Goal: Task Accomplishment & Management: Manage account settings

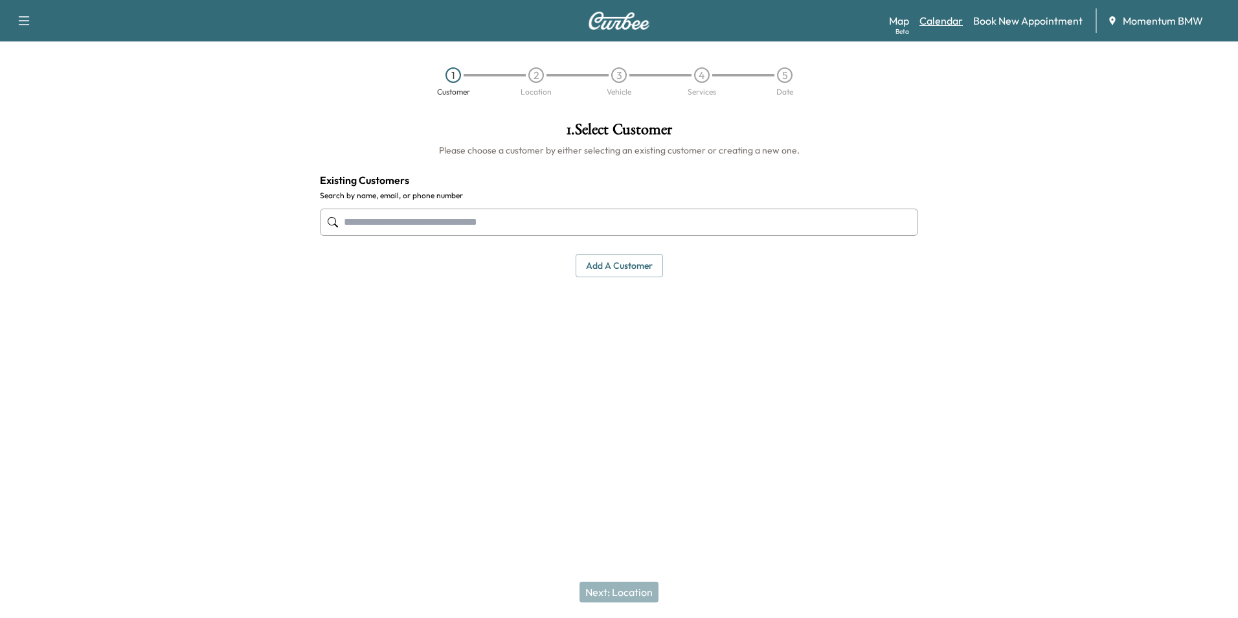
click at [953, 23] on link "Calendar" at bounding box center [940, 21] width 43 height 16
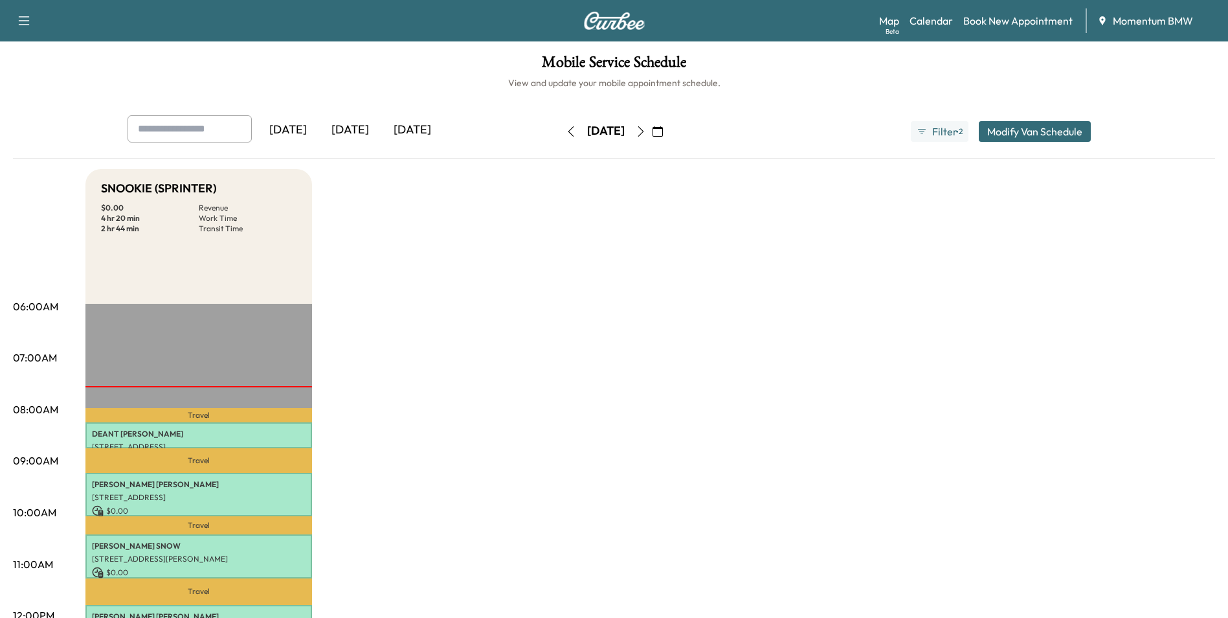
click at [663, 129] on icon "button" at bounding box center [658, 131] width 10 height 10
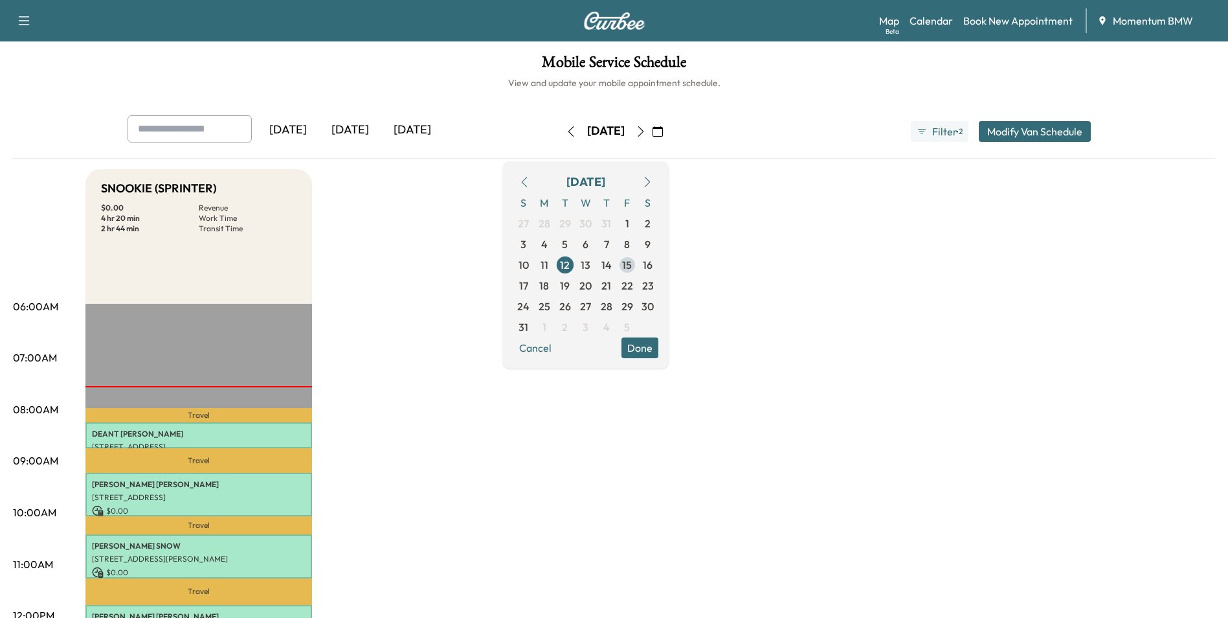
click at [632, 263] on span "15" at bounding box center [627, 265] width 10 height 16
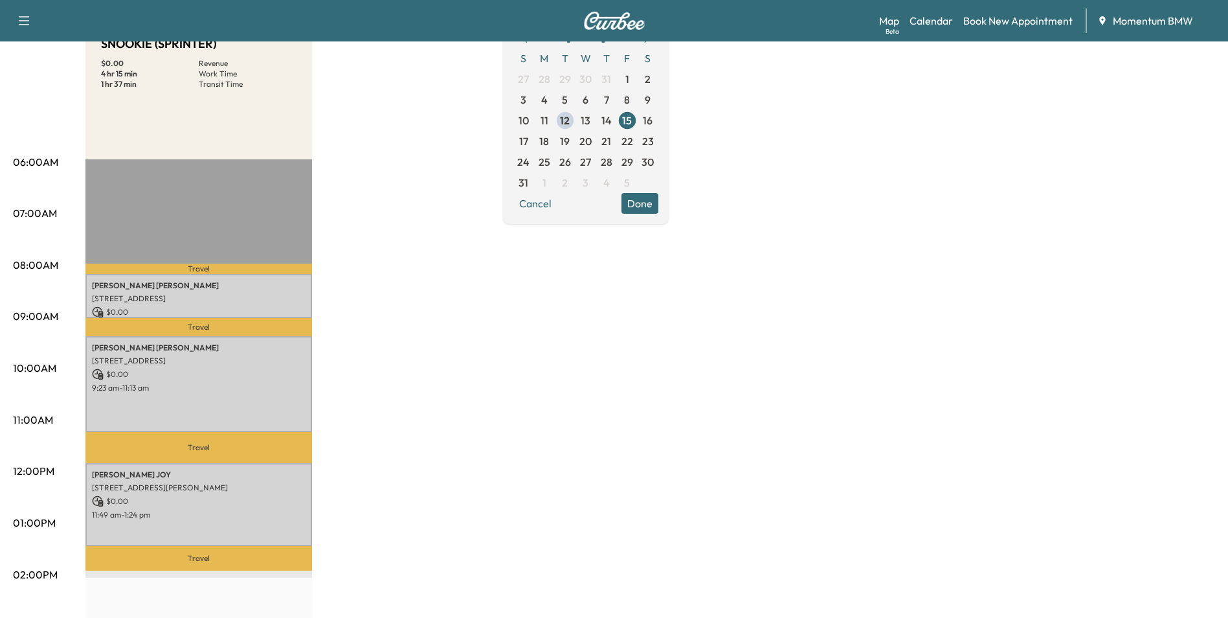
scroll to position [194, 0]
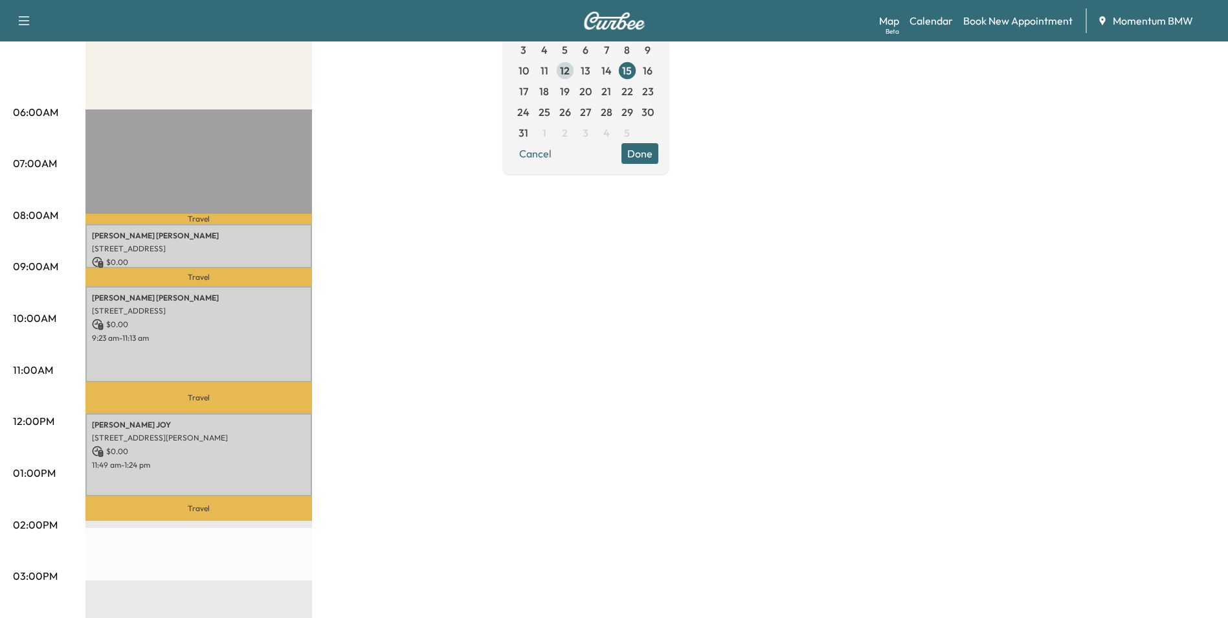
click at [570, 71] on span "12" at bounding box center [565, 71] width 10 height 16
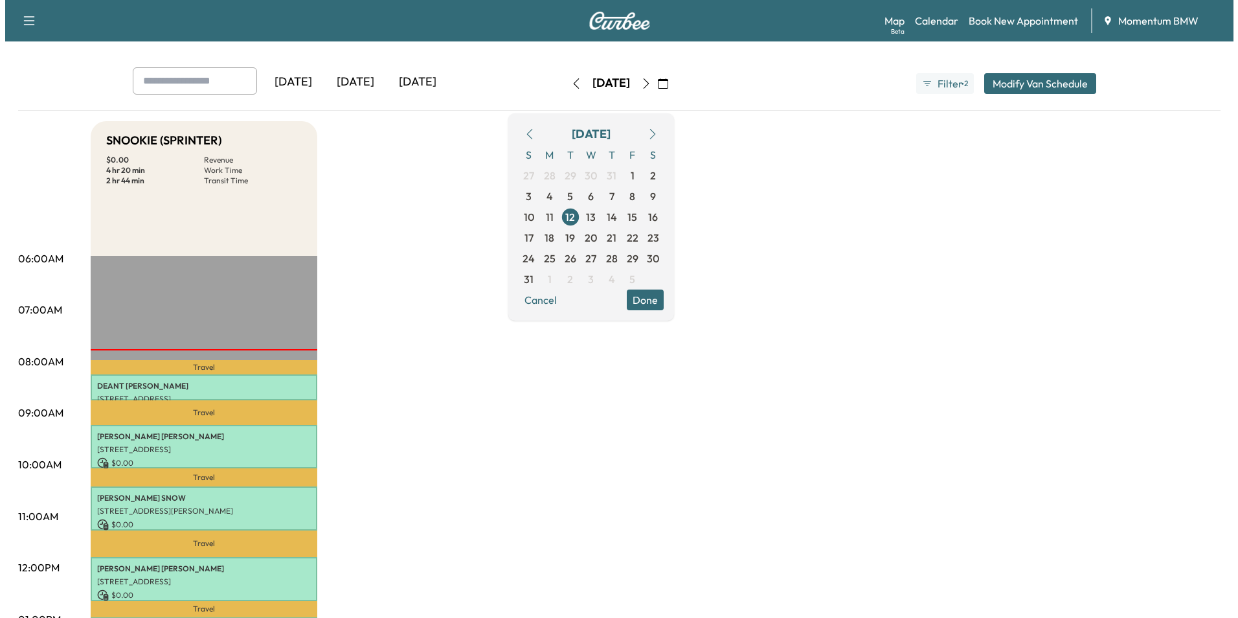
scroll to position [194, 0]
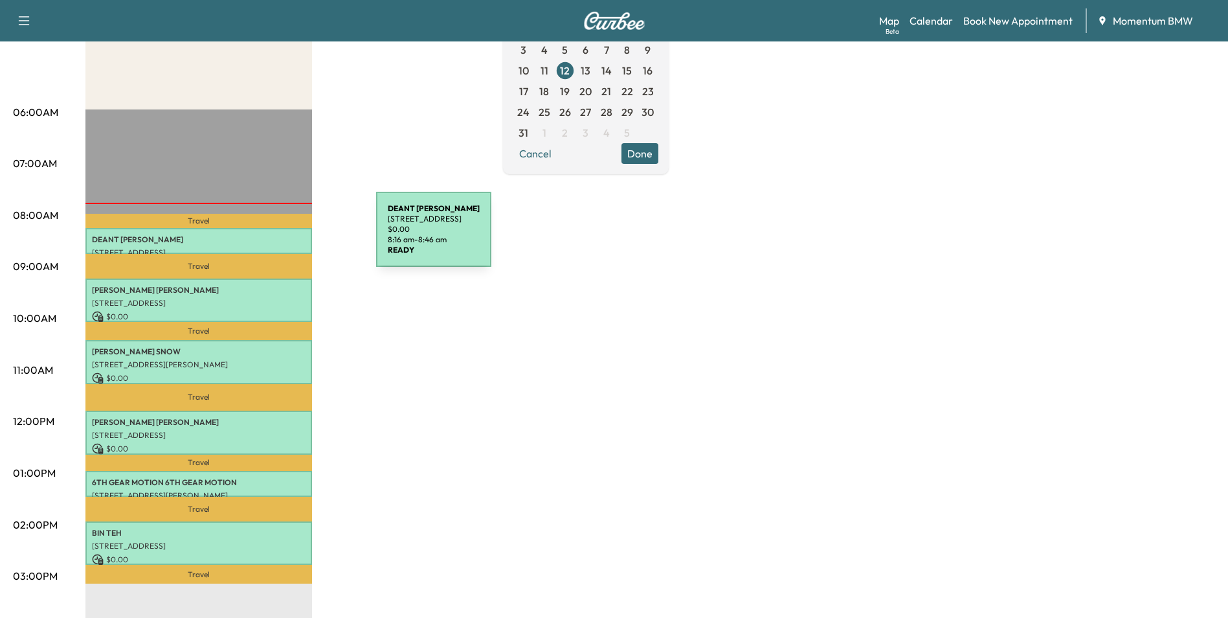
click at [279, 238] on p "[PERSON_NAME]" at bounding box center [199, 239] width 214 height 10
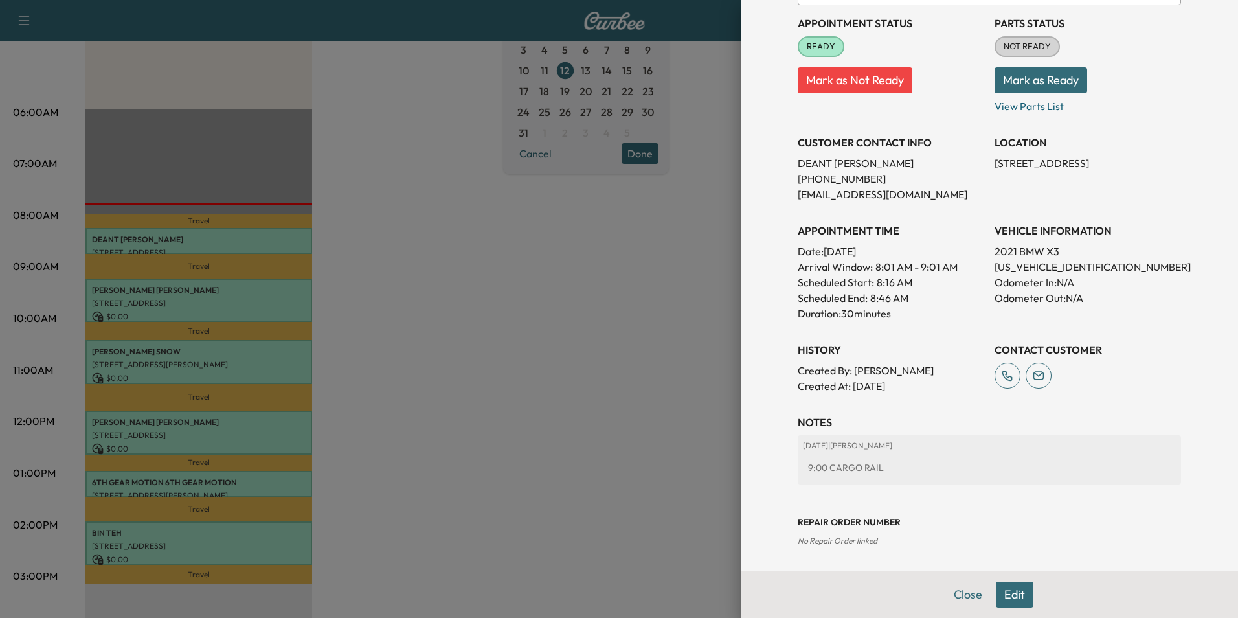
scroll to position [149, 0]
click at [1003, 601] on button "Edit" at bounding box center [1015, 594] width 38 height 26
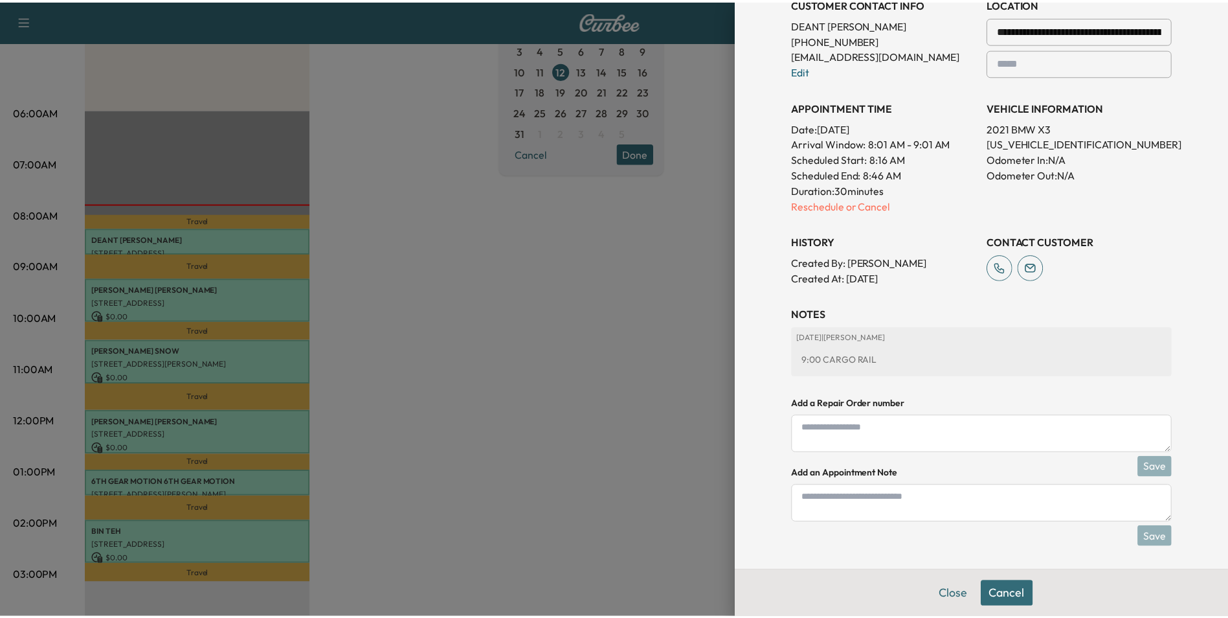
scroll to position [316, 0]
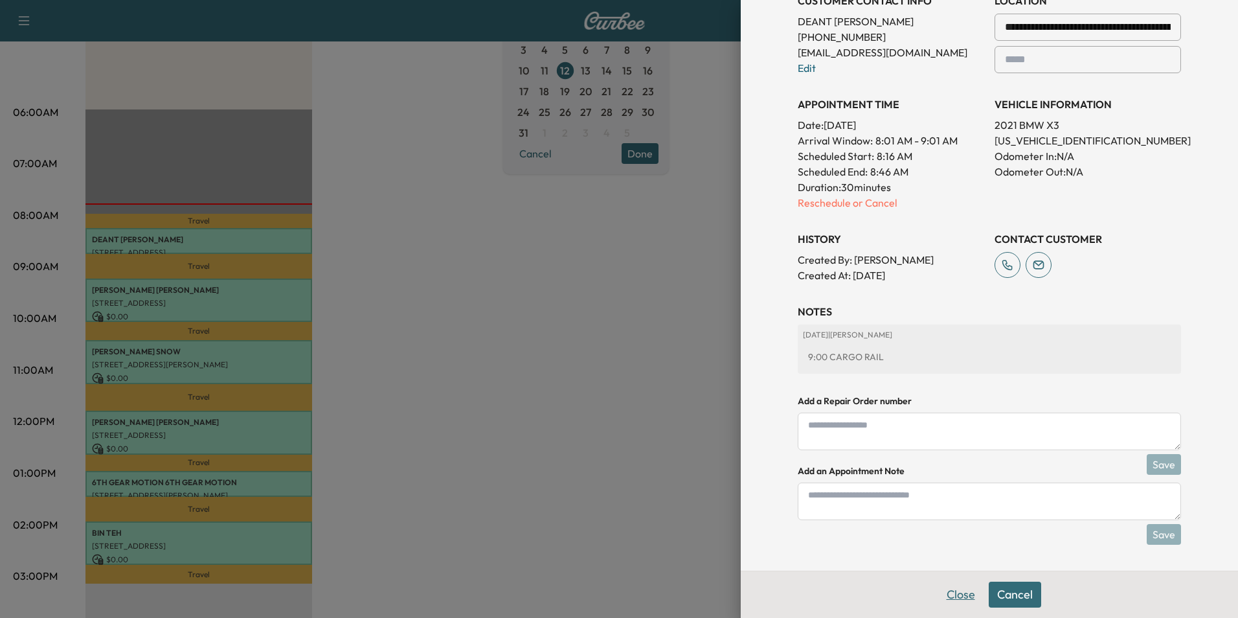
click at [946, 598] on button "Close" at bounding box center [960, 594] width 45 height 26
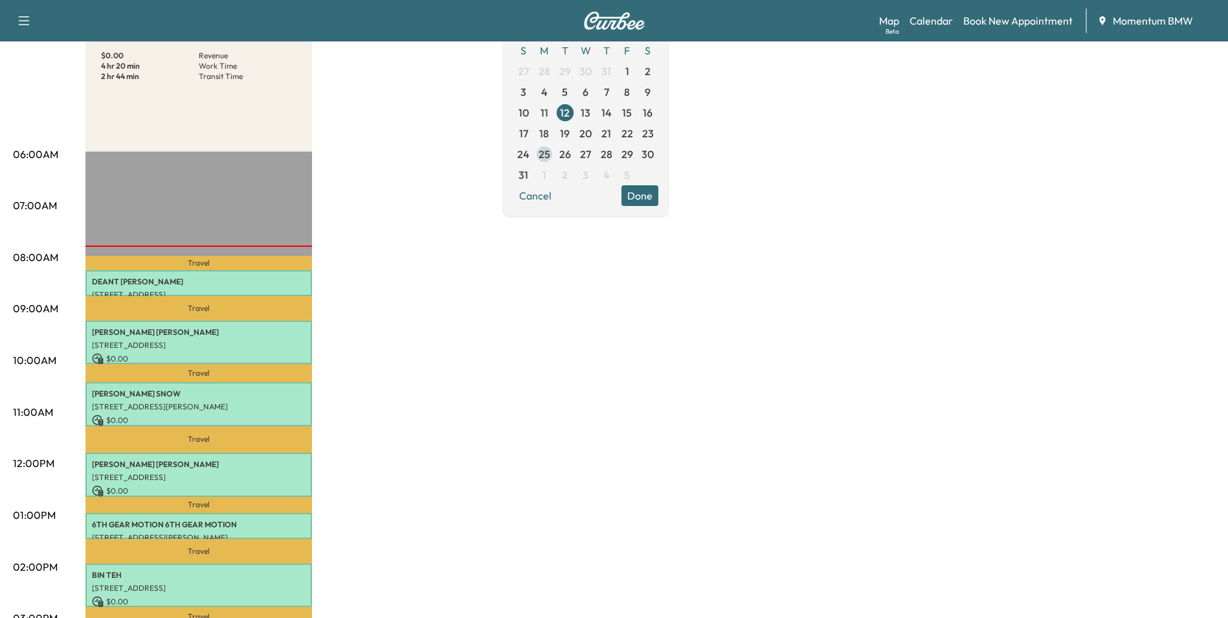
scroll to position [129, 0]
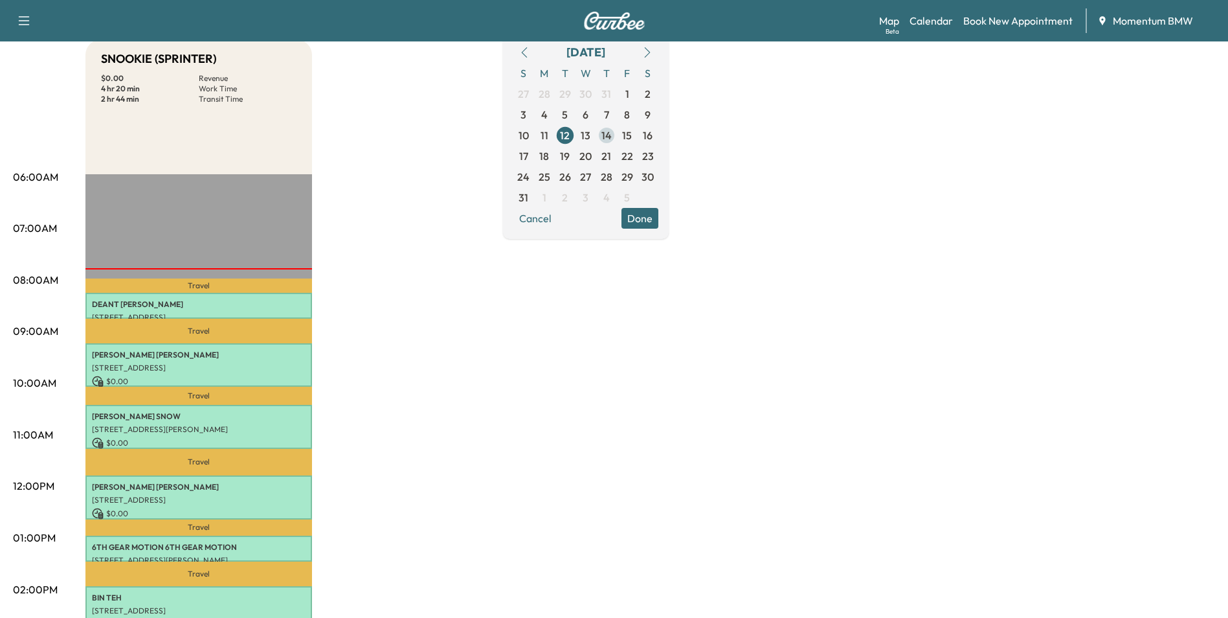
click at [612, 131] on span "14" at bounding box center [606, 136] width 10 height 16
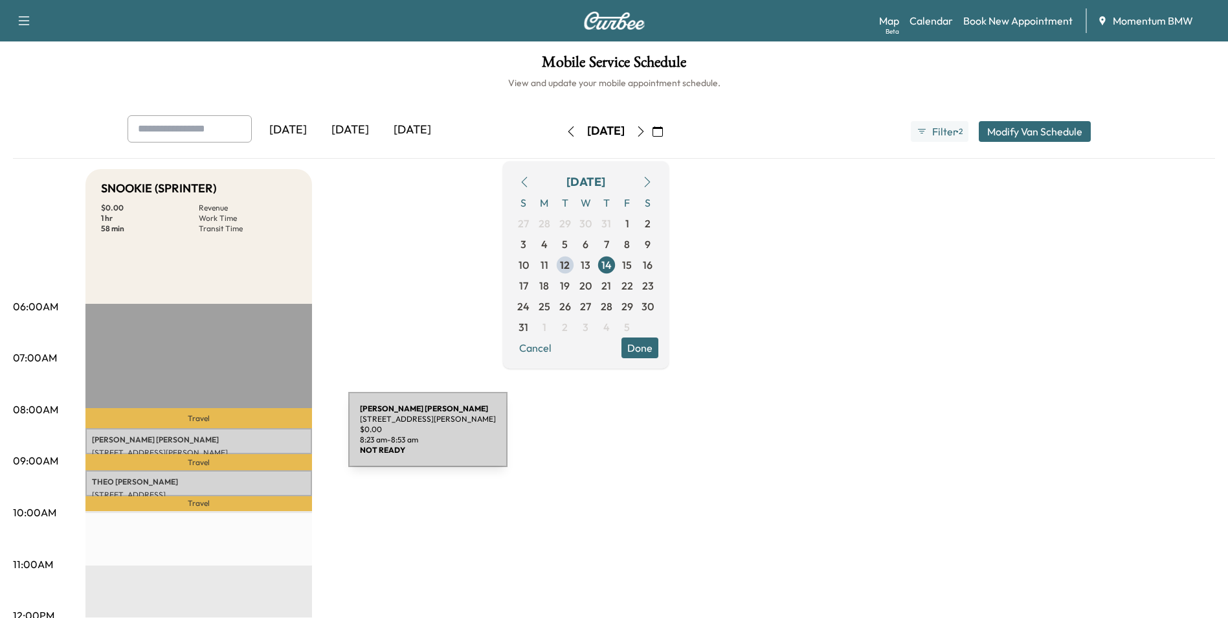
click at [251, 437] on p "[PERSON_NAME]" at bounding box center [199, 439] width 214 height 10
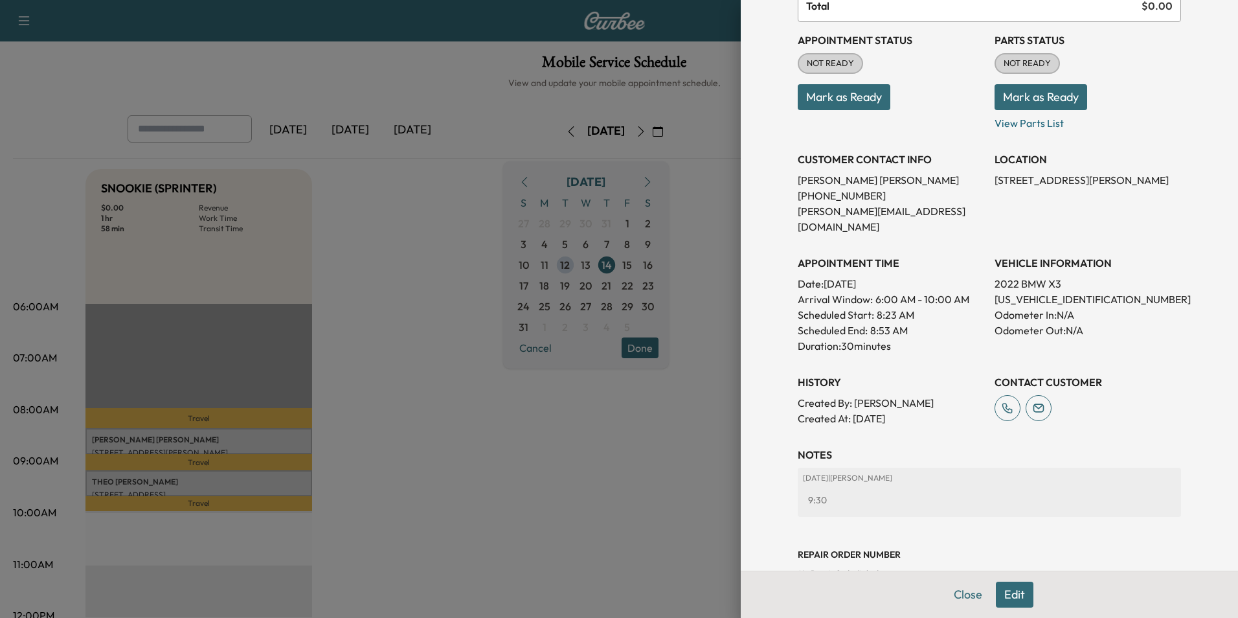
scroll to position [149, 0]
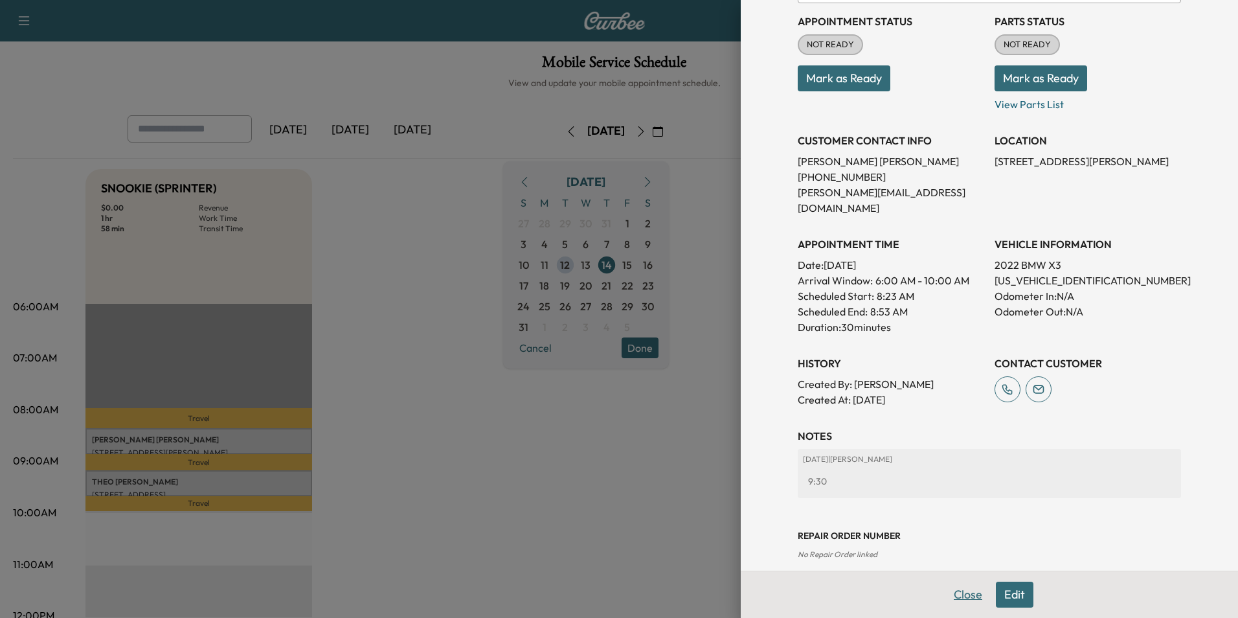
click at [955, 594] on button "Close" at bounding box center [967, 594] width 45 height 26
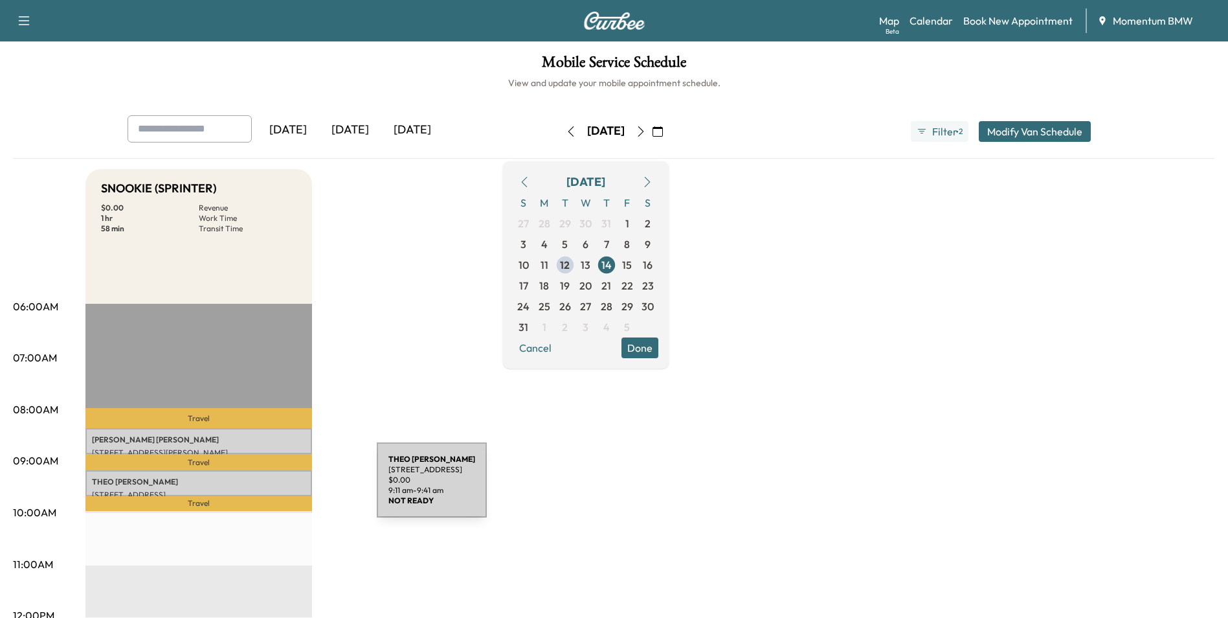
click at [280, 489] on p "[STREET_ADDRESS]" at bounding box center [199, 494] width 214 height 10
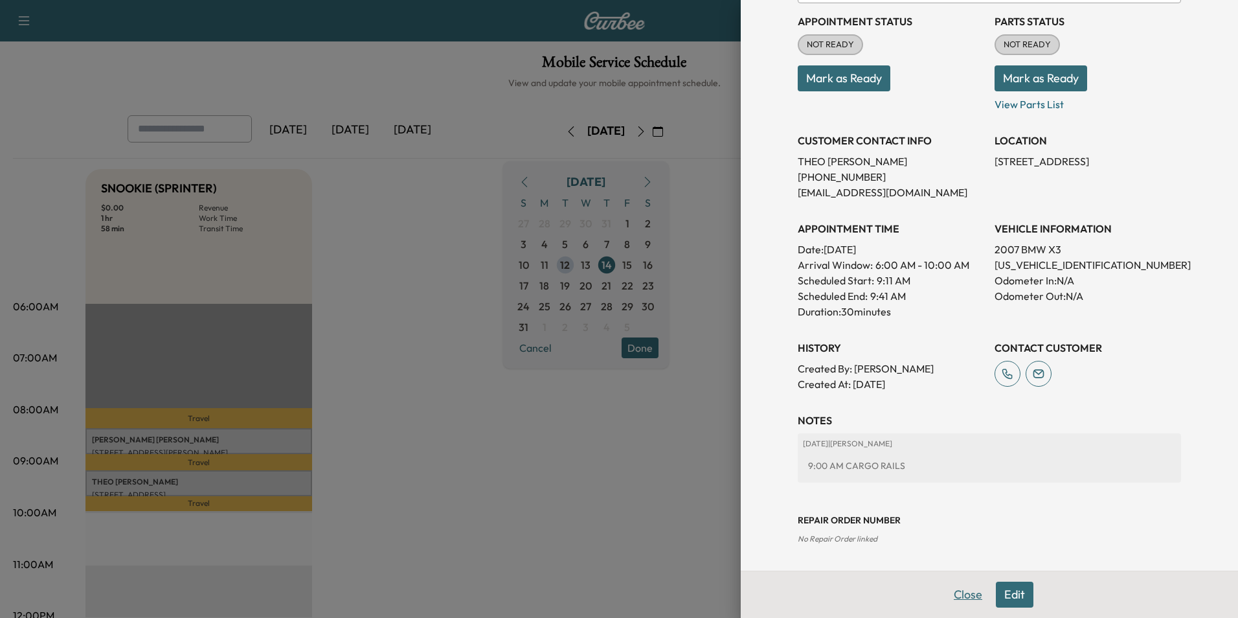
click at [956, 592] on button "Close" at bounding box center [967, 594] width 45 height 26
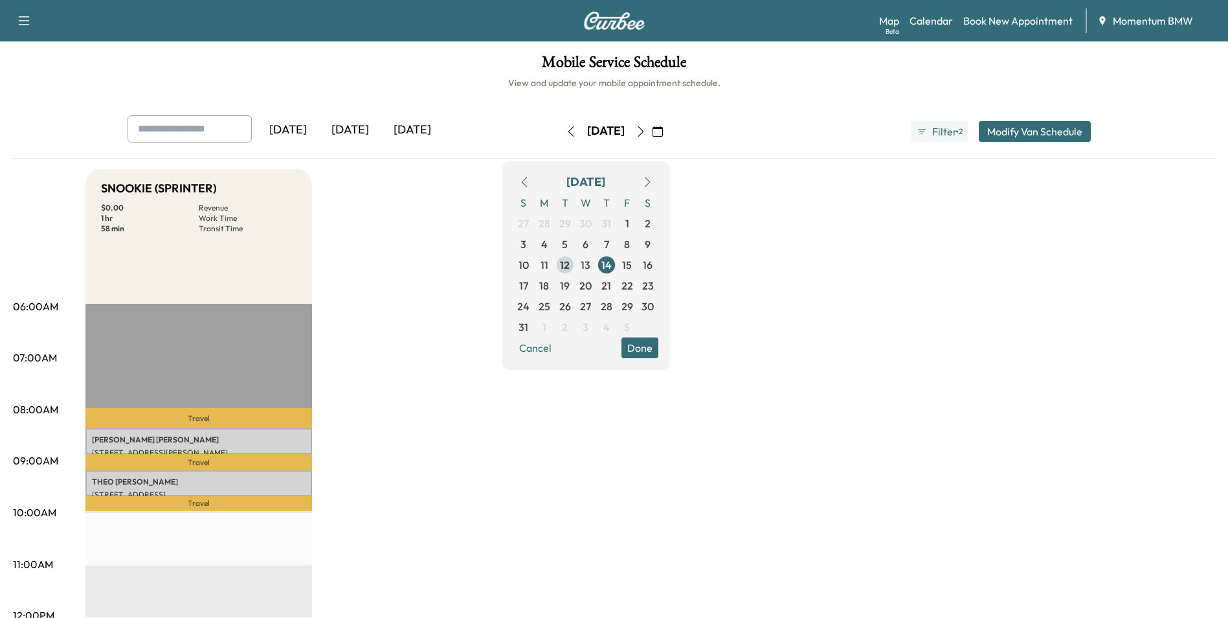
click at [570, 264] on span "12" at bounding box center [565, 265] width 10 height 16
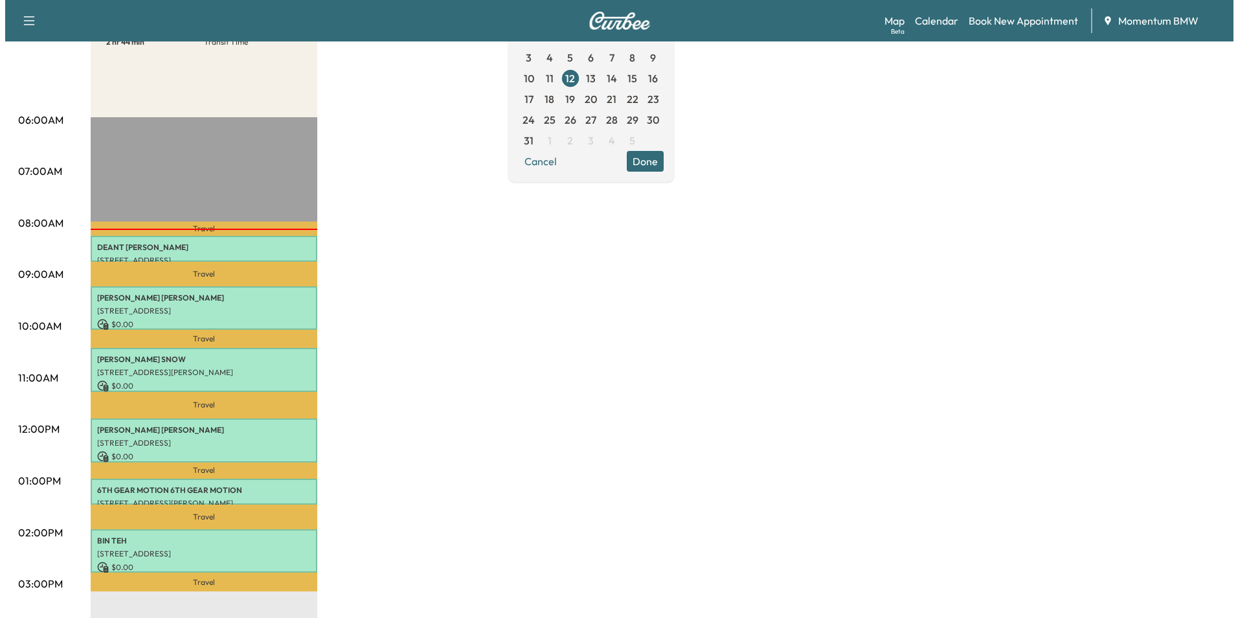
scroll to position [194, 0]
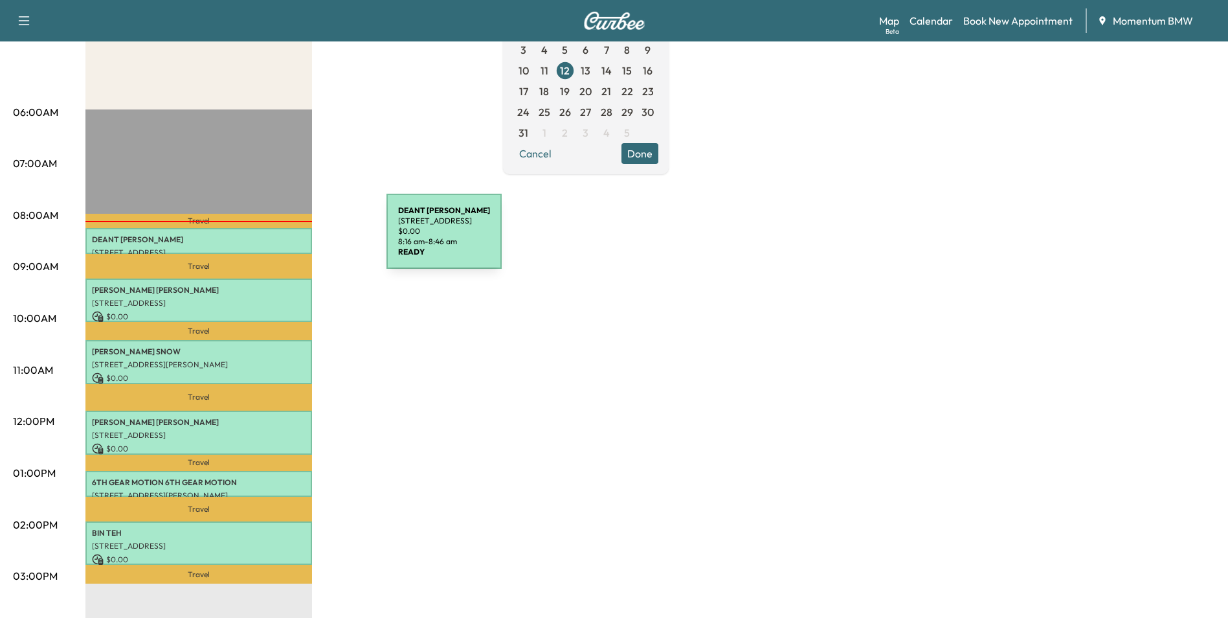
click at [279, 240] on p "[PERSON_NAME]" at bounding box center [199, 239] width 214 height 10
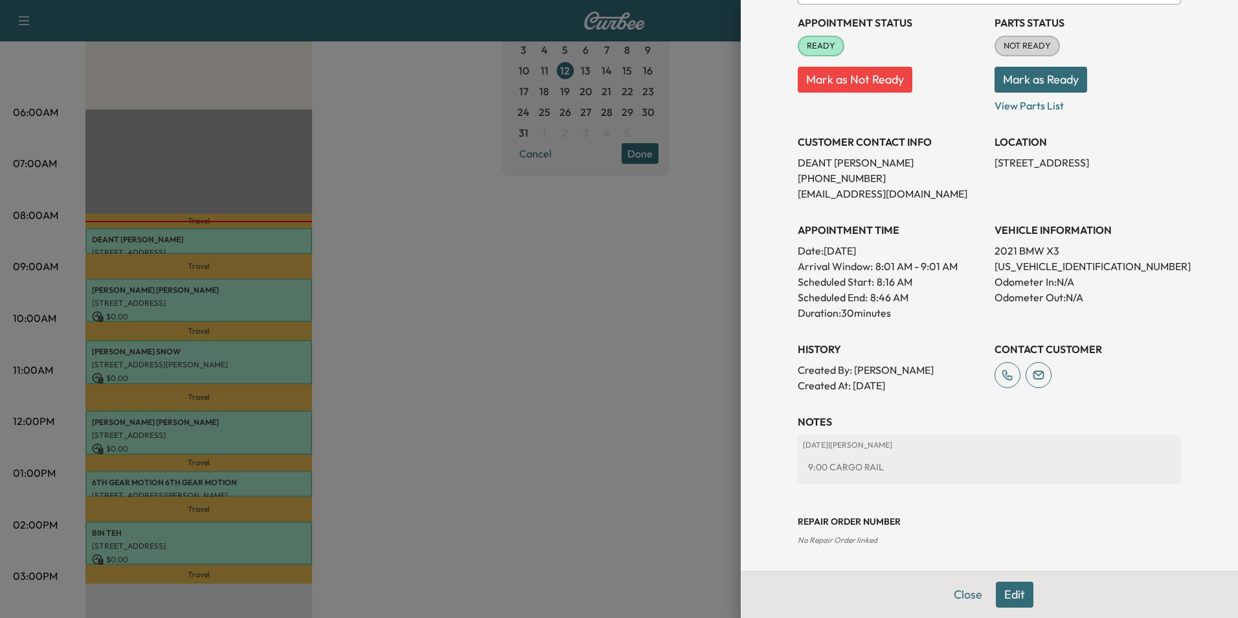
scroll to position [149, 0]
click at [1011, 597] on button "Edit" at bounding box center [1015, 594] width 38 height 26
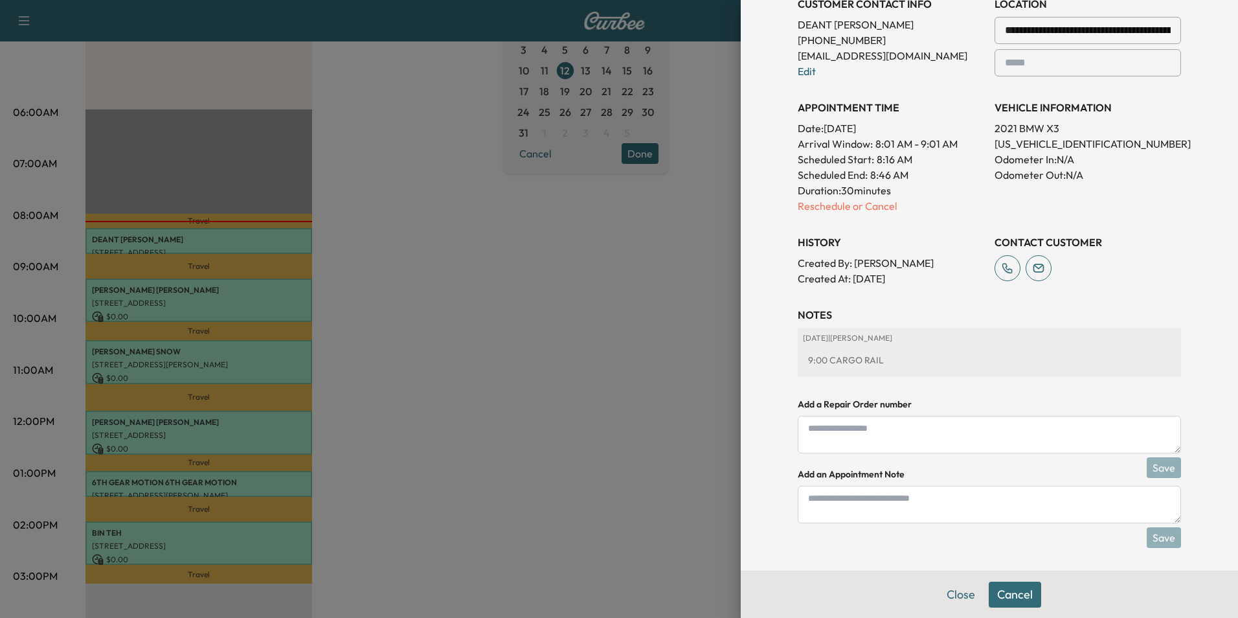
scroll to position [316, 0]
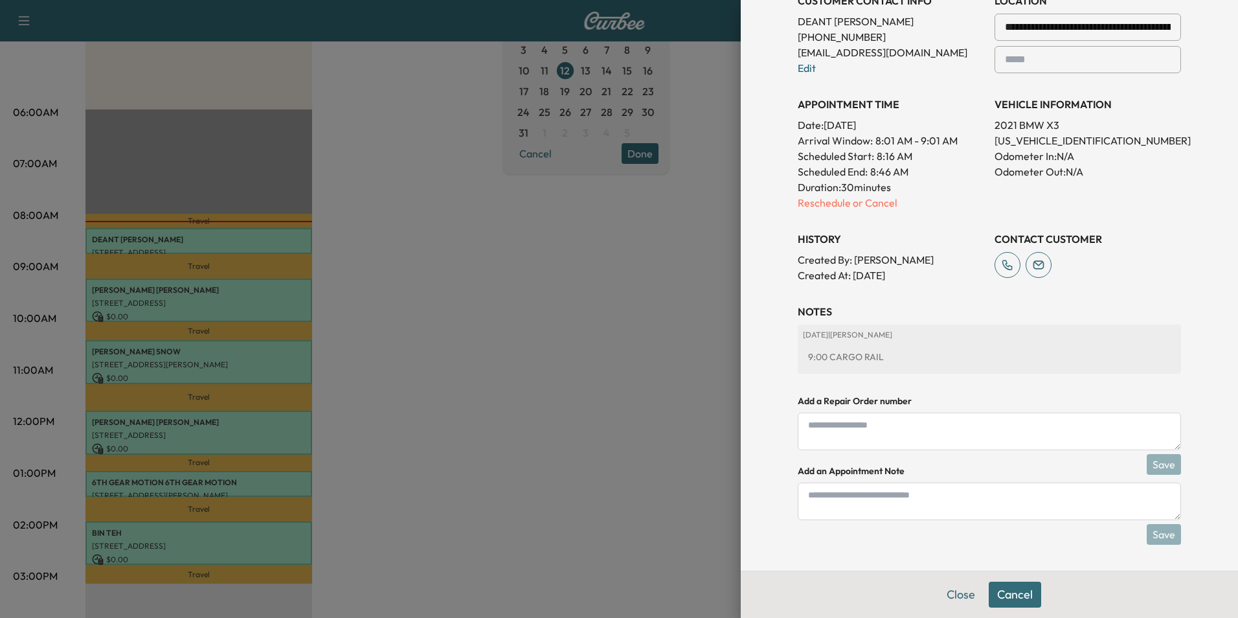
click at [923, 510] on textarea at bounding box center [989, 501] width 383 height 38
type textarea "****"
click at [1157, 530] on button "Save" at bounding box center [1164, 534] width 34 height 21
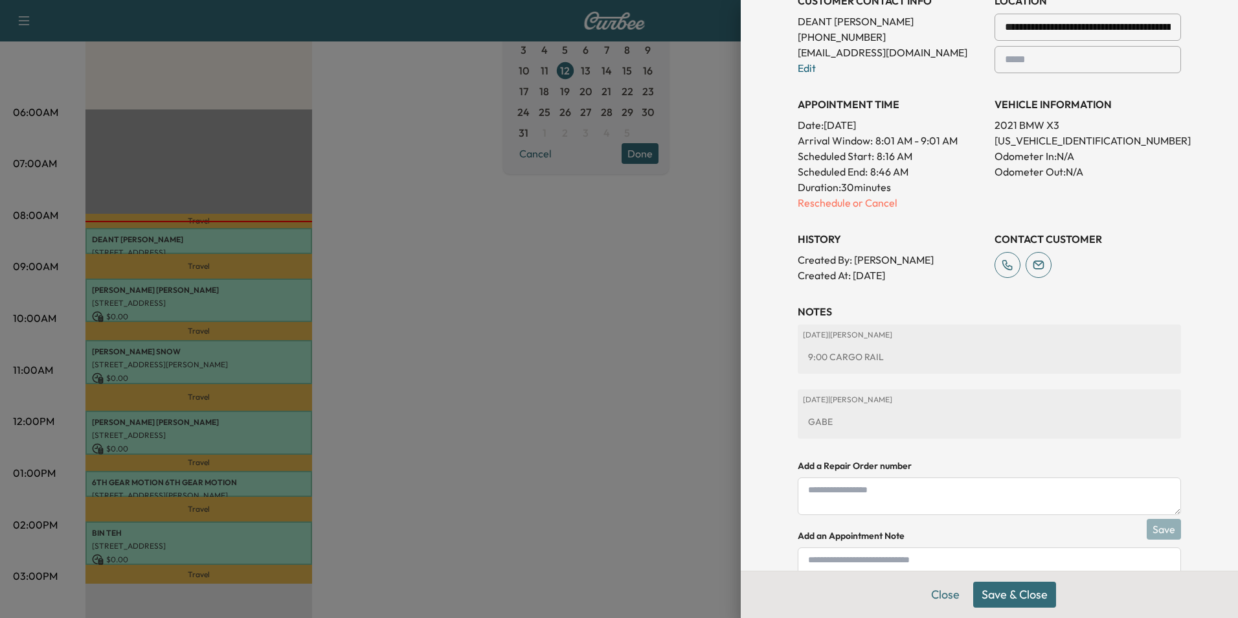
click at [1006, 588] on button "Save & Close" at bounding box center [1014, 594] width 83 height 26
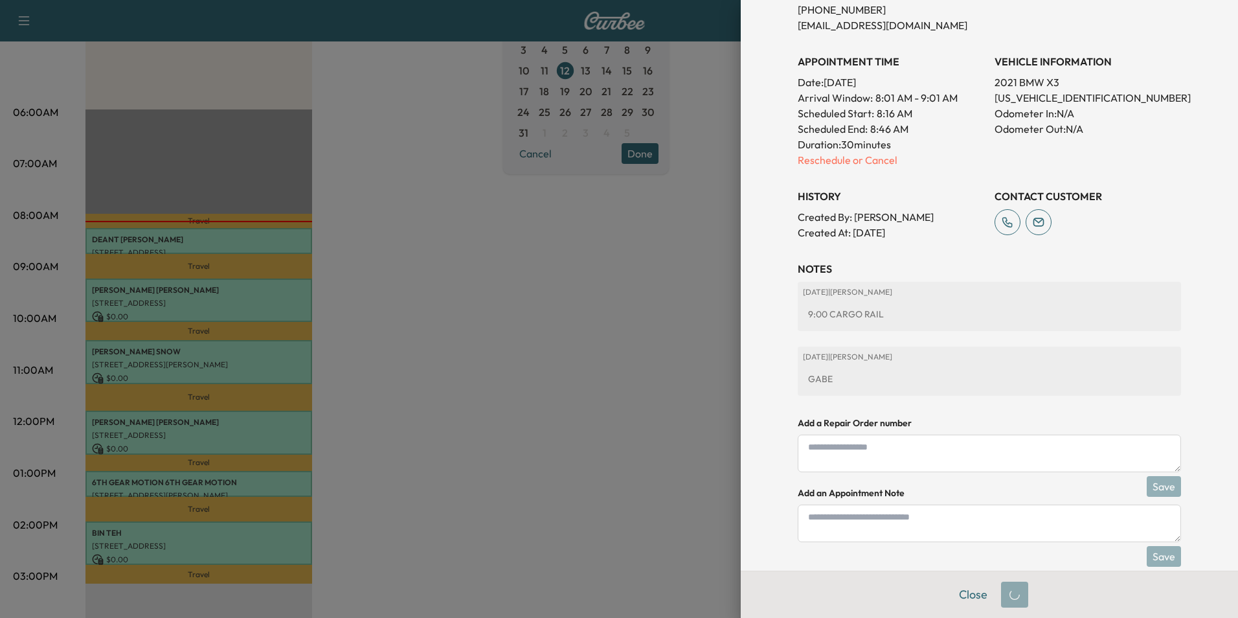
scroll to position [289, 0]
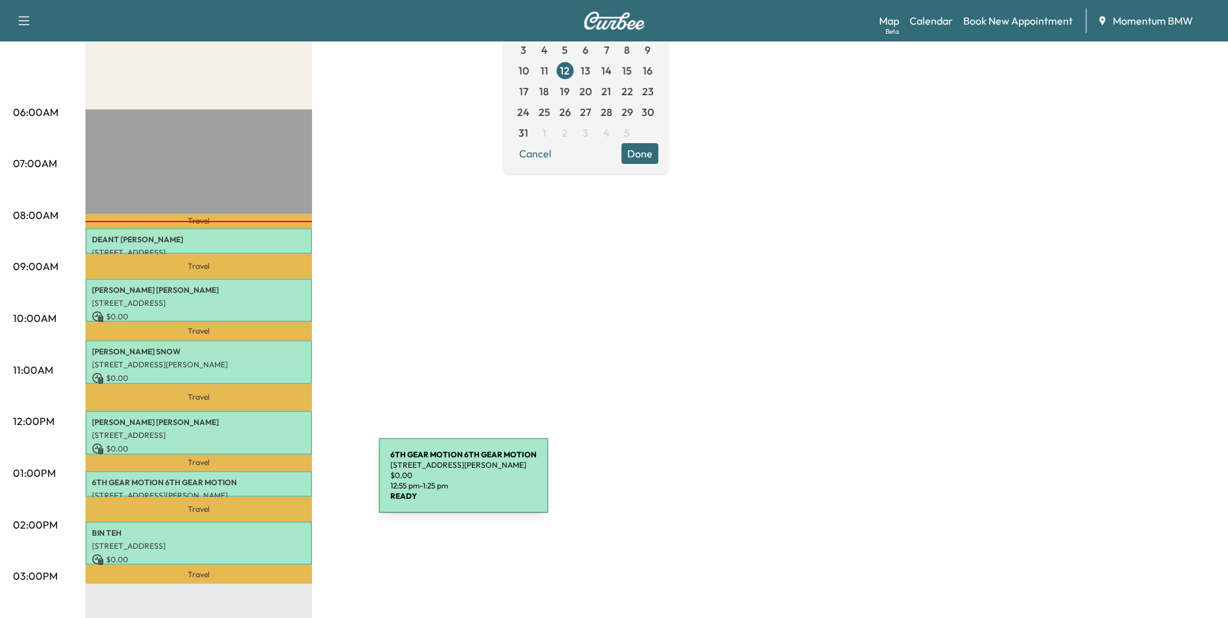
click at [282, 483] on p "6TH GEAR MOTION 6TH GEAR MOTION" at bounding box center [199, 482] width 214 height 10
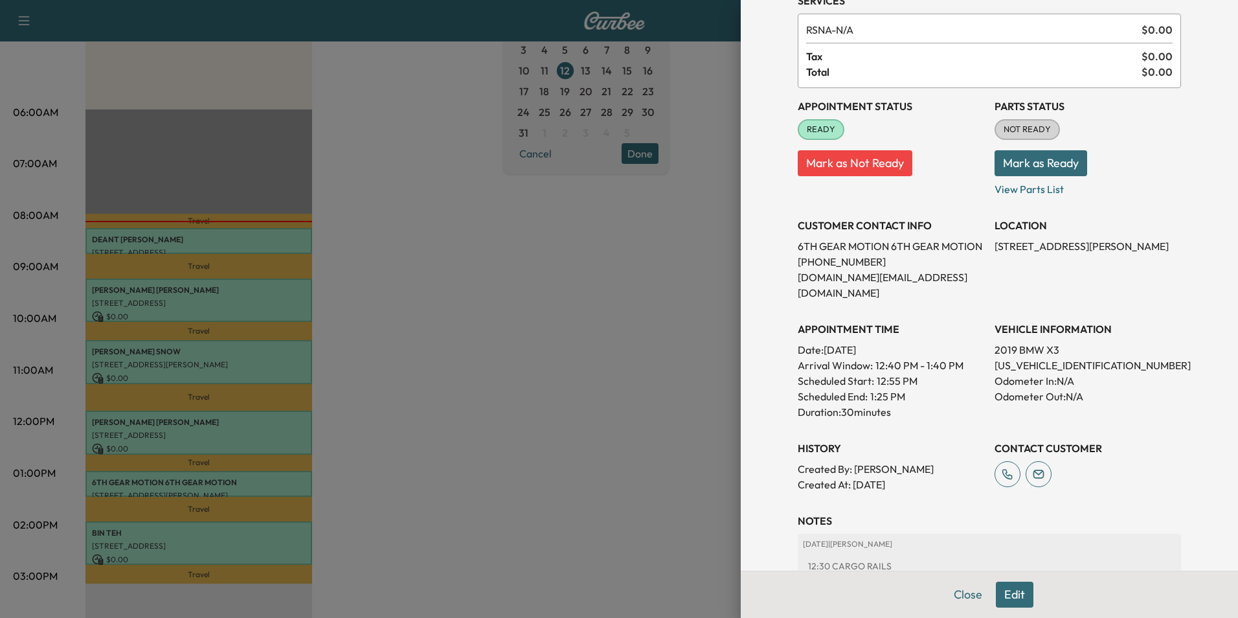
scroll to position [164, 0]
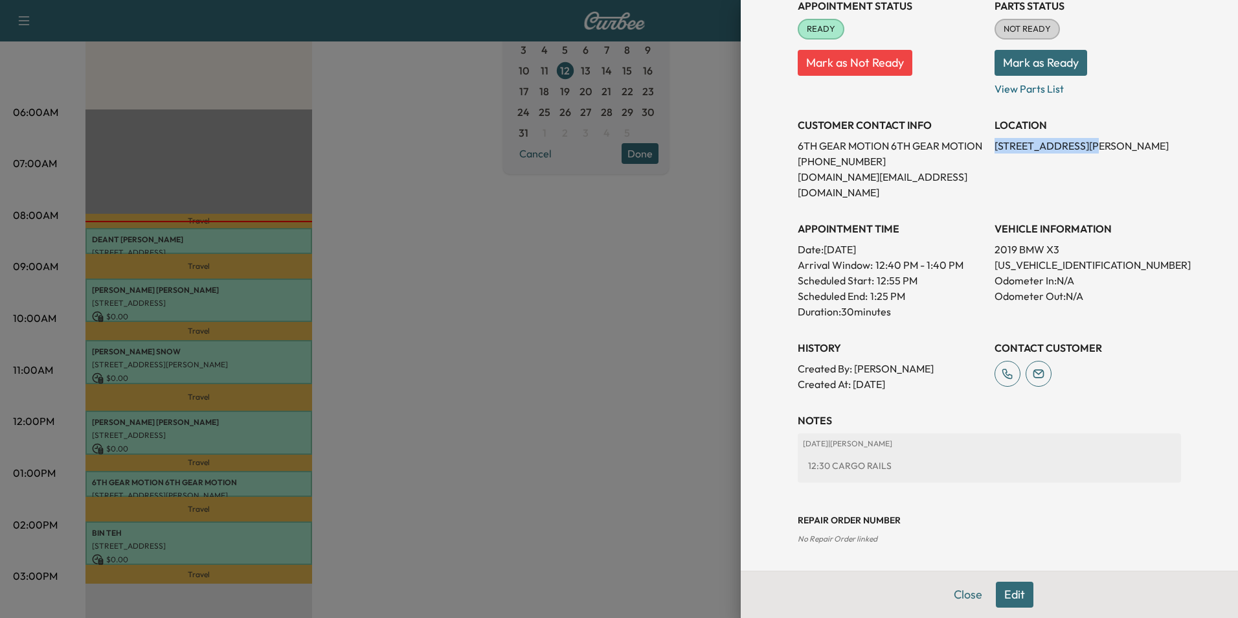
drag, startPoint x: 1075, startPoint y: 146, endPoint x: 984, endPoint y: 152, distance: 92.1
click at [984, 152] on div "Appointment Status READY Mark as Not Ready Parts Status NOT READY Mark as Ready…" at bounding box center [989, 190] width 383 height 404
drag, startPoint x: 984, startPoint y: 152, endPoint x: 1050, endPoint y: 145, distance: 66.4
copy p "[STREET_ADDRESS][PERSON_NAME]"
click at [1000, 590] on button "Edit" at bounding box center [1015, 594] width 38 height 26
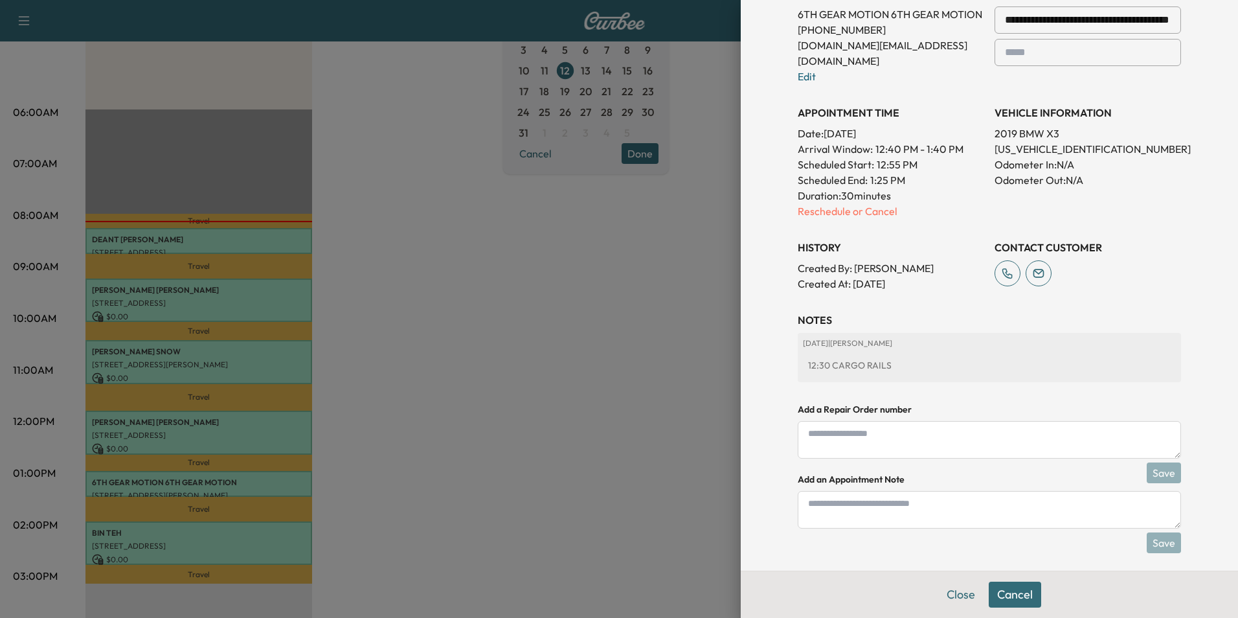
scroll to position [332, 0]
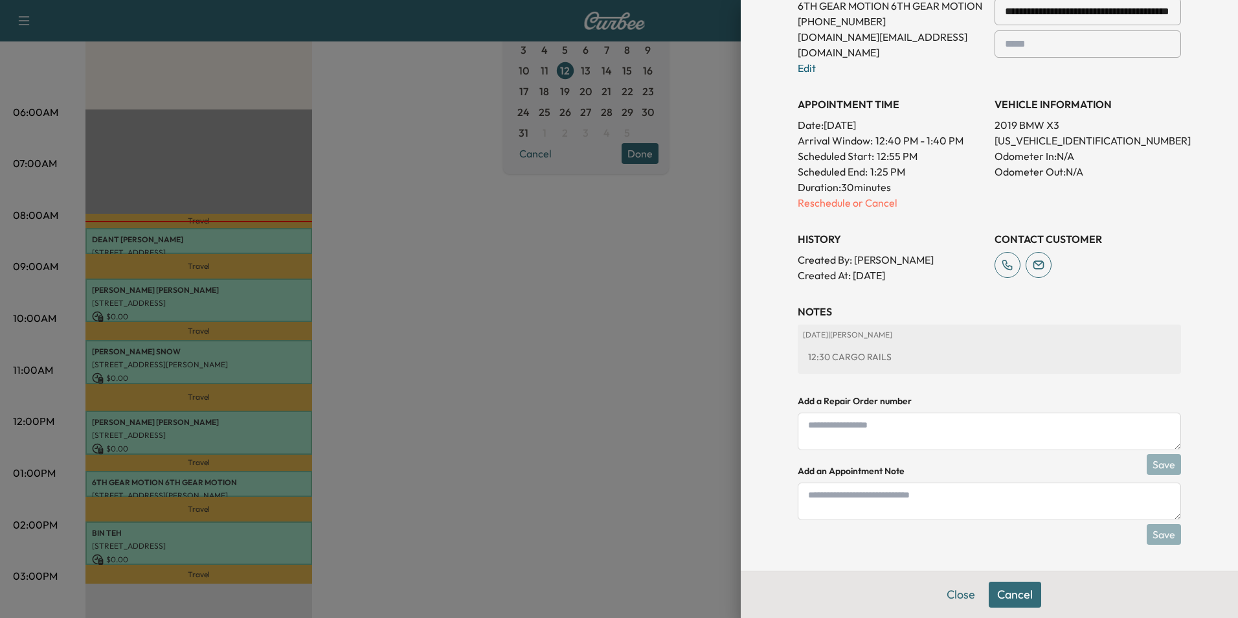
click at [991, 500] on textarea at bounding box center [989, 501] width 383 height 38
type textarea "****"
click at [1156, 535] on button "Save" at bounding box center [1164, 534] width 34 height 21
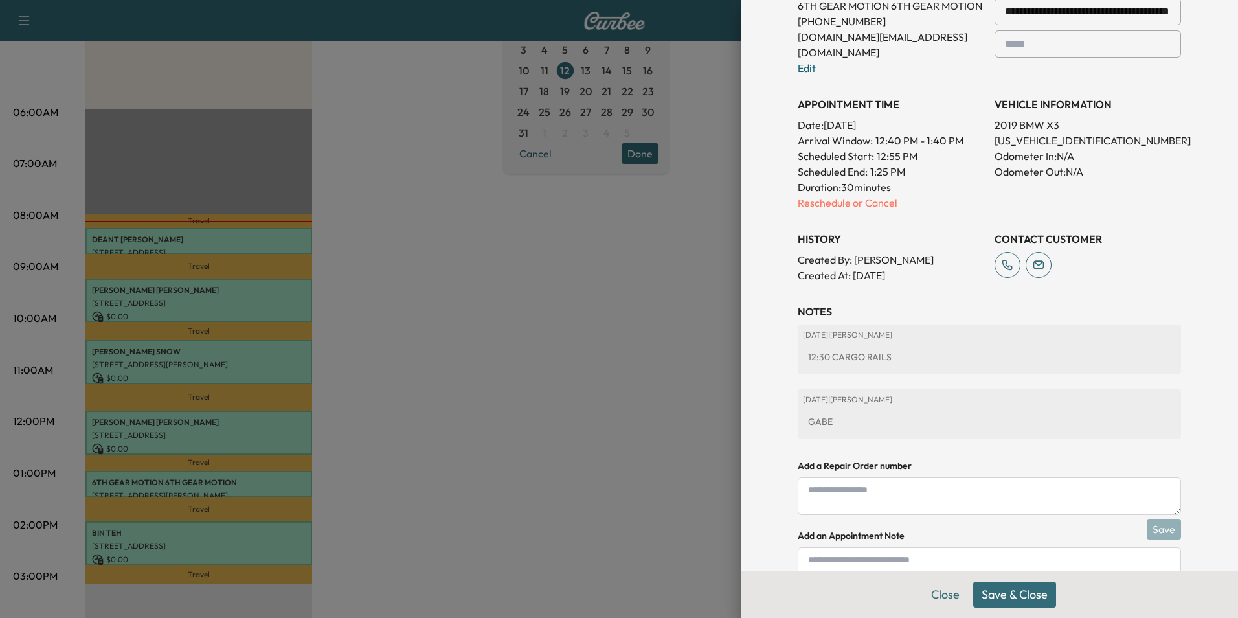
click at [1017, 594] on button "Save & Close" at bounding box center [1014, 594] width 83 height 26
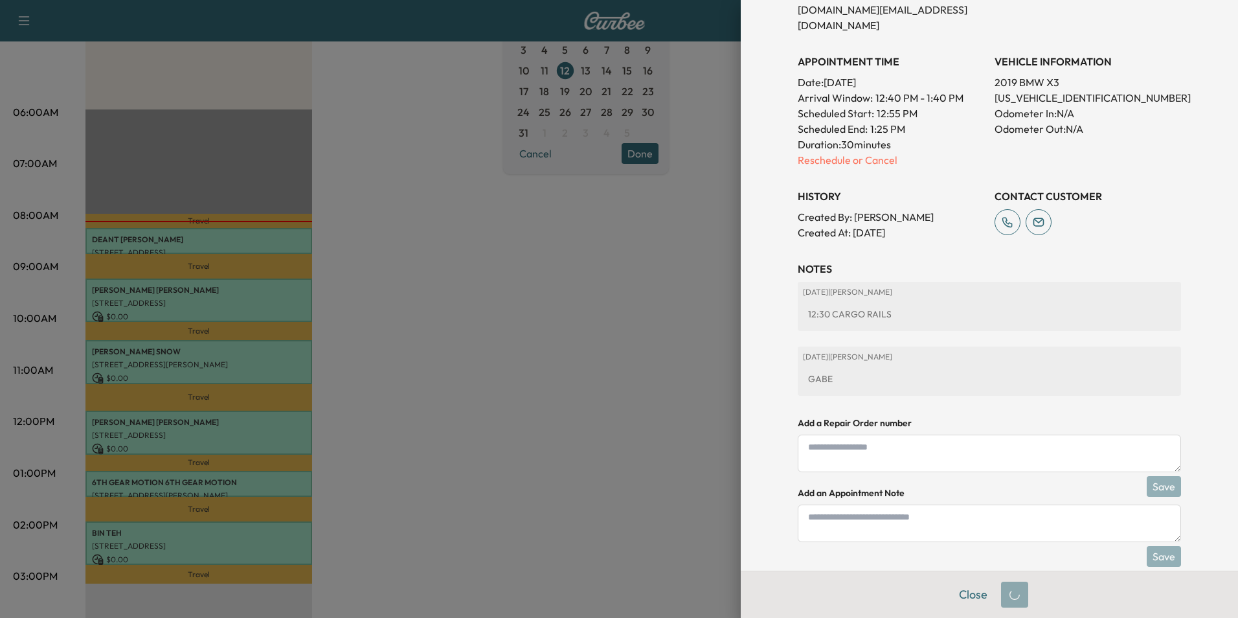
scroll to position [304, 0]
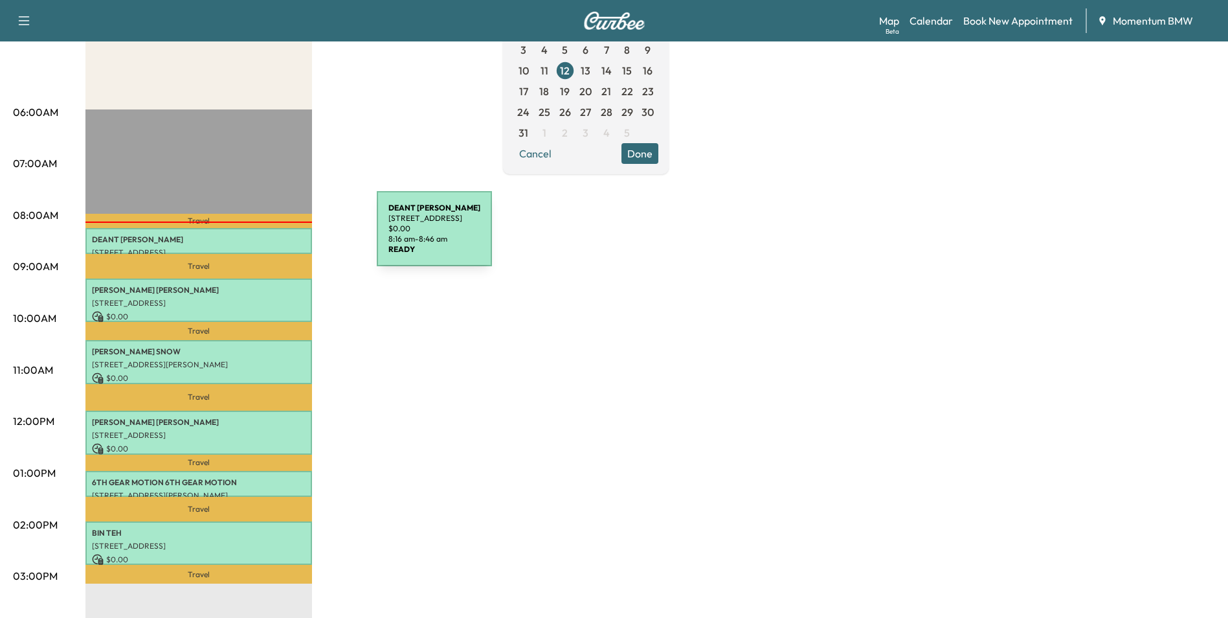
click at [279, 237] on p "[PERSON_NAME]" at bounding box center [199, 239] width 214 height 10
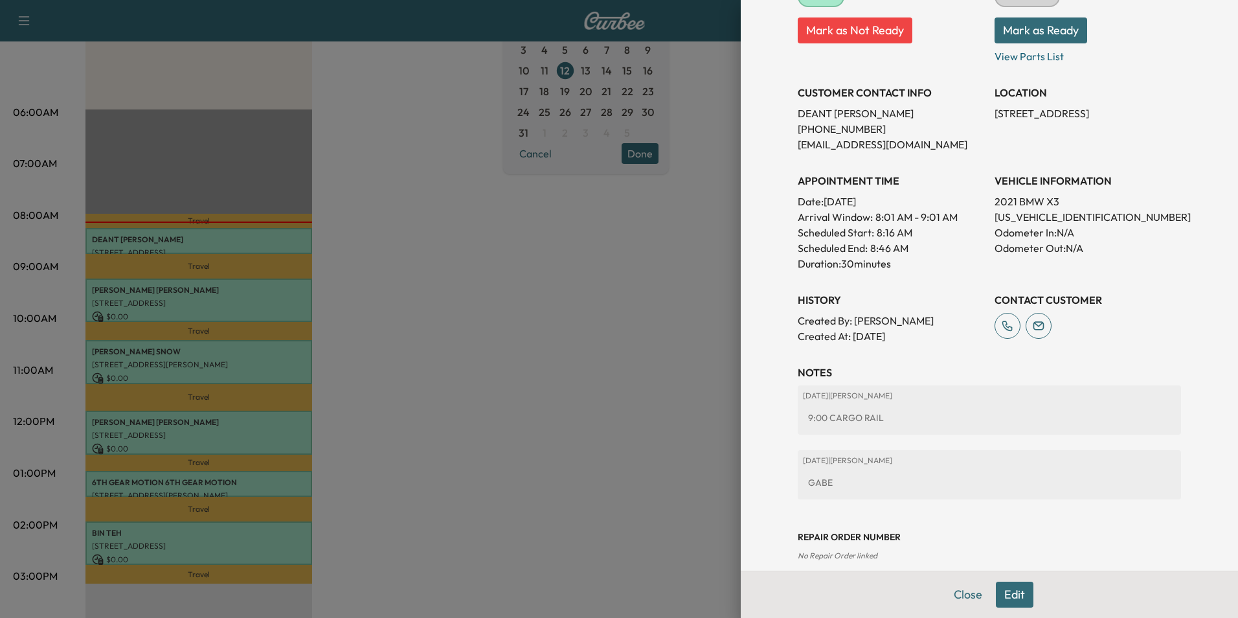
scroll to position [214, 0]
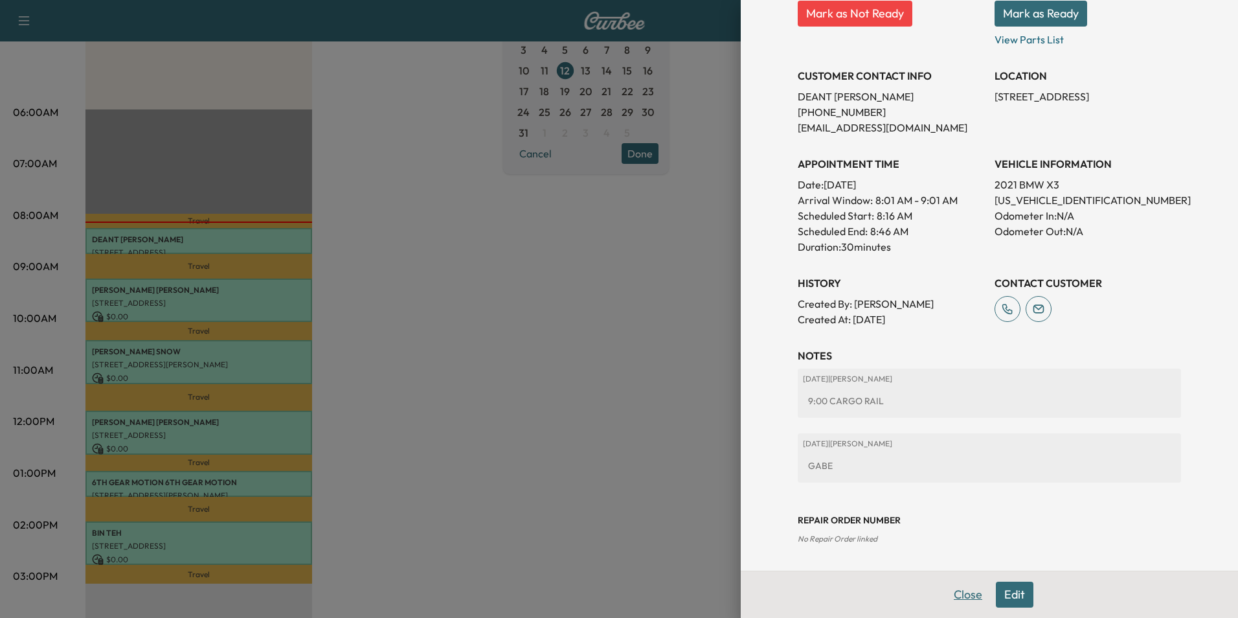
click at [964, 599] on button "Close" at bounding box center [967, 594] width 45 height 26
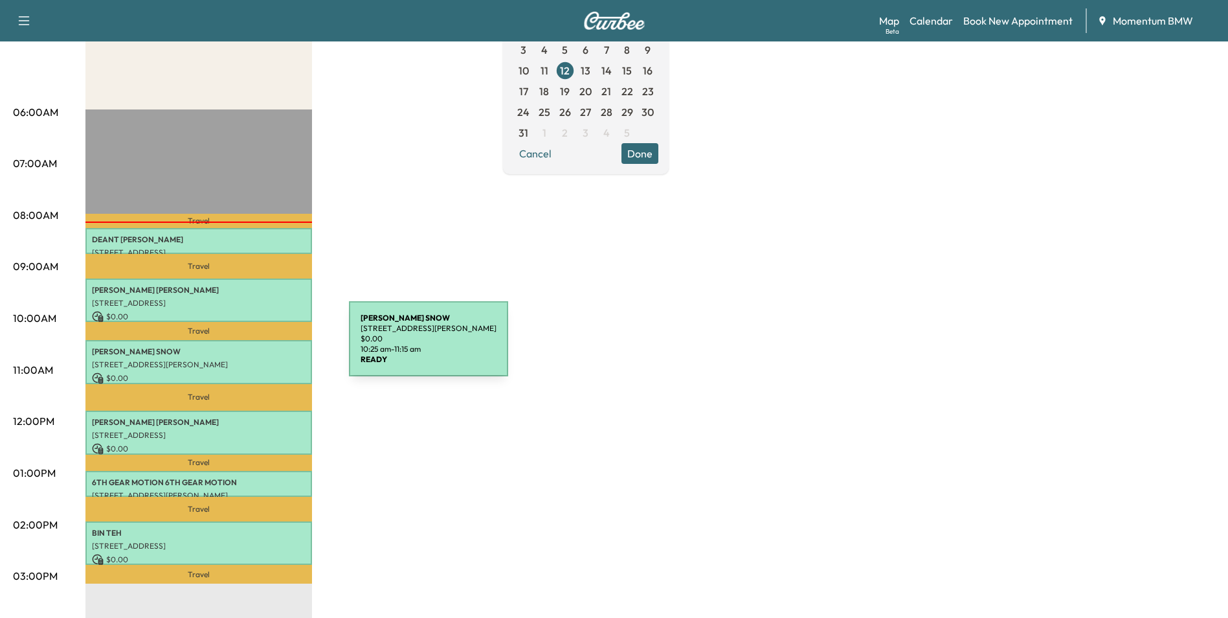
click at [252, 346] on p "[PERSON_NAME]" at bounding box center [199, 351] width 214 height 10
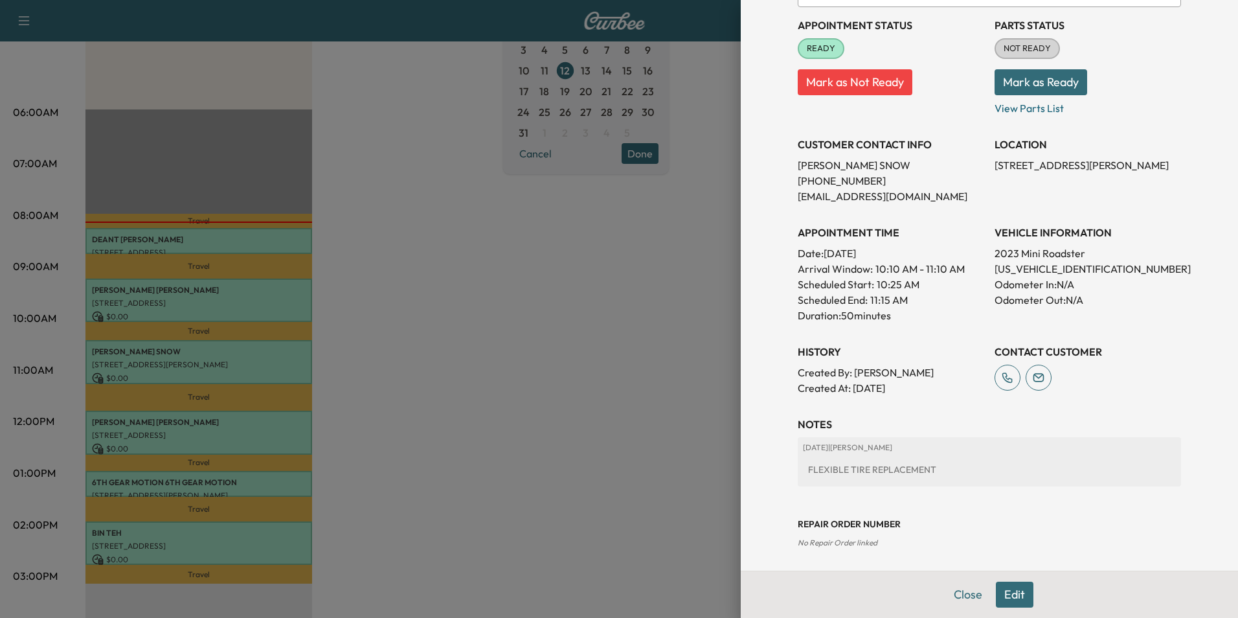
scroll to position [149, 0]
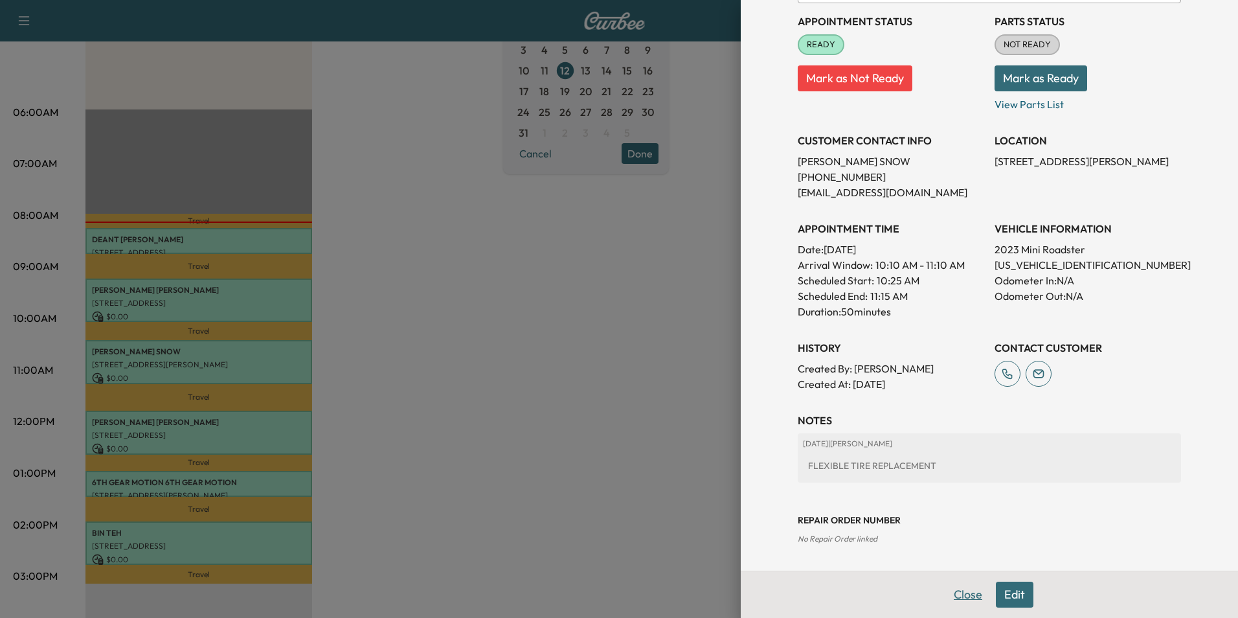
click at [961, 597] on button "Close" at bounding box center [967, 594] width 45 height 26
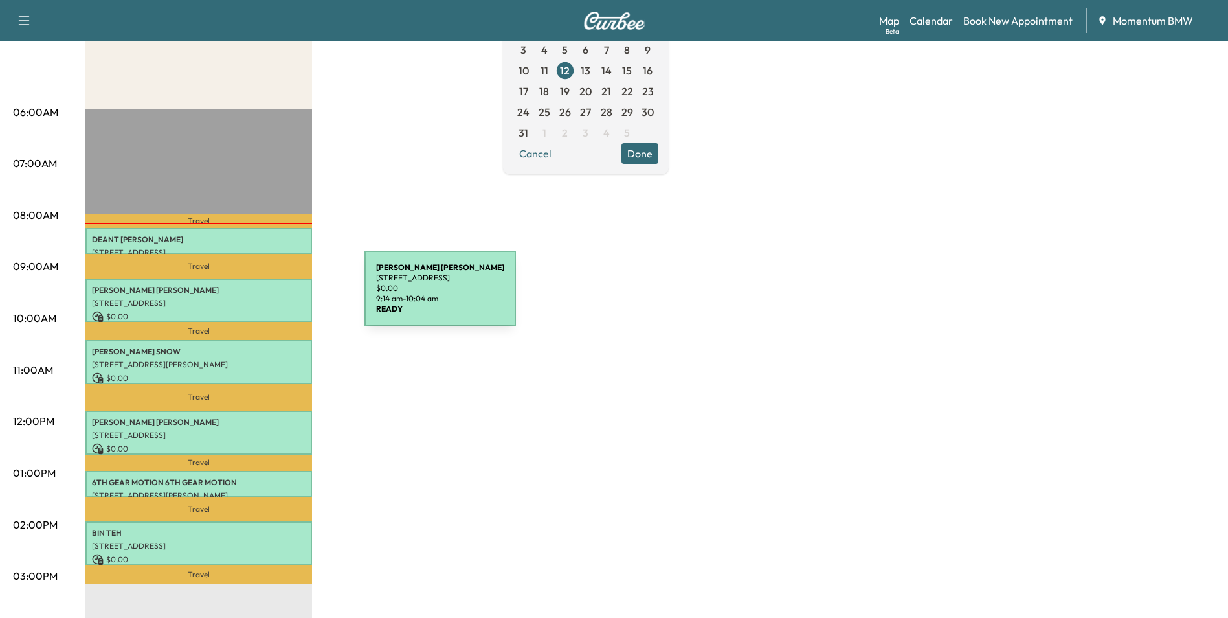
click at [267, 298] on p "[STREET_ADDRESS]" at bounding box center [199, 303] width 214 height 10
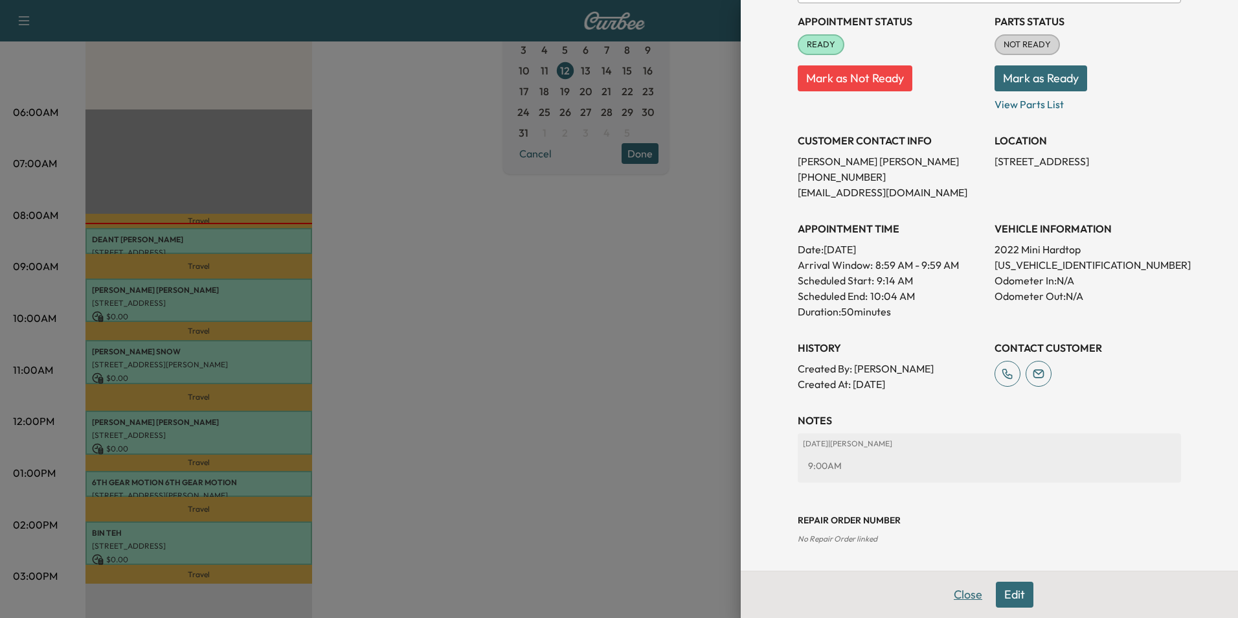
click at [958, 604] on button "Close" at bounding box center [967, 594] width 45 height 26
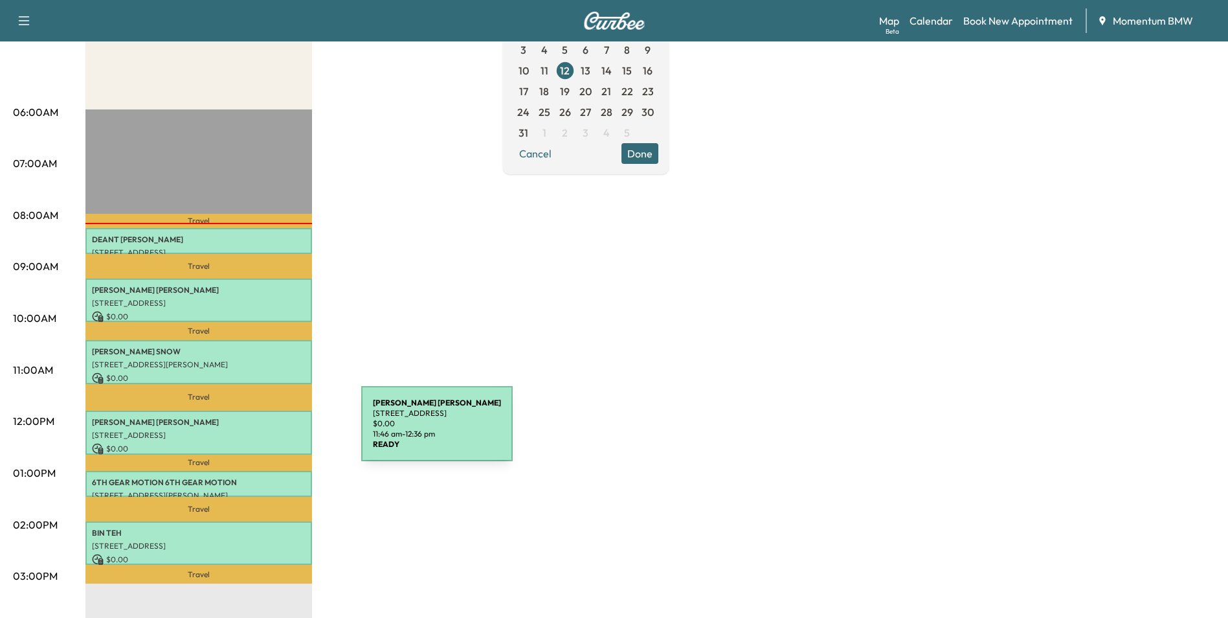
click at [264, 431] on p "[STREET_ADDRESS]" at bounding box center [199, 435] width 214 height 10
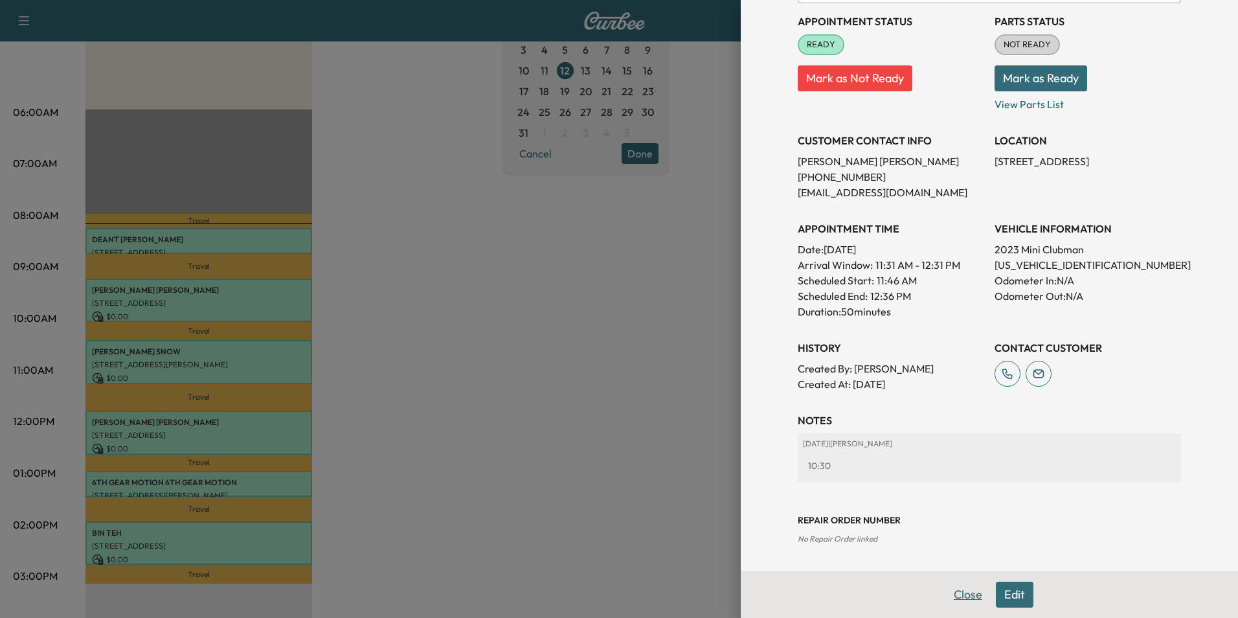
click at [963, 597] on button "Close" at bounding box center [967, 594] width 45 height 26
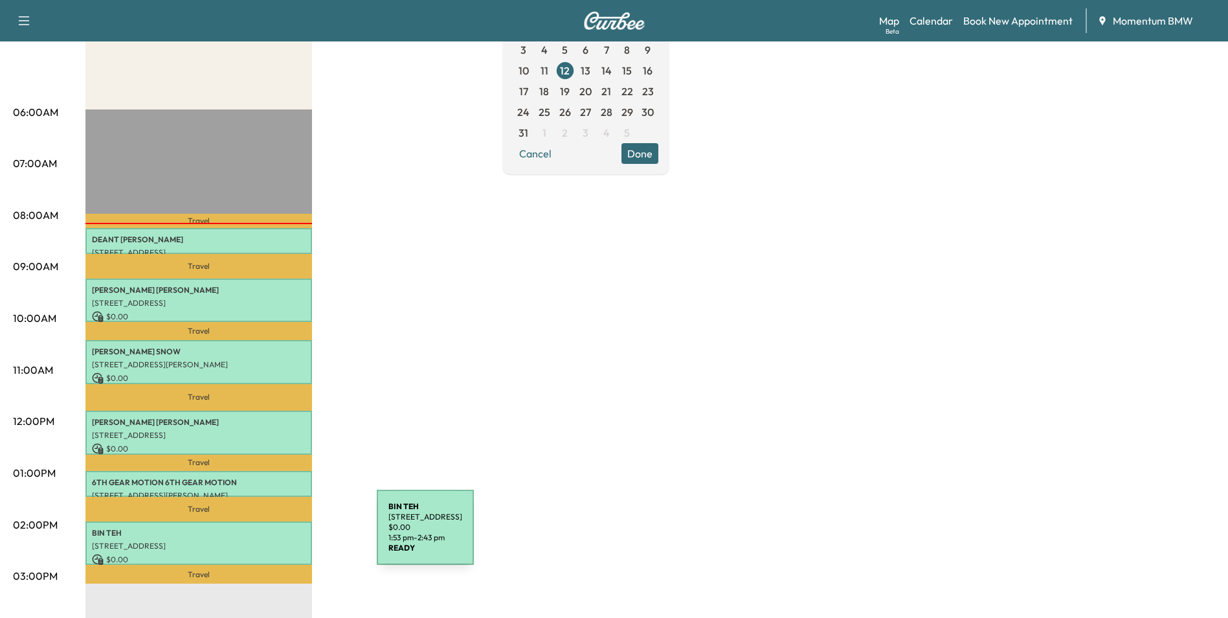
click at [280, 535] on div "BIN TEH [STREET_ADDRESS] $ 0.00 1:53 pm - 2:43 pm" at bounding box center [198, 542] width 227 height 43
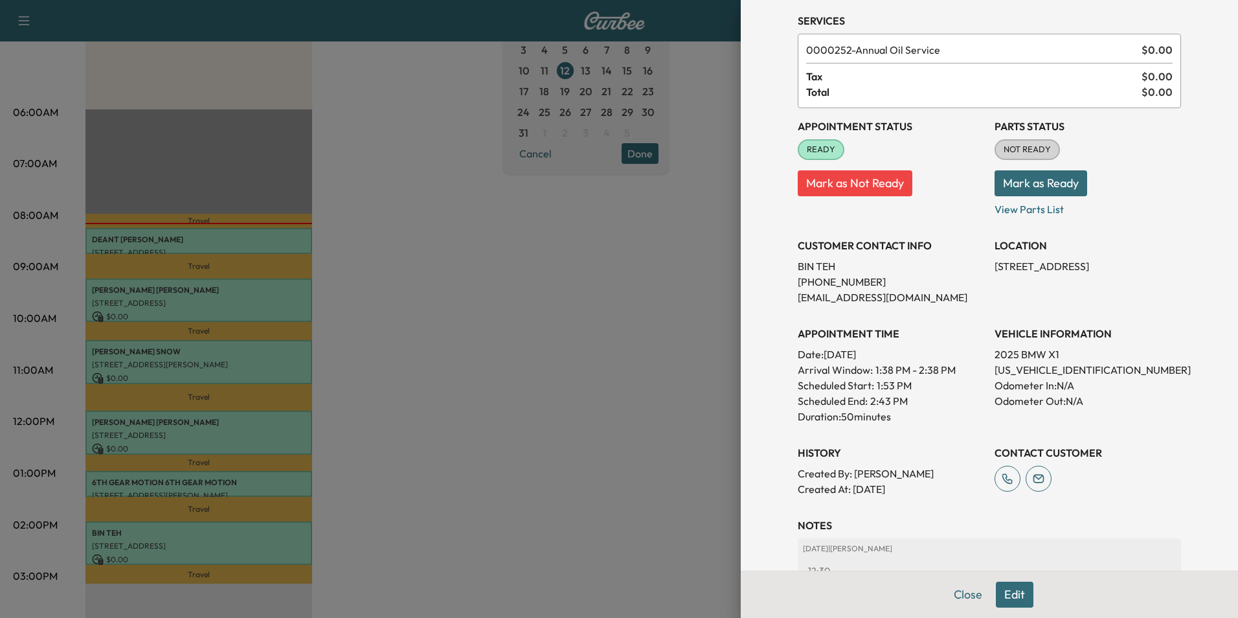
scroll to position [0, 0]
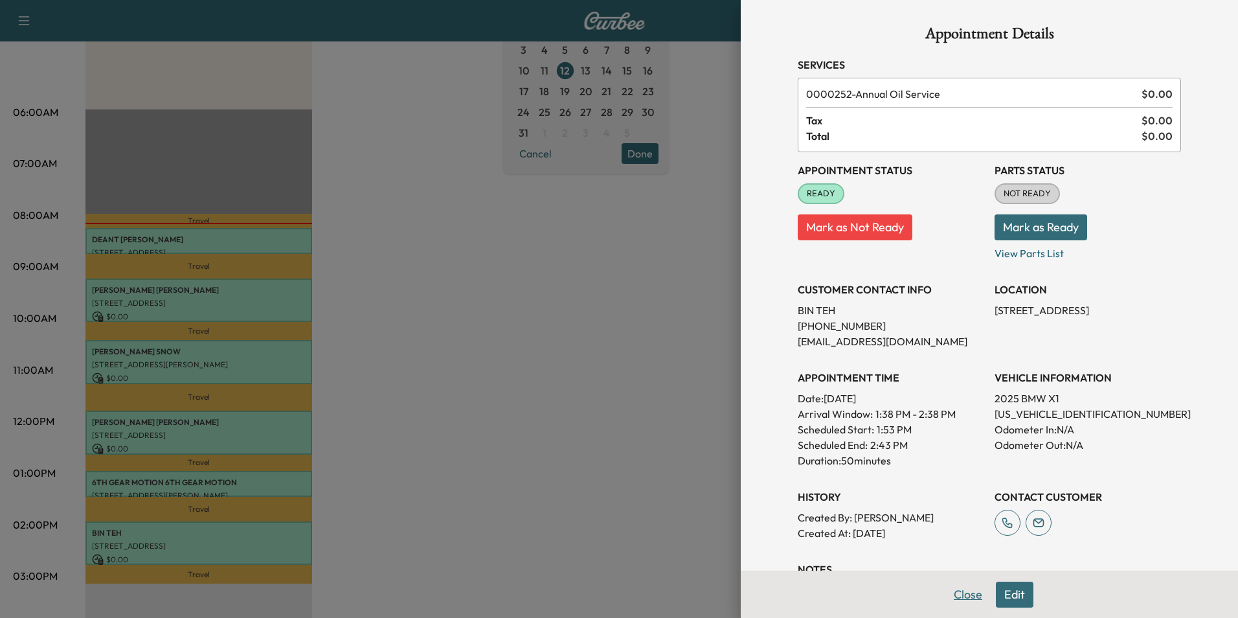
click at [960, 594] on button "Close" at bounding box center [967, 594] width 45 height 26
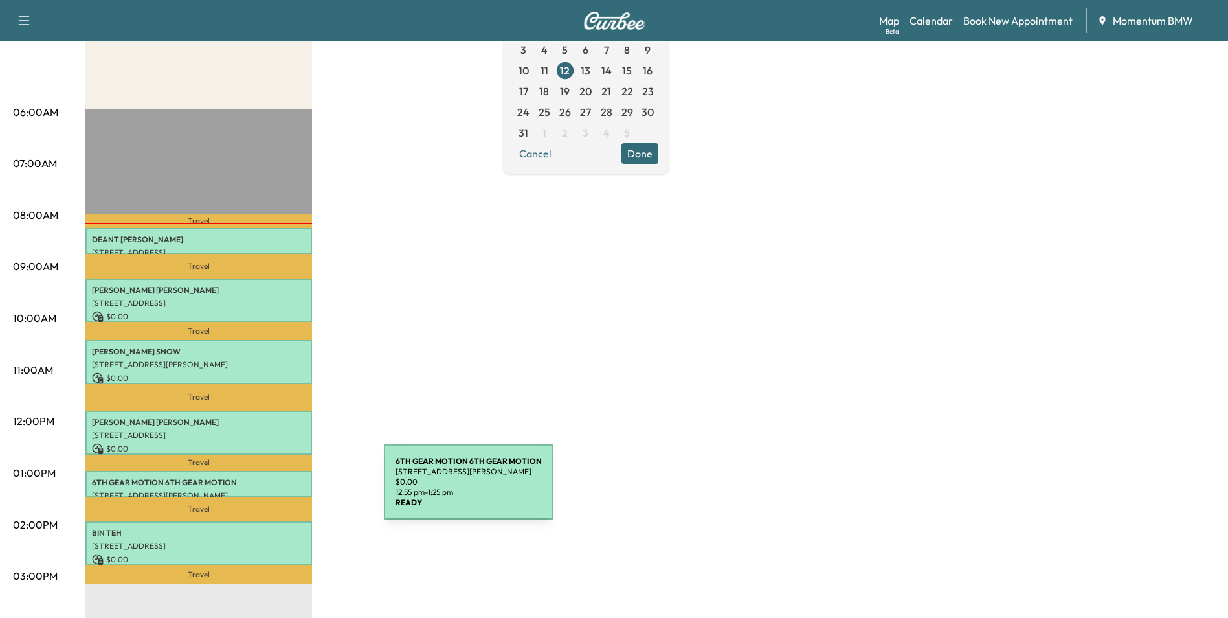
click at [287, 490] on p "[STREET_ADDRESS][PERSON_NAME]" at bounding box center [199, 495] width 214 height 10
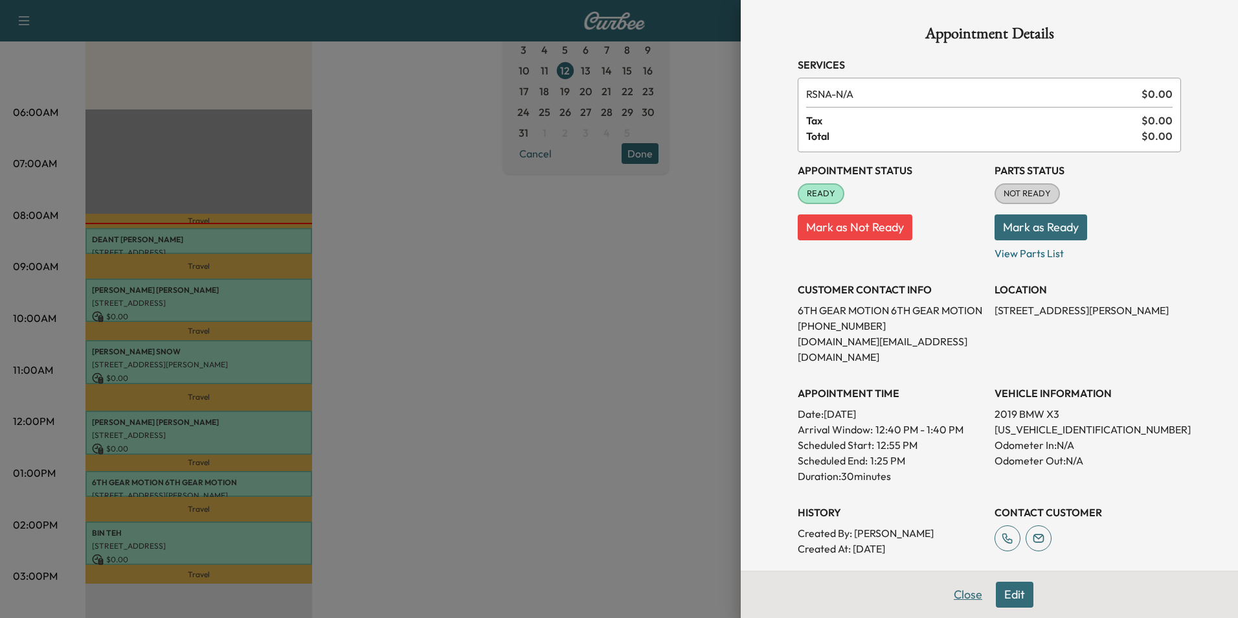
click at [954, 594] on button "Close" at bounding box center [967, 594] width 45 height 26
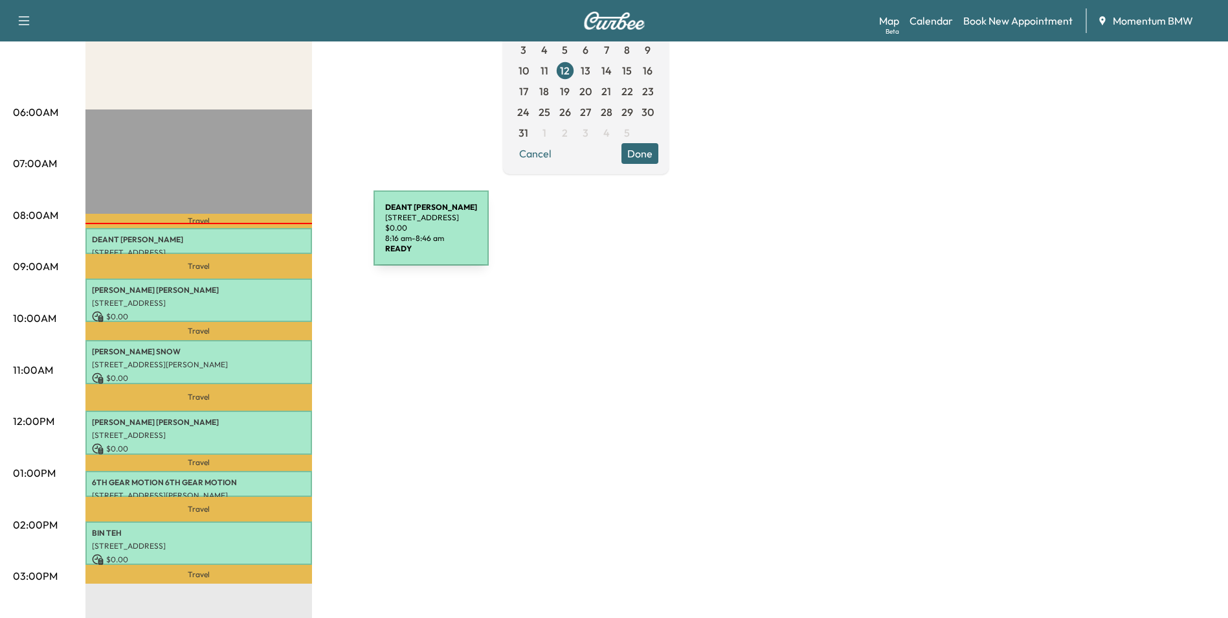
click at [276, 236] on p "[PERSON_NAME]" at bounding box center [199, 239] width 214 height 10
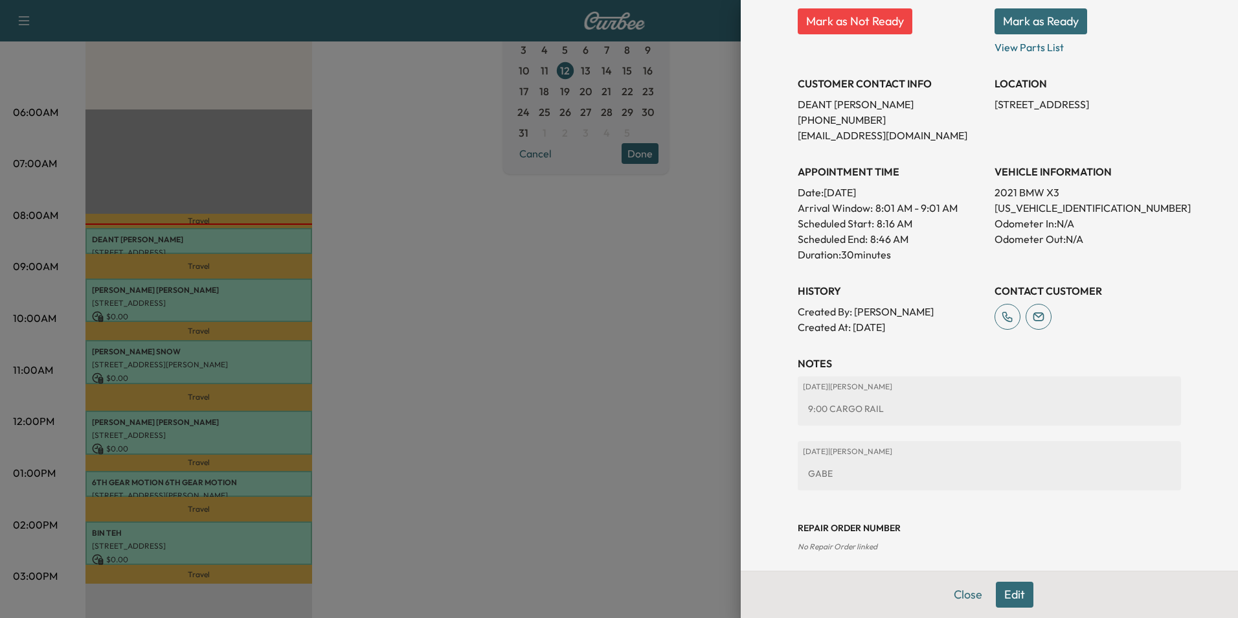
scroll to position [214, 0]
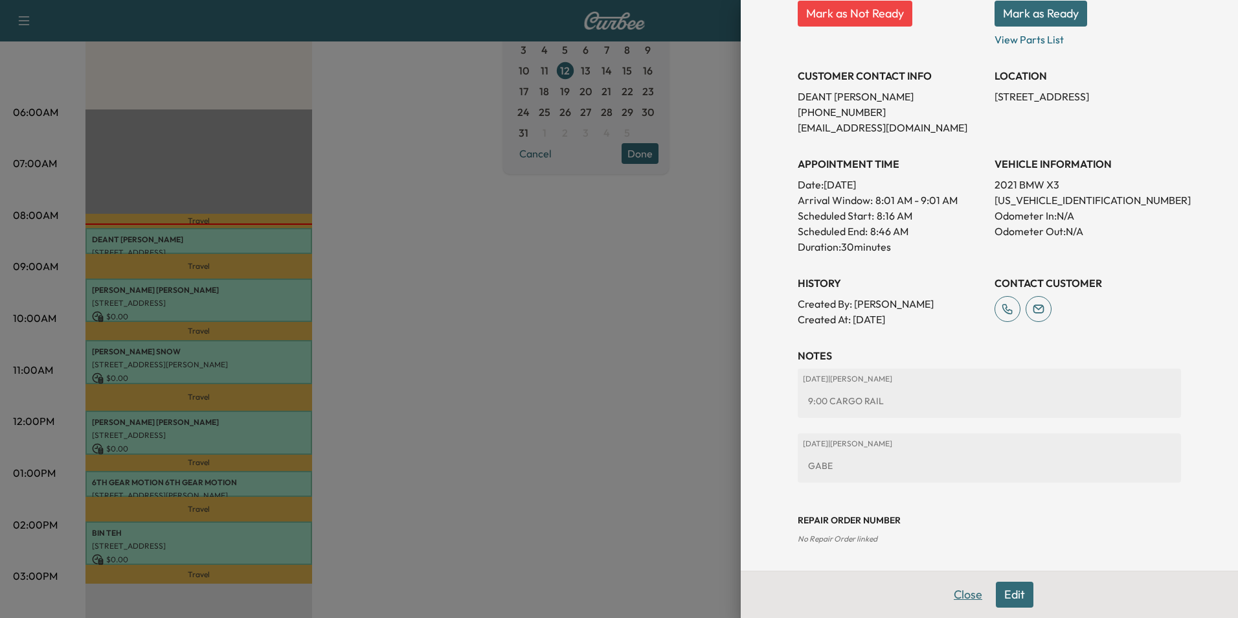
click at [958, 589] on button "Close" at bounding box center [967, 594] width 45 height 26
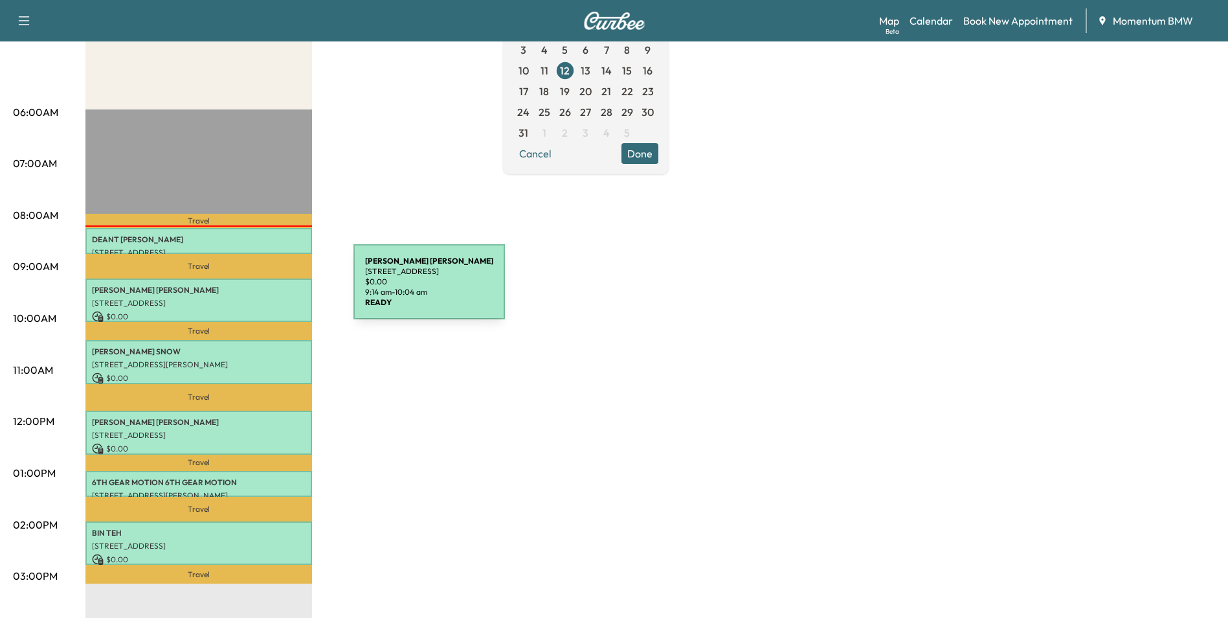
click at [256, 289] on p "[PERSON_NAME] HAMILOTON- [PERSON_NAME]" at bounding box center [199, 290] width 214 height 10
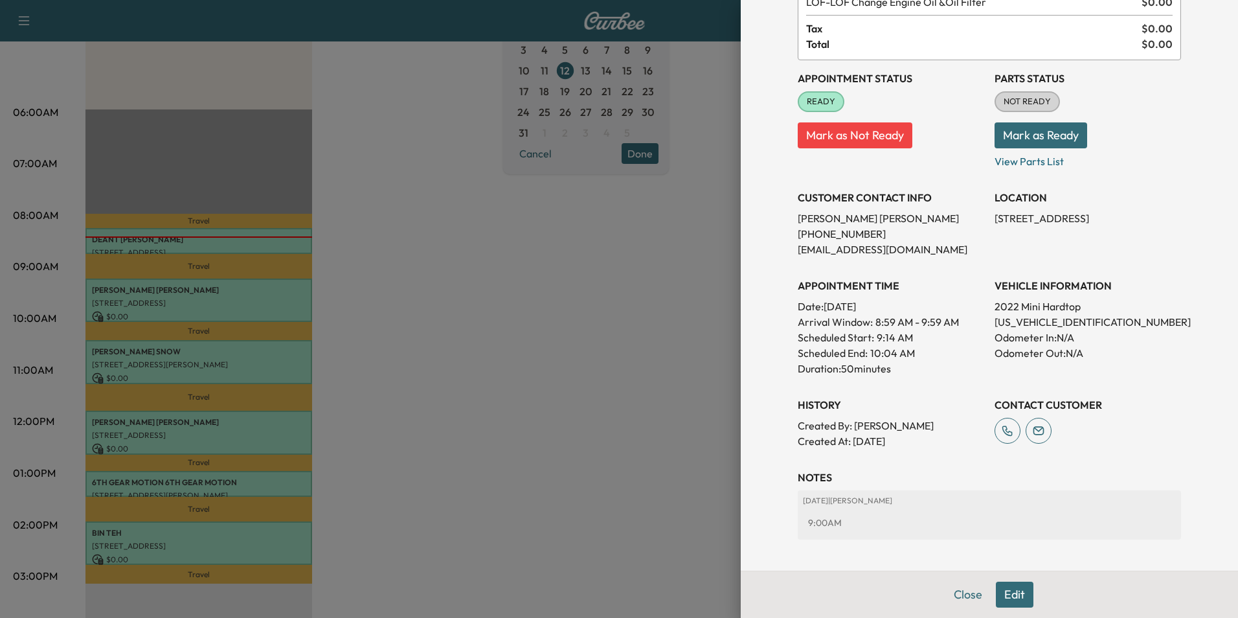
scroll to position [149, 0]
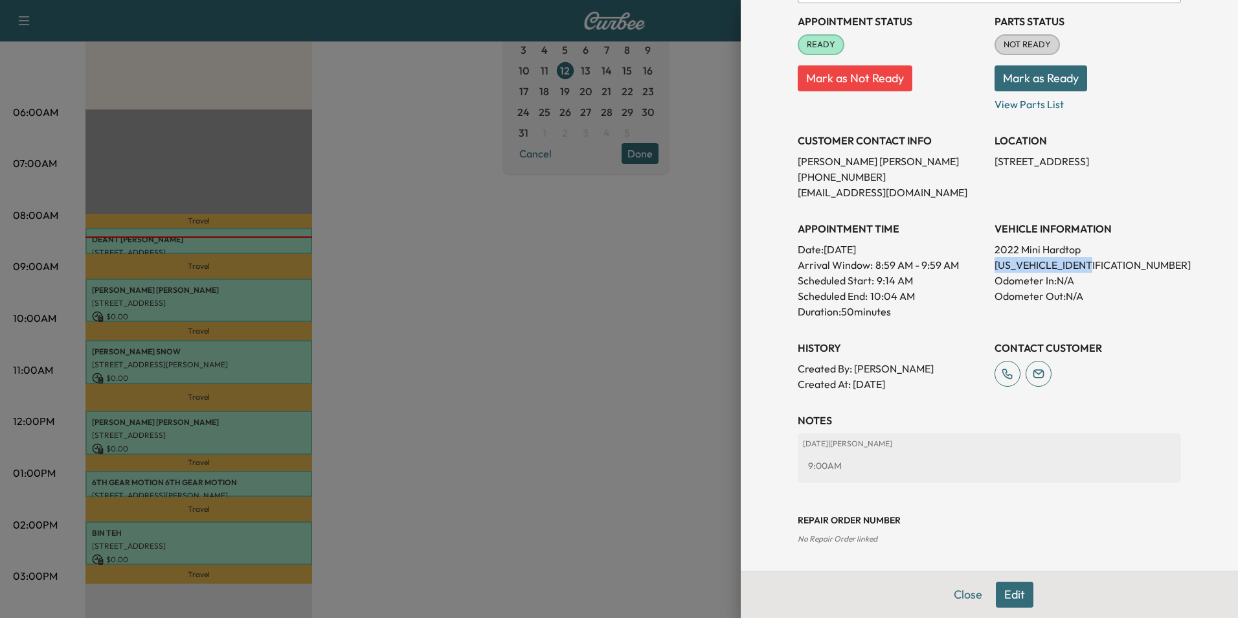
drag, startPoint x: 1099, startPoint y: 265, endPoint x: 985, endPoint y: 265, distance: 114.0
click at [995, 265] on p "[US_VEHICLE_IDENTIFICATION_NUMBER]" at bounding box center [1088, 265] width 186 height 16
drag, startPoint x: 985, startPoint y: 265, endPoint x: 1082, endPoint y: 267, distance: 96.5
copy p "[US_VEHICLE_IDENTIFICATION_NUMBER]"
click at [1008, 595] on button "Edit" at bounding box center [1015, 594] width 38 height 26
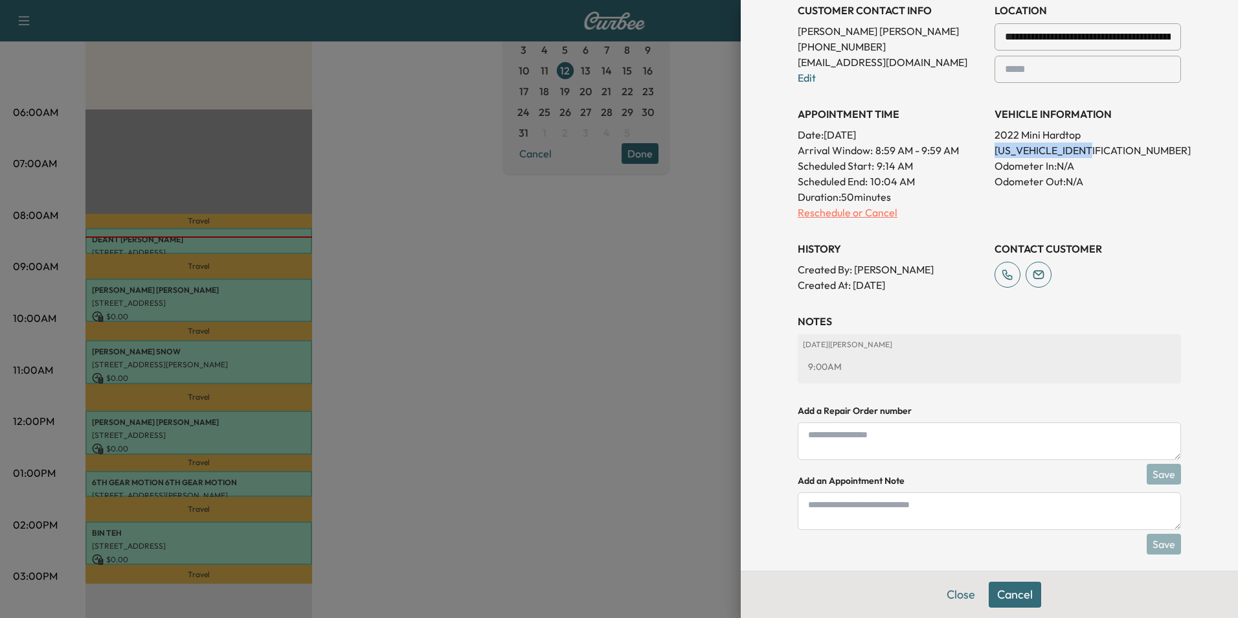
scroll to position [316, 0]
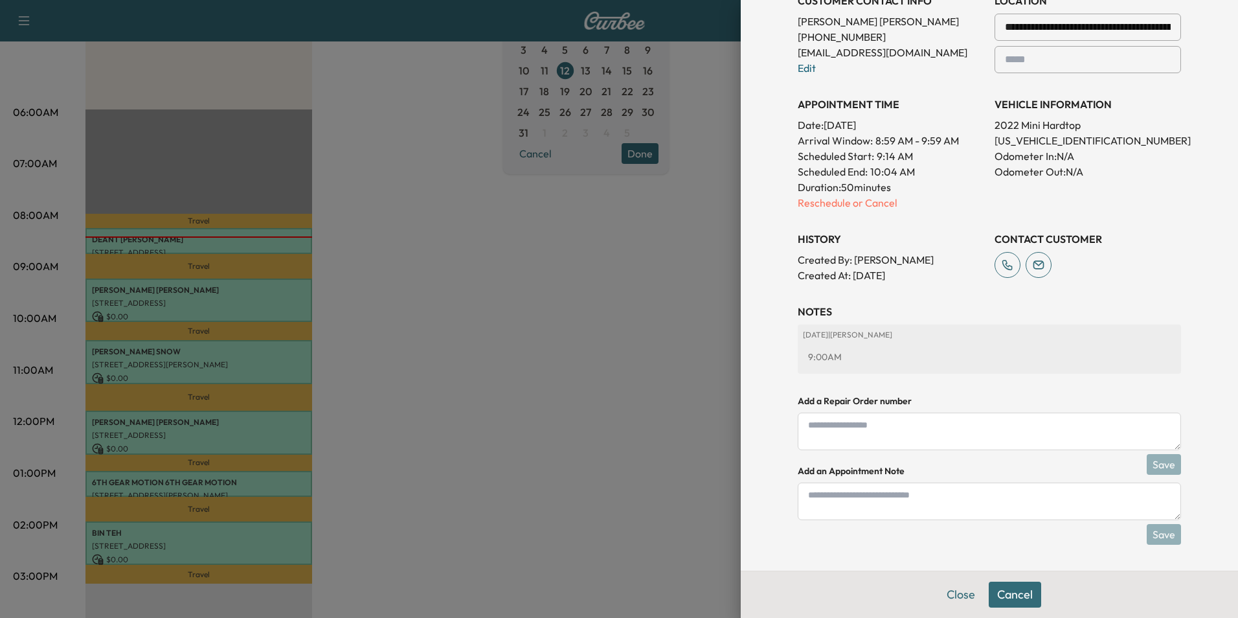
click at [945, 508] on textarea at bounding box center [989, 501] width 383 height 38
type textarea "*"
type textarea "*****"
click at [1160, 532] on button "Save" at bounding box center [1164, 534] width 34 height 21
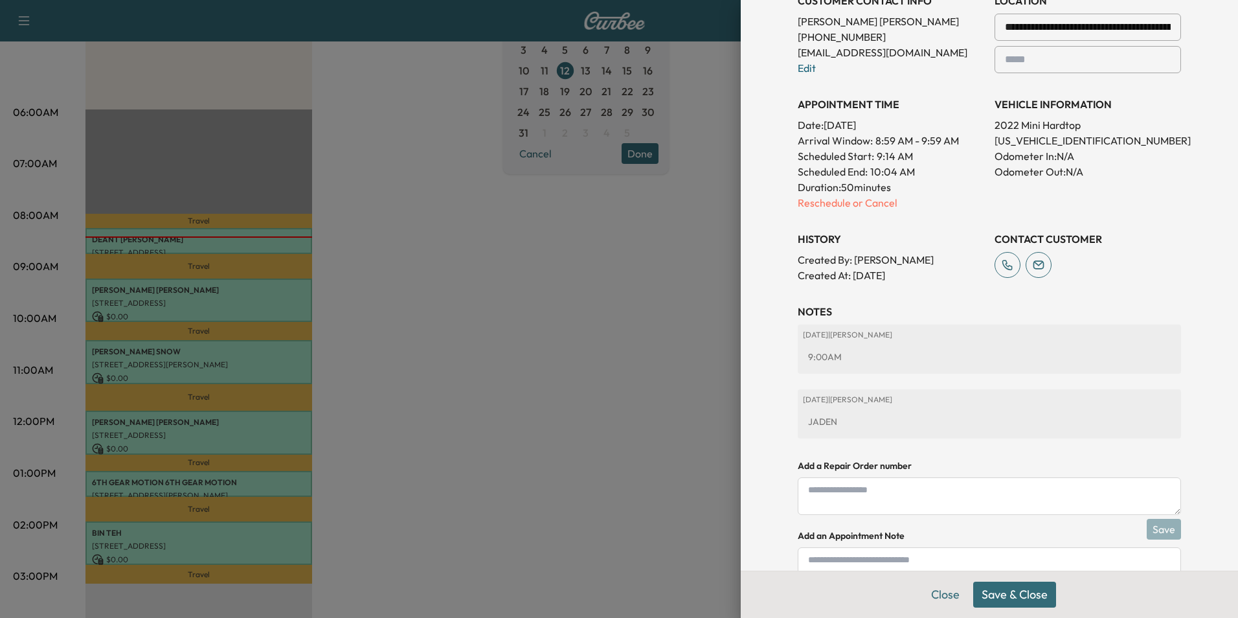
click at [1022, 586] on button "Save & Close" at bounding box center [1014, 594] width 83 height 26
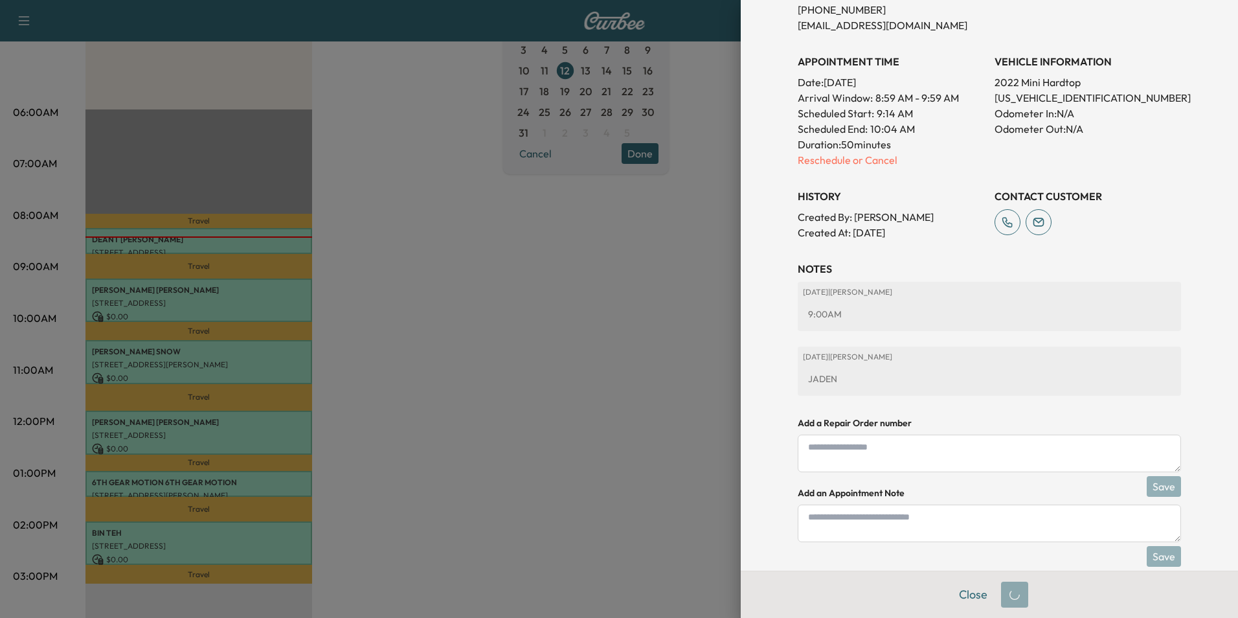
scroll to position [289, 0]
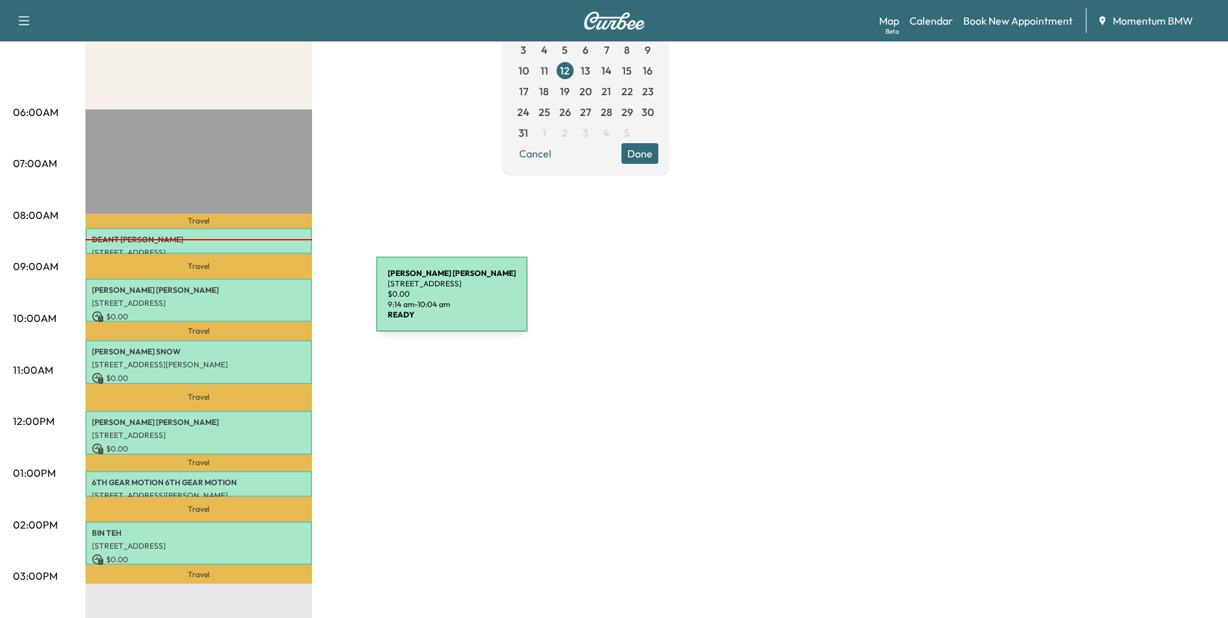
click at [279, 302] on p "[STREET_ADDRESS]" at bounding box center [199, 303] width 214 height 10
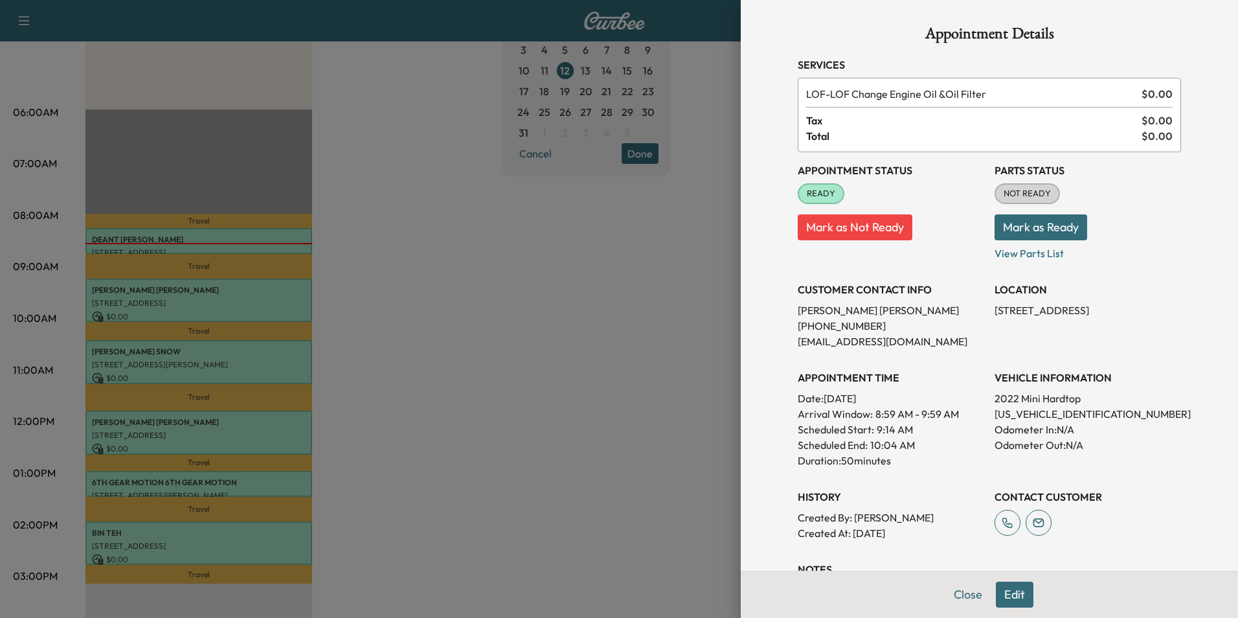
drag, startPoint x: 1087, startPoint y: 310, endPoint x: 984, endPoint y: 313, distance: 103.0
click at [984, 313] on div "Appointment Status READY Mark as Not Ready Parts Status NOT READY Mark as Ready…" at bounding box center [989, 346] width 383 height 388
drag, startPoint x: 984, startPoint y: 313, endPoint x: 1040, endPoint y: 309, distance: 55.8
copy p "[STREET_ADDRESS]"
click at [959, 590] on button "Close" at bounding box center [967, 594] width 45 height 26
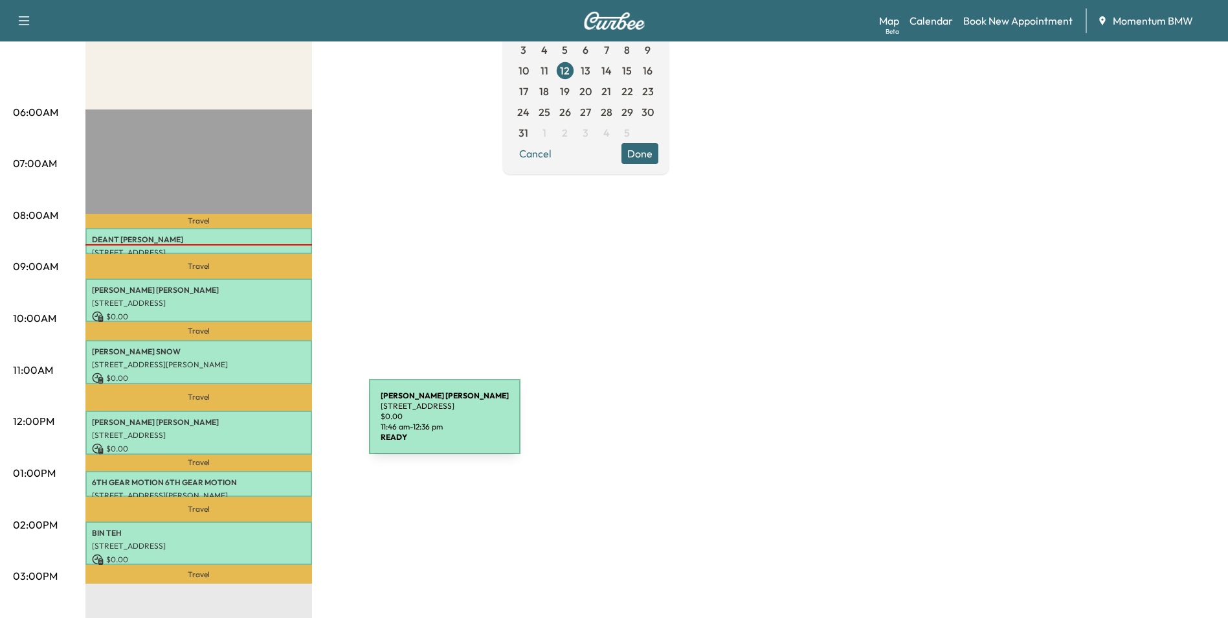
click at [272, 424] on div "[PERSON_NAME] [STREET_ADDRESS][PERSON_NAME] $ 0.00 11:46 am - 12:36 pm" at bounding box center [198, 431] width 227 height 43
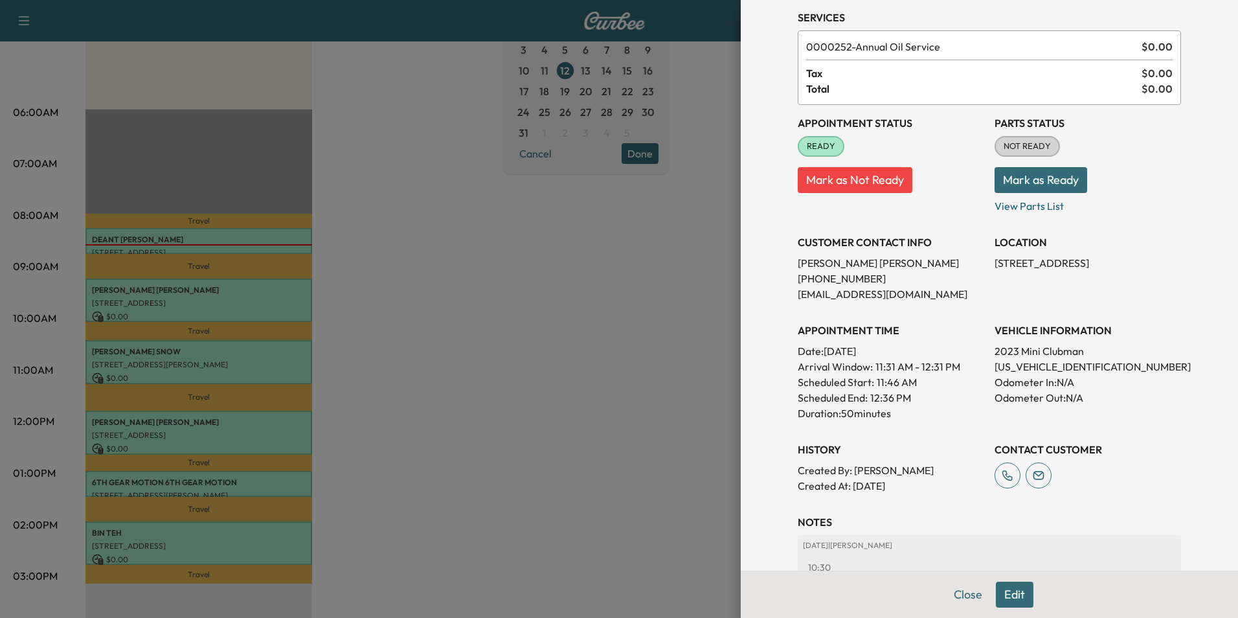
scroll to position [149, 0]
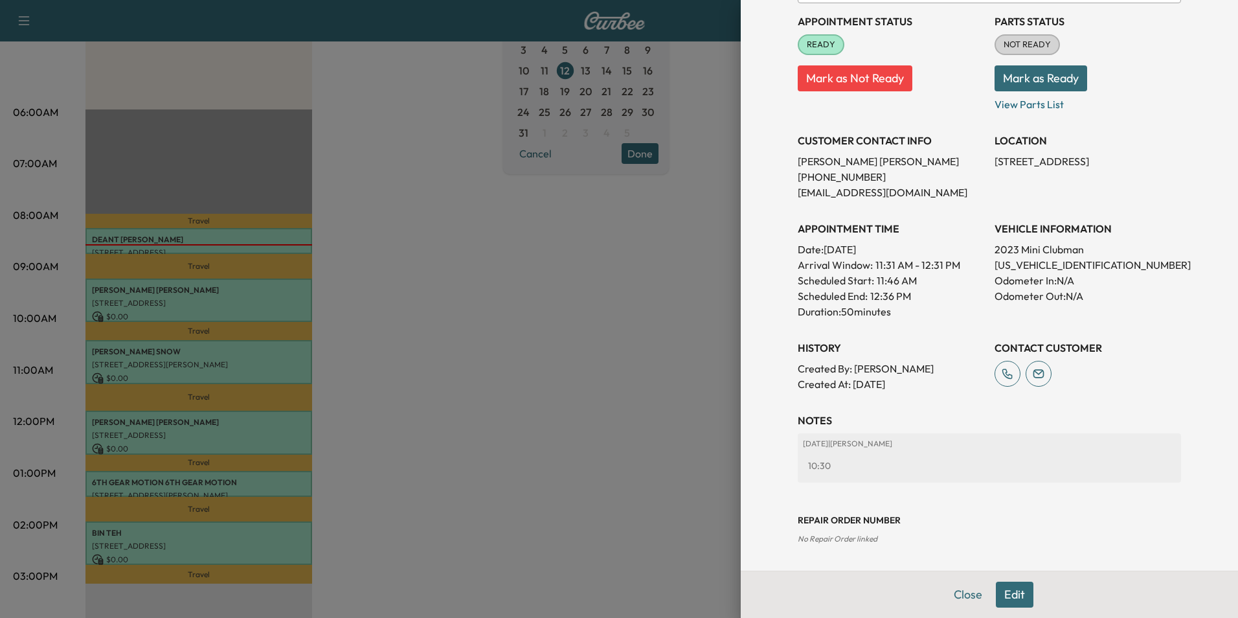
drag, startPoint x: 1085, startPoint y: 163, endPoint x: 987, endPoint y: 164, distance: 97.8
click at [995, 164] on p "[STREET_ADDRESS]" at bounding box center [1088, 161] width 186 height 16
drag, startPoint x: 987, startPoint y: 164, endPoint x: 1050, endPoint y: 163, distance: 62.2
copy p "[STREET_ADDRESS][PERSON_NAME]"
click at [954, 590] on button "Close" at bounding box center [967, 594] width 45 height 26
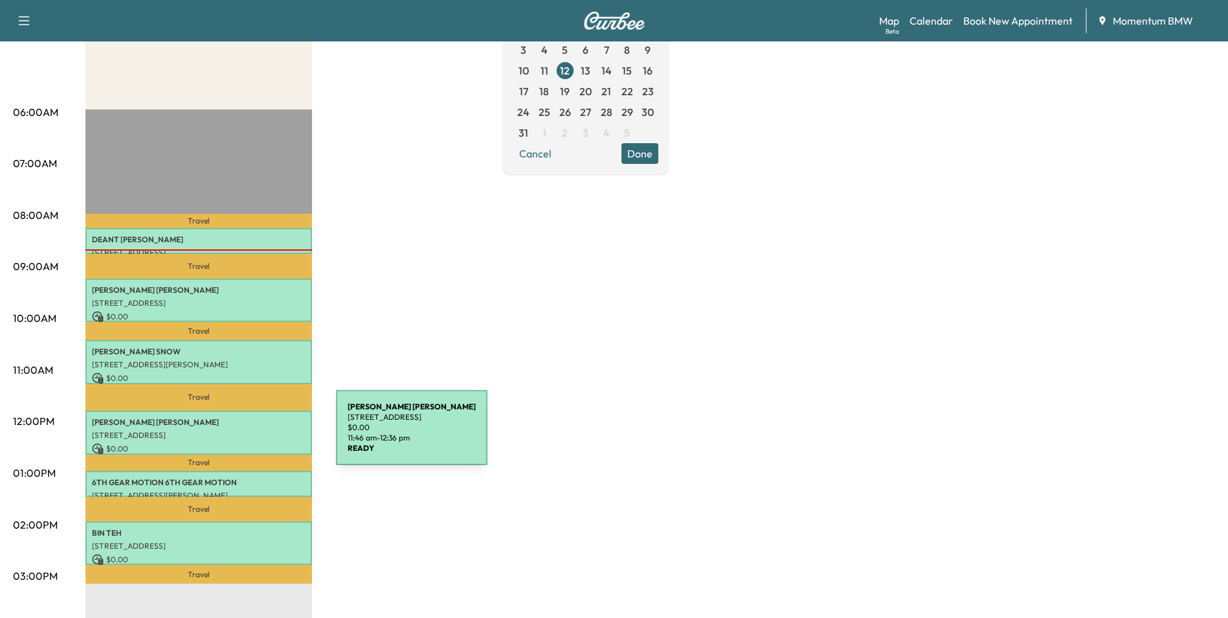
click at [239, 435] on p "[STREET_ADDRESS]" at bounding box center [199, 435] width 214 height 10
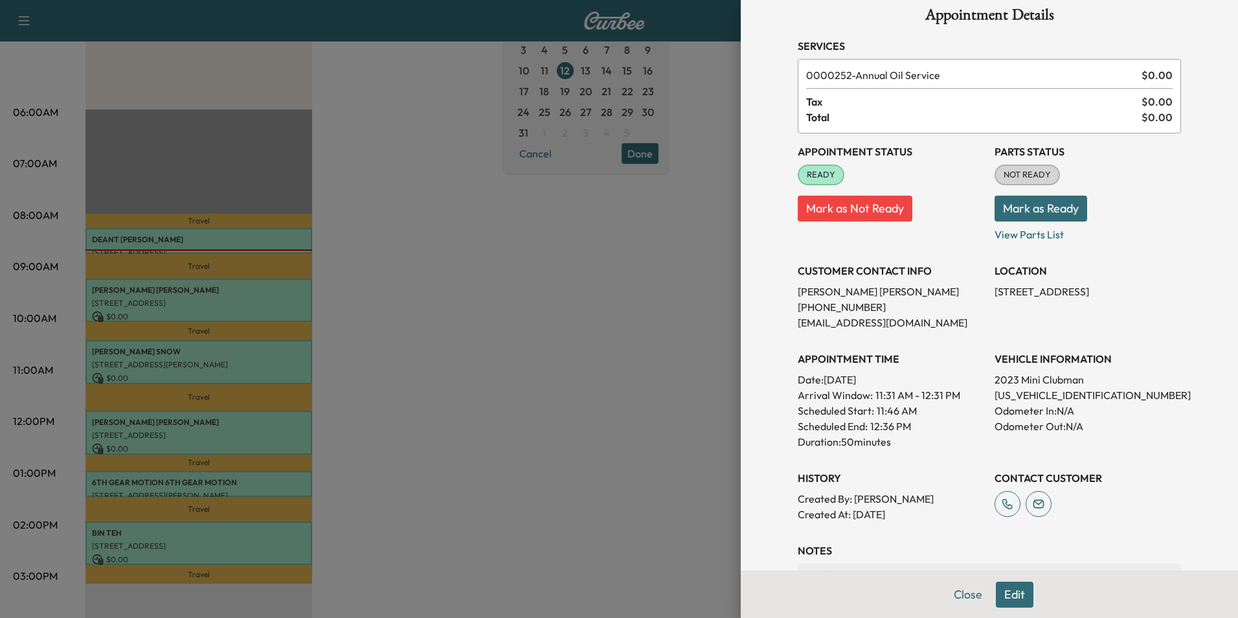
scroll to position [0, 0]
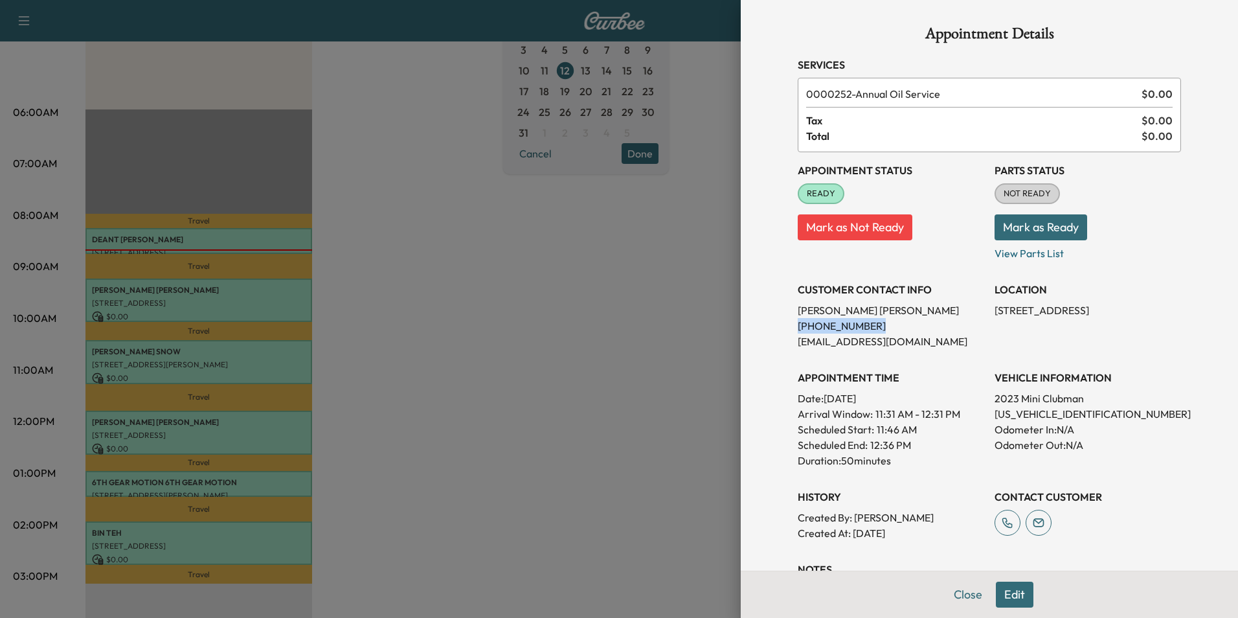
drag, startPoint x: 859, startPoint y: 324, endPoint x: 785, endPoint y: 330, distance: 73.4
click at [785, 330] on div "Appointment Details Services 0000252 - Annual Oil Service $ 0.00 Tax $ 0.00 Tot…" at bounding box center [989, 359] width 414 height 719
drag, startPoint x: 785, startPoint y: 330, endPoint x: 844, endPoint y: 328, distance: 59.0
copy p "[PHONE_NUMBER]"
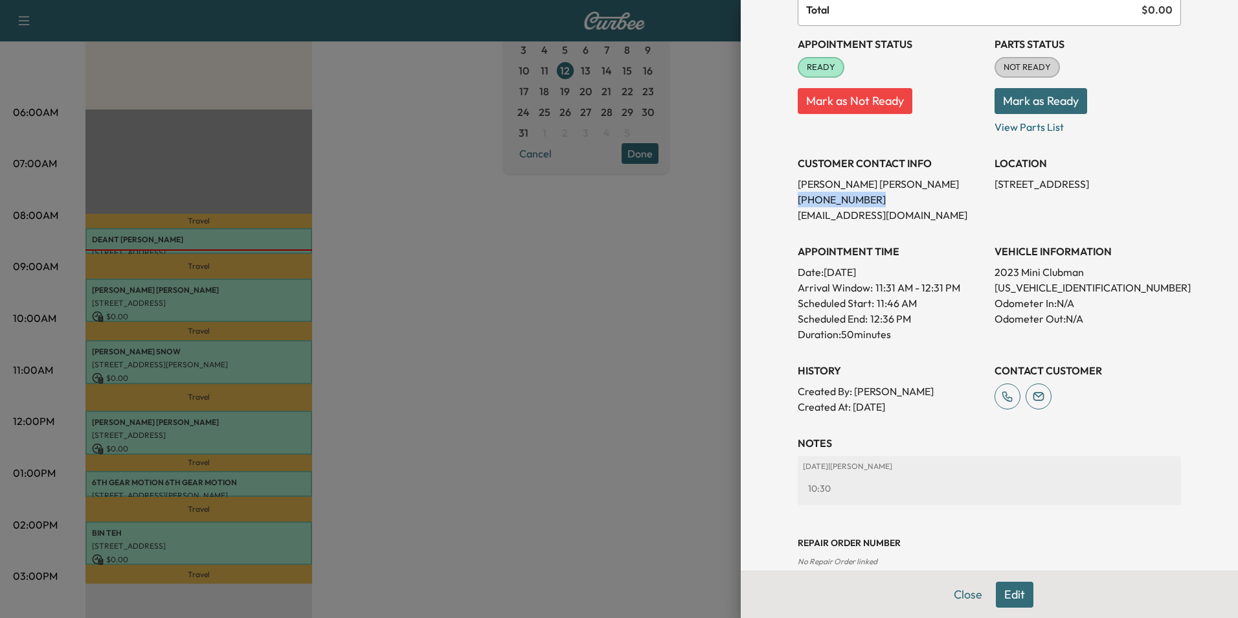
scroll to position [149, 0]
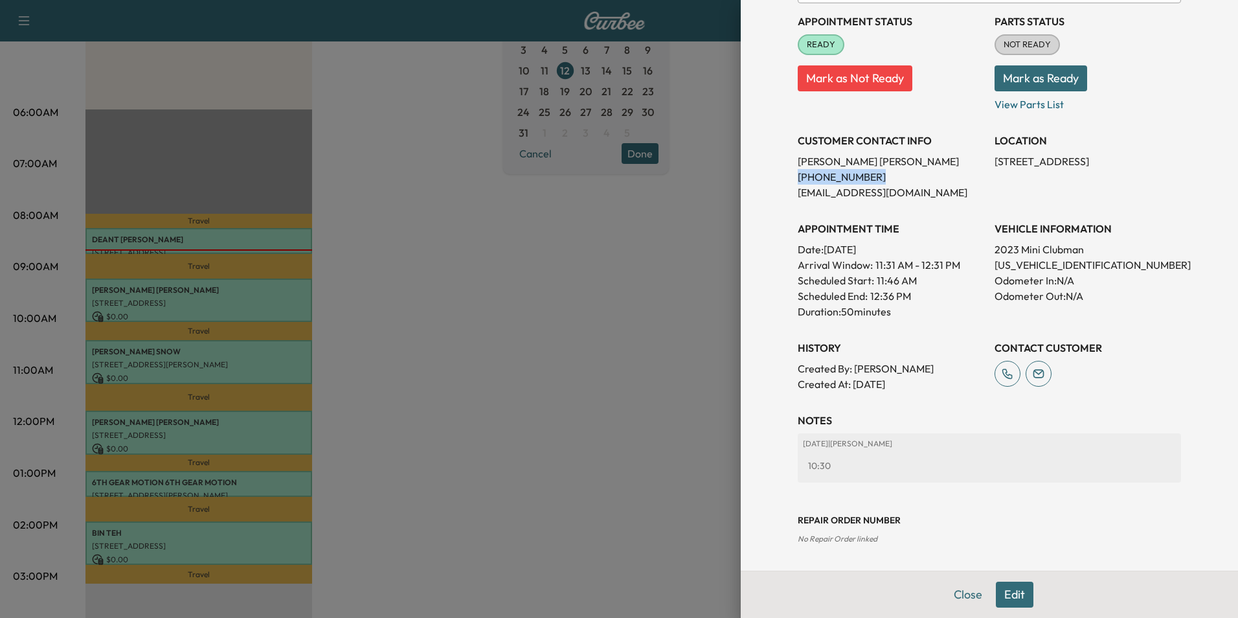
click at [955, 594] on button "Close" at bounding box center [967, 594] width 45 height 26
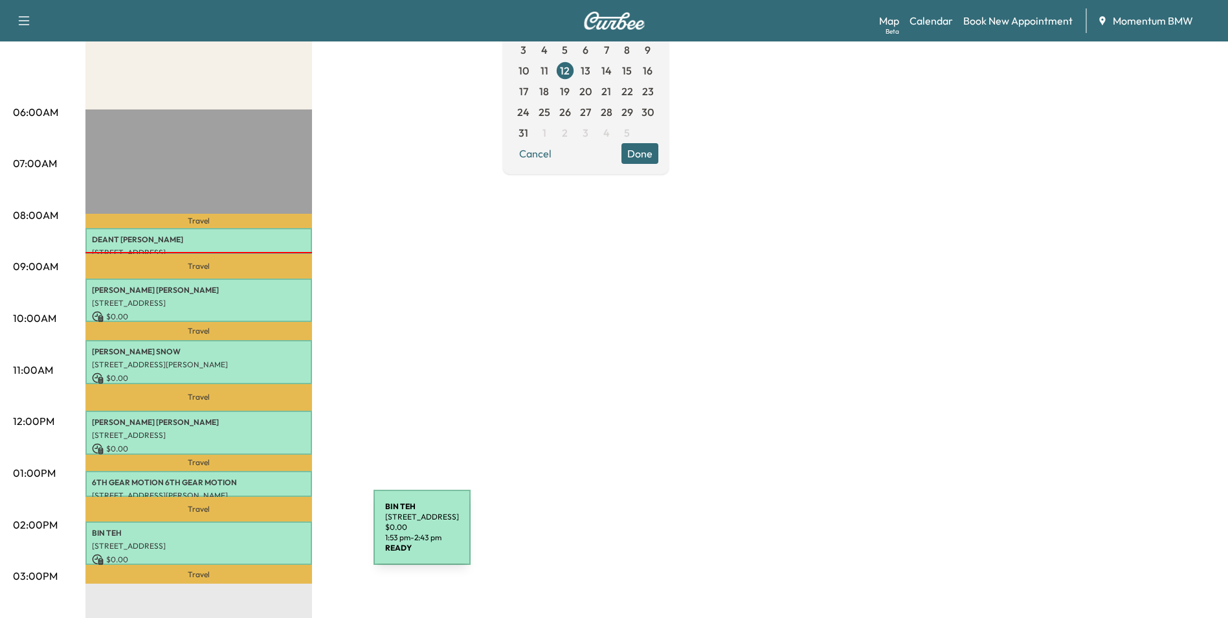
click at [276, 535] on div "BIN TEH [STREET_ADDRESS] $ 0.00 1:53 pm - 2:43 pm" at bounding box center [198, 542] width 227 height 43
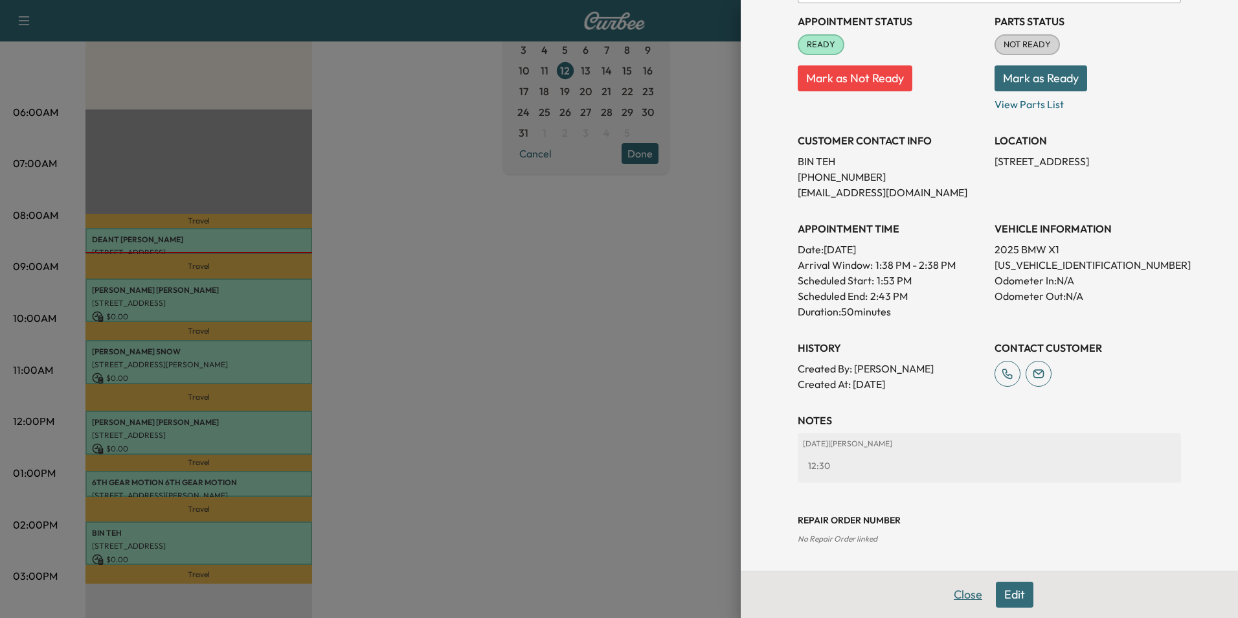
click at [953, 594] on button "Close" at bounding box center [967, 594] width 45 height 26
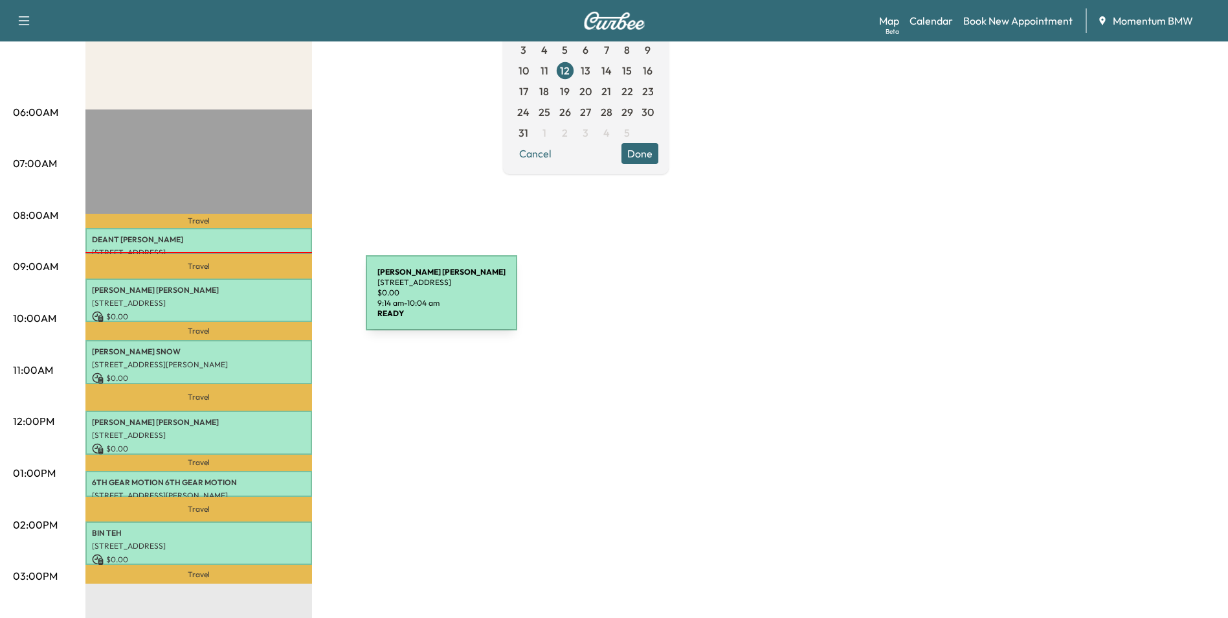
click at [269, 300] on p "[STREET_ADDRESS]" at bounding box center [199, 303] width 214 height 10
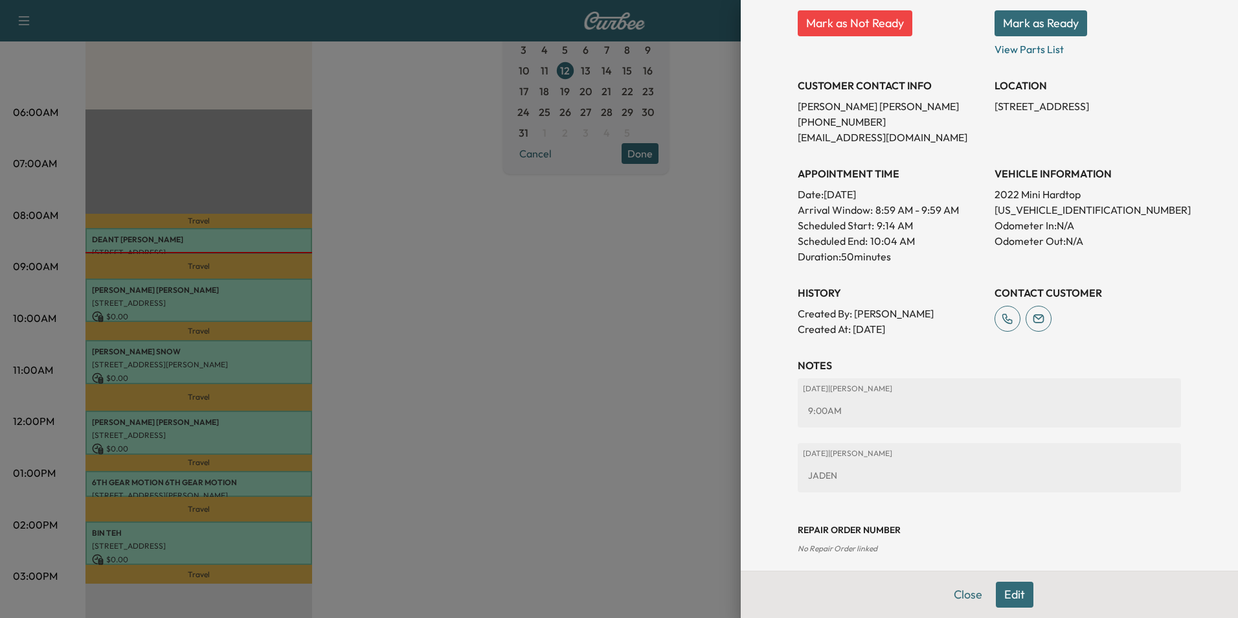
scroll to position [214, 0]
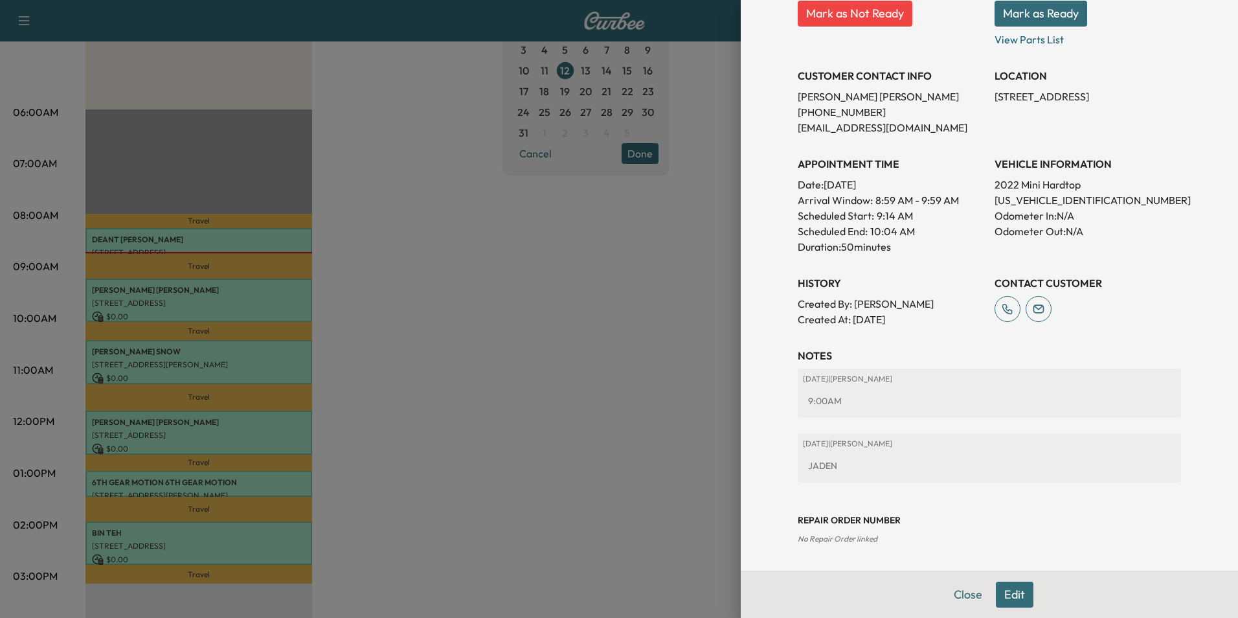
click at [965, 593] on button "Close" at bounding box center [967, 594] width 45 height 26
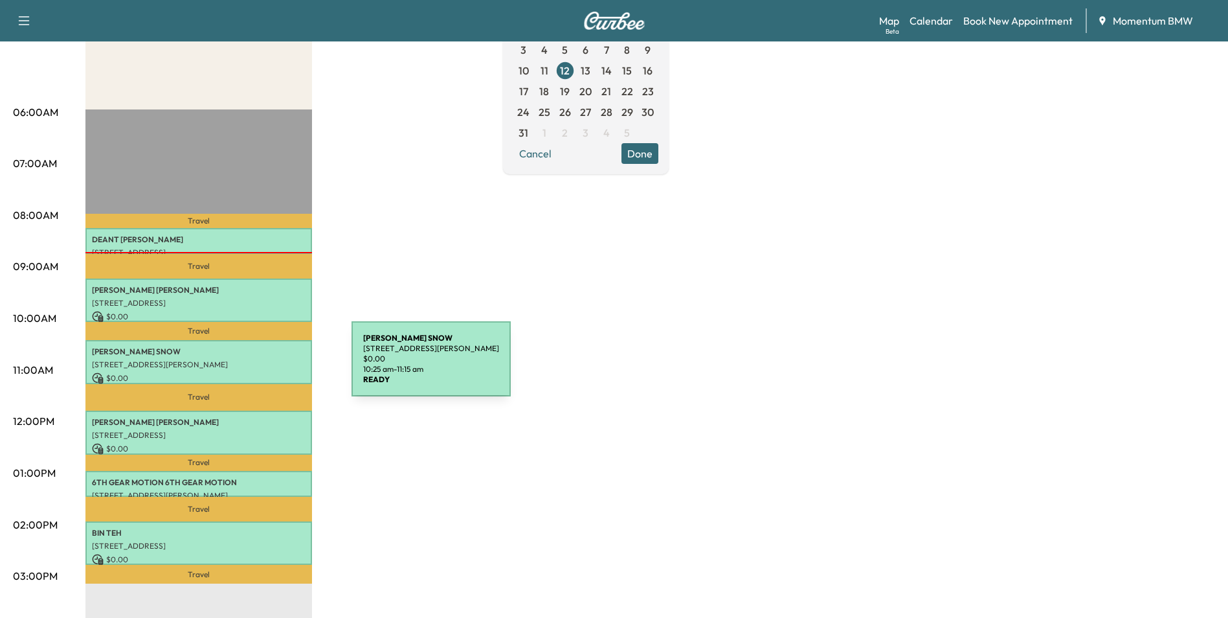
click at [254, 366] on p "[STREET_ADDRESS][PERSON_NAME]" at bounding box center [199, 364] width 214 height 10
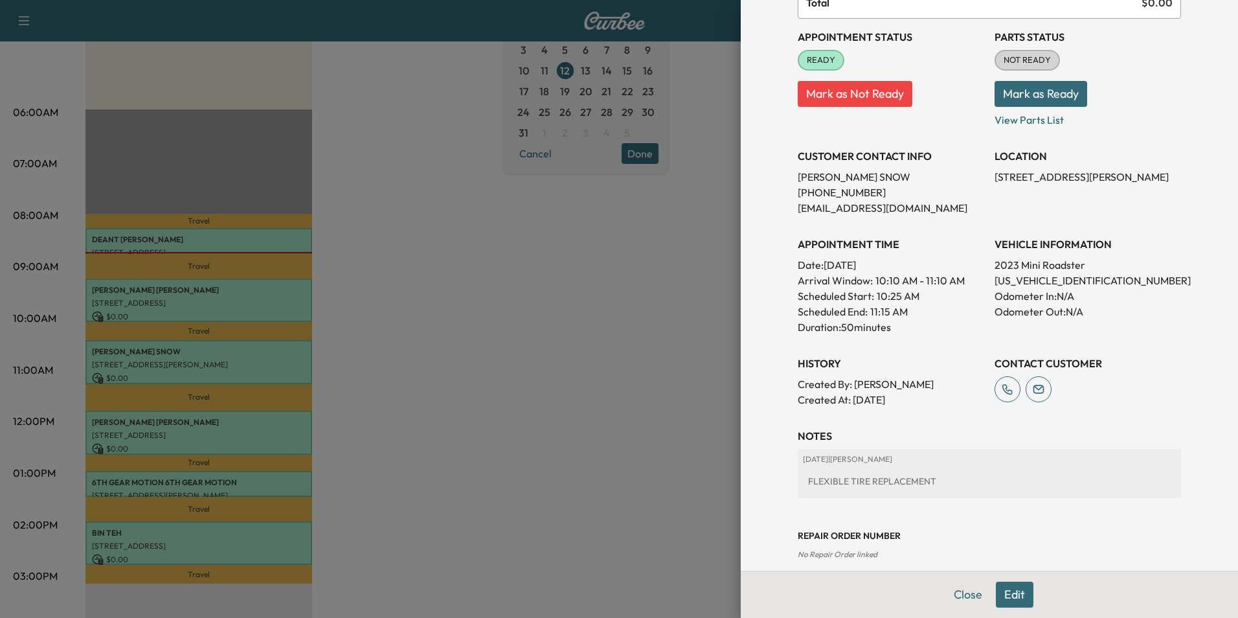
scroll to position [149, 0]
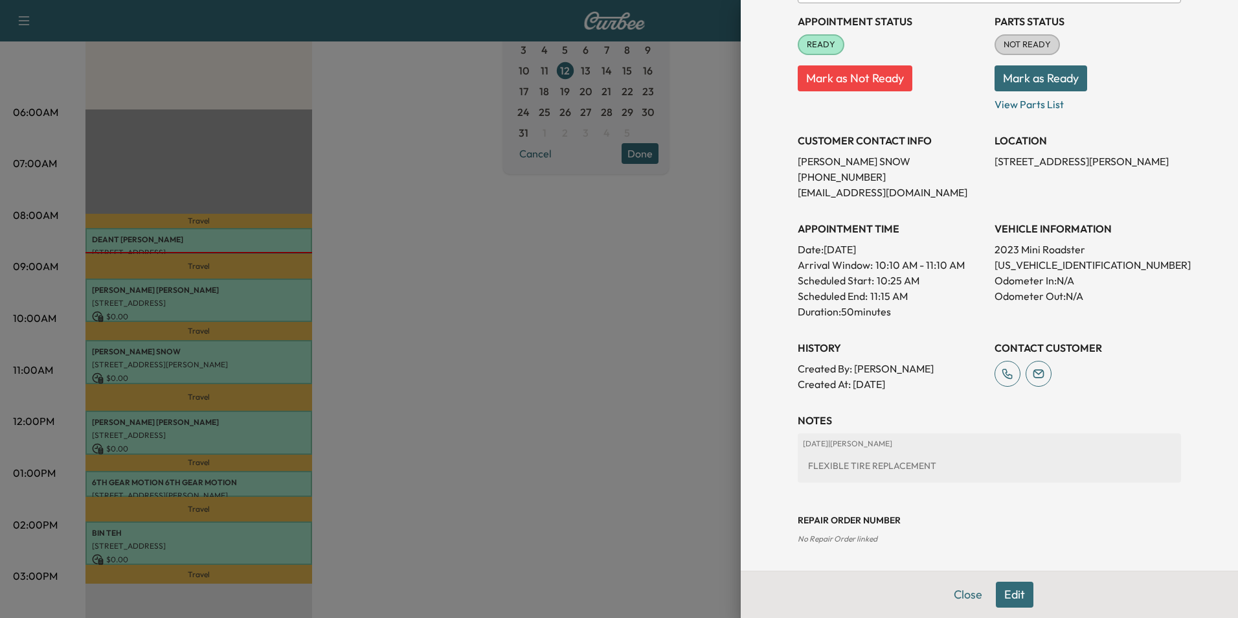
click at [1013, 593] on button "Edit" at bounding box center [1015, 594] width 38 height 26
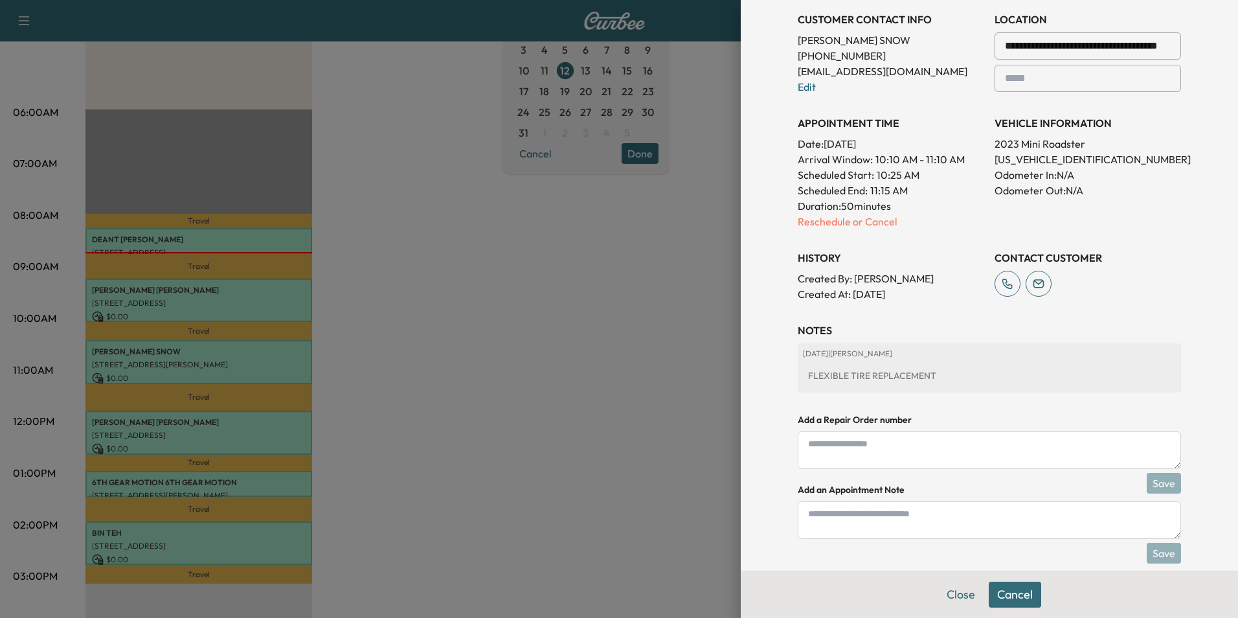
scroll to position [316, 0]
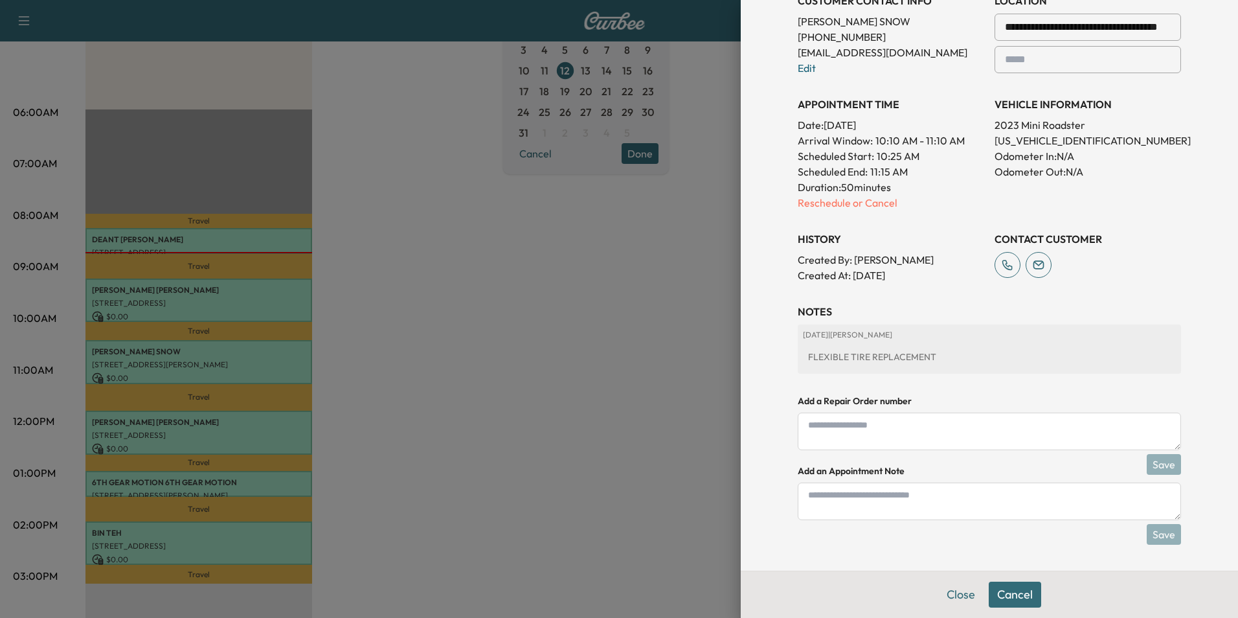
click at [961, 505] on textarea at bounding box center [989, 501] width 383 height 38
type textarea "*****"
click at [1157, 539] on button "Save" at bounding box center [1164, 534] width 34 height 21
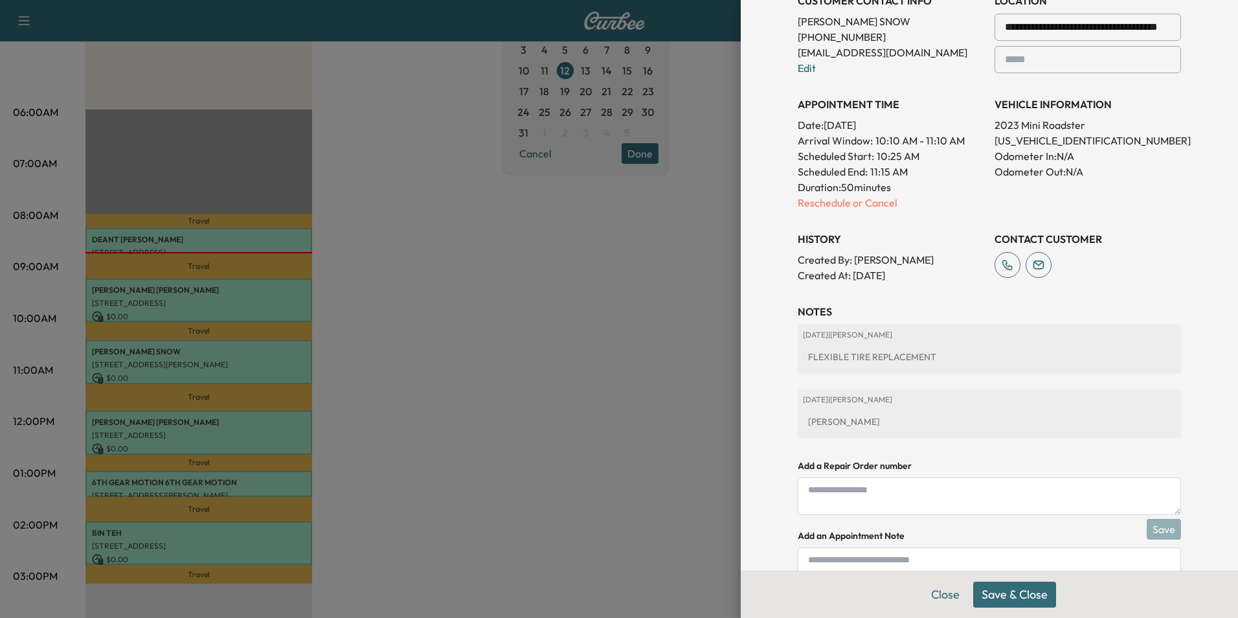
click at [1022, 594] on button "Save & Close" at bounding box center [1014, 594] width 83 height 26
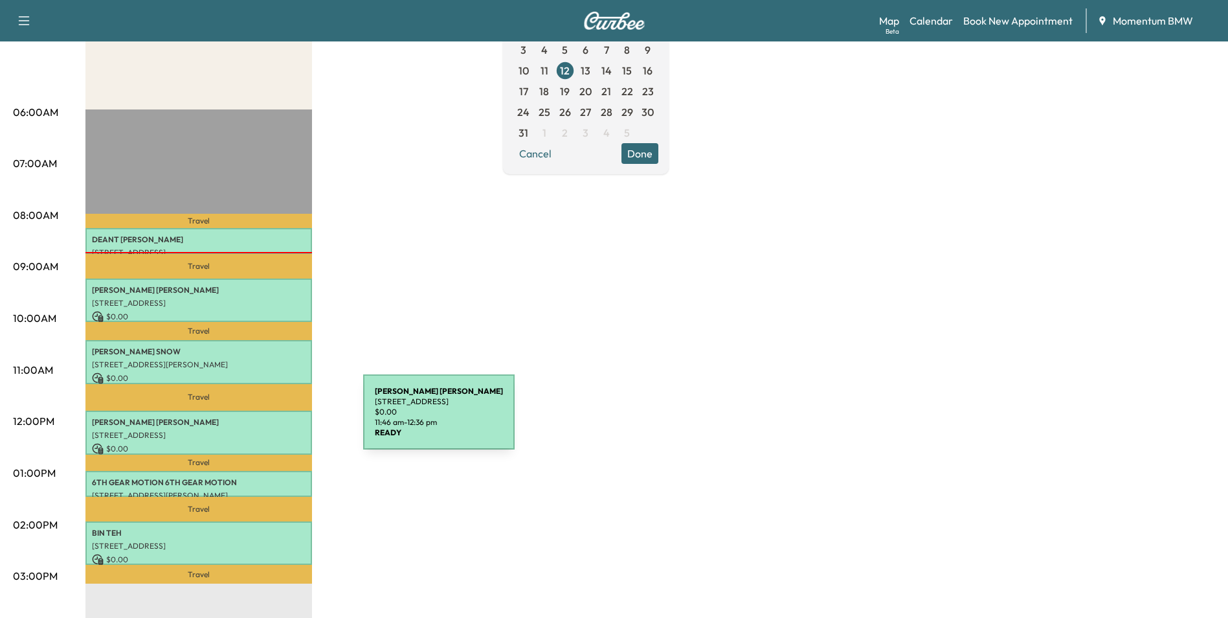
click at [266, 420] on p "[PERSON_NAME]" at bounding box center [199, 422] width 214 height 10
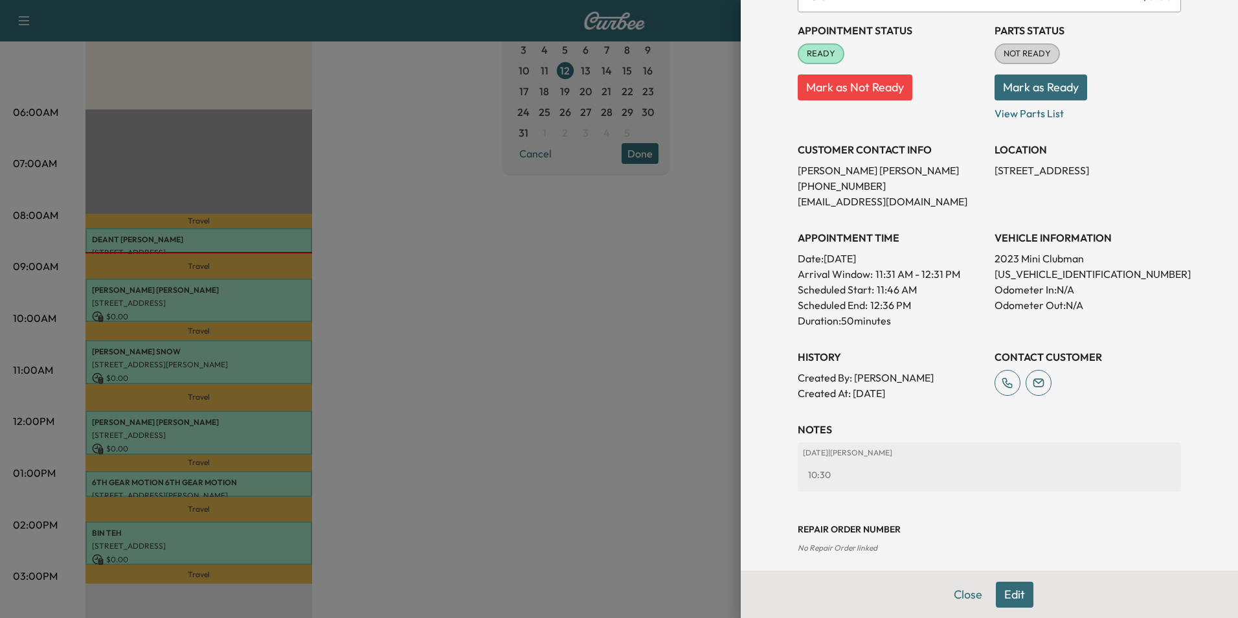
scroll to position [149, 0]
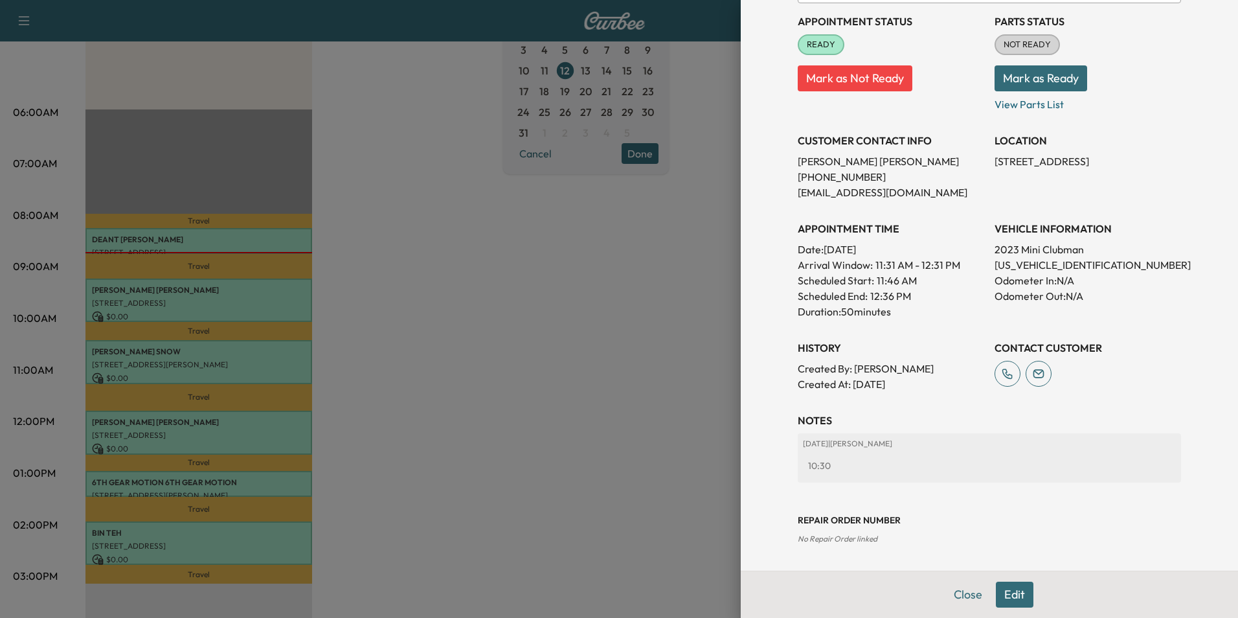
click at [1009, 597] on button "Edit" at bounding box center [1015, 594] width 38 height 26
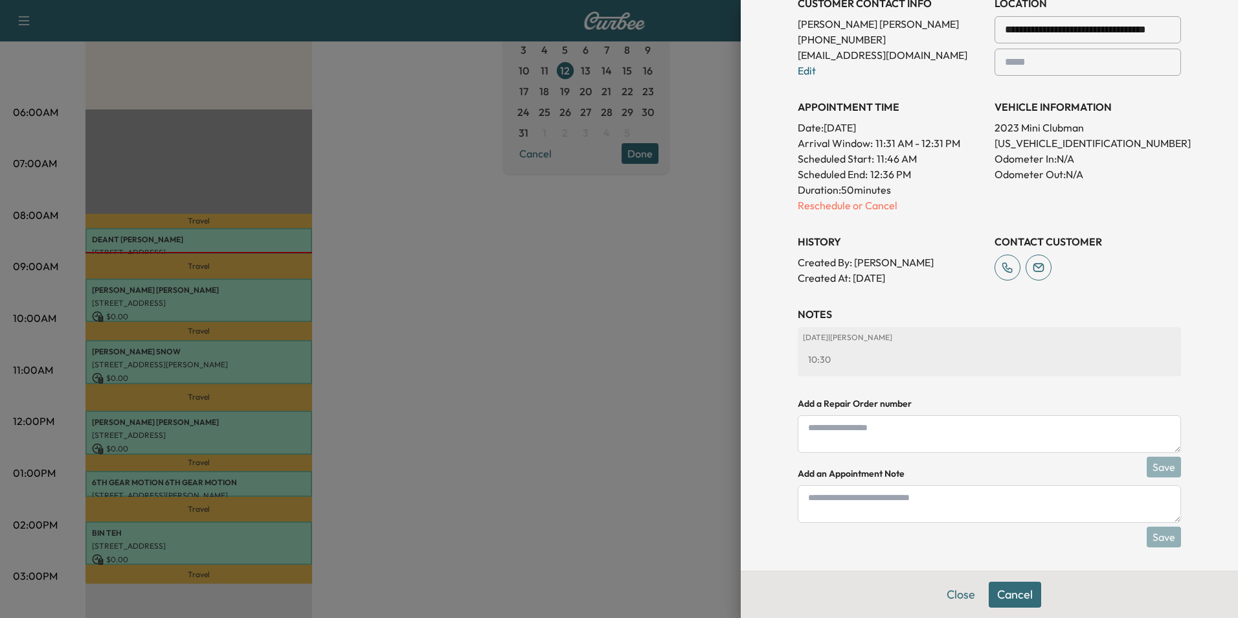
scroll to position [316, 0]
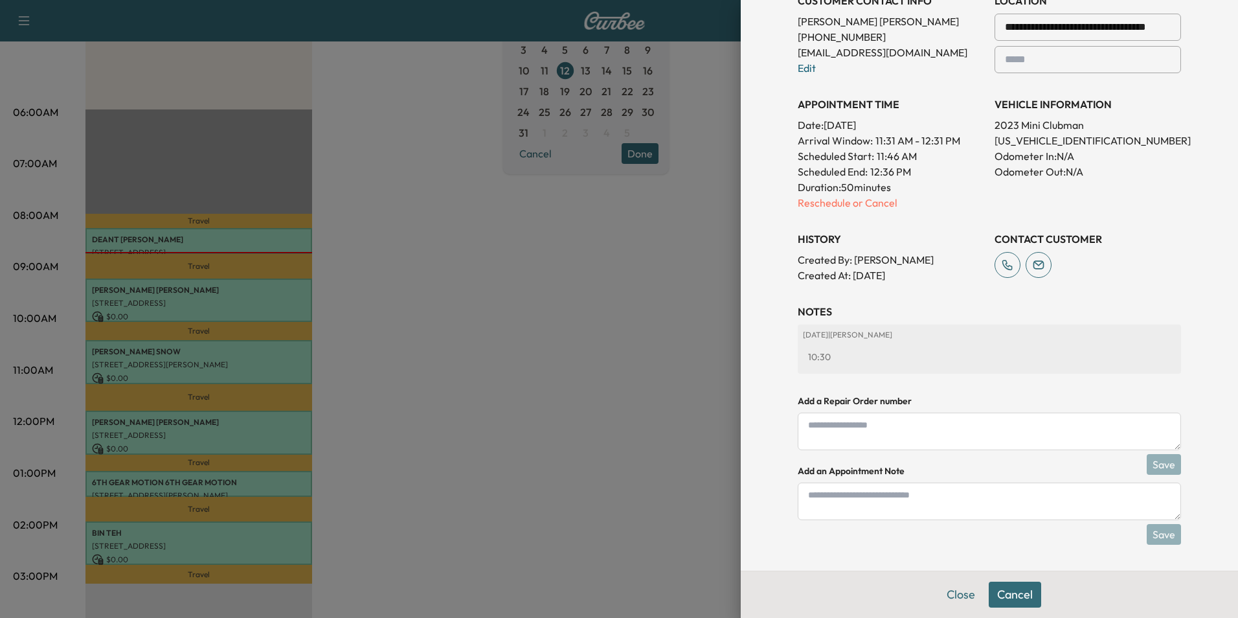
drag, startPoint x: 930, startPoint y: 508, endPoint x: 923, endPoint y: 508, distance: 7.2
click at [930, 508] on textarea at bounding box center [989, 501] width 383 height 38
type textarea "****"
click at [1158, 535] on button "Save" at bounding box center [1164, 534] width 34 height 21
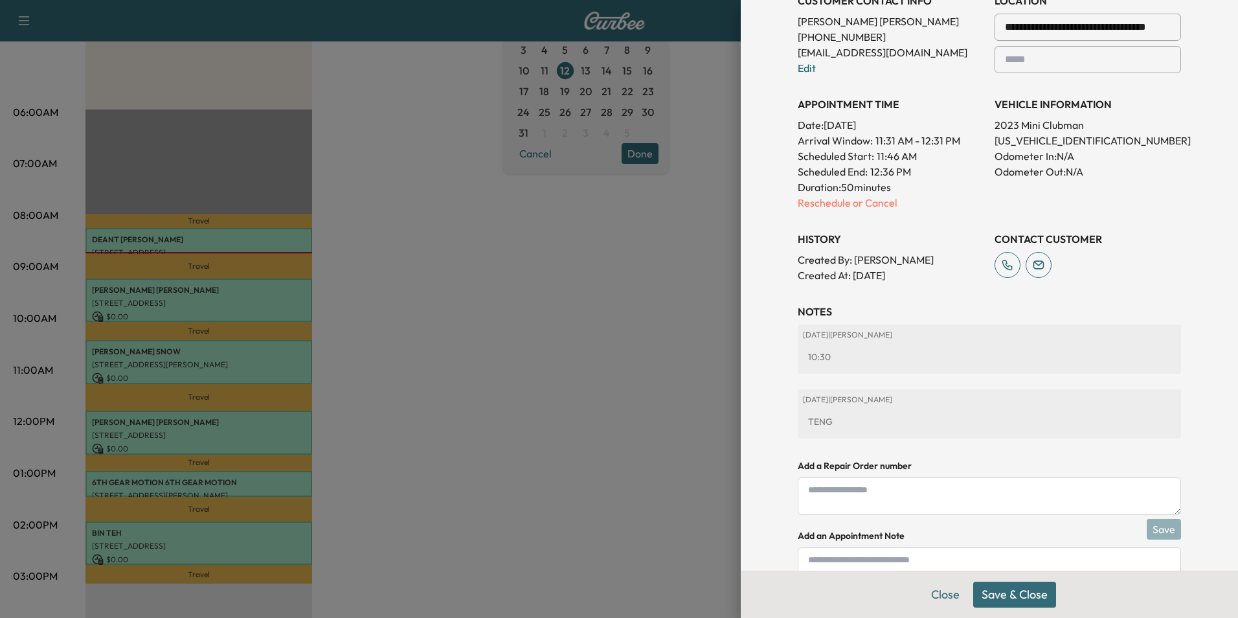
click at [1003, 591] on button "Save & Close" at bounding box center [1014, 594] width 83 height 26
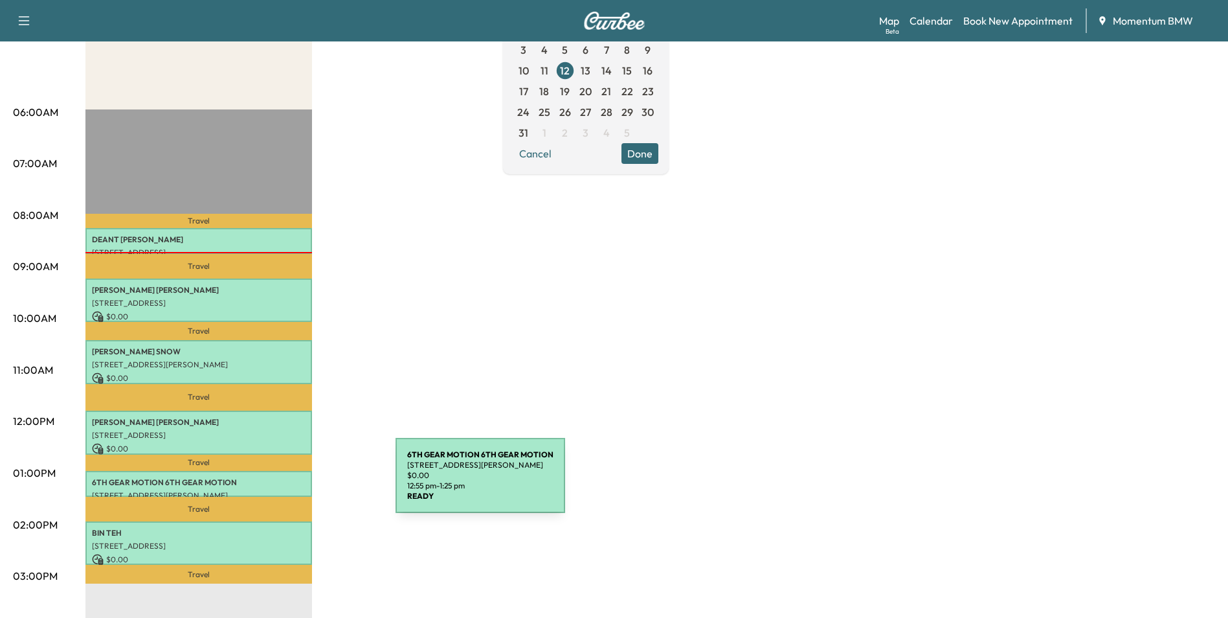
click at [298, 483] on p "6TH GEAR MOTION 6TH GEAR MOTION" at bounding box center [199, 482] width 214 height 10
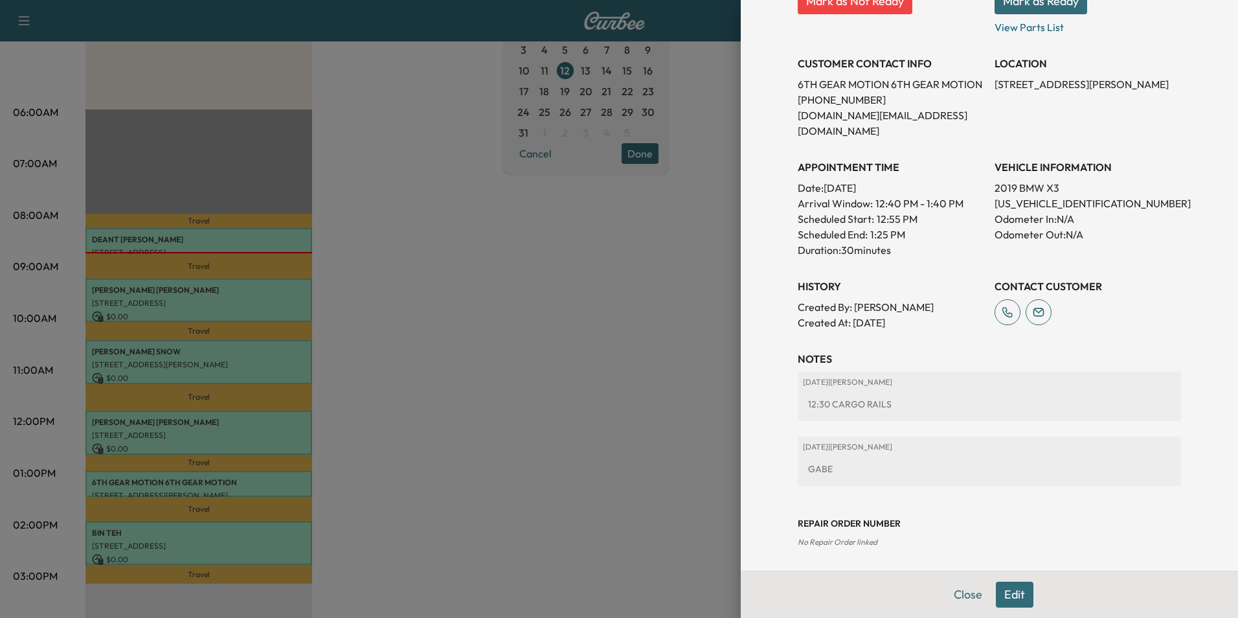
scroll to position [229, 0]
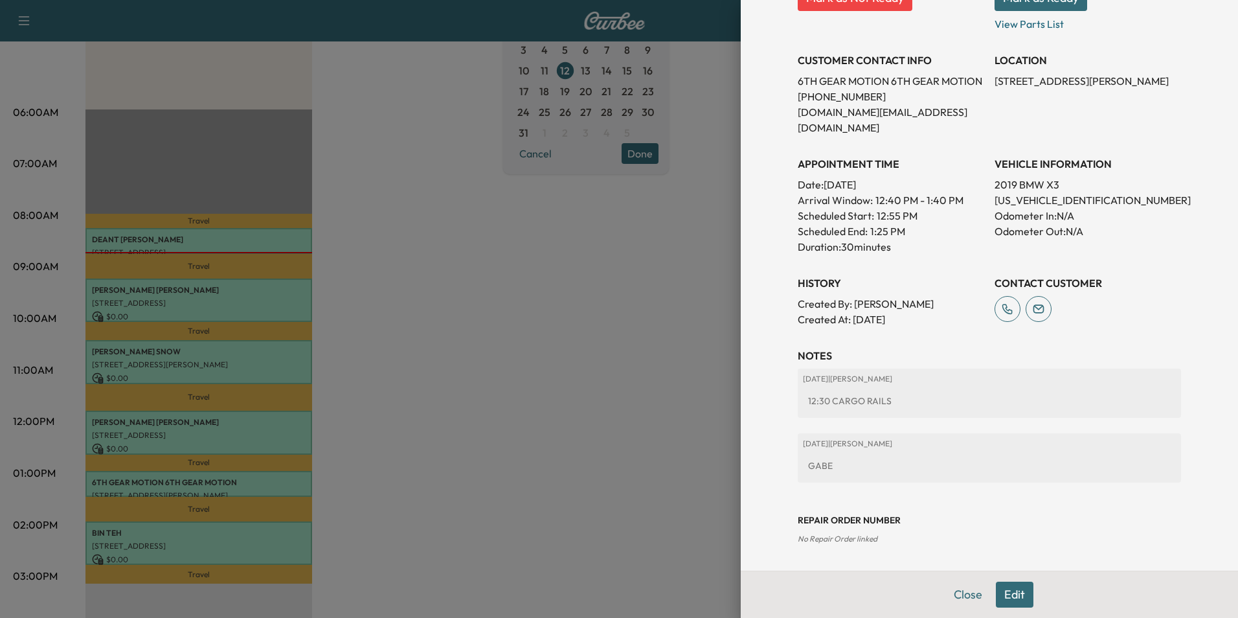
click at [269, 536] on div at bounding box center [619, 309] width 1238 height 618
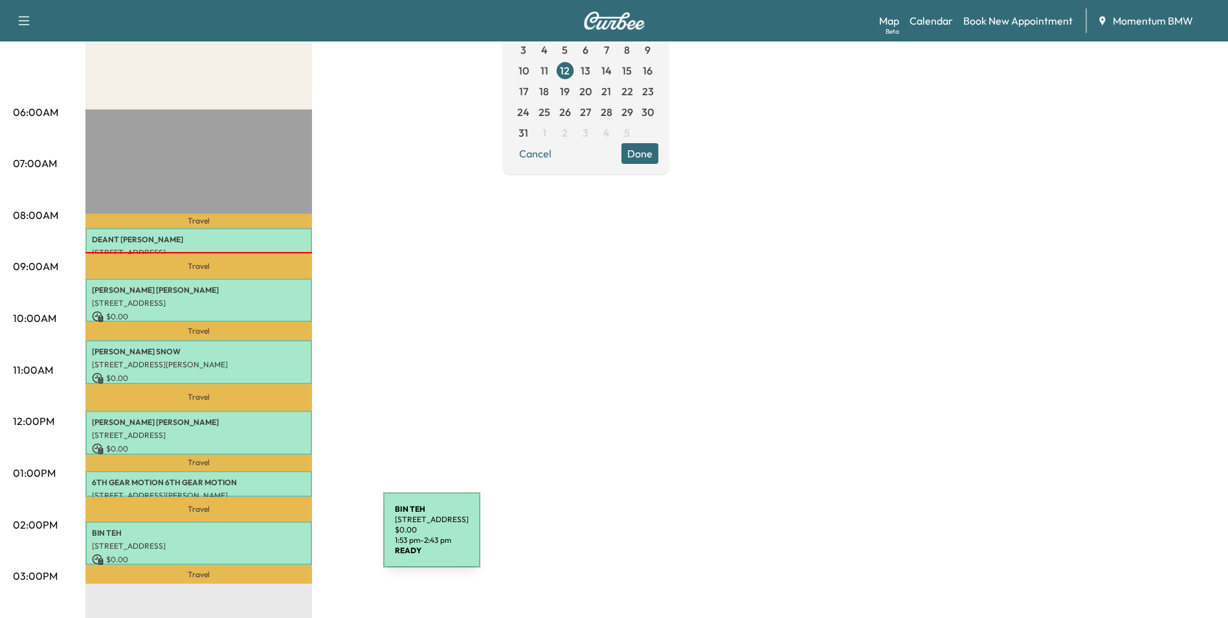
click at [286, 541] on p "[STREET_ADDRESS]" at bounding box center [199, 546] width 214 height 10
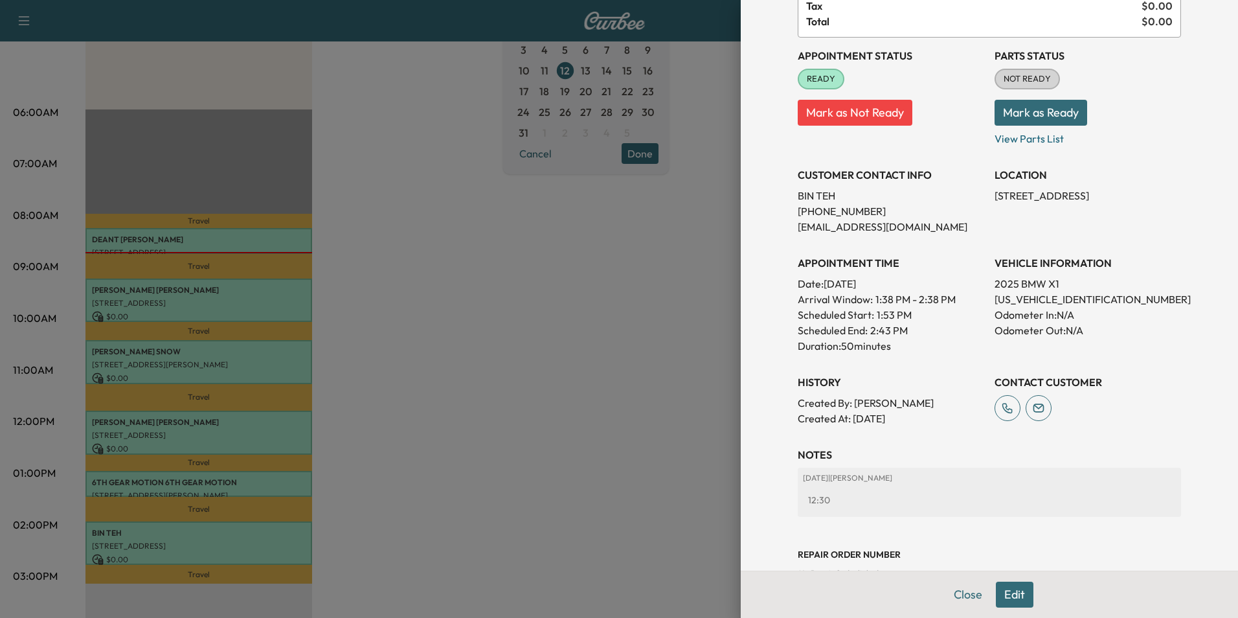
scroll to position [149, 0]
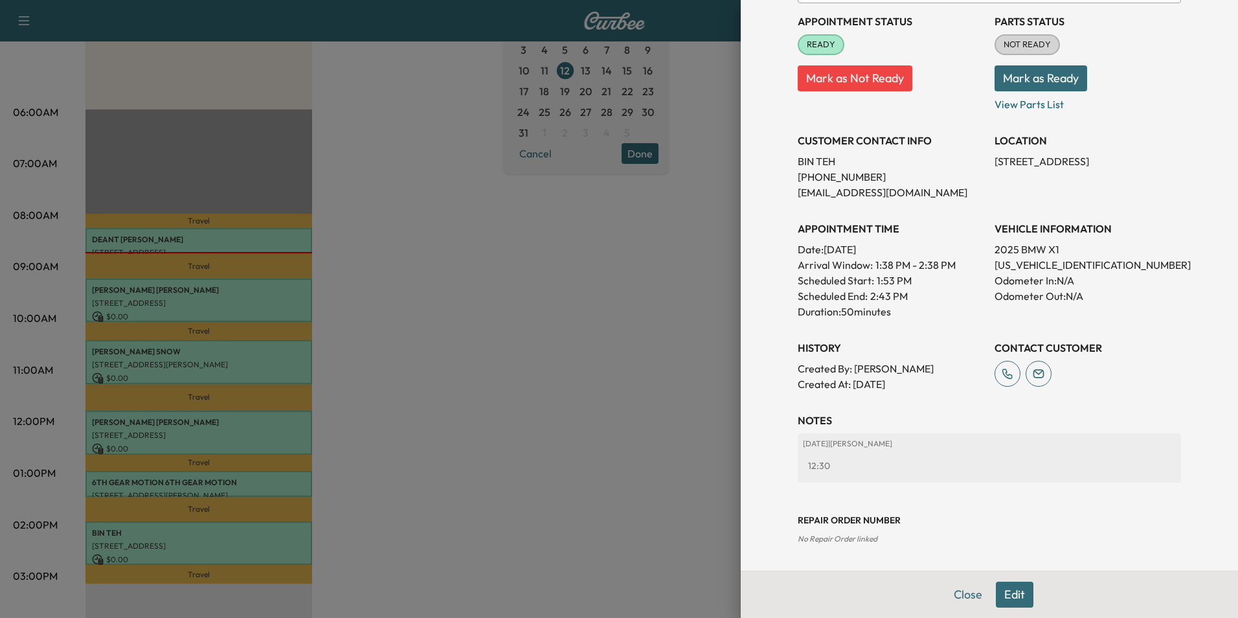
click at [1006, 600] on button "Edit" at bounding box center [1015, 594] width 38 height 26
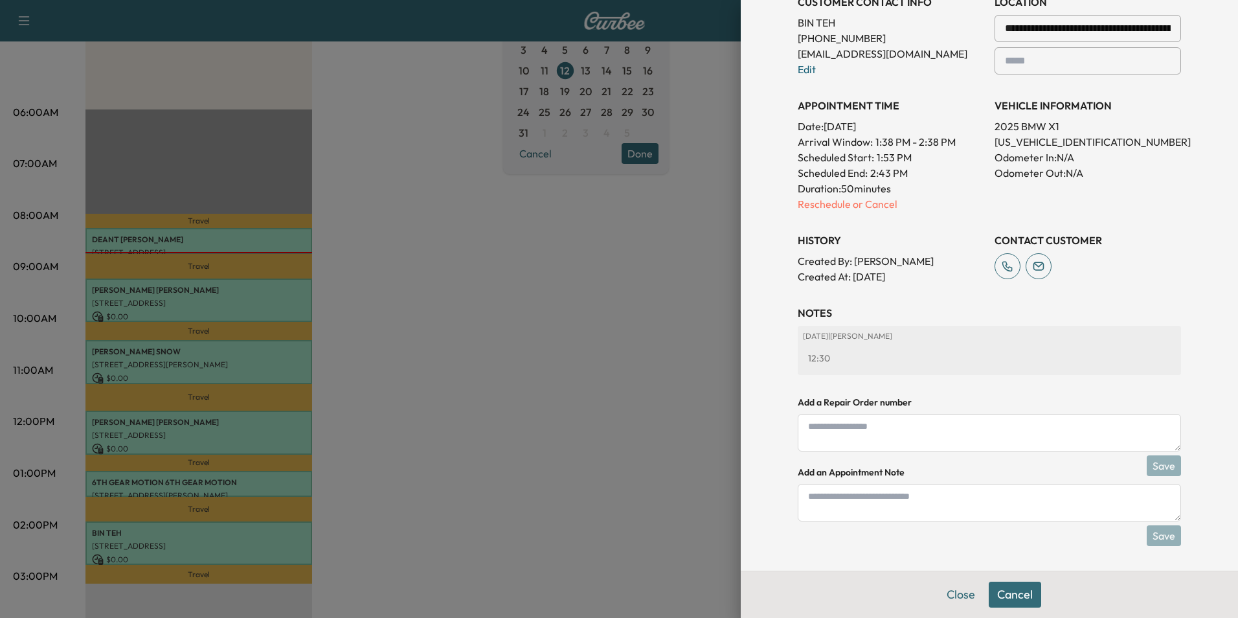
scroll to position [316, 0]
click at [888, 506] on textarea at bounding box center [989, 501] width 383 height 38
type textarea "****"
click at [1153, 536] on button "Save" at bounding box center [1164, 534] width 34 height 21
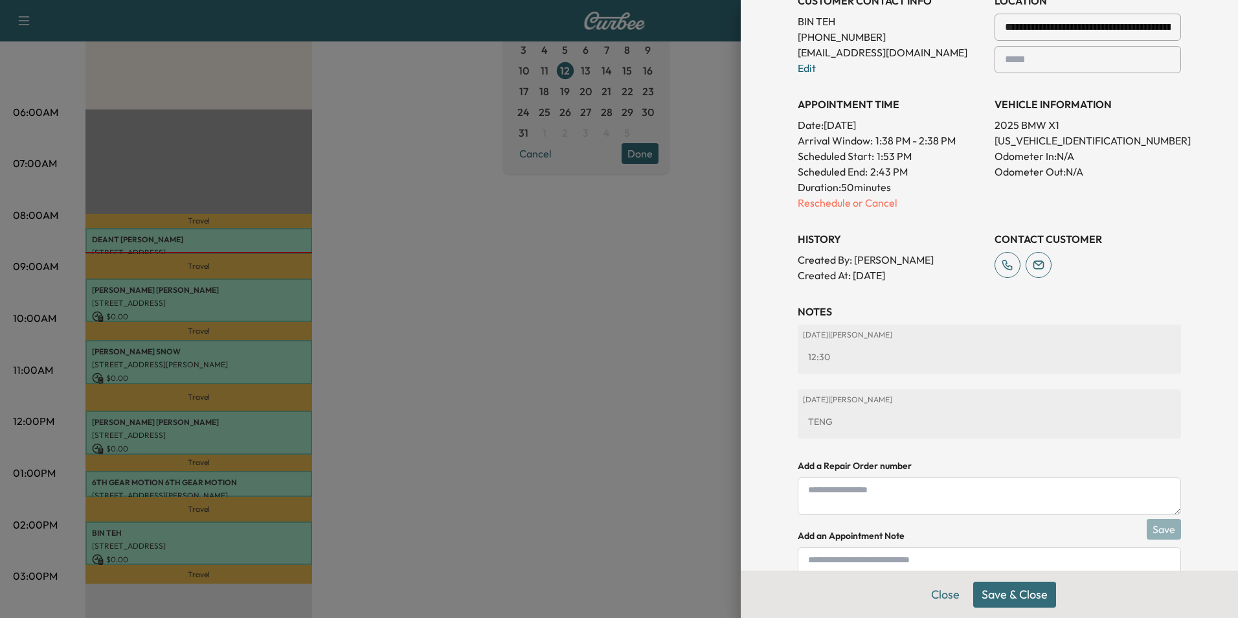
click at [1009, 596] on button "Save & Close" at bounding box center [1014, 594] width 83 height 26
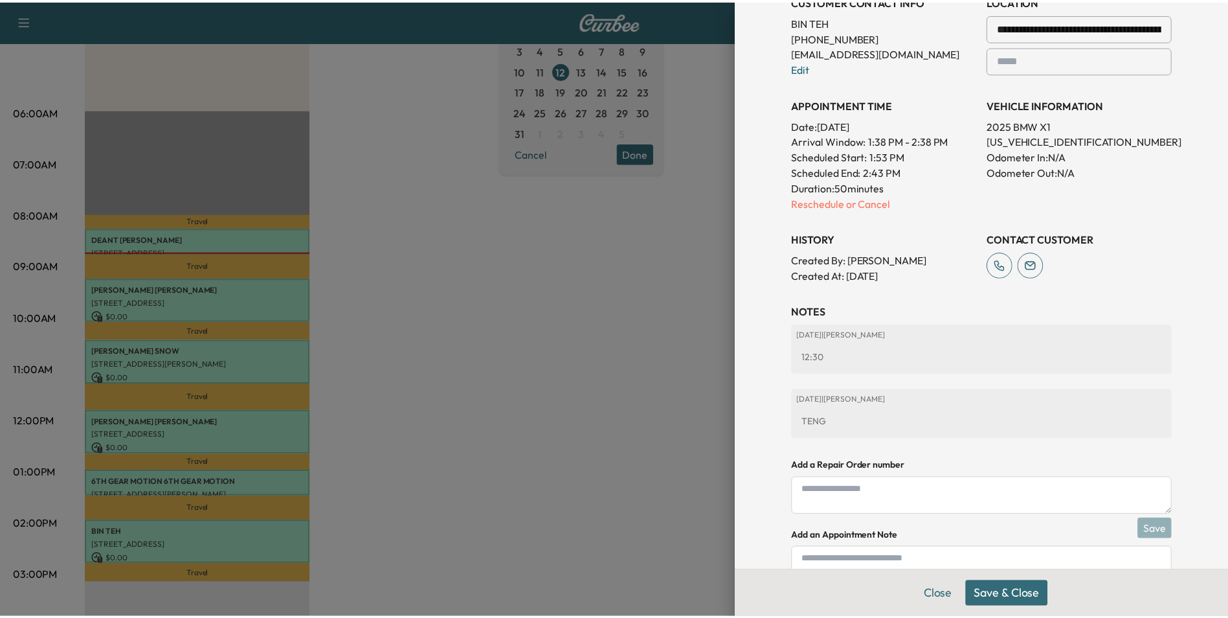
scroll to position [289, 0]
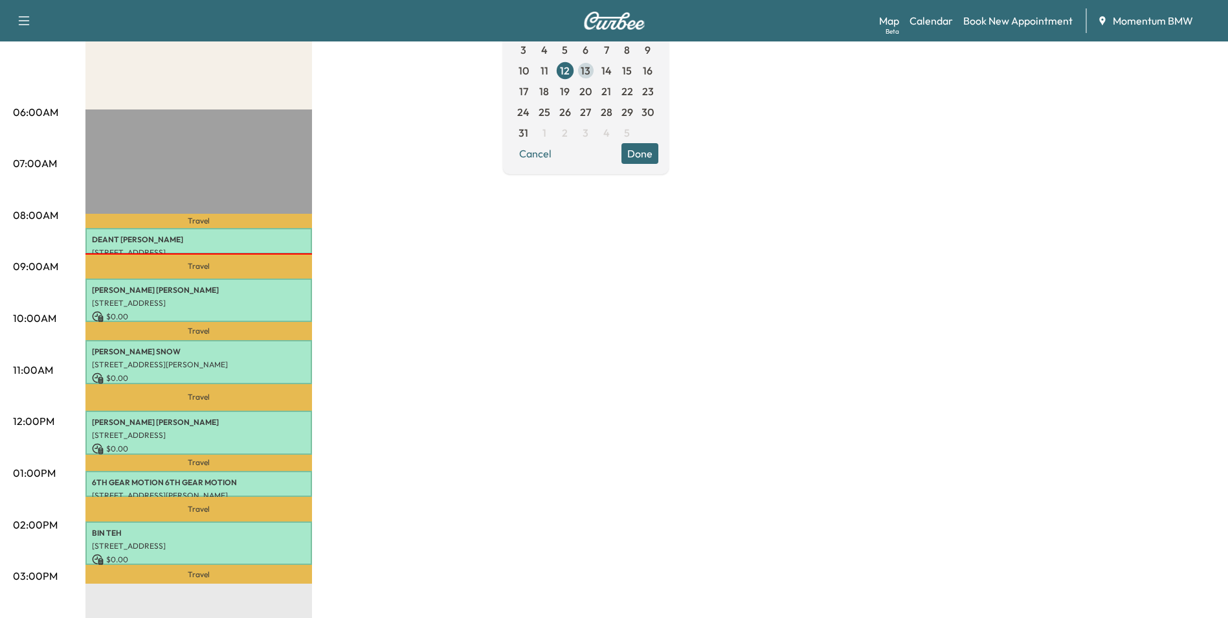
click at [590, 70] on span "13" at bounding box center [586, 71] width 10 height 16
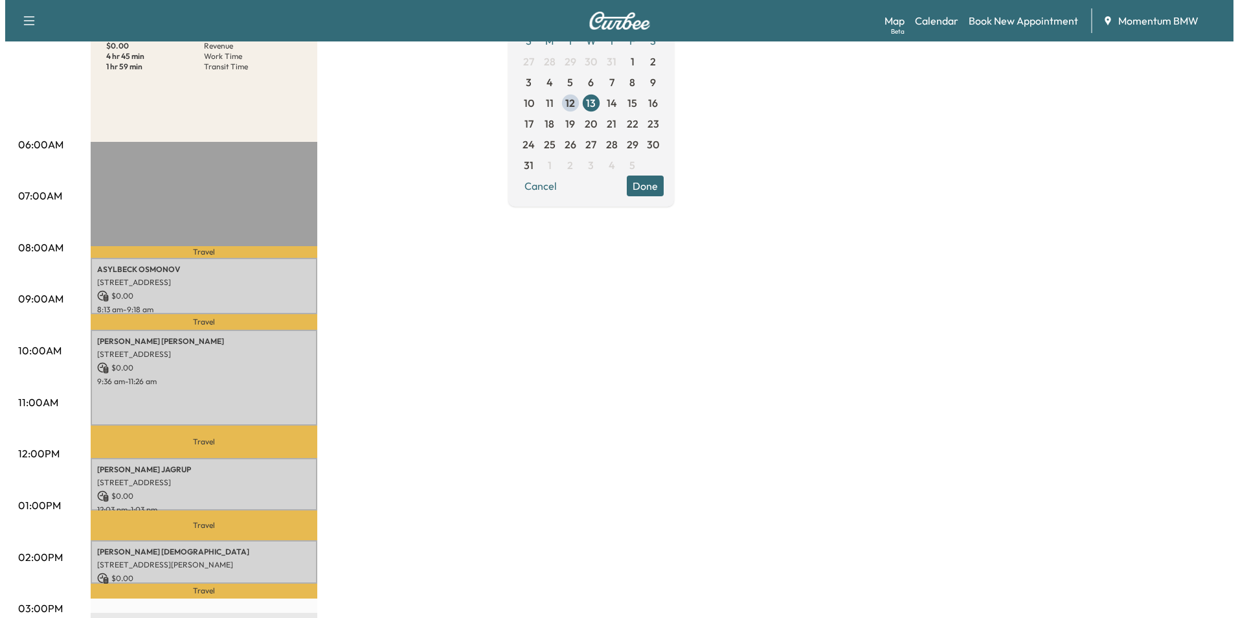
scroll to position [194, 0]
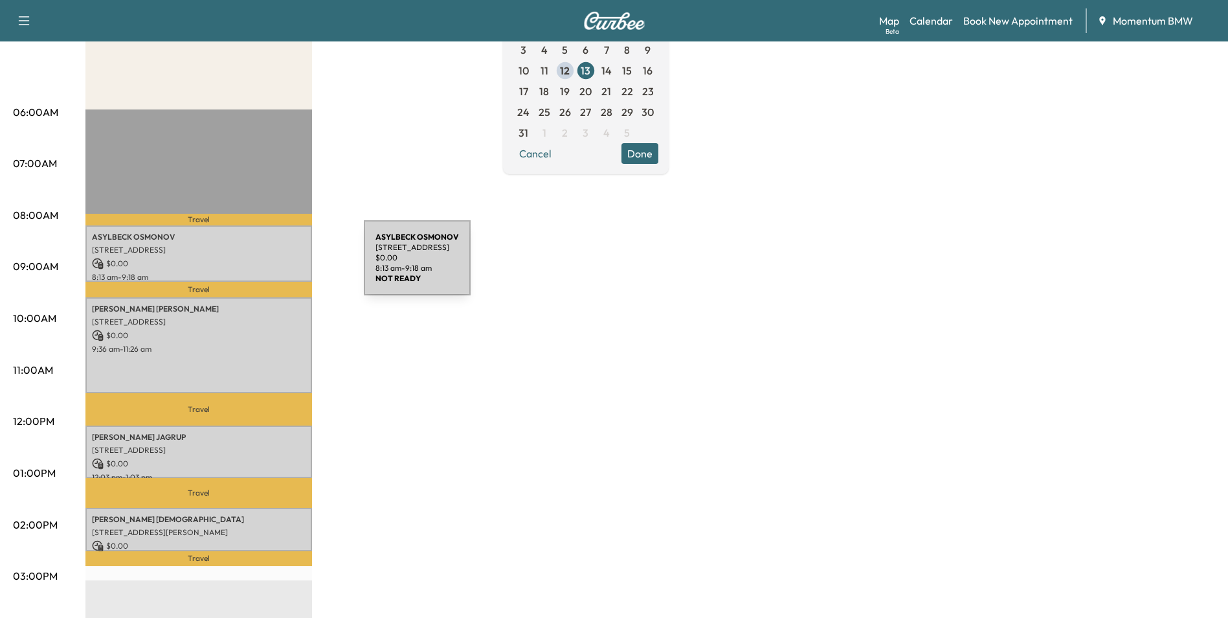
click at [280, 258] on p "$ 0.00" at bounding box center [199, 264] width 214 height 12
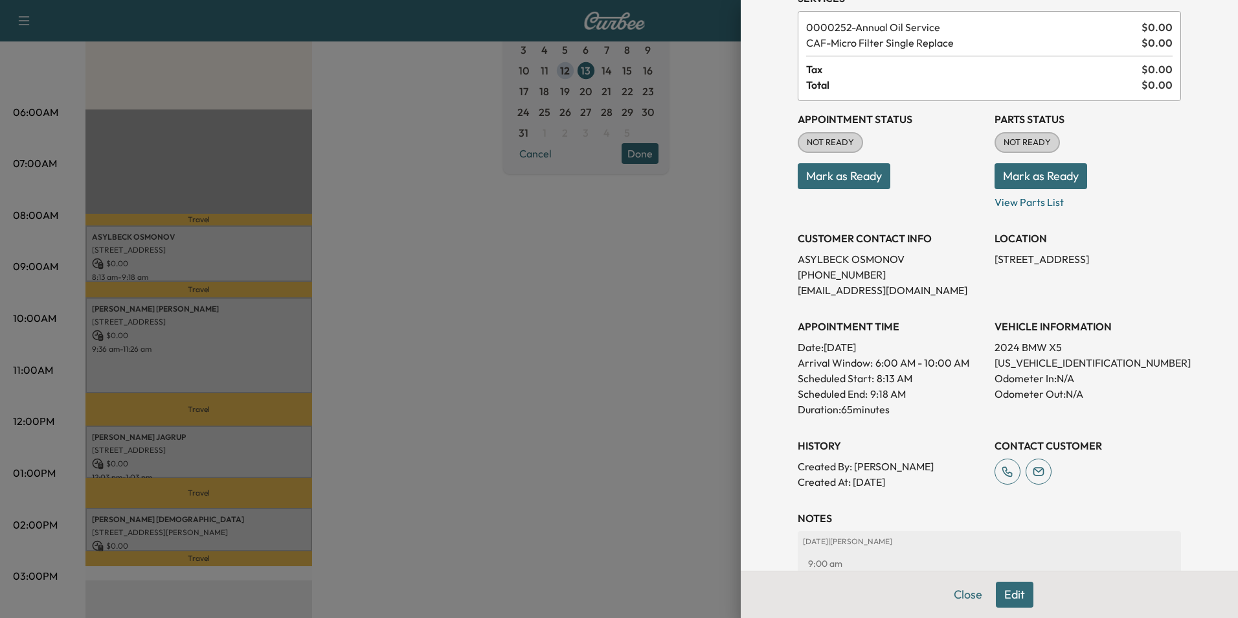
scroll to position [164, 0]
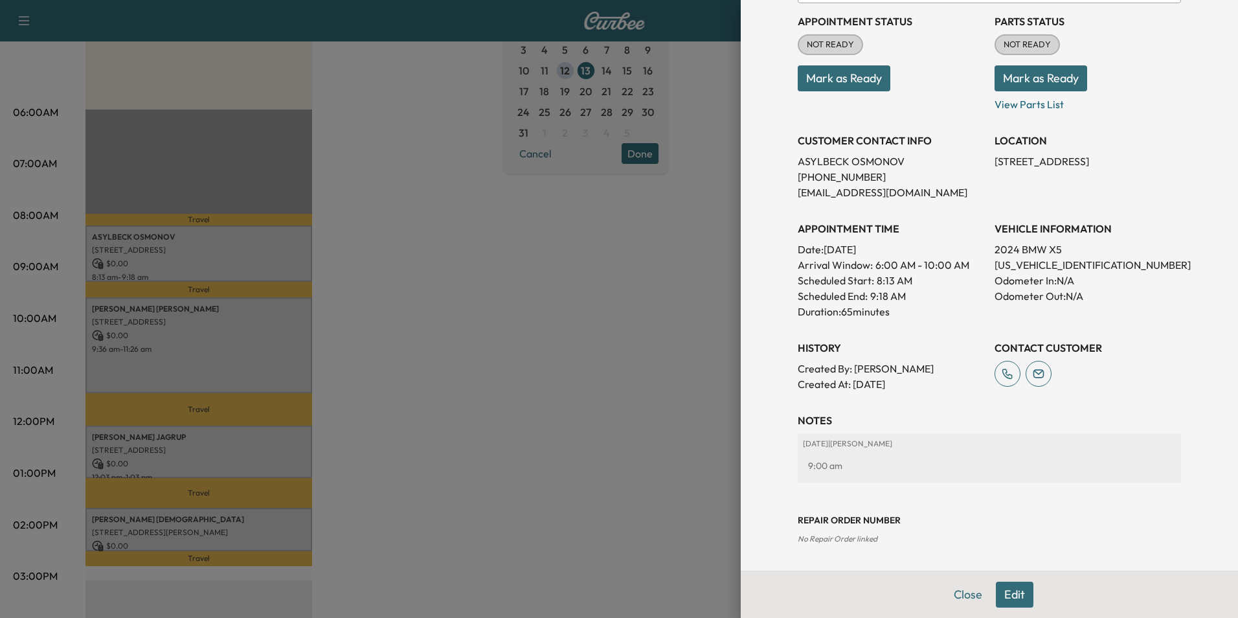
drag, startPoint x: 958, startPoint y: 592, endPoint x: 945, endPoint y: 585, distance: 14.6
click at [958, 593] on button "Close" at bounding box center [967, 594] width 45 height 26
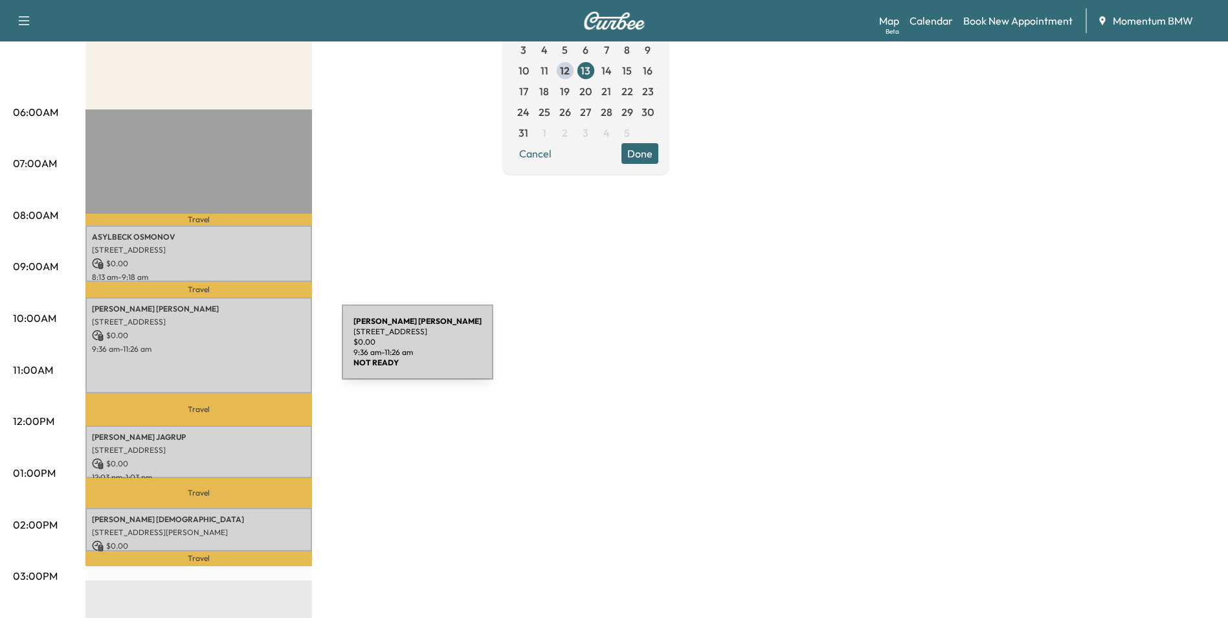
click at [240, 347] on p "9:36 am - 11:26 am" at bounding box center [199, 349] width 214 height 10
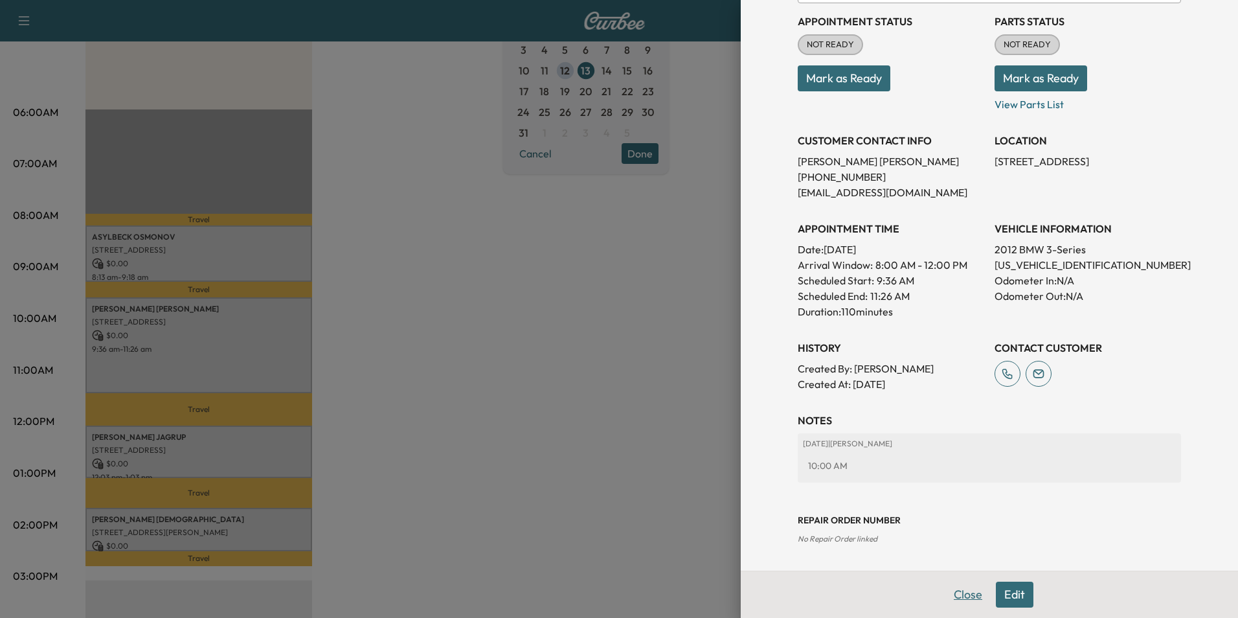
click at [960, 598] on button "Close" at bounding box center [967, 594] width 45 height 26
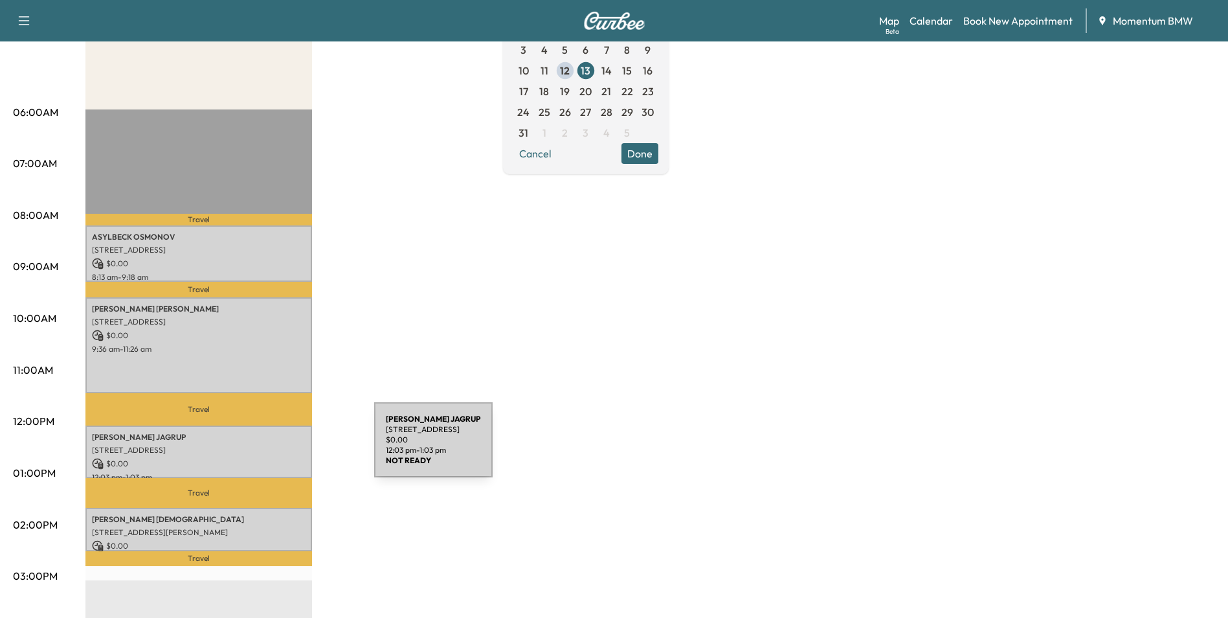
click at [277, 448] on p "[STREET_ADDRESS]" at bounding box center [199, 450] width 214 height 10
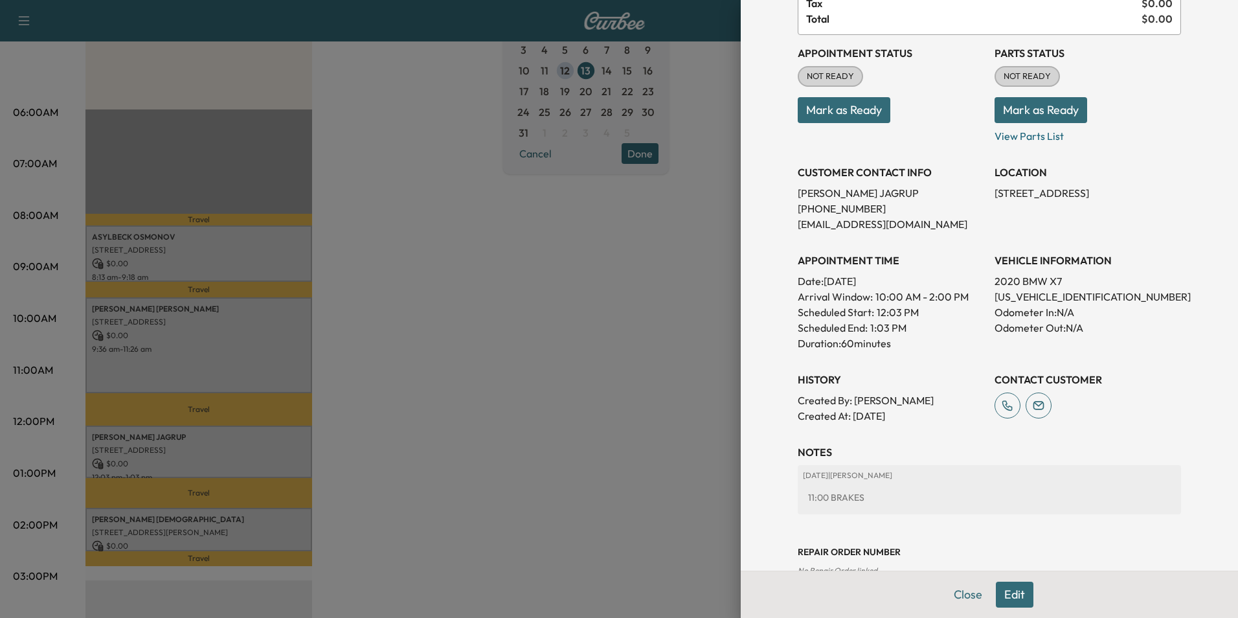
scroll to position [149, 0]
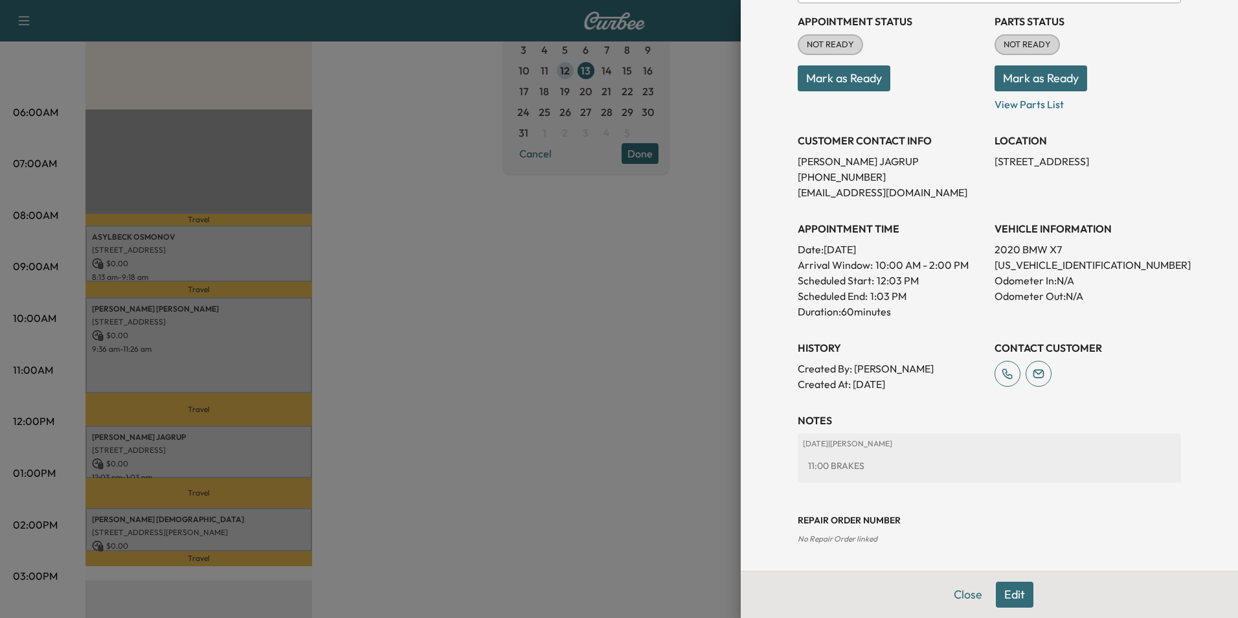
drag, startPoint x: 949, startPoint y: 594, endPoint x: 941, endPoint y: 587, distance: 10.1
click at [949, 594] on button "Close" at bounding box center [967, 594] width 45 height 26
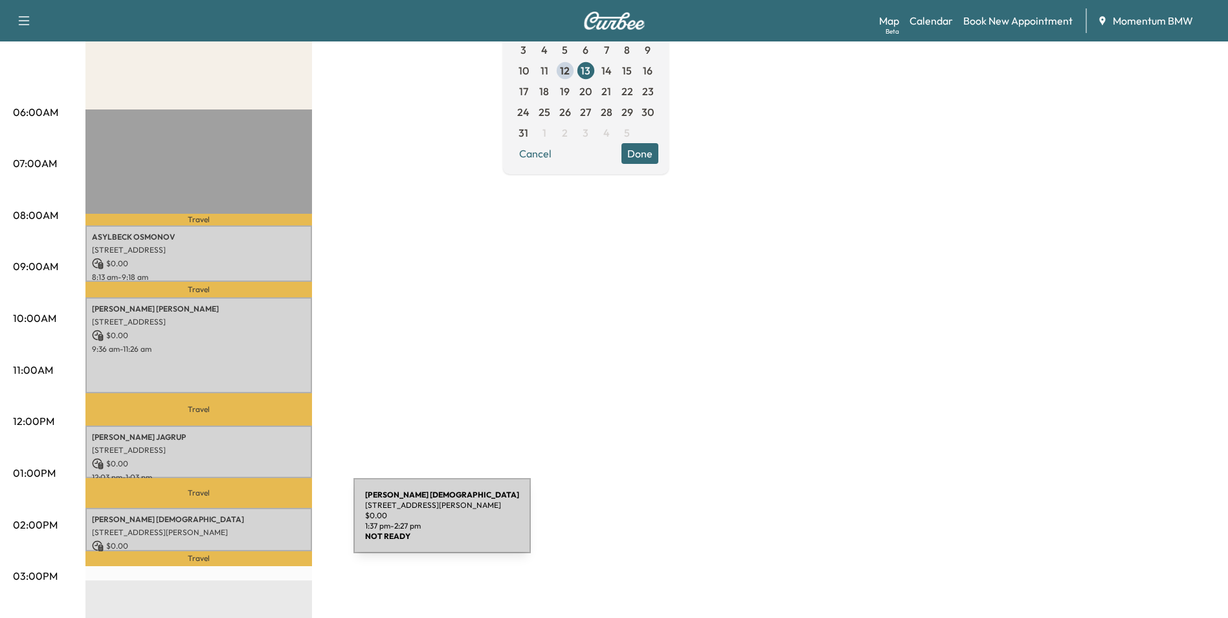
click at [255, 527] on p "[STREET_ADDRESS][PERSON_NAME]" at bounding box center [199, 532] width 214 height 10
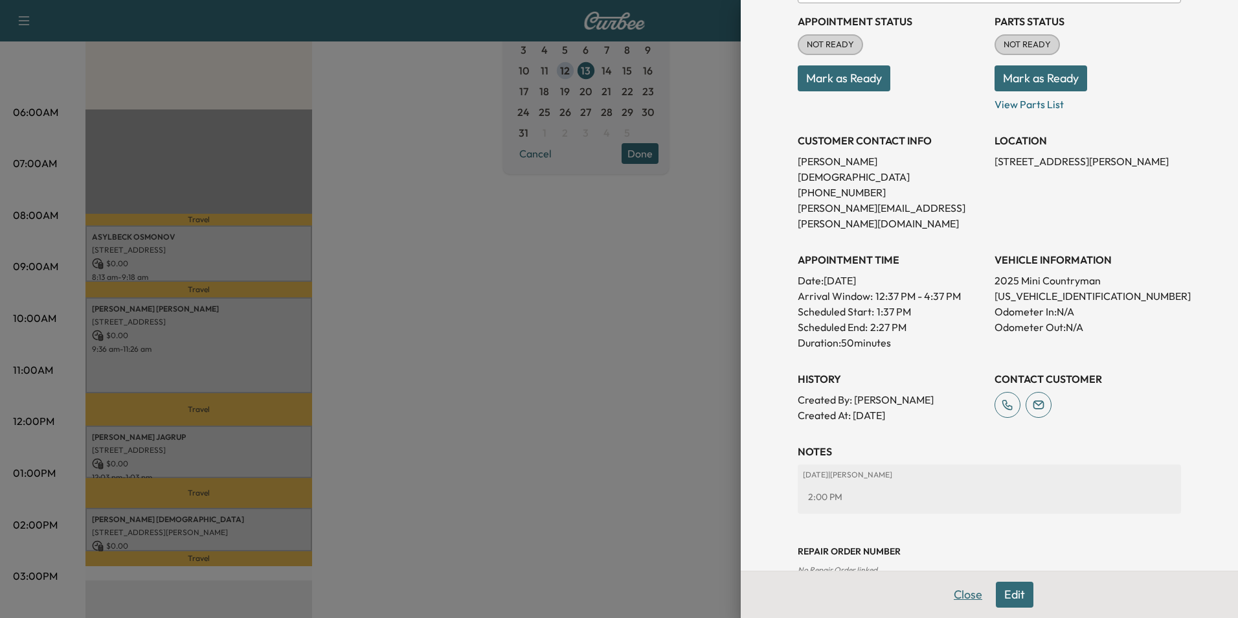
click at [958, 596] on button "Close" at bounding box center [967, 594] width 45 height 26
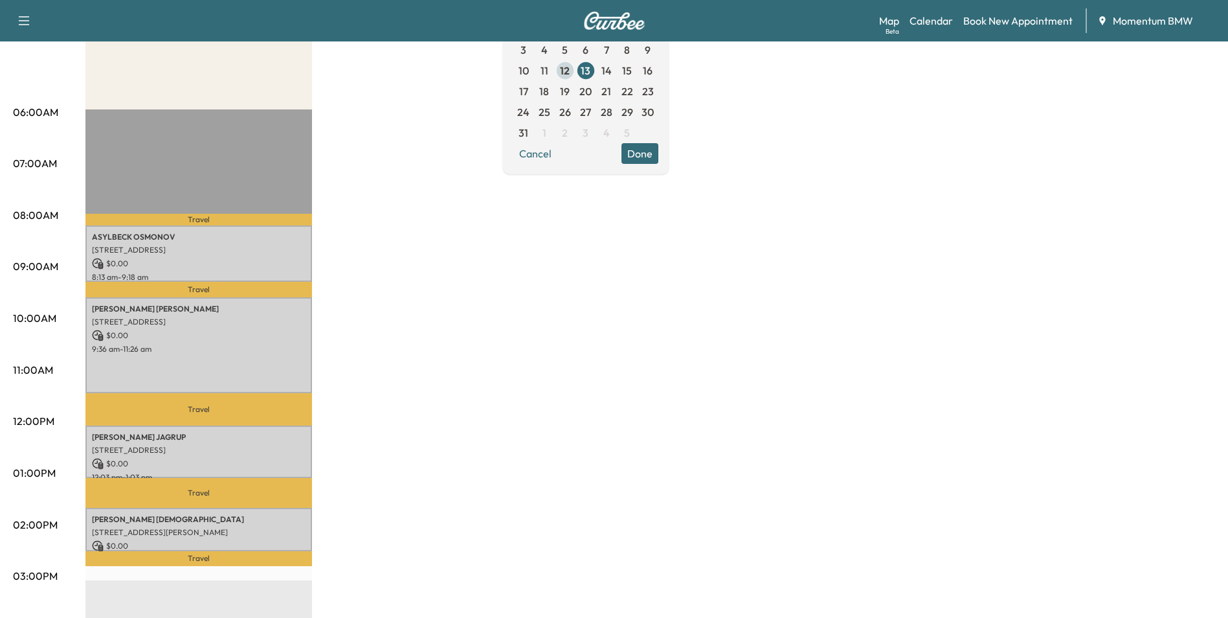
click at [576, 76] on span "12" at bounding box center [565, 70] width 21 height 21
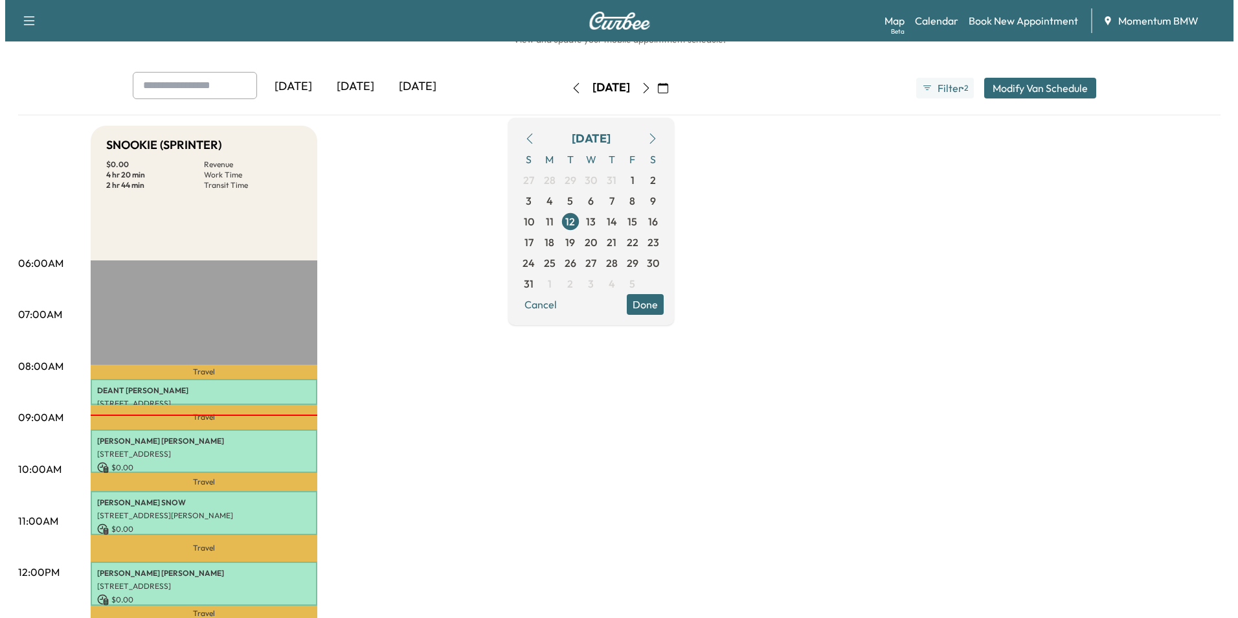
scroll to position [194, 0]
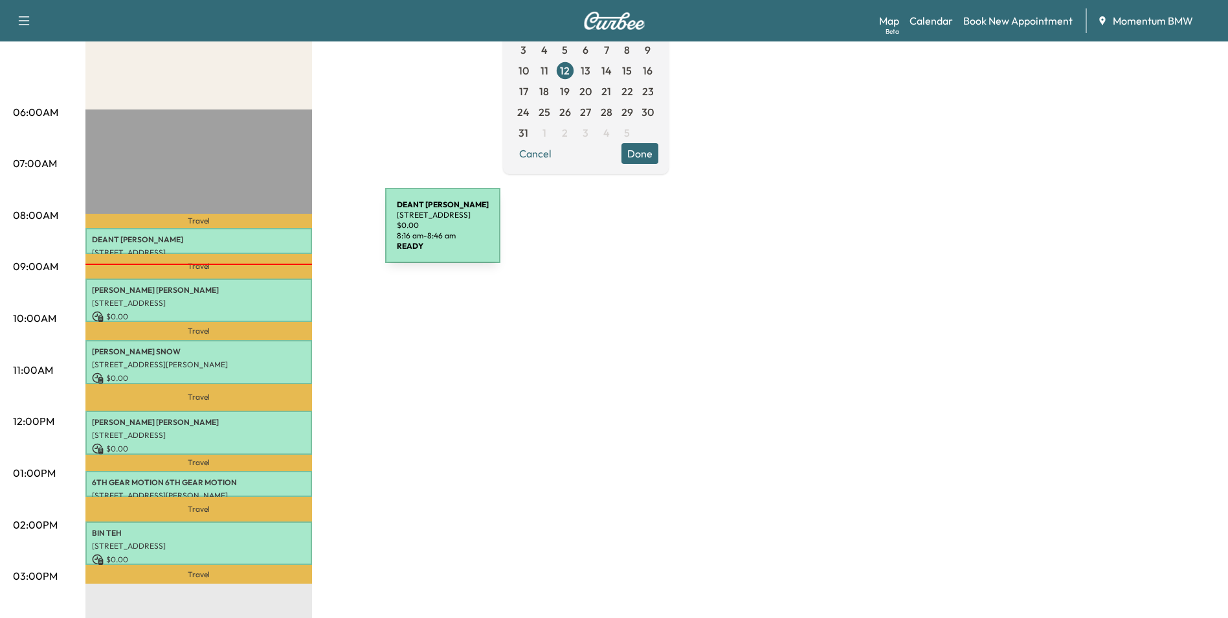
click at [288, 234] on p "[PERSON_NAME]" at bounding box center [199, 239] width 214 height 10
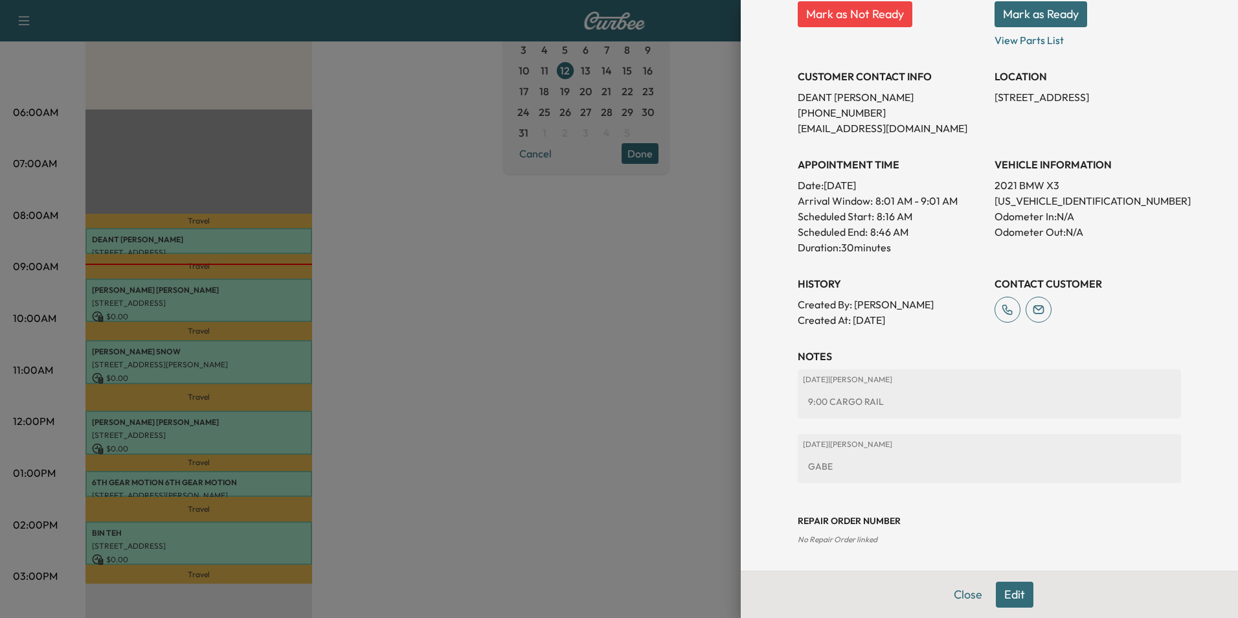
scroll to position [214, 0]
click at [956, 600] on button "Close" at bounding box center [967, 594] width 45 height 26
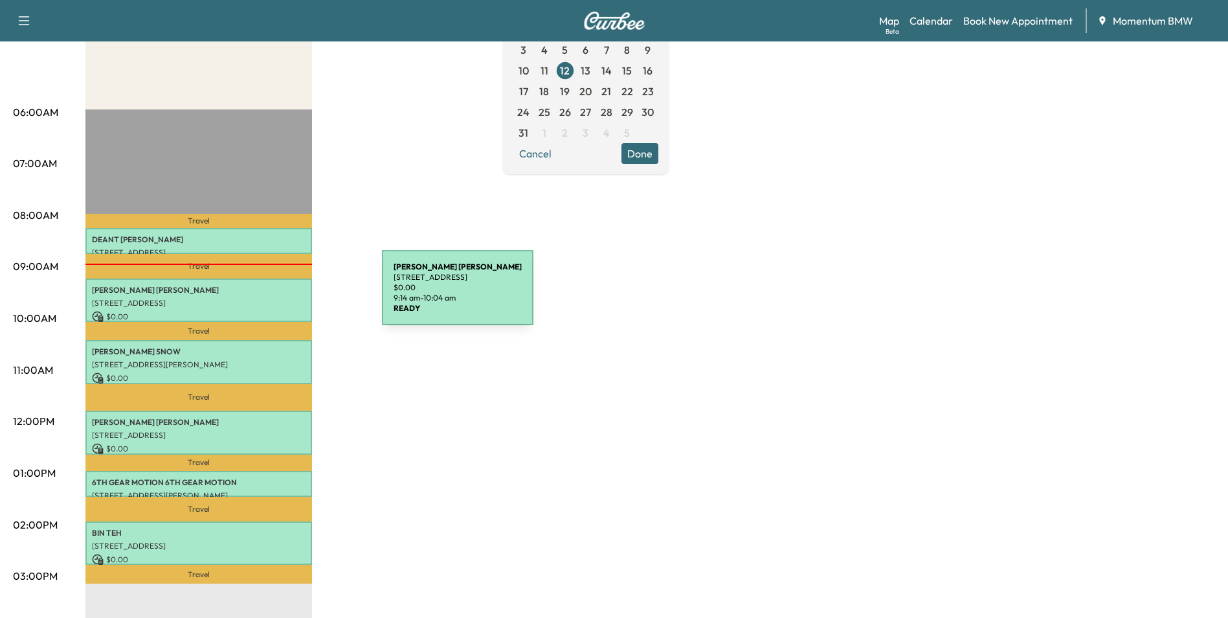
click at [285, 295] on div "[PERSON_NAME] HAMILOTON- [PERSON_NAME] [STREET_ADDRESS] $ 0.00 9:14 am - 10:04 …" at bounding box center [198, 299] width 227 height 43
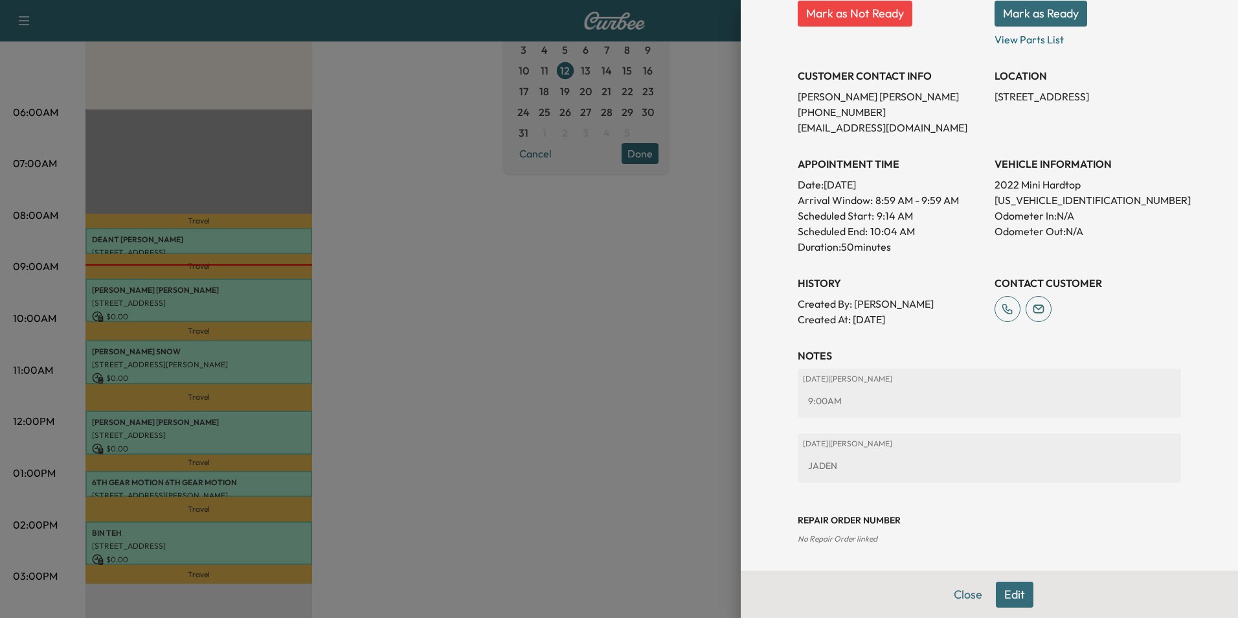
click at [961, 595] on button "Close" at bounding box center [967, 594] width 45 height 26
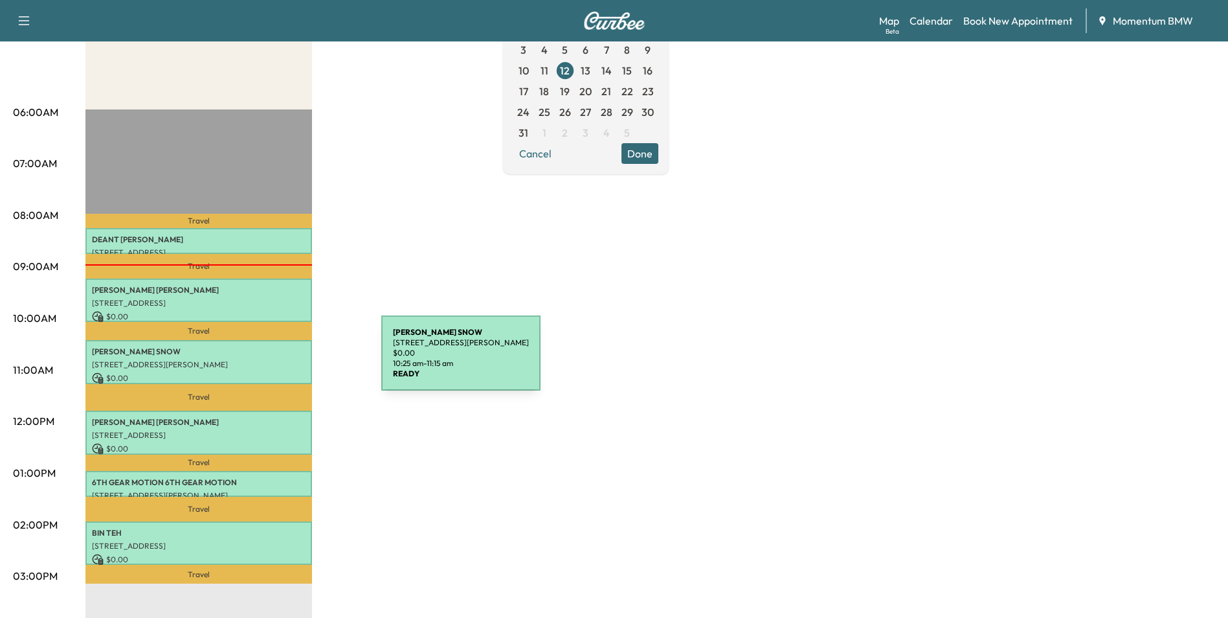
click at [284, 362] on p "[STREET_ADDRESS][PERSON_NAME]" at bounding box center [199, 364] width 214 height 10
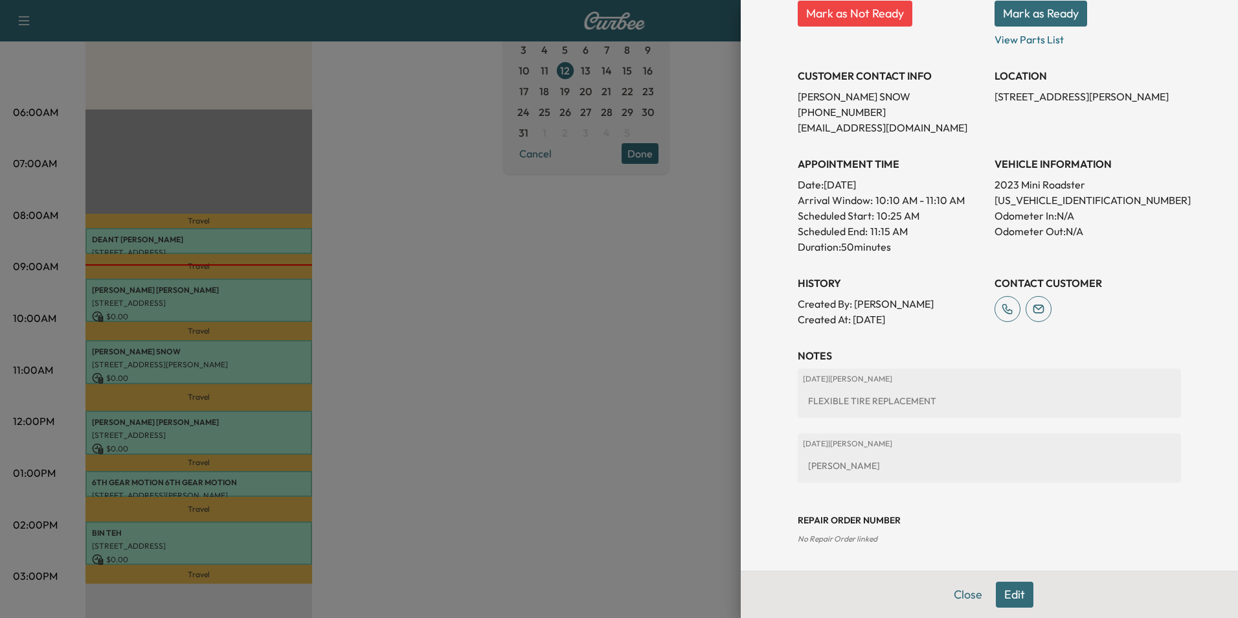
click at [951, 589] on button "Close" at bounding box center [967, 594] width 45 height 26
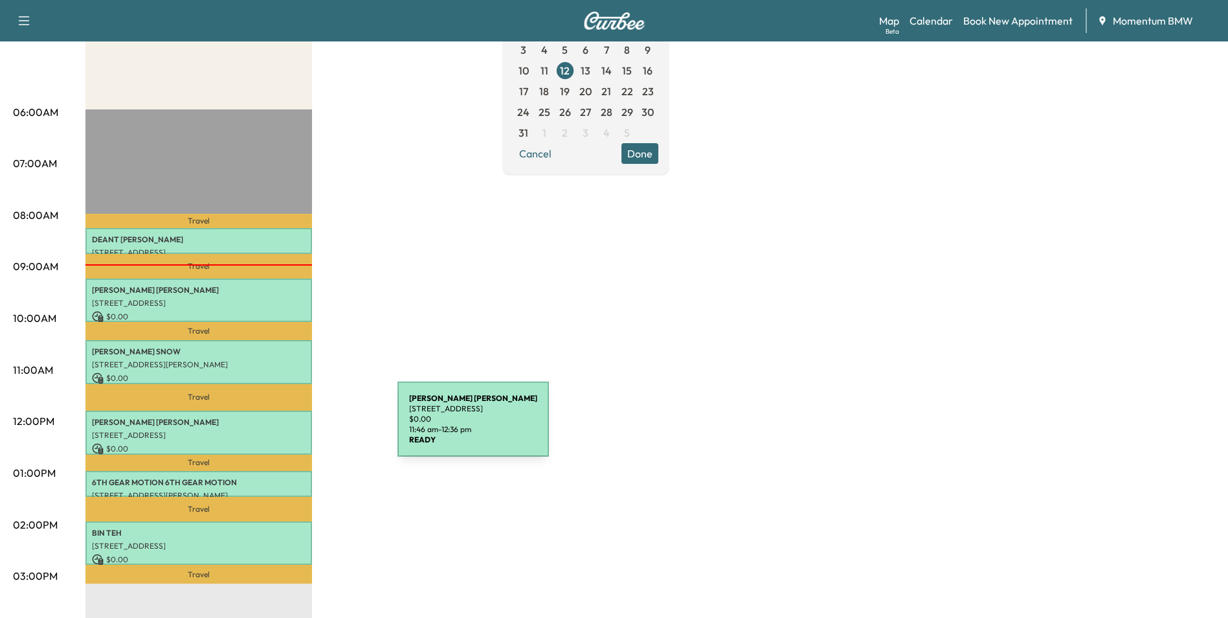
click at [300, 430] on p "[STREET_ADDRESS]" at bounding box center [199, 435] width 214 height 10
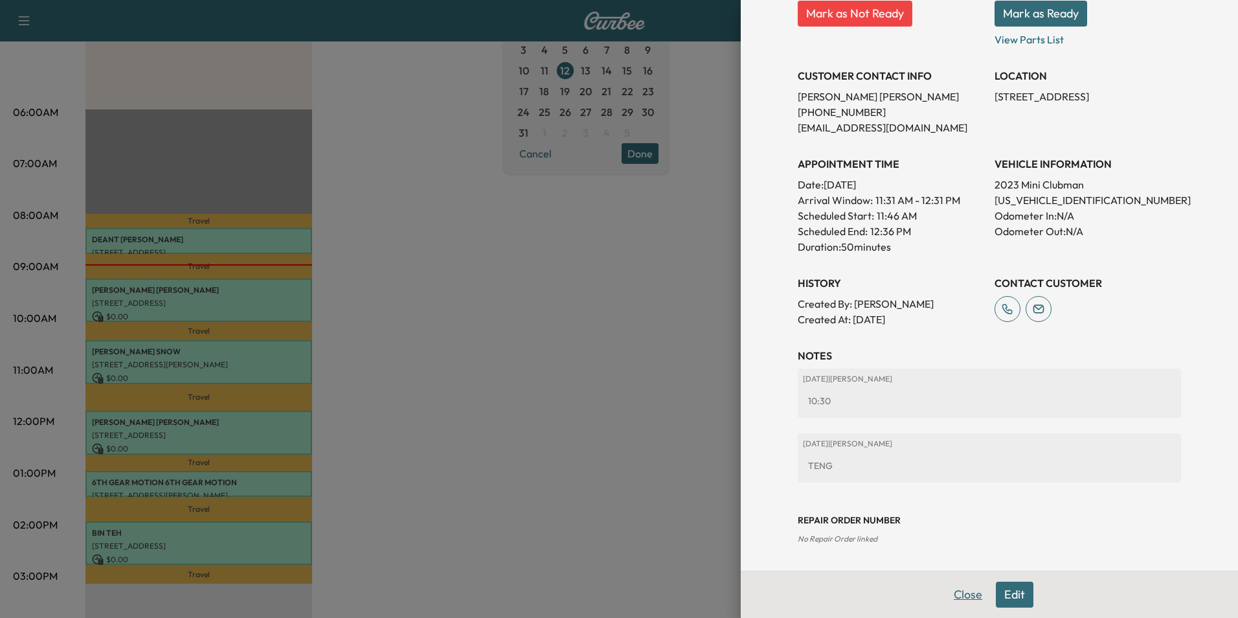
click at [964, 599] on button "Close" at bounding box center [967, 594] width 45 height 26
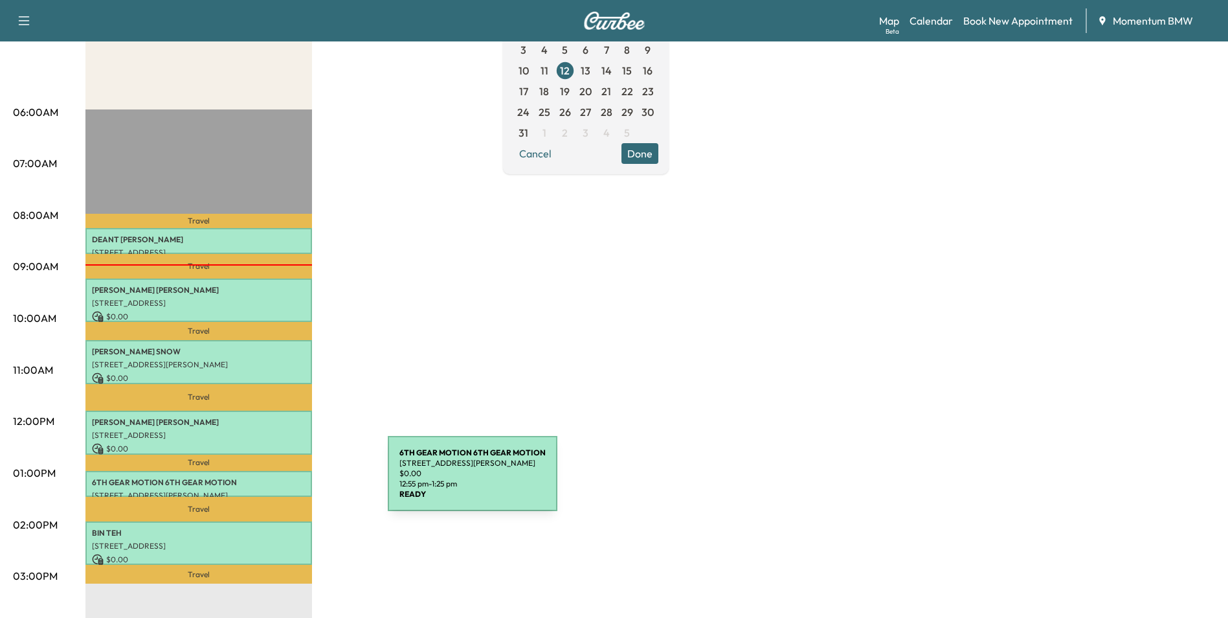
click at [293, 481] on p "6TH GEAR MOTION 6TH GEAR MOTION" at bounding box center [199, 482] width 214 height 10
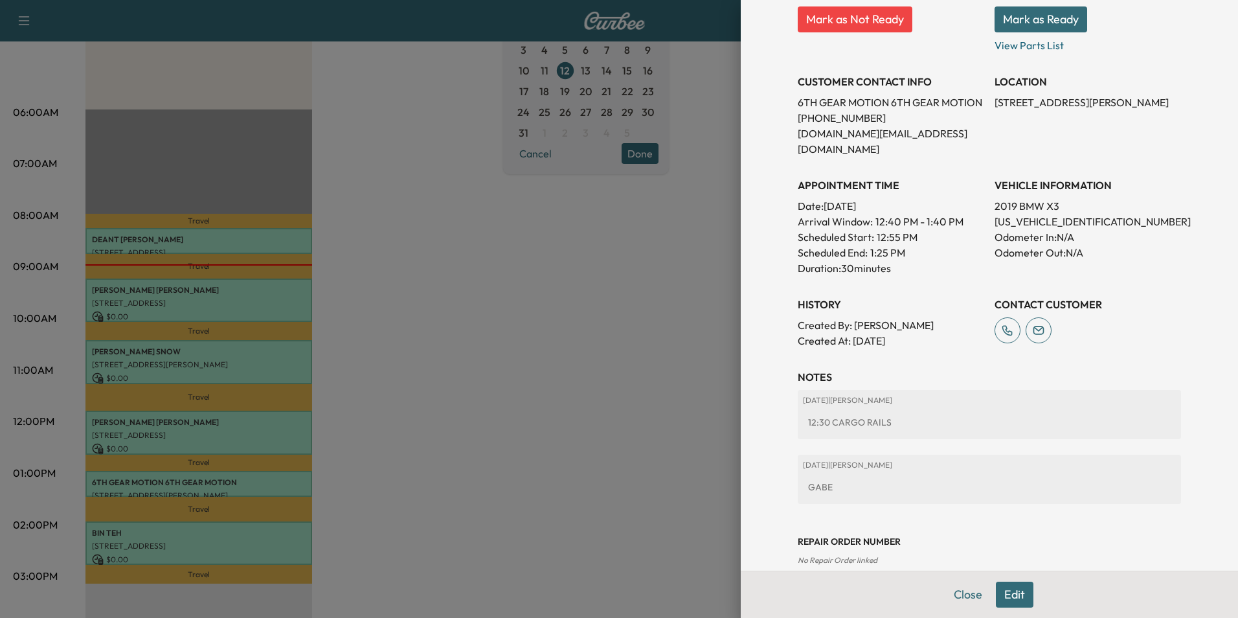
scroll to position [229, 0]
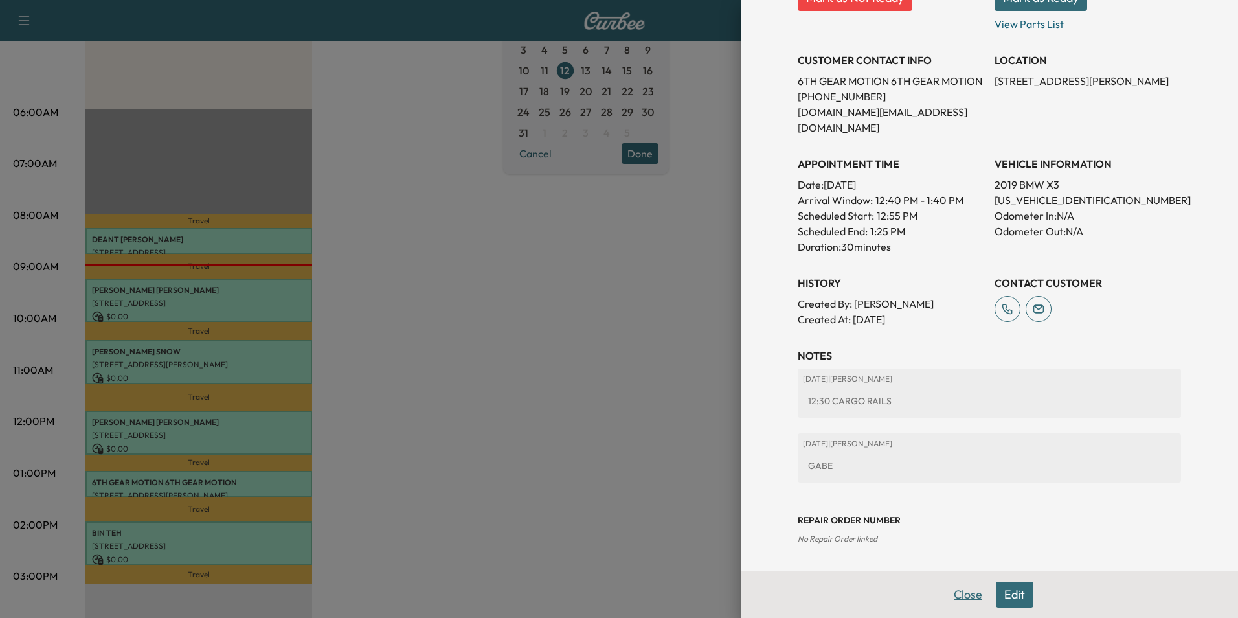
click at [960, 600] on button "Close" at bounding box center [967, 594] width 45 height 26
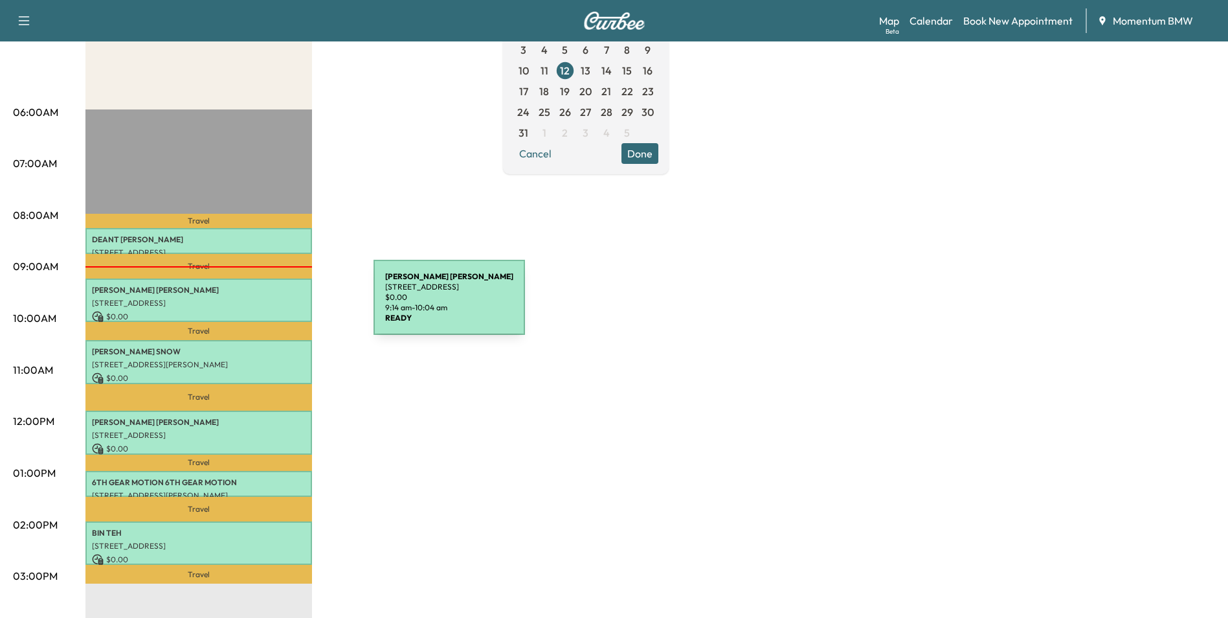
click at [276, 306] on p "[STREET_ADDRESS]" at bounding box center [199, 303] width 214 height 10
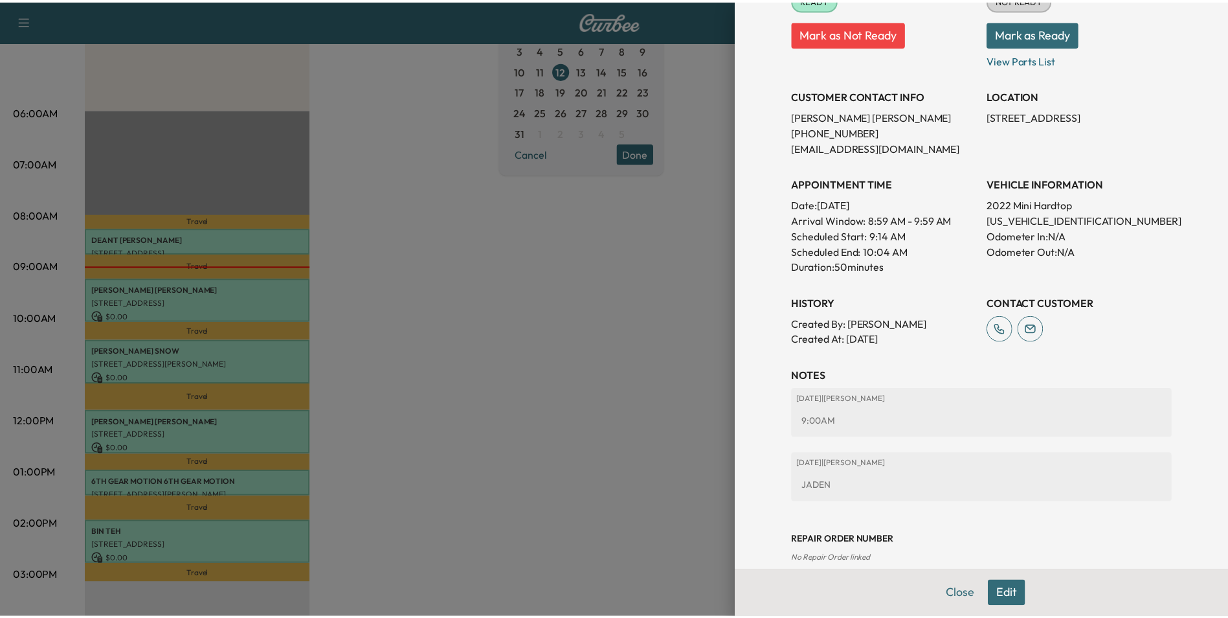
scroll to position [194, 0]
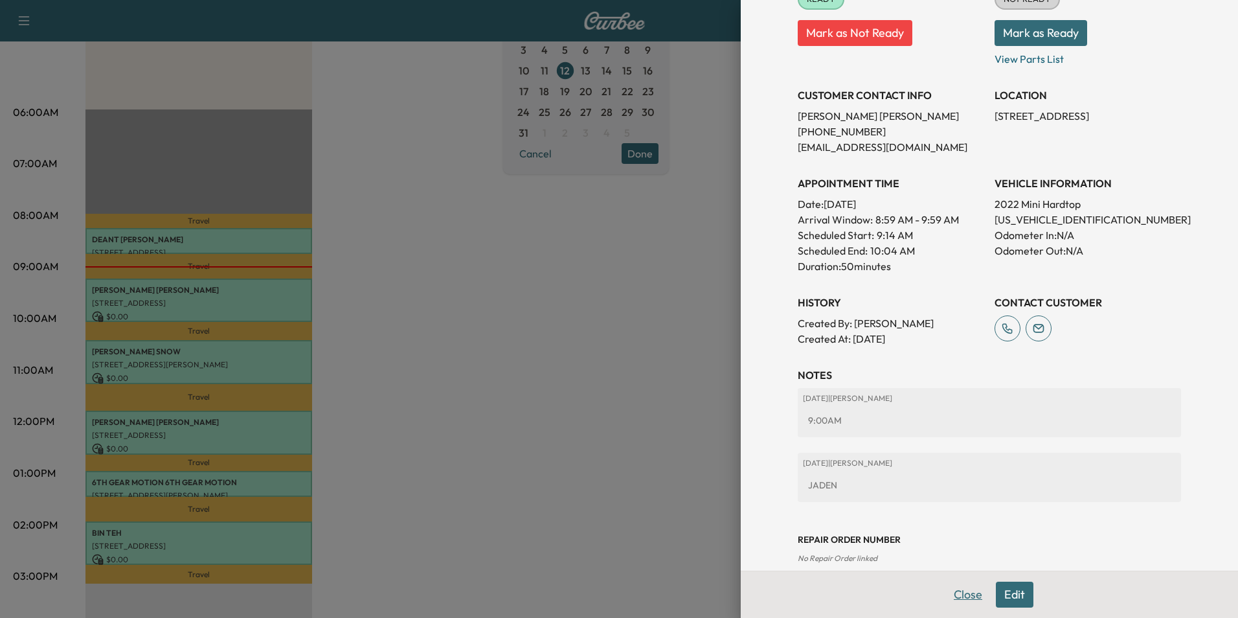
click at [956, 596] on button "Close" at bounding box center [967, 594] width 45 height 26
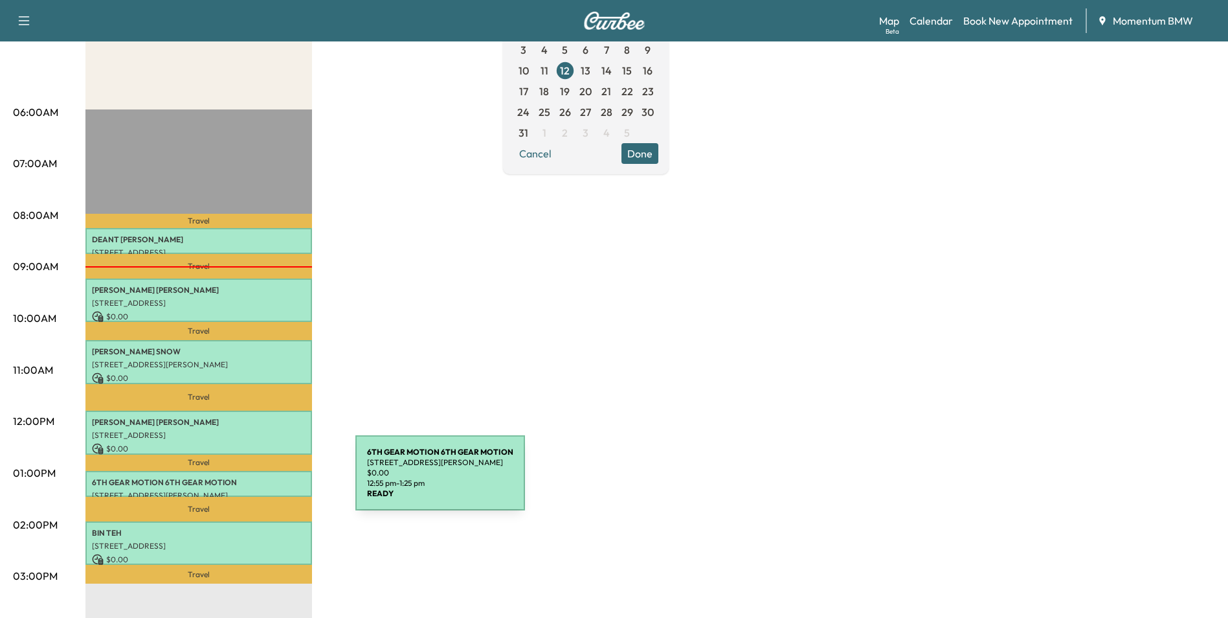
click at [258, 480] on p "6TH GEAR MOTION 6TH GEAR MOTION" at bounding box center [199, 482] width 214 height 10
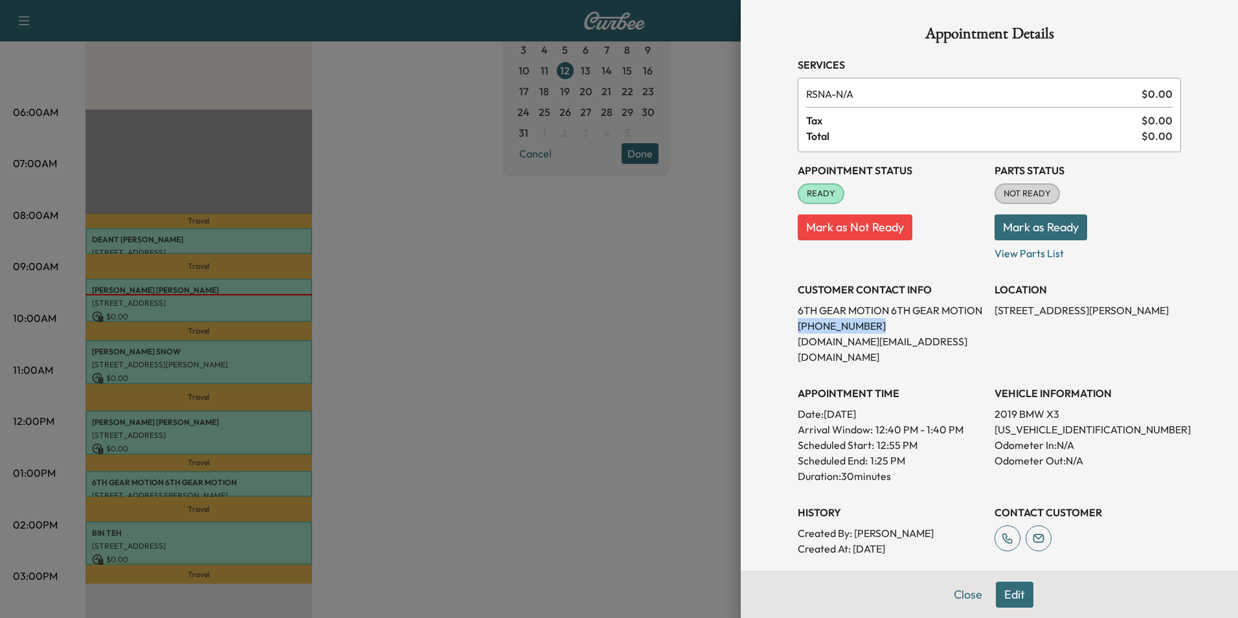
drag, startPoint x: 853, startPoint y: 343, endPoint x: 788, endPoint y: 346, distance: 64.8
click at [798, 333] on p "[PHONE_NUMBER]" at bounding box center [891, 326] width 186 height 16
drag, startPoint x: 788, startPoint y: 346, endPoint x: 847, endPoint y: 341, distance: 59.1
copy p "[PHONE_NUMBER]"
drag, startPoint x: 960, startPoint y: 592, endPoint x: 896, endPoint y: 542, distance: 81.1
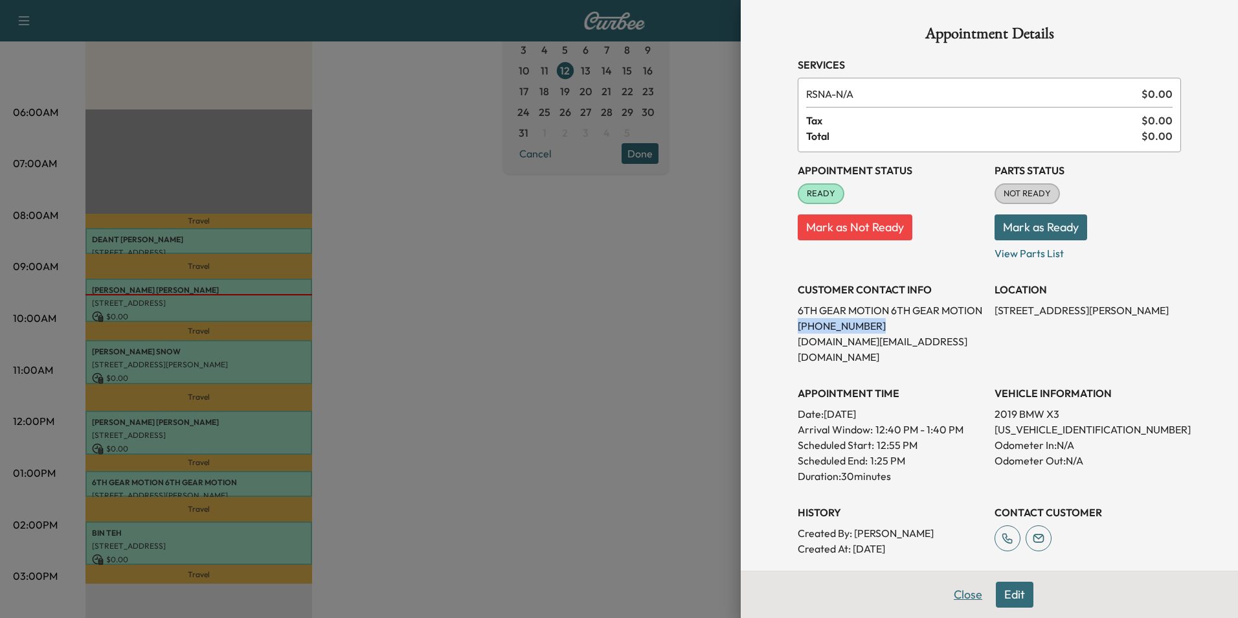
click at [960, 592] on button "Close" at bounding box center [967, 594] width 45 height 26
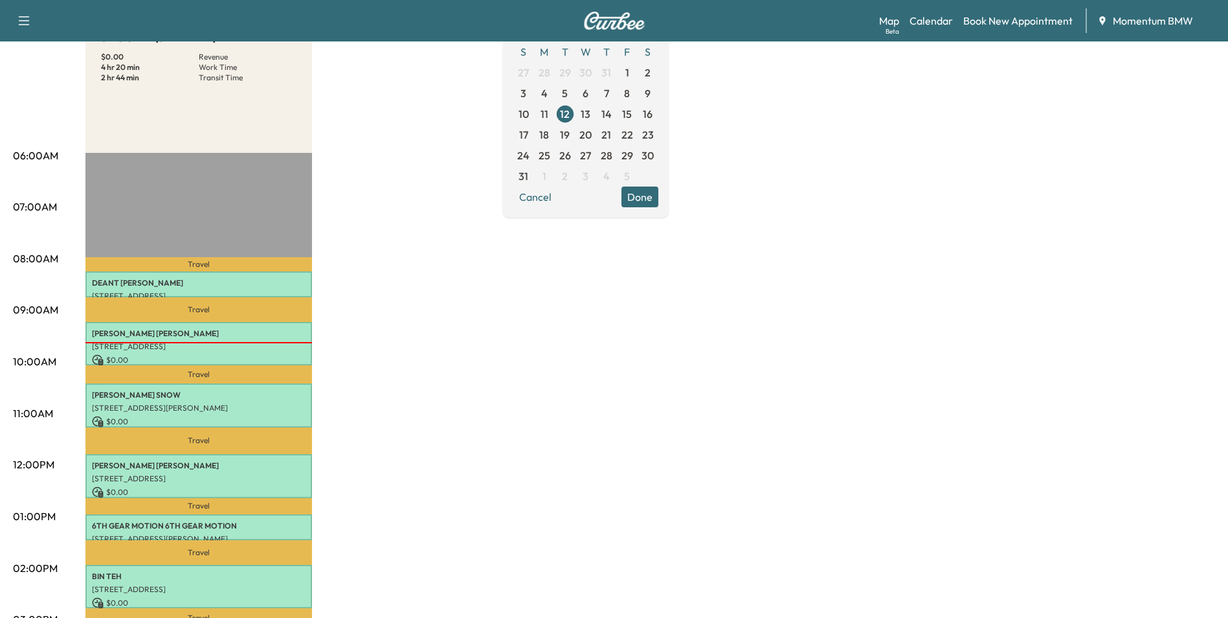
scroll to position [0, 0]
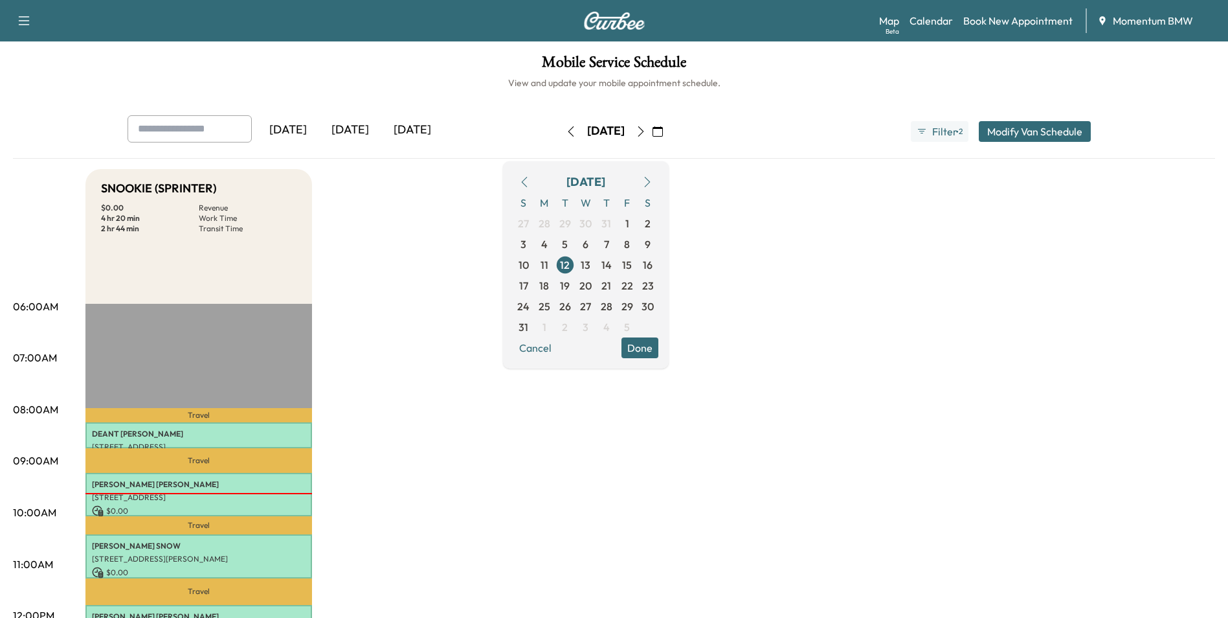
click at [566, 131] on icon "button" at bounding box center [571, 131] width 10 height 10
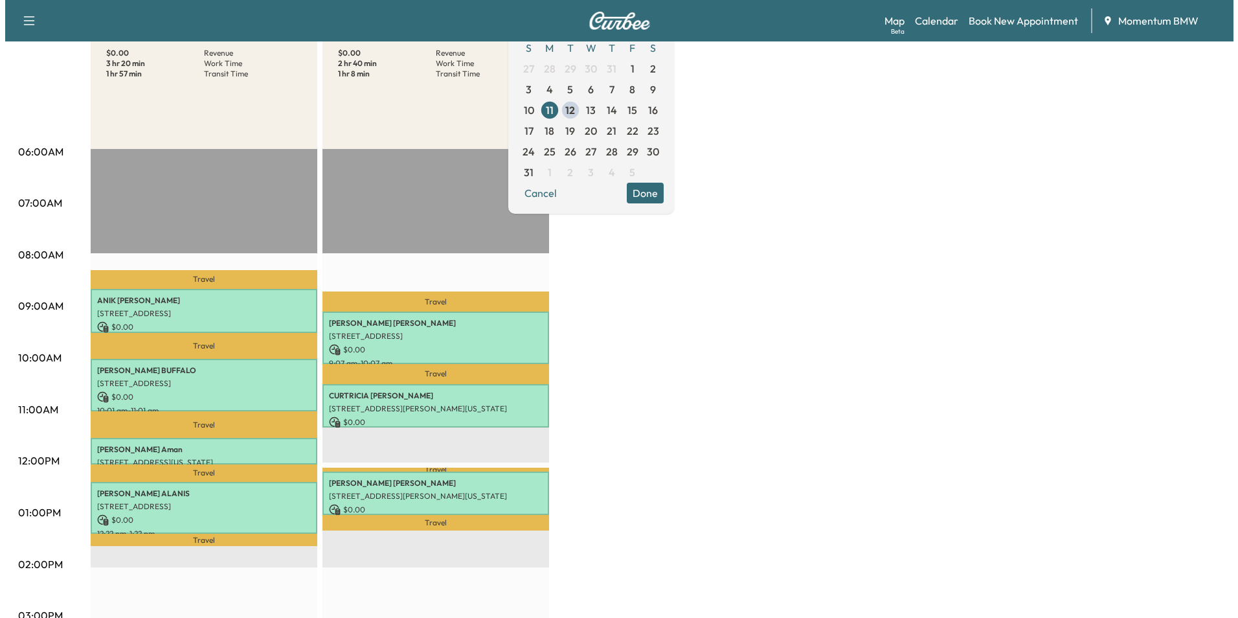
scroll to position [194, 0]
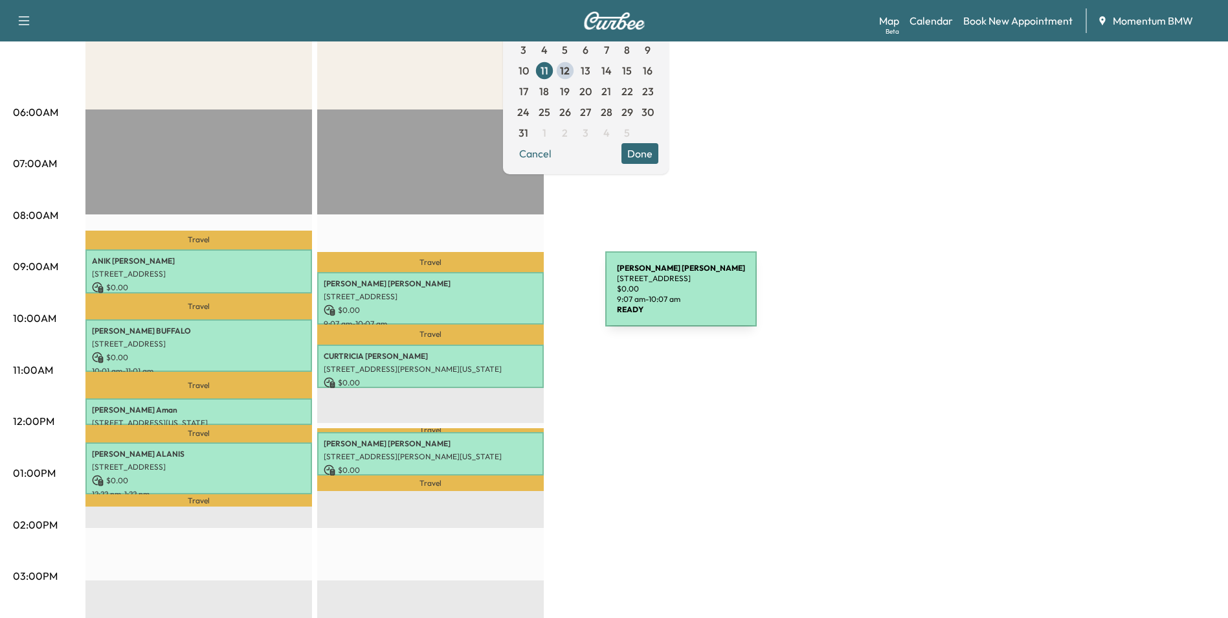
click at [508, 297] on p "[STREET_ADDRESS]" at bounding box center [431, 296] width 214 height 10
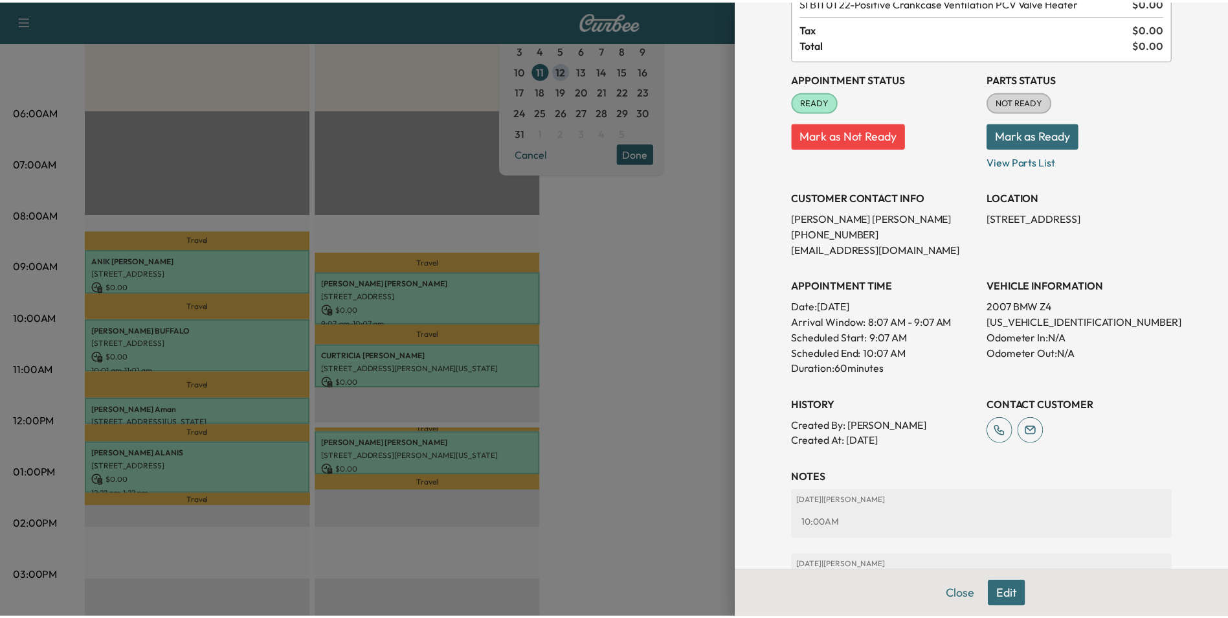
scroll to position [0, 0]
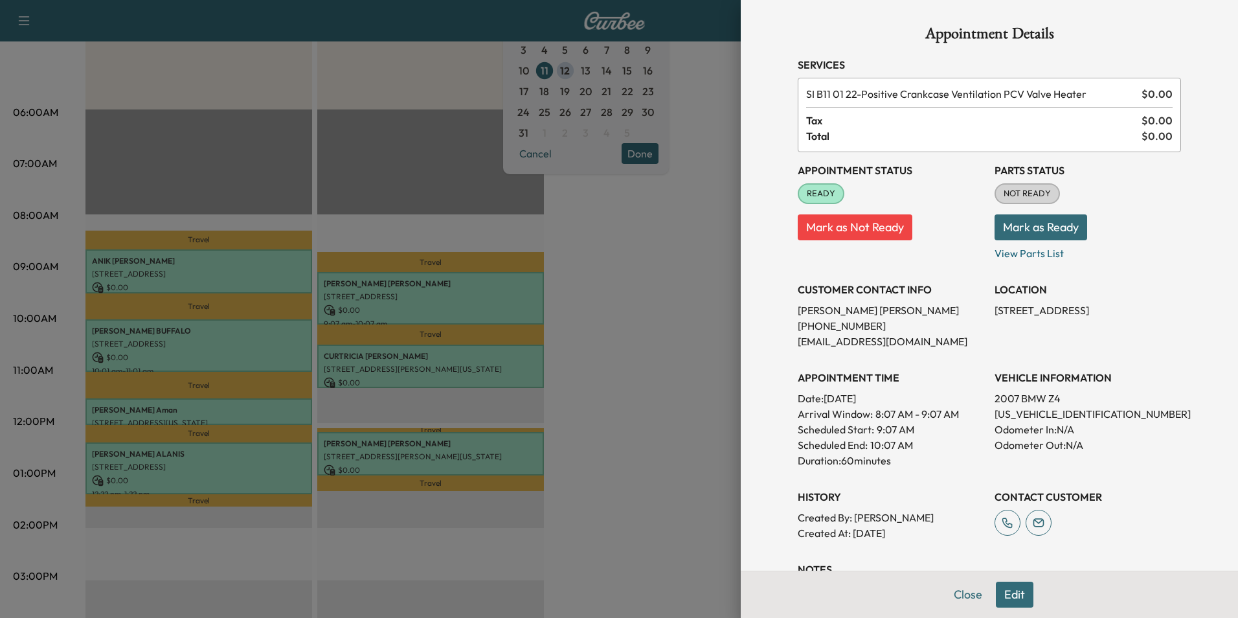
click at [953, 590] on button "Close" at bounding box center [967, 594] width 45 height 26
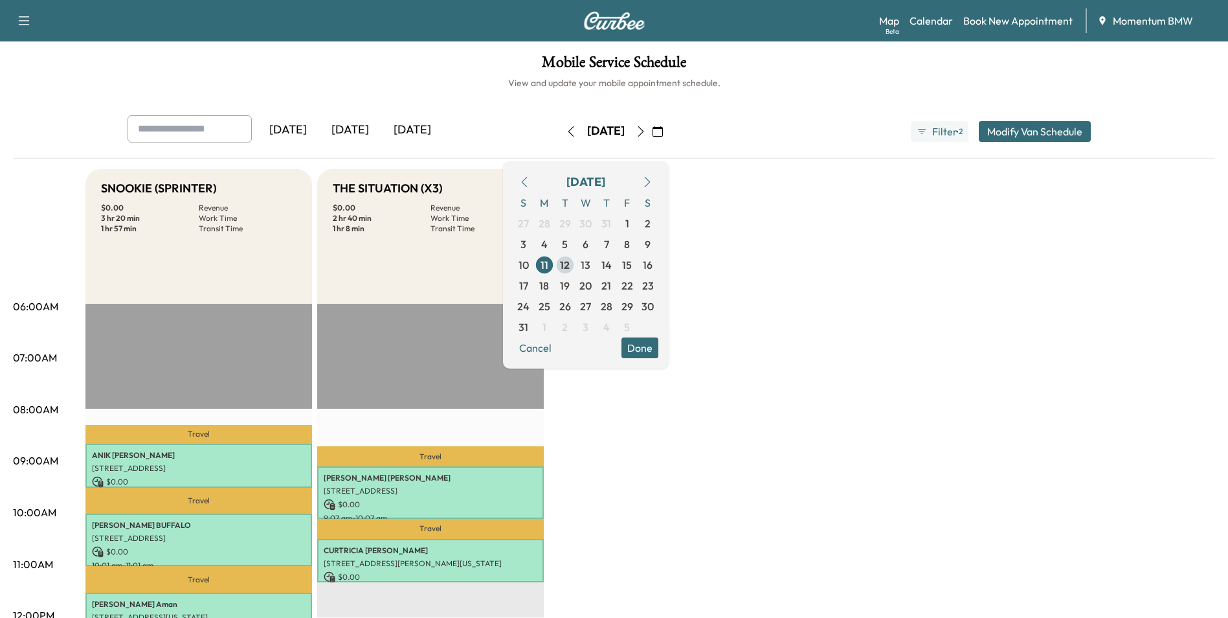
click at [570, 262] on span "12" at bounding box center [565, 265] width 10 height 16
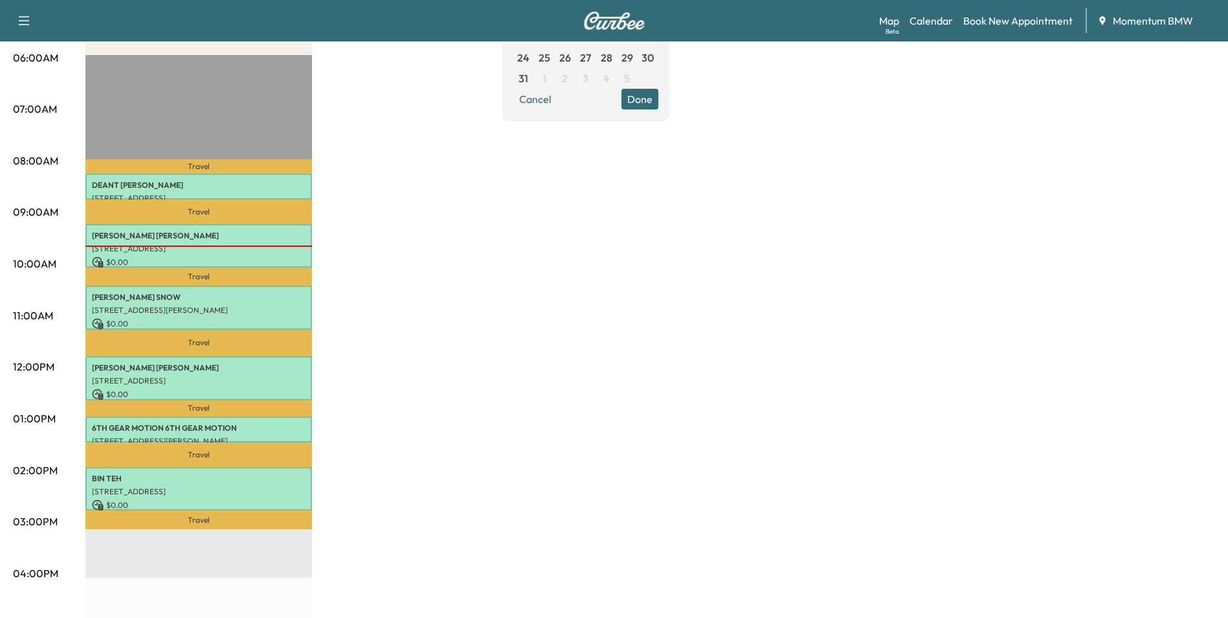
scroll to position [259, 0]
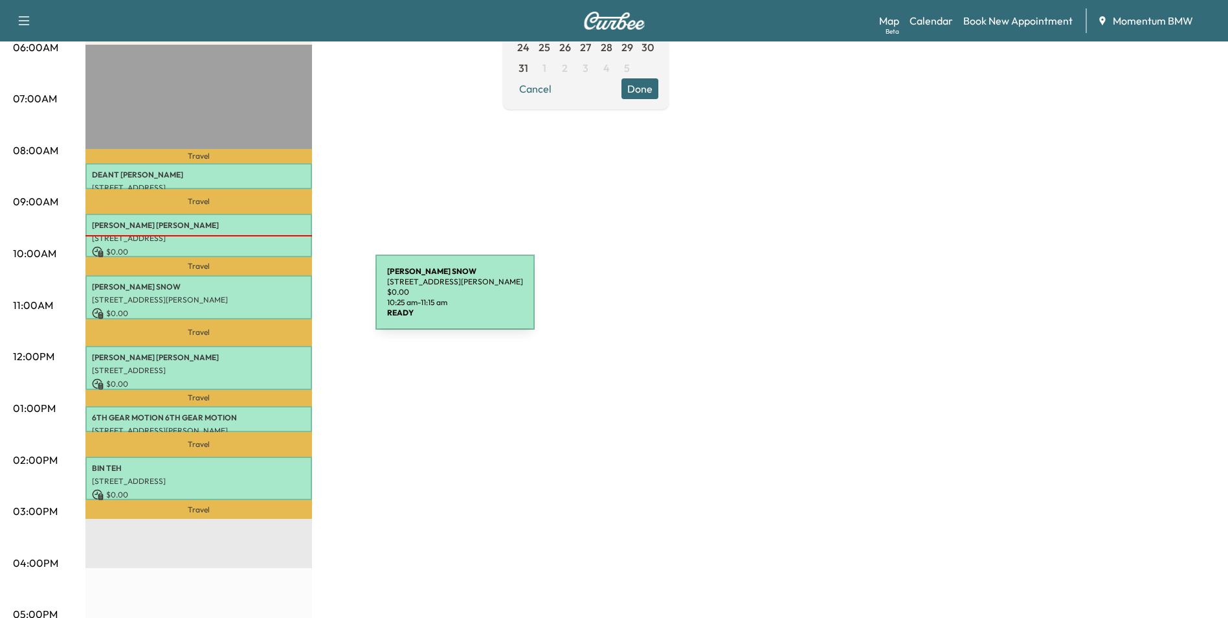
click at [278, 300] on p "[STREET_ADDRESS][PERSON_NAME]" at bounding box center [199, 300] width 214 height 10
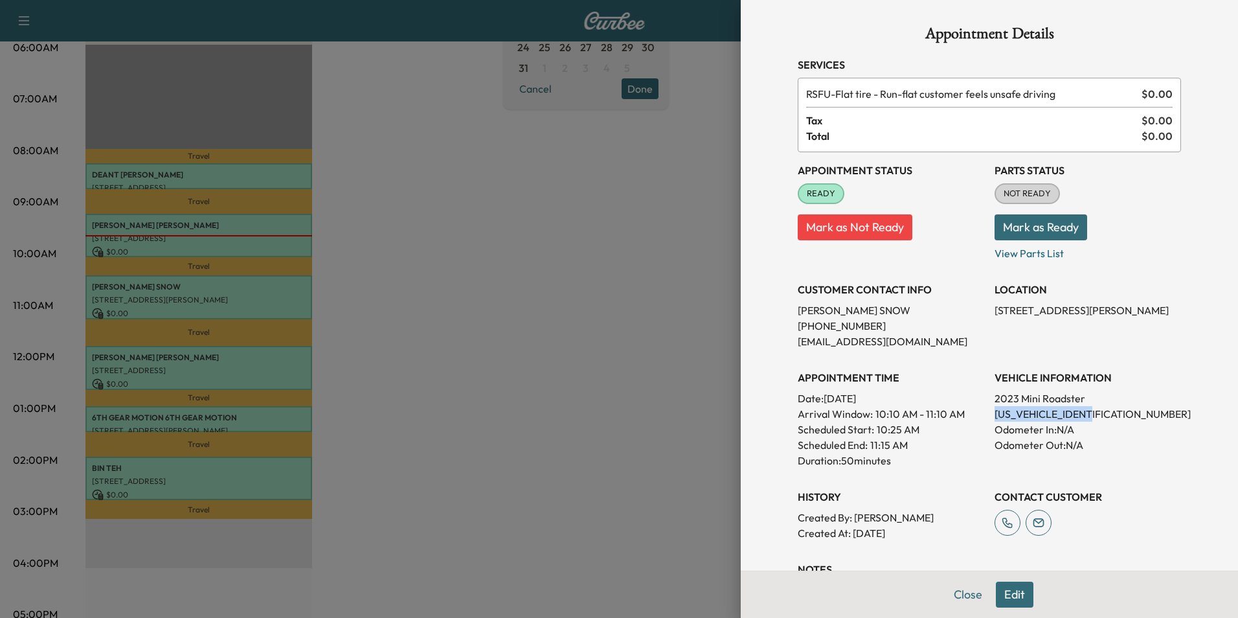
drag, startPoint x: 1102, startPoint y: 414, endPoint x: 987, endPoint y: 413, distance: 115.3
click at [995, 413] on p "[US_VEHICLE_IDENTIFICATION_NUMBER]" at bounding box center [1088, 414] width 186 height 16
drag, startPoint x: 987, startPoint y: 413, endPoint x: 1073, endPoint y: 412, distance: 86.1
copy p "[US_VEHICLE_IDENTIFICATION_NUMBER]"
click at [956, 592] on button "Close" at bounding box center [967, 594] width 45 height 26
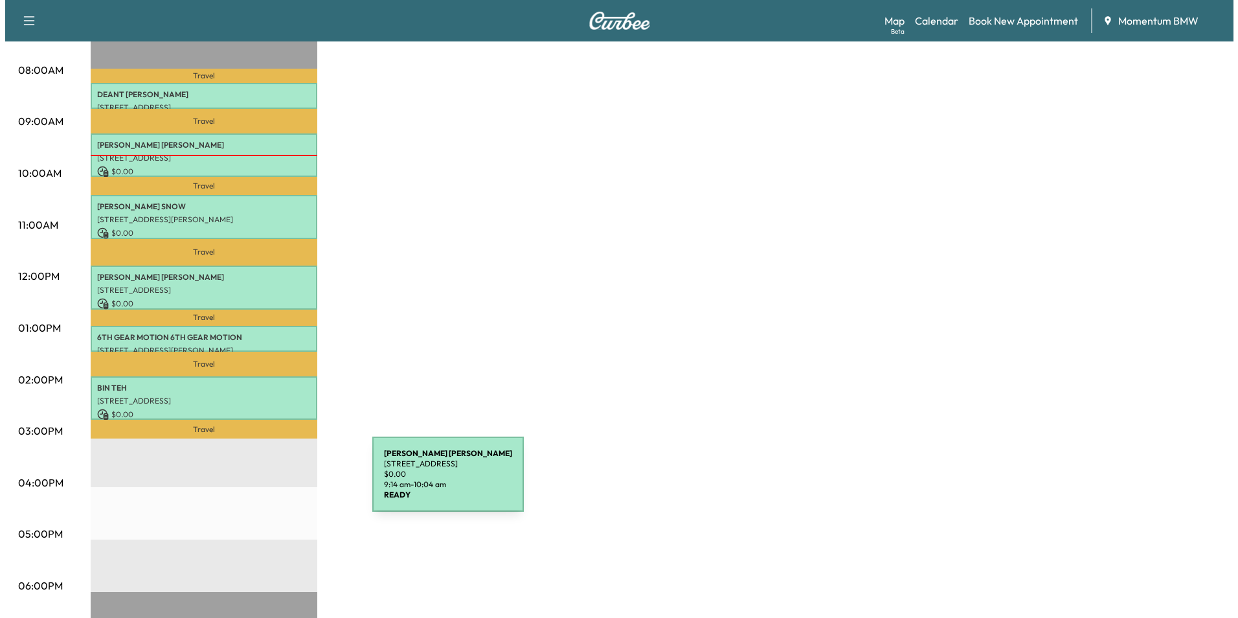
scroll to position [388, 0]
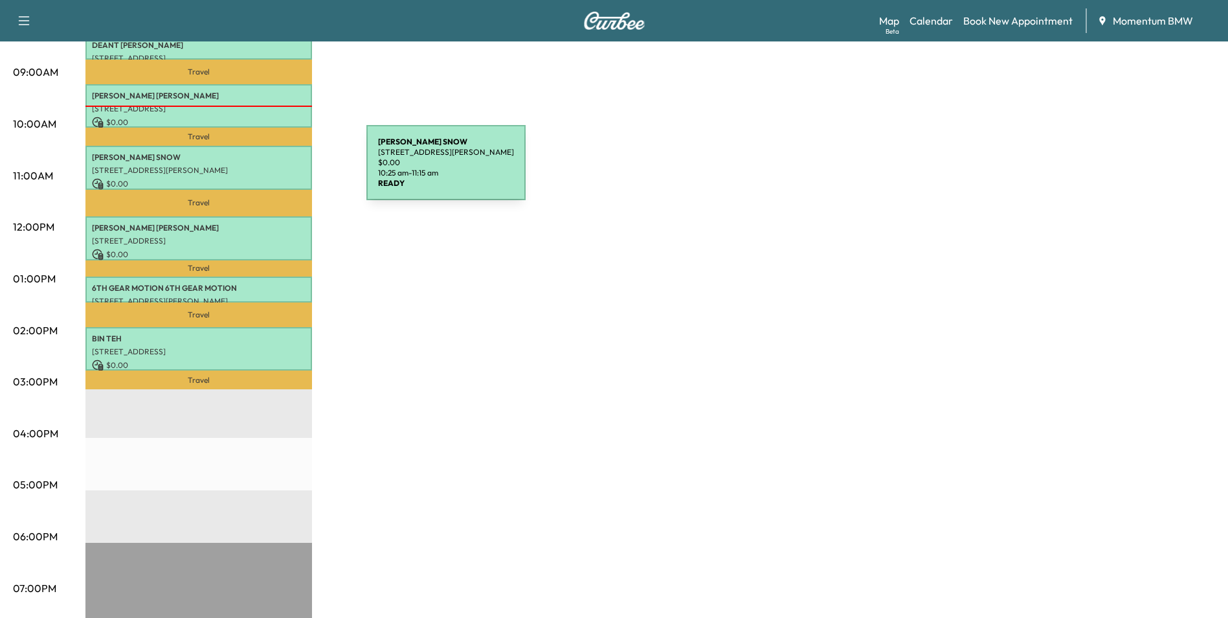
click at [269, 170] on p "[STREET_ADDRESS][PERSON_NAME]" at bounding box center [199, 170] width 214 height 10
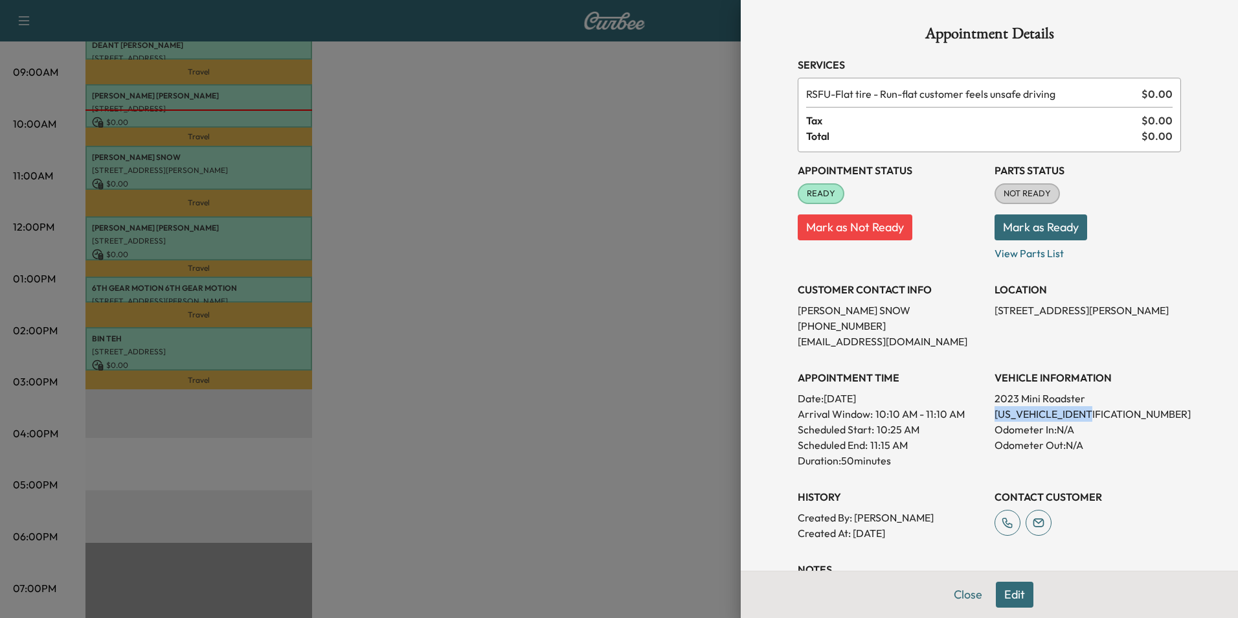
drag, startPoint x: 1101, startPoint y: 414, endPoint x: 989, endPoint y: 416, distance: 112.0
click at [995, 416] on p "[US_VEHICLE_IDENTIFICATION_NUMBER]" at bounding box center [1088, 414] width 186 height 16
drag, startPoint x: 989, startPoint y: 416, endPoint x: 1095, endPoint y: 416, distance: 106.2
copy p "[US_VEHICLE_IDENTIFICATION_NUMBER]"
drag, startPoint x: 1099, startPoint y: 311, endPoint x: 987, endPoint y: 312, distance: 112.7
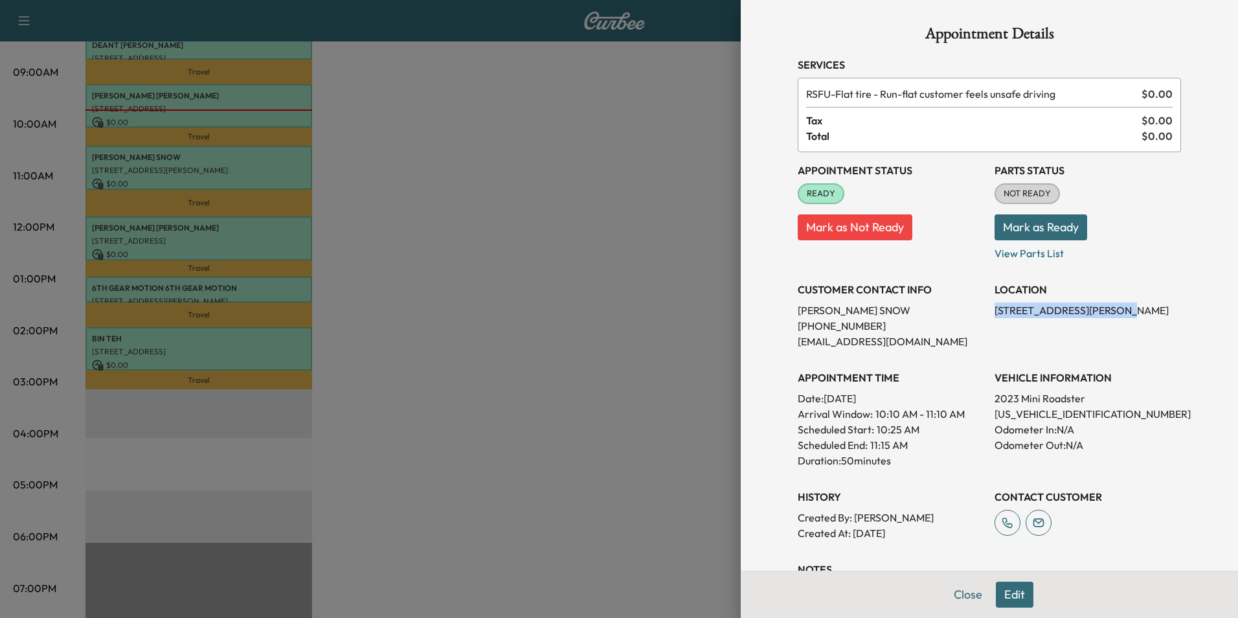
click at [995, 312] on p "[STREET_ADDRESS][PERSON_NAME]" at bounding box center [1088, 310] width 186 height 16
drag, startPoint x: 987, startPoint y: 312, endPoint x: 1070, endPoint y: 313, distance: 83.5
copy p "[STREET_ADDRESS][PERSON_NAME]"
click at [956, 596] on button "Close" at bounding box center [967, 594] width 45 height 26
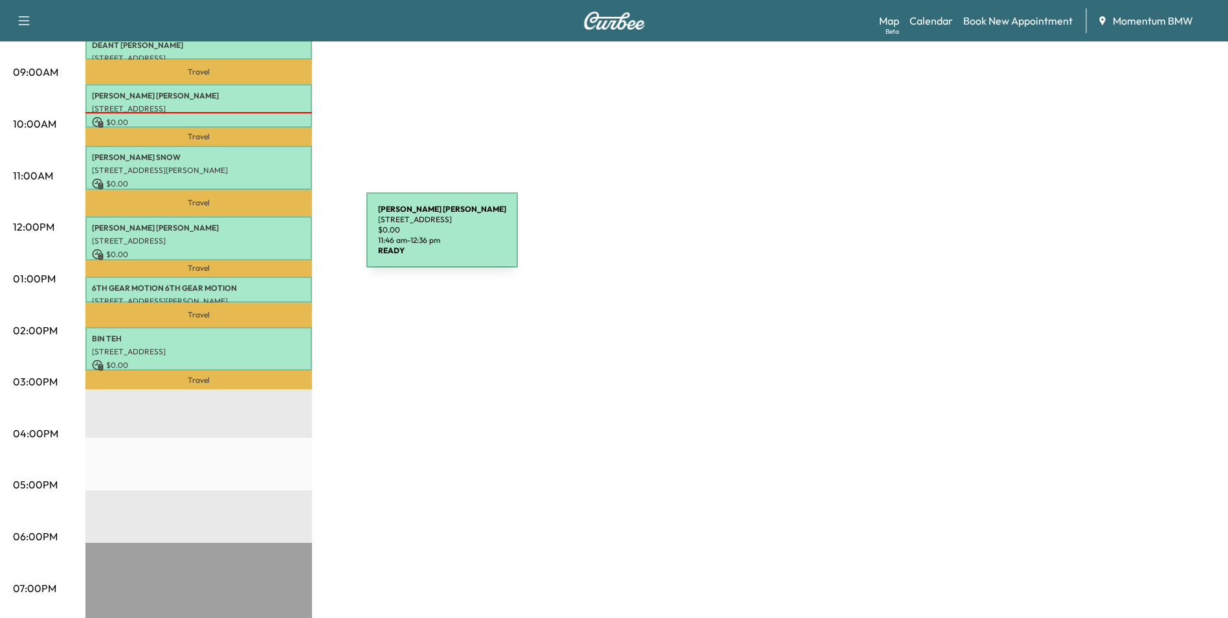
click at [269, 238] on p "[STREET_ADDRESS]" at bounding box center [199, 241] width 214 height 10
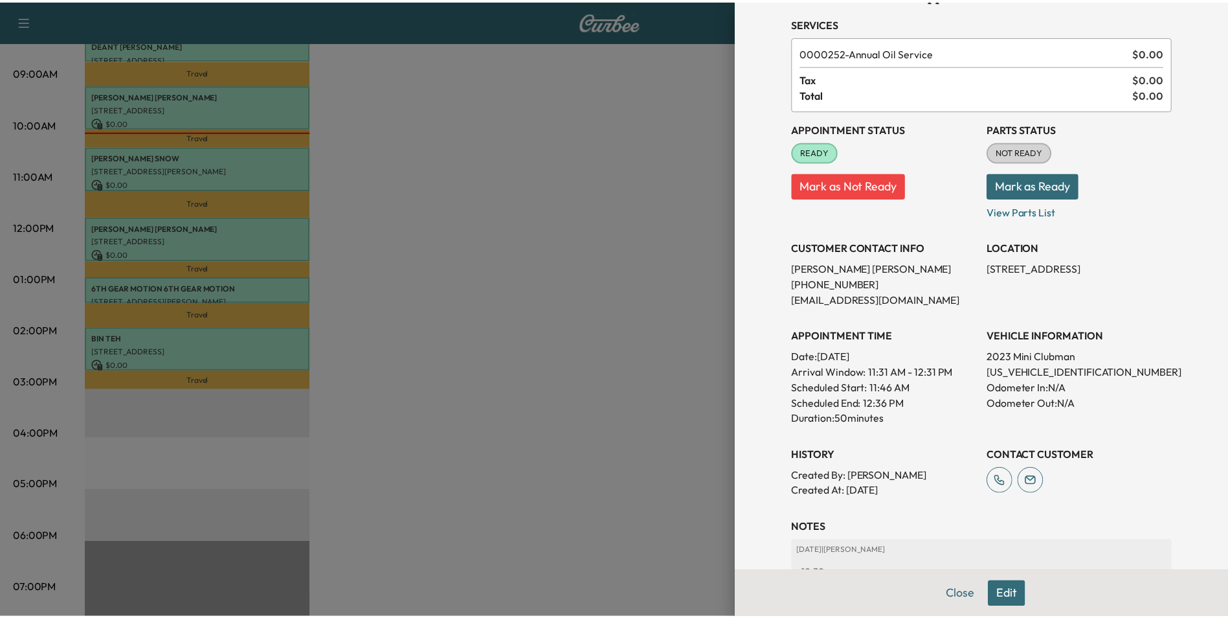
scroll to position [65, 0]
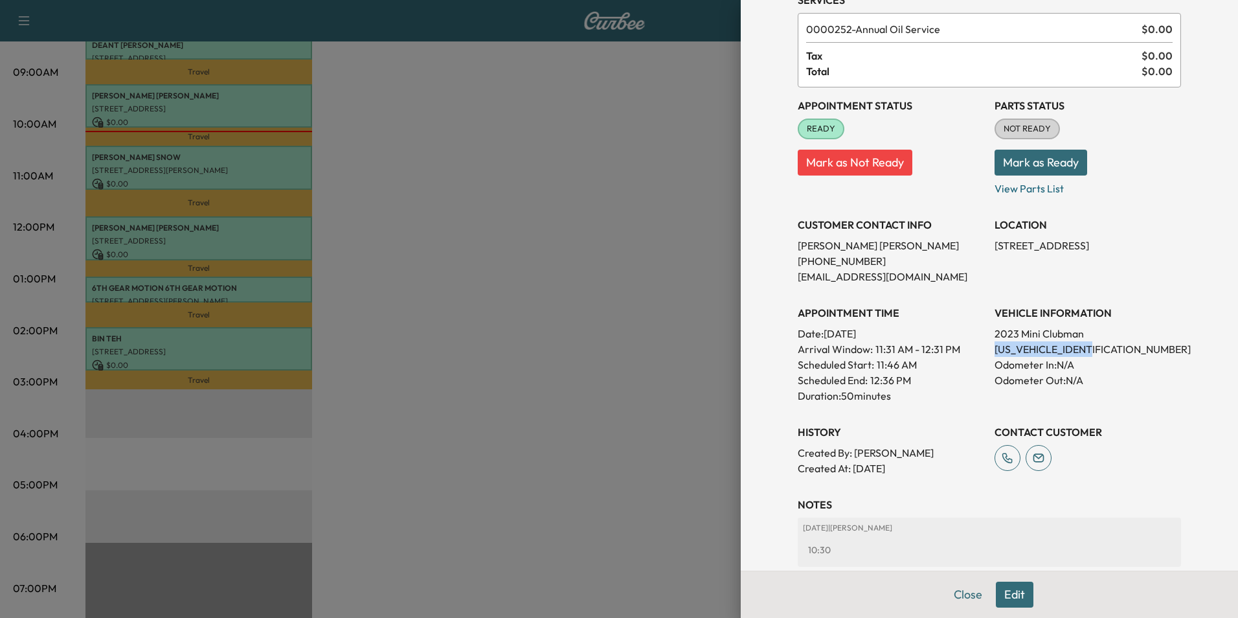
drag, startPoint x: 1090, startPoint y: 351, endPoint x: 987, endPoint y: 355, distance: 103.0
click at [995, 355] on p "[US_VEHICLE_IDENTIFICATION_NUMBER]" at bounding box center [1088, 349] width 186 height 16
drag, startPoint x: 987, startPoint y: 355, endPoint x: 1075, endPoint y: 353, distance: 88.1
copy p "[US_VEHICLE_IDENTIFICATION_NUMBER]"
drag, startPoint x: 1061, startPoint y: 245, endPoint x: 987, endPoint y: 247, distance: 73.8
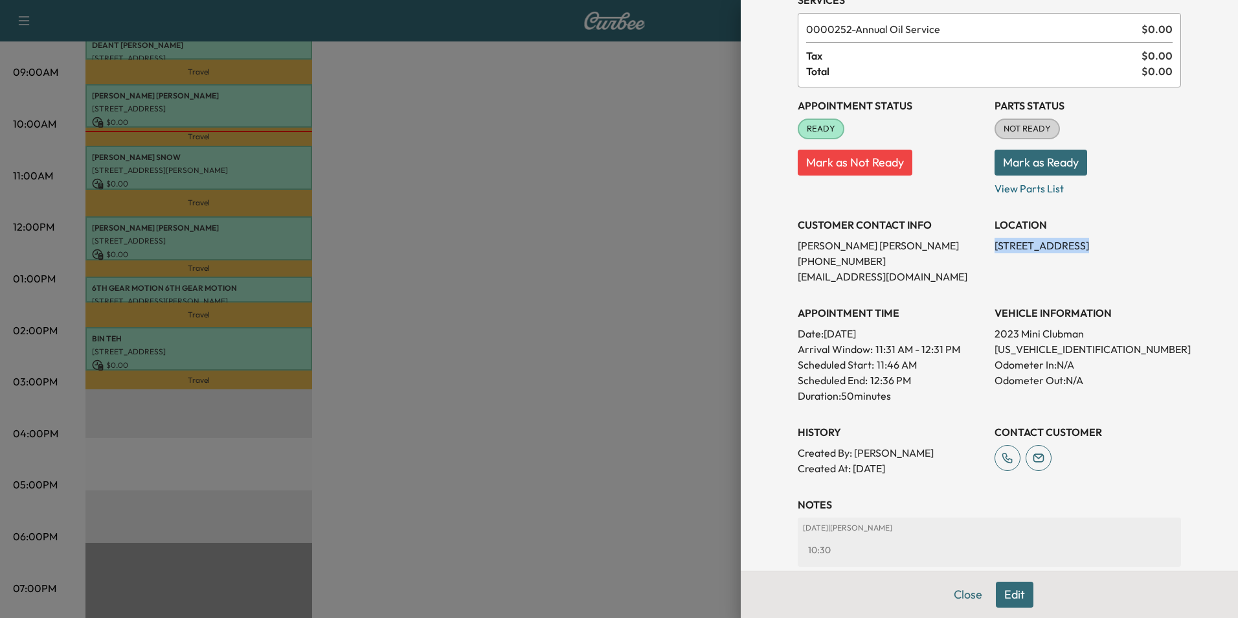
click at [995, 247] on p "[STREET_ADDRESS]" at bounding box center [1088, 246] width 186 height 16
drag, startPoint x: 987, startPoint y: 247, endPoint x: 1044, endPoint y: 245, distance: 56.4
click at [955, 594] on button "Close" at bounding box center [967, 594] width 45 height 26
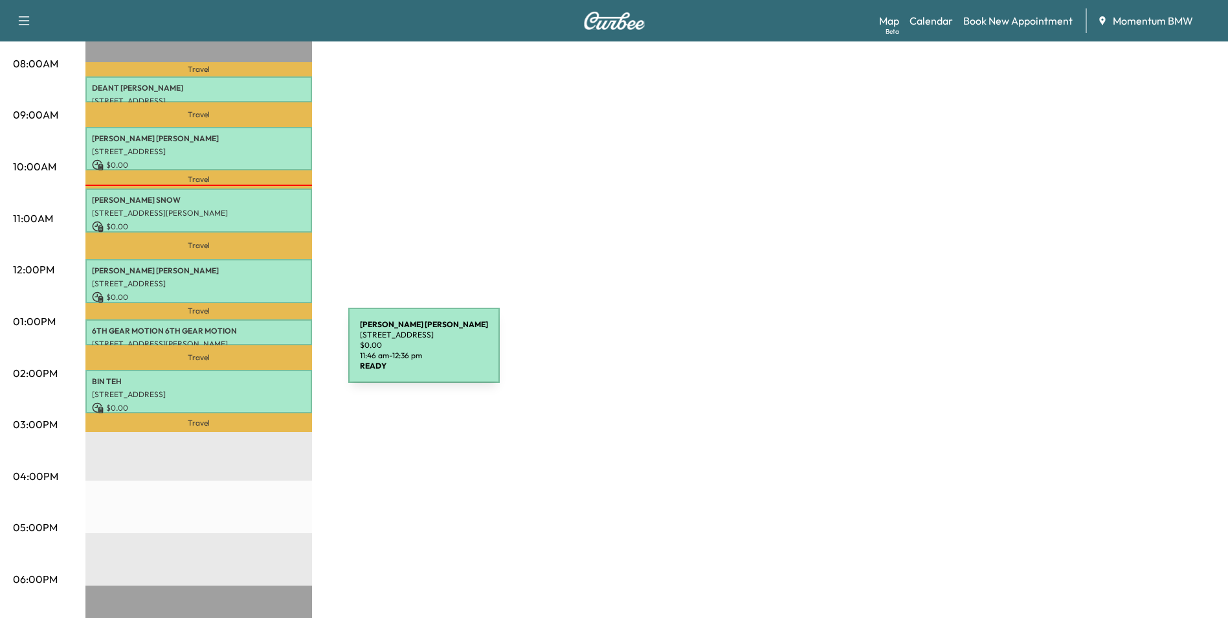
scroll to position [129, 0]
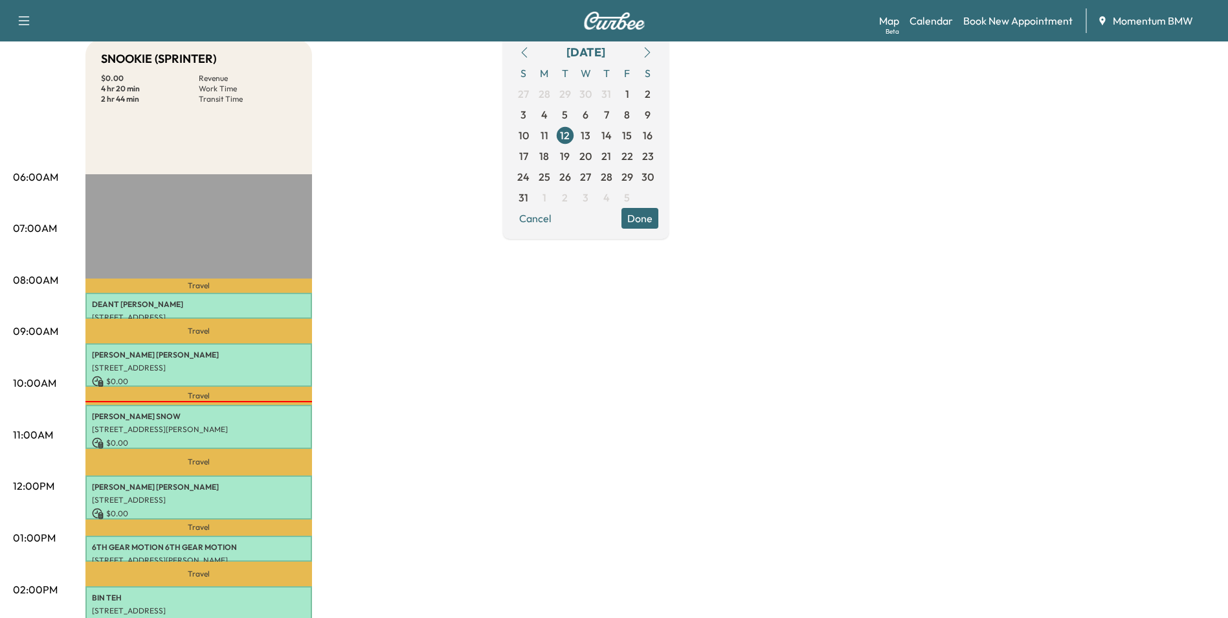
click at [590, 139] on span "13" at bounding box center [586, 136] width 10 height 16
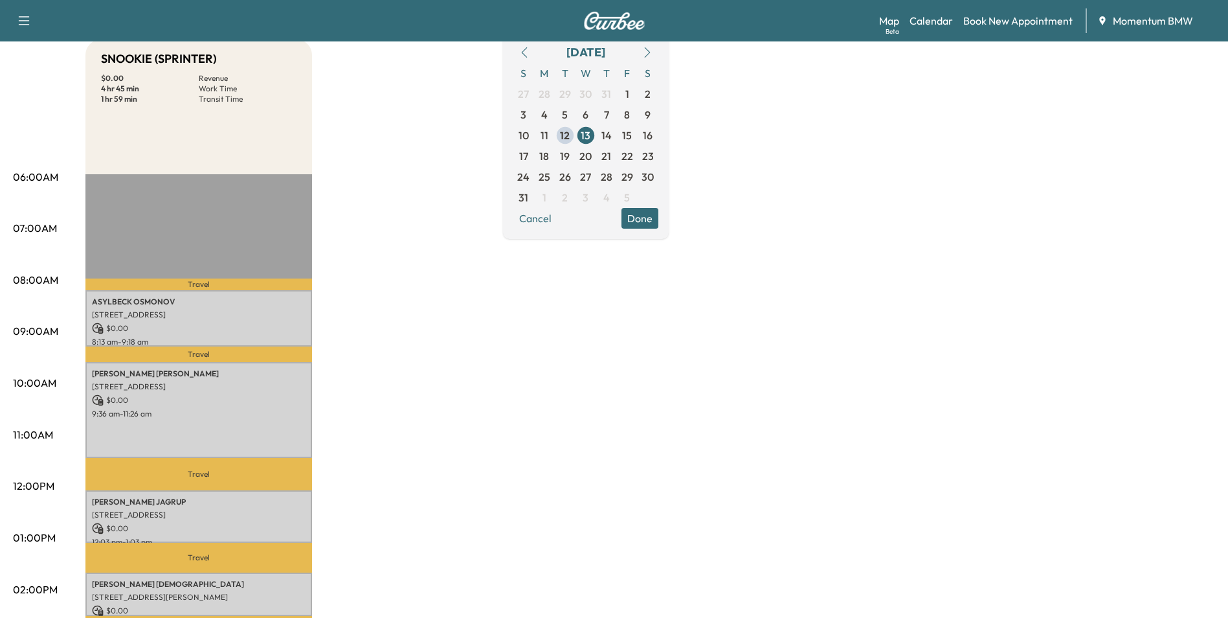
scroll to position [194, 0]
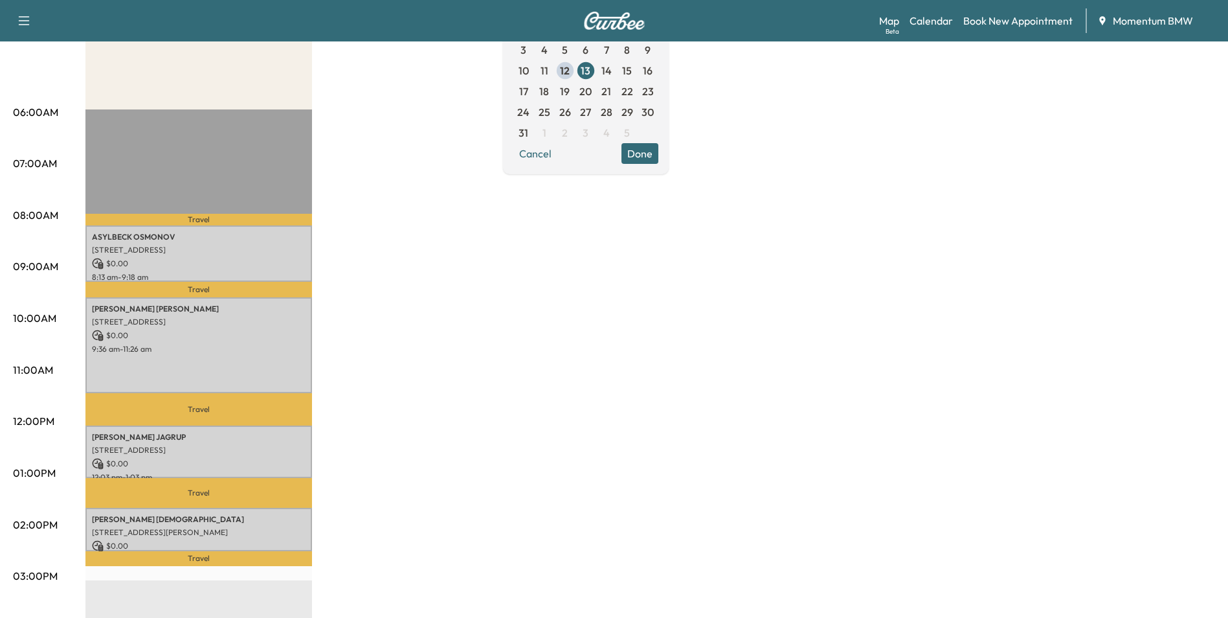
click at [612, 71] on span "14" at bounding box center [606, 71] width 10 height 16
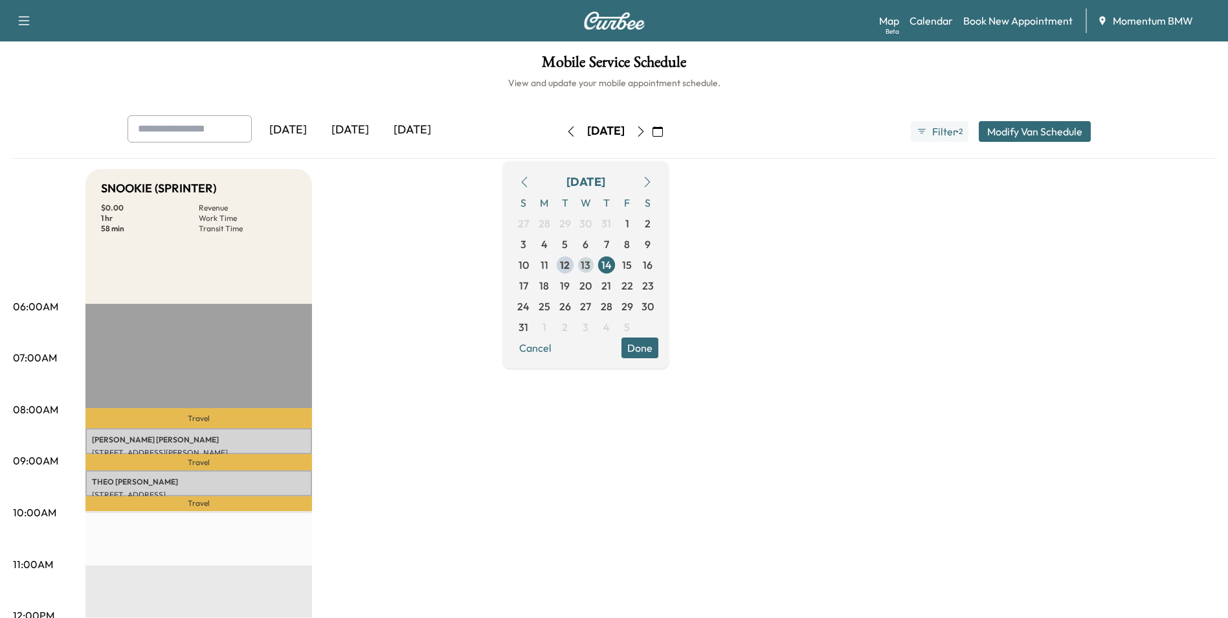
click at [590, 263] on span "13" at bounding box center [586, 265] width 10 height 16
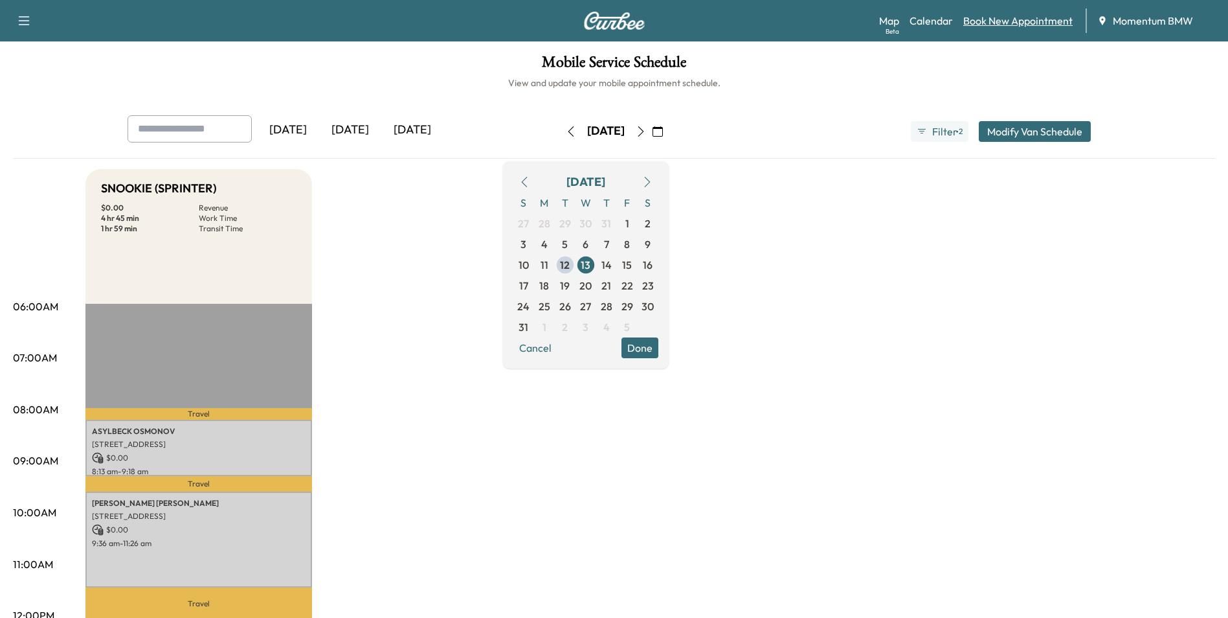
click at [1035, 20] on link "Book New Appointment" at bounding box center [1017, 21] width 109 height 16
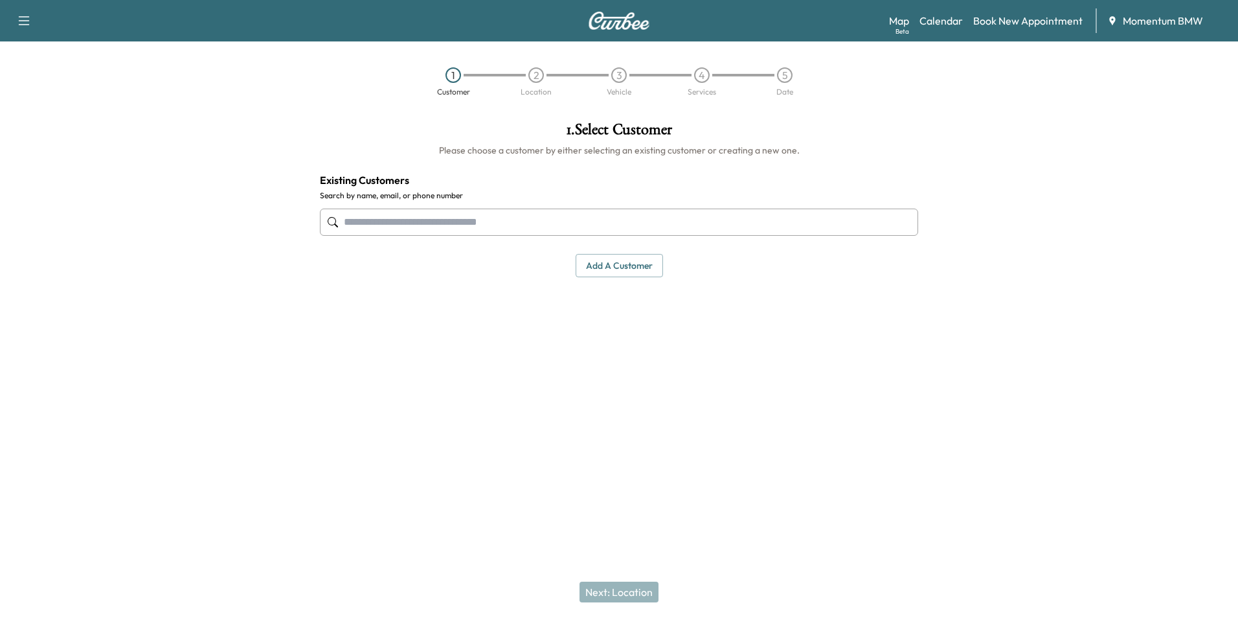
click at [587, 237] on div at bounding box center [619, 222] width 598 height 43
click at [584, 225] on input "text" at bounding box center [619, 221] width 598 height 27
type input "*****"
click at [1017, 27] on link "Book New Appointment" at bounding box center [1027, 21] width 109 height 16
click at [647, 271] on button "Add a customer" at bounding box center [619, 266] width 87 height 24
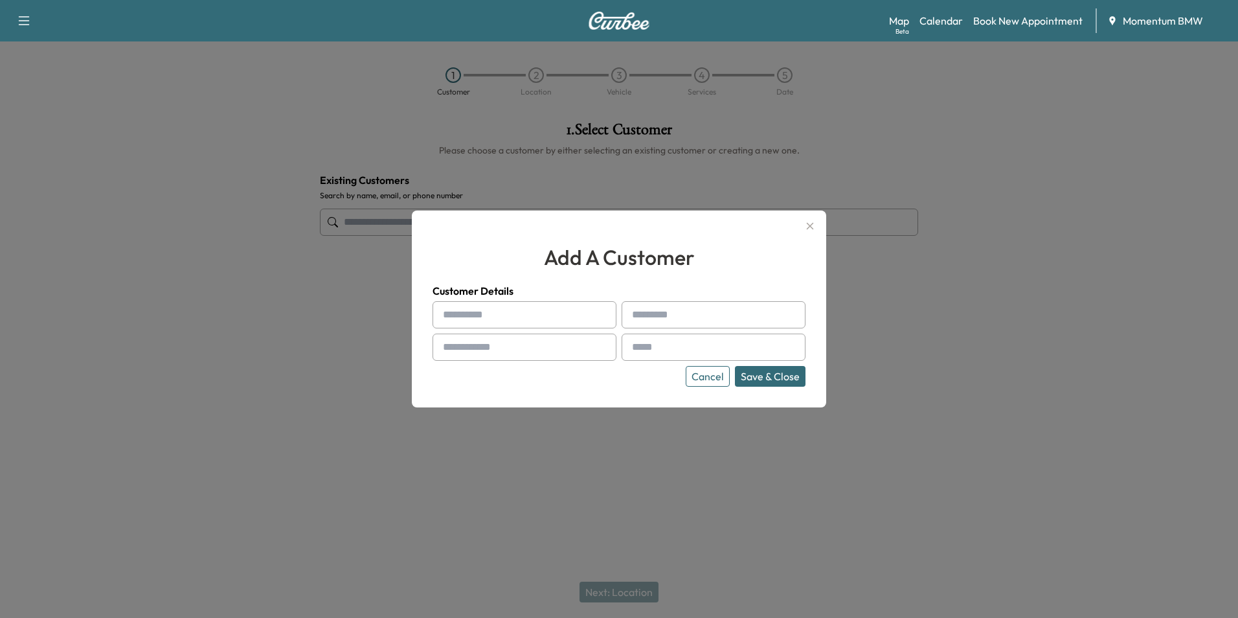
click at [568, 322] on input "text" at bounding box center [525, 314] width 184 height 27
type input "*****"
type input "******"
type input "**********"
click at [692, 354] on input "text" at bounding box center [714, 346] width 184 height 27
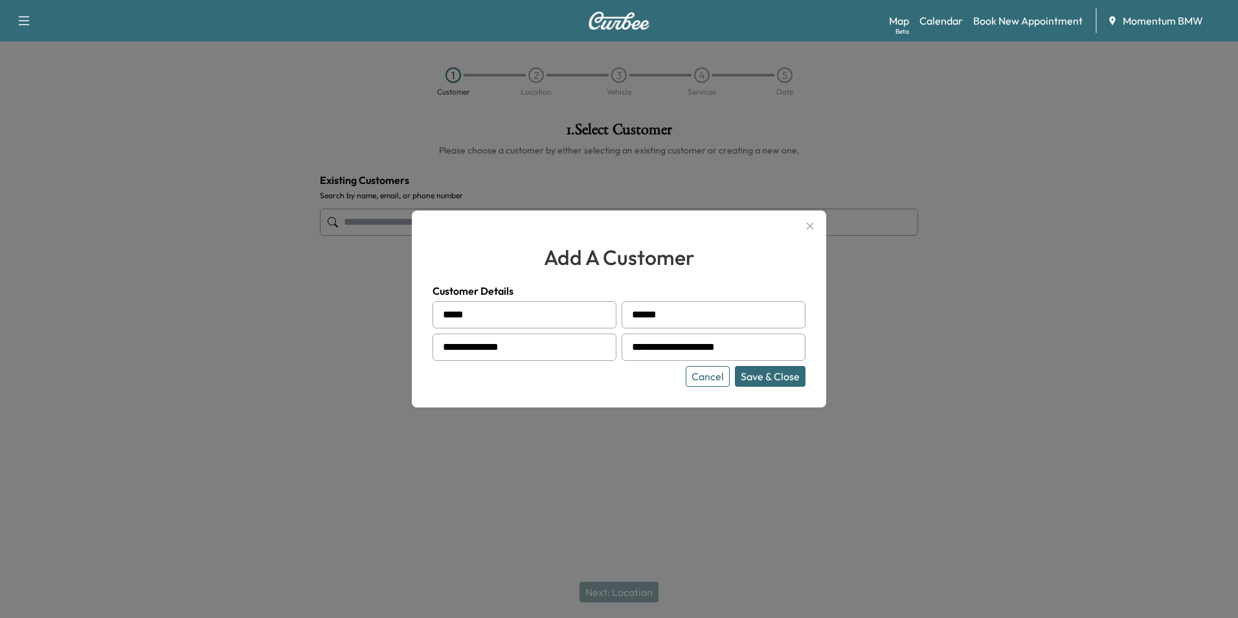
type input "**********"
click at [780, 375] on button "Save & Close" at bounding box center [770, 376] width 71 height 21
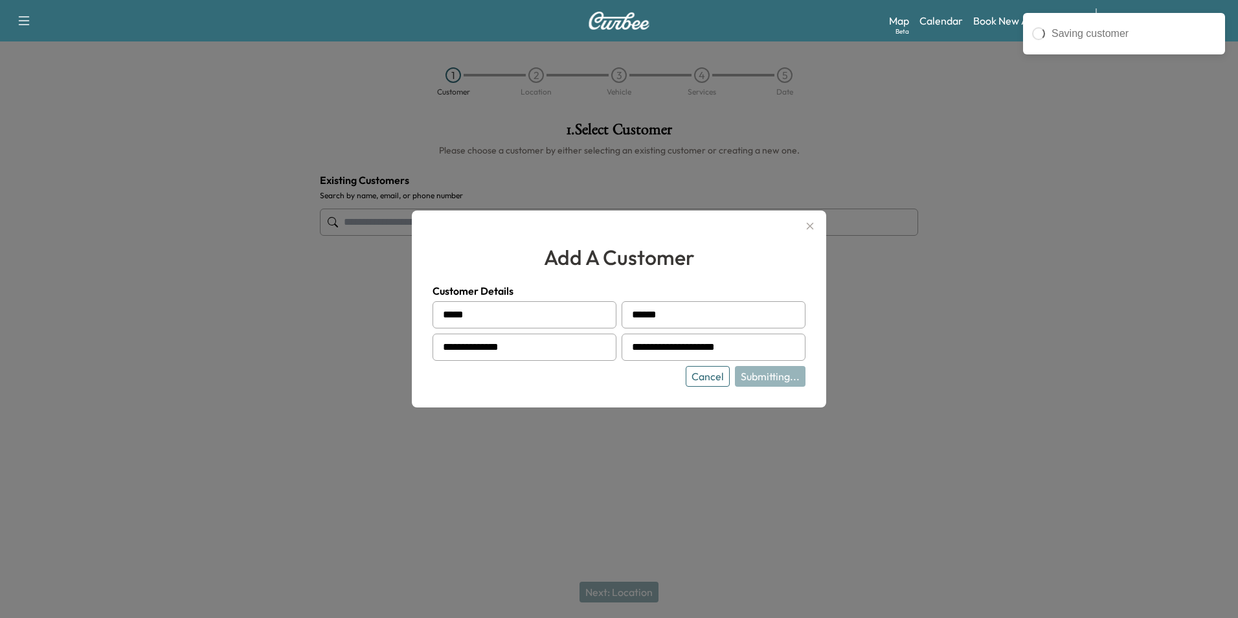
type input "**********"
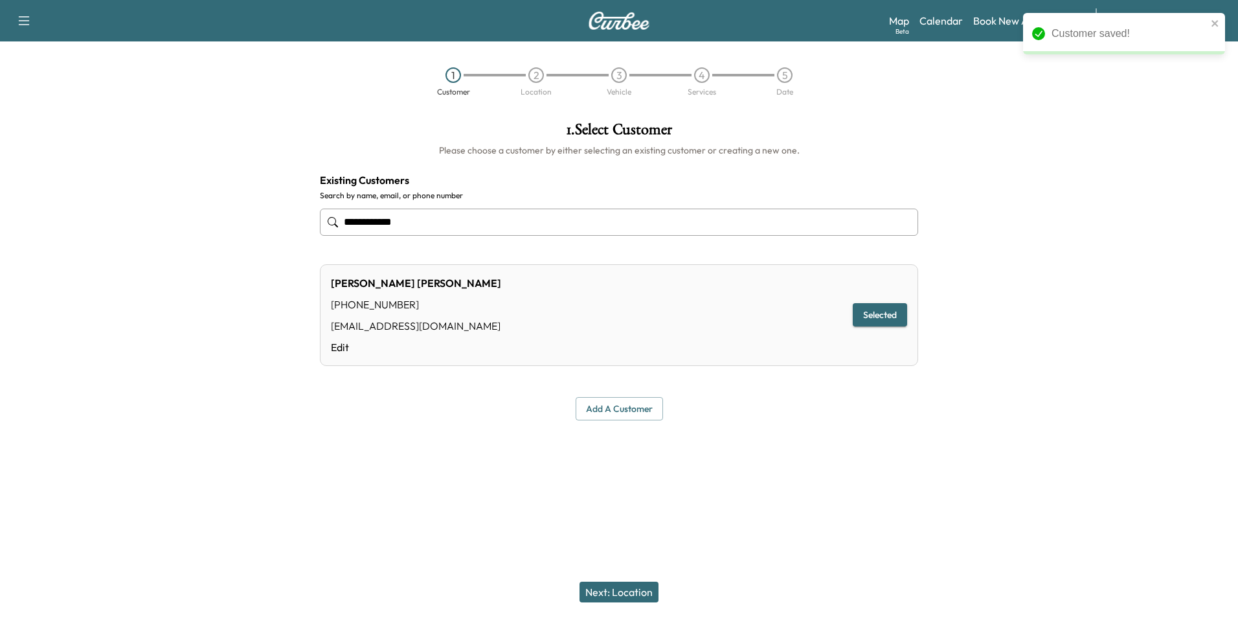
click at [633, 594] on button "Next: Location" at bounding box center [618, 591] width 79 height 21
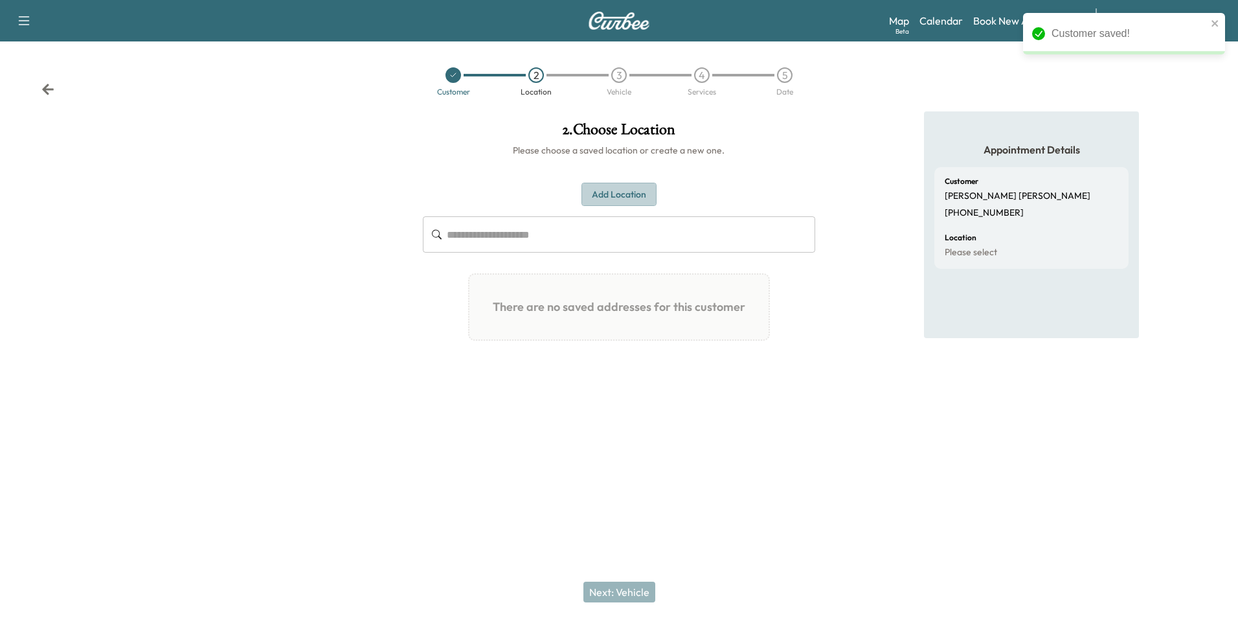
click at [625, 197] on button "Add Location" at bounding box center [618, 195] width 75 height 24
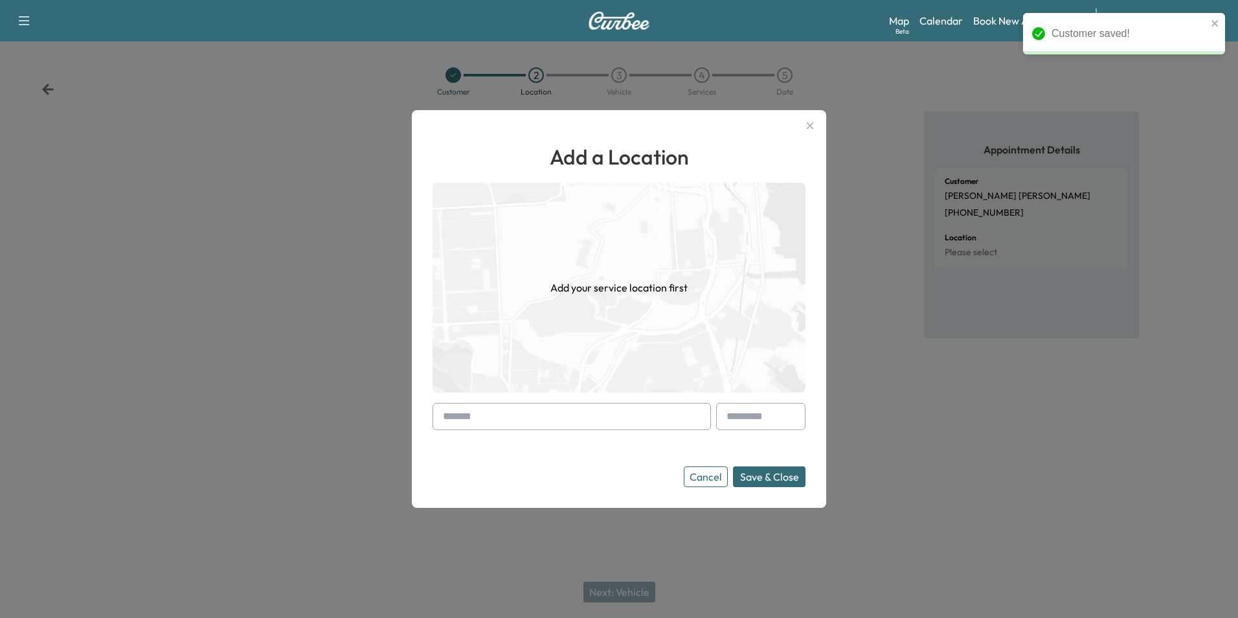
click at [613, 423] on input "text" at bounding box center [572, 416] width 278 height 27
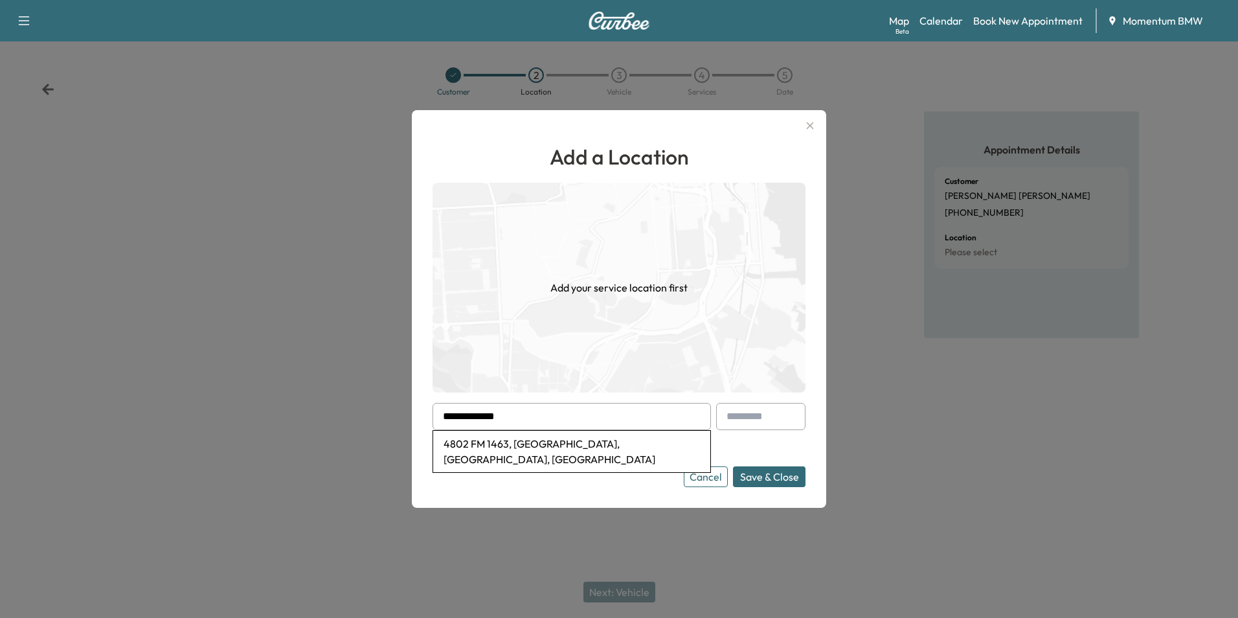
click at [543, 447] on li "4802 FM 1463, [GEOGRAPHIC_DATA], [GEOGRAPHIC_DATA], [GEOGRAPHIC_DATA]" at bounding box center [571, 451] width 277 height 41
type input "**********"
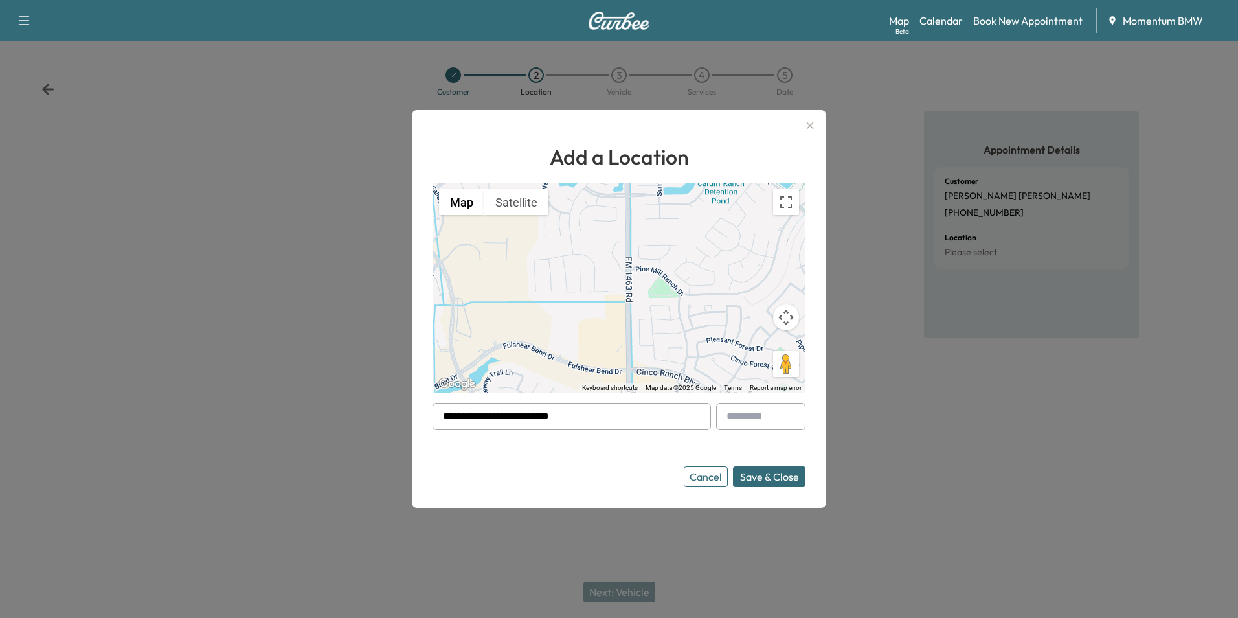
click at [772, 480] on button "Save & Close" at bounding box center [769, 476] width 73 height 21
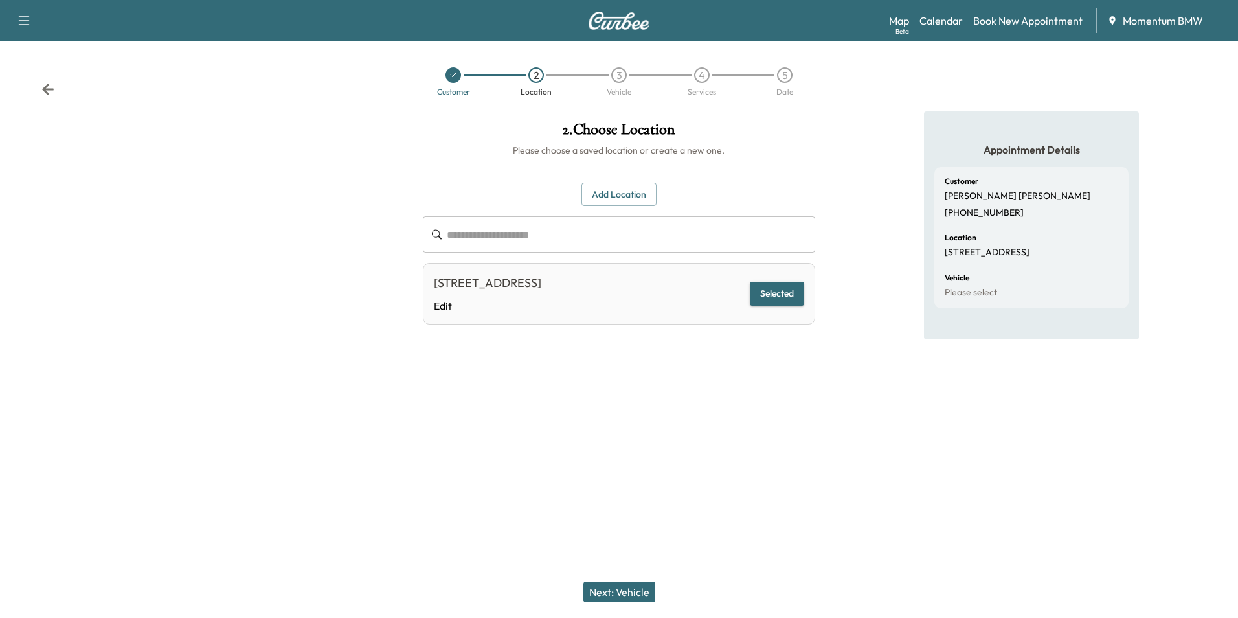
click at [633, 590] on button "Next: Vehicle" at bounding box center [619, 591] width 72 height 21
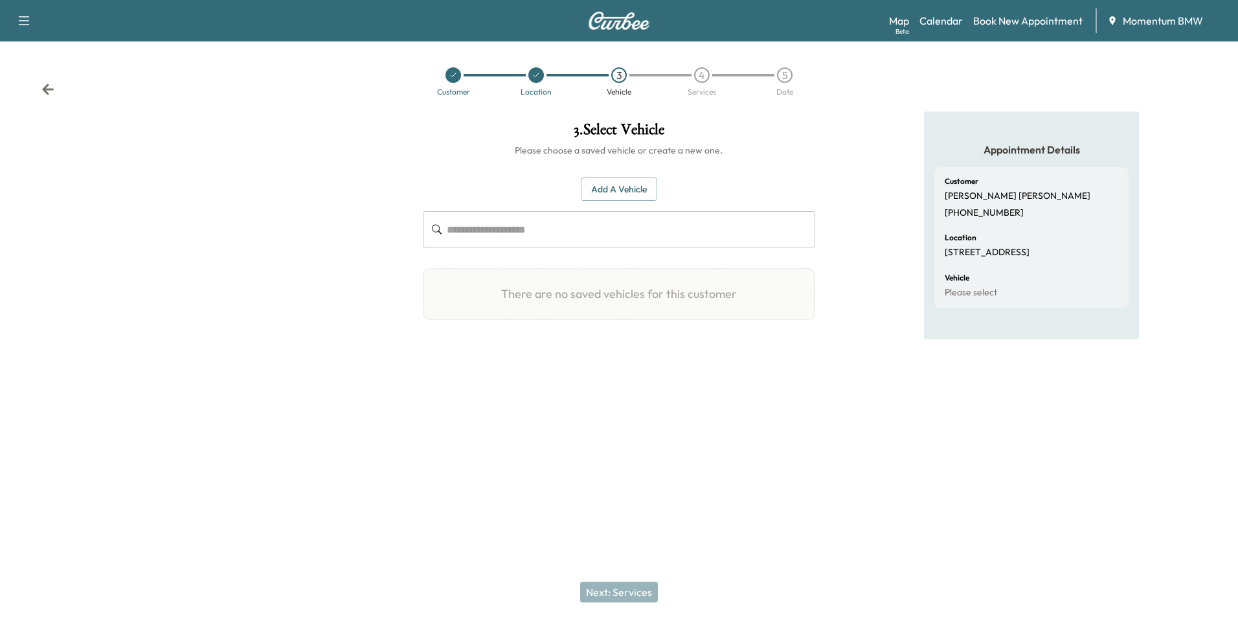
drag, startPoint x: 637, startPoint y: 197, endPoint x: 643, endPoint y: 194, distance: 7.0
click at [642, 194] on button "Add a Vehicle" at bounding box center [619, 189] width 76 height 24
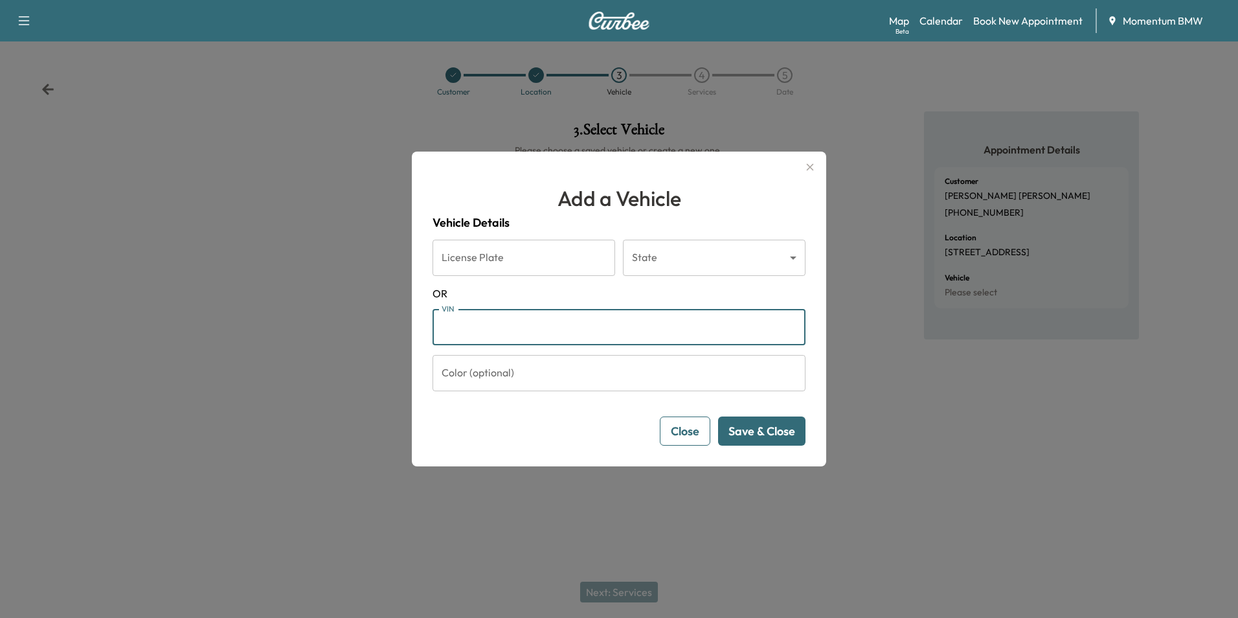
paste input "**********"
type input "**********"
click at [783, 437] on button "Save & Close" at bounding box center [761, 430] width 87 height 29
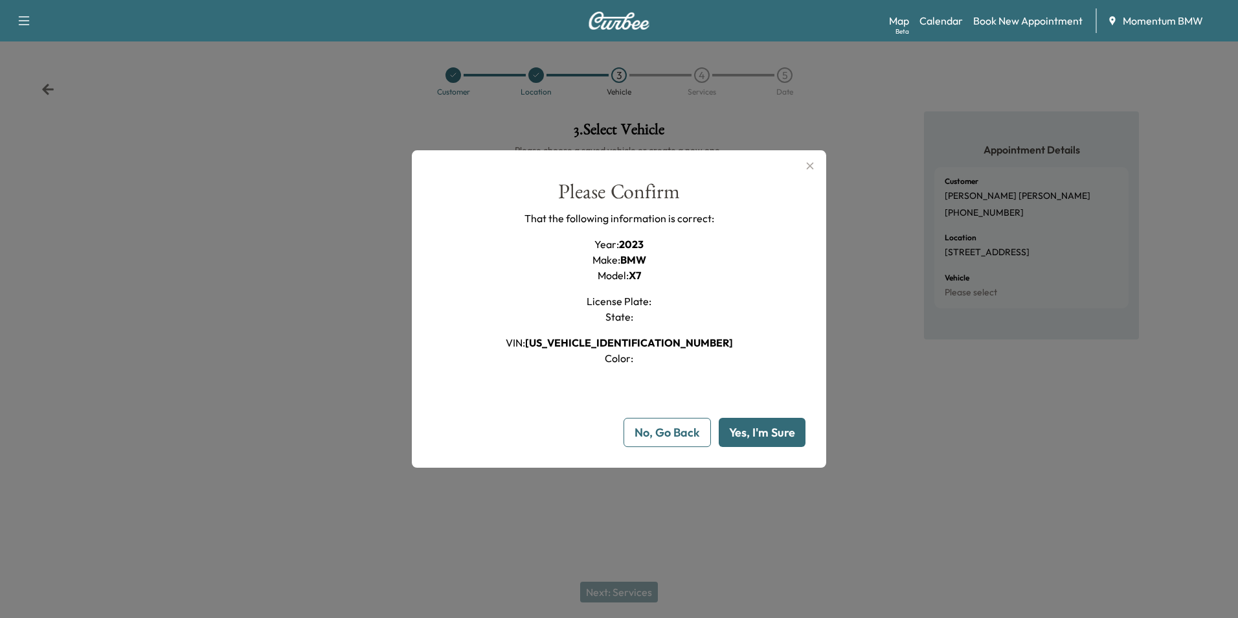
click at [779, 438] on button "Yes, I'm Sure" at bounding box center [762, 432] width 87 height 29
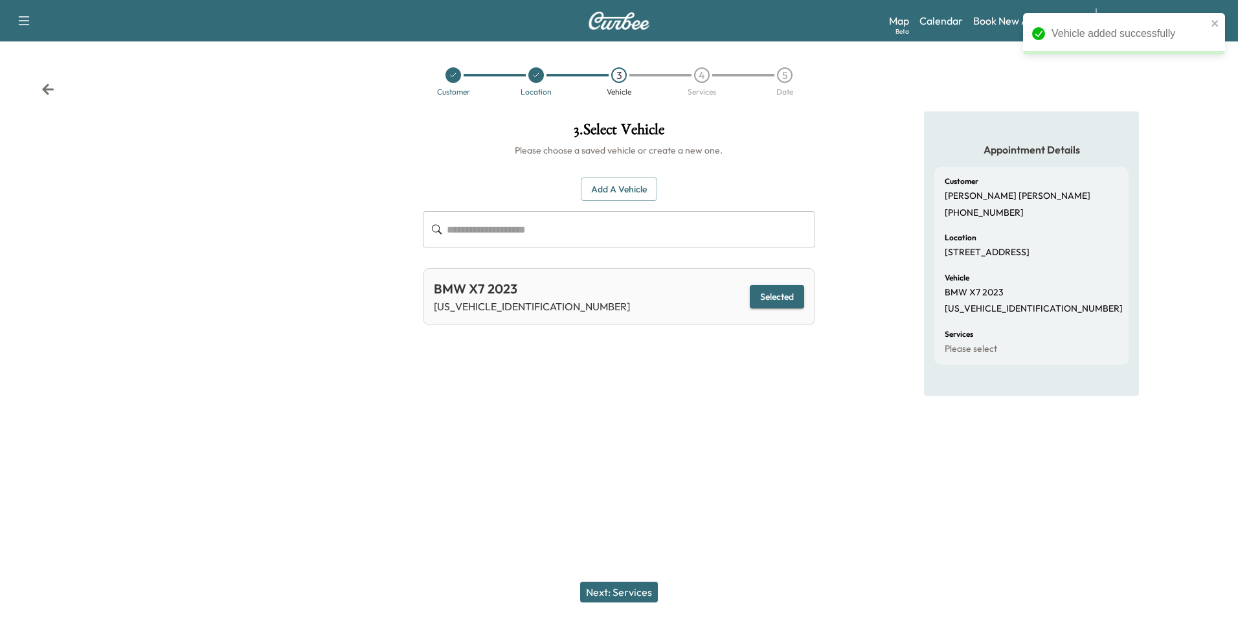
click at [633, 592] on button "Next: Services" at bounding box center [619, 591] width 78 height 21
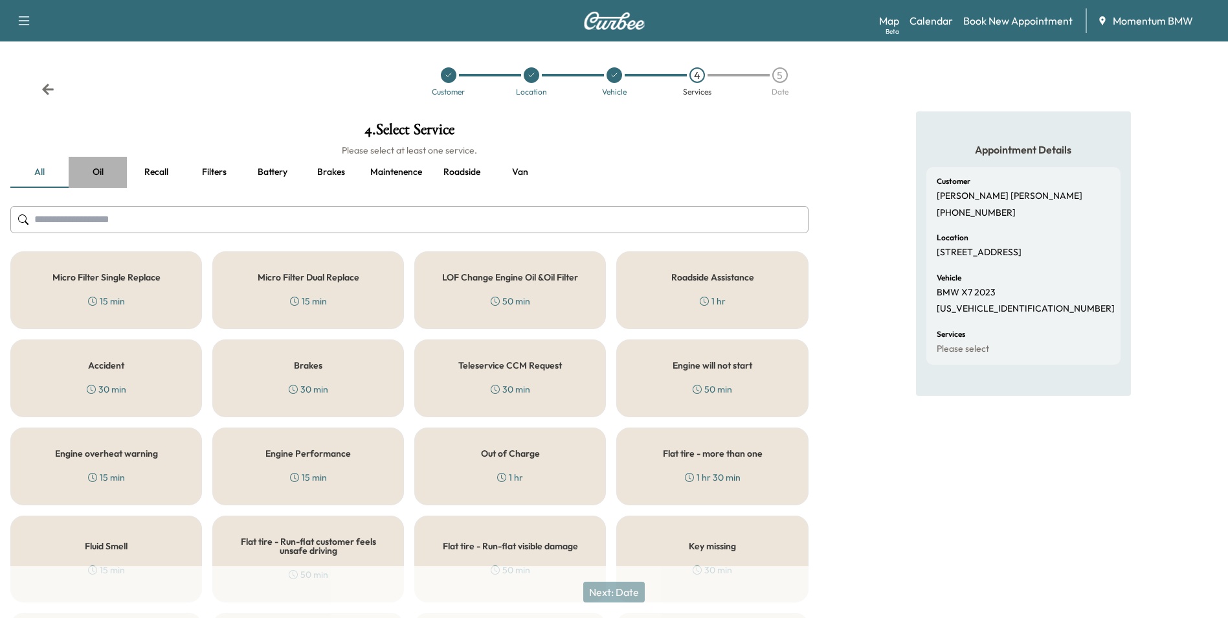
click at [102, 170] on button "Oil" at bounding box center [98, 172] width 58 height 31
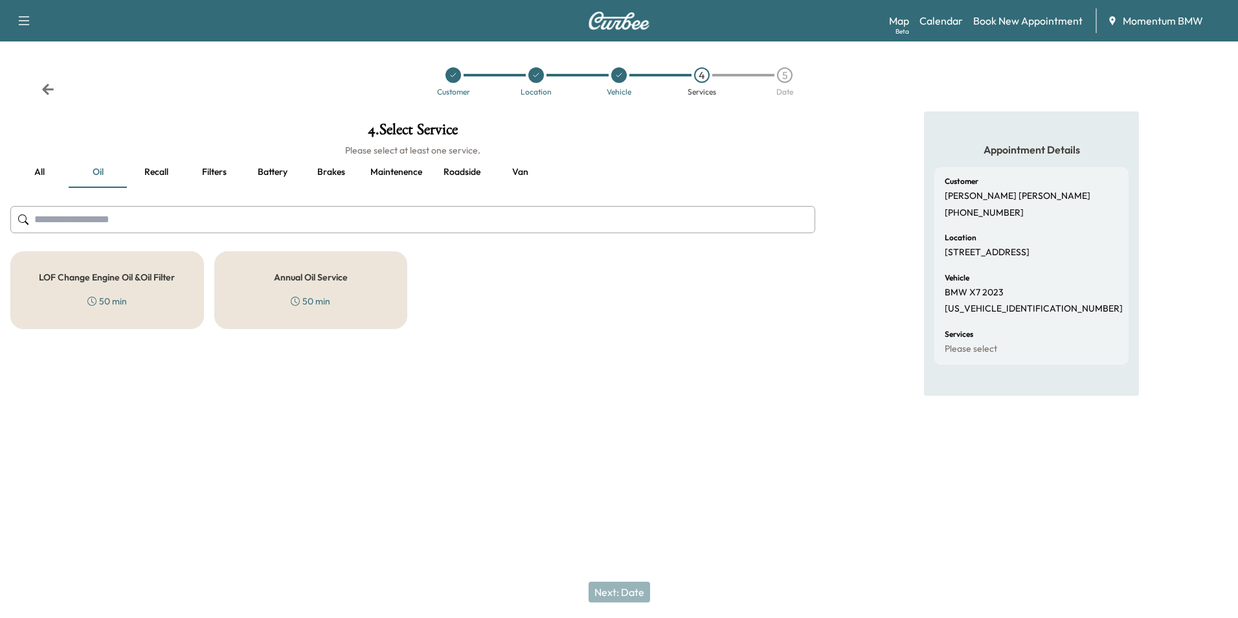
click at [302, 267] on div "Annual Oil Service 50 min" at bounding box center [311, 290] width 194 height 78
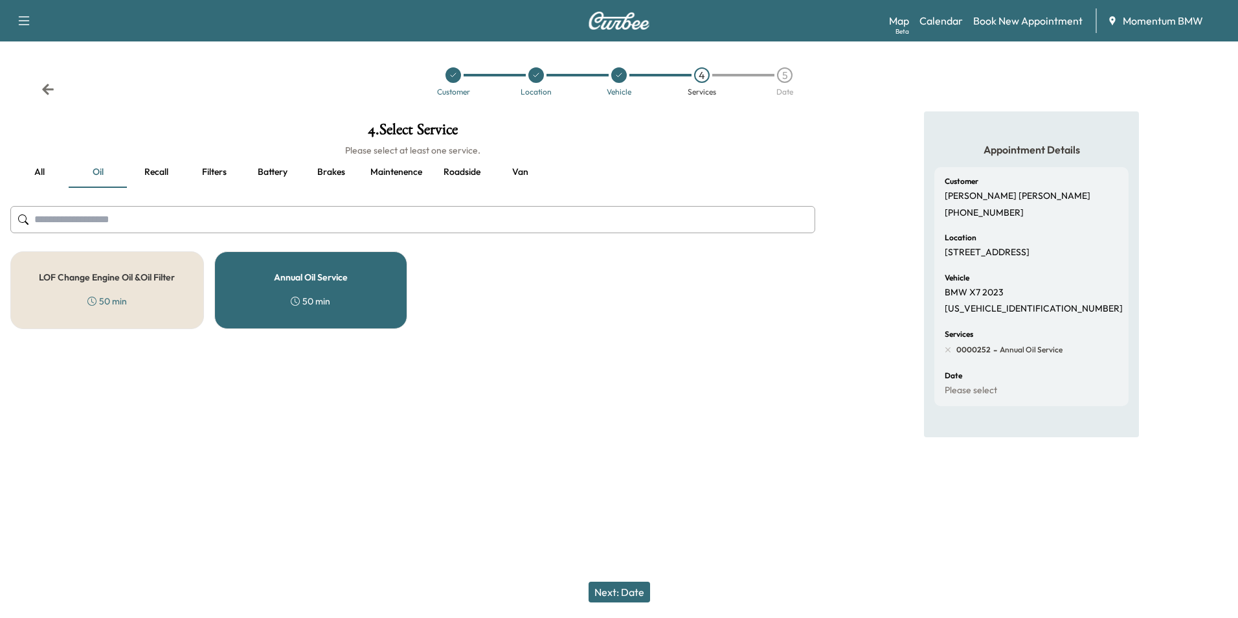
click at [624, 591] on button "Next: Date" at bounding box center [620, 591] width 62 height 21
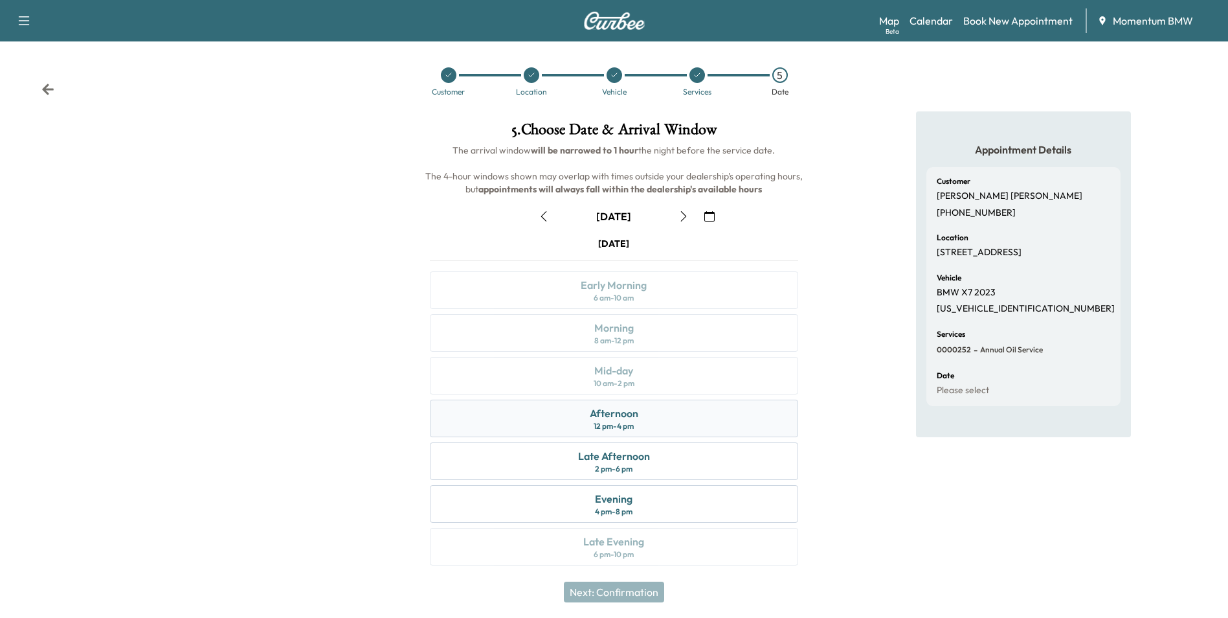
click at [647, 414] on div "Afternoon 12 pm - 4 pm" at bounding box center [614, 418] width 368 height 38
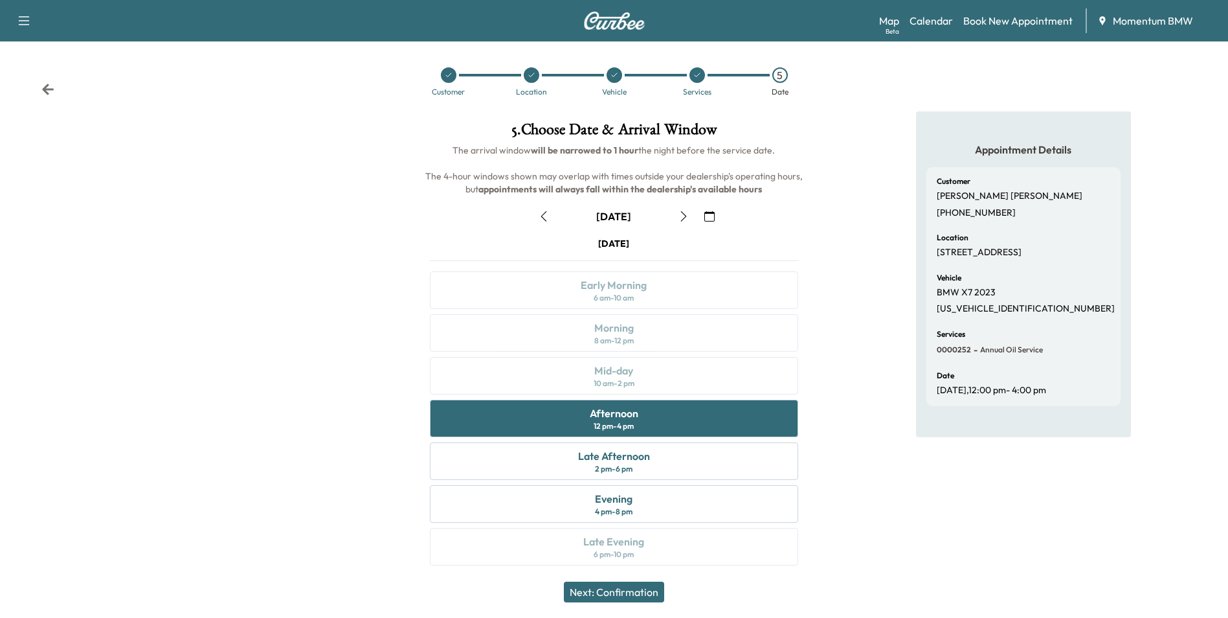
click at [621, 585] on button "Next: Confirmation" at bounding box center [614, 591] width 100 height 21
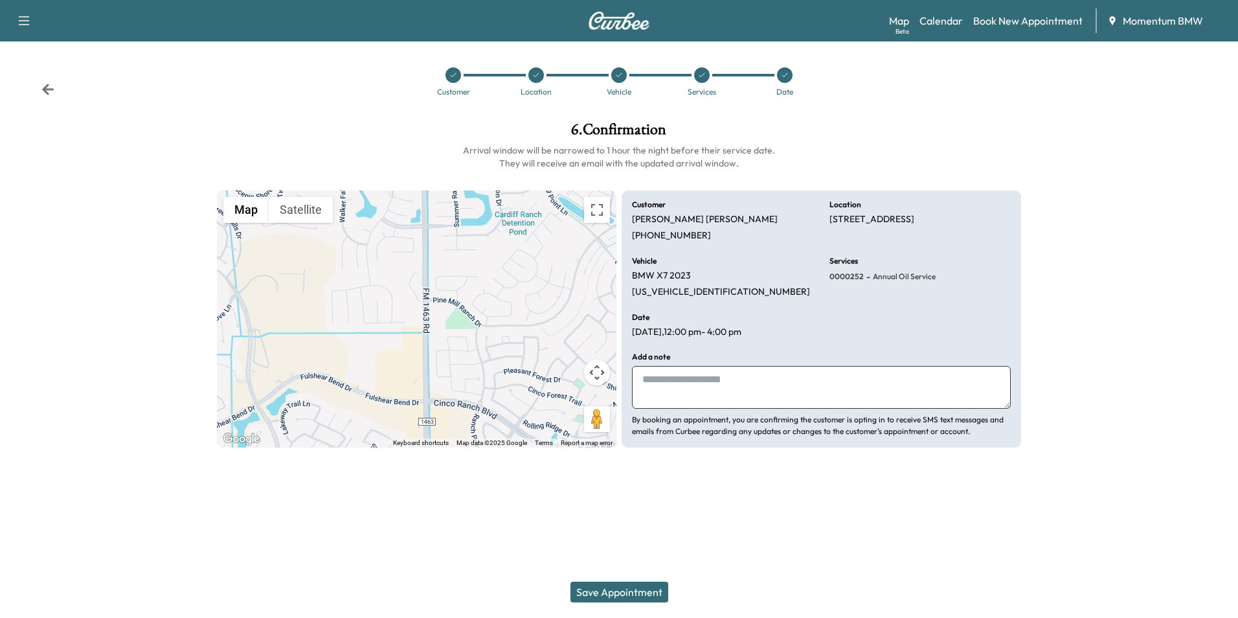
click at [792, 390] on textarea at bounding box center [821, 387] width 379 height 43
type textarea "*******"
click at [644, 592] on button "Save Appointment" at bounding box center [619, 591] width 98 height 21
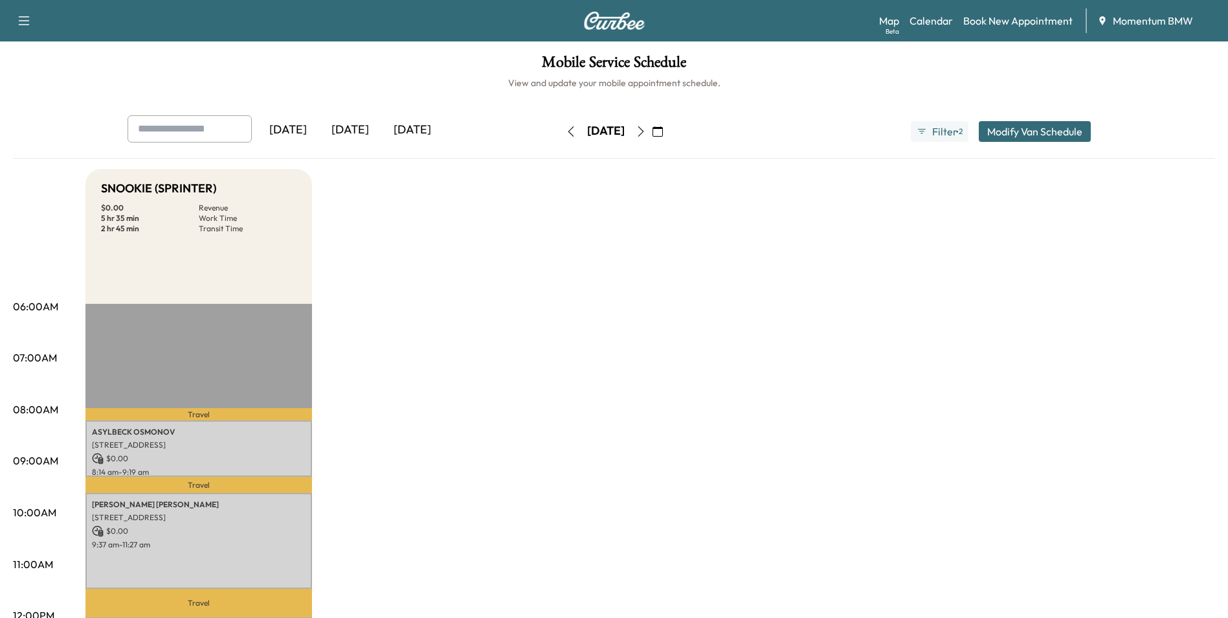
click at [566, 132] on icon "button" at bounding box center [571, 131] width 10 height 10
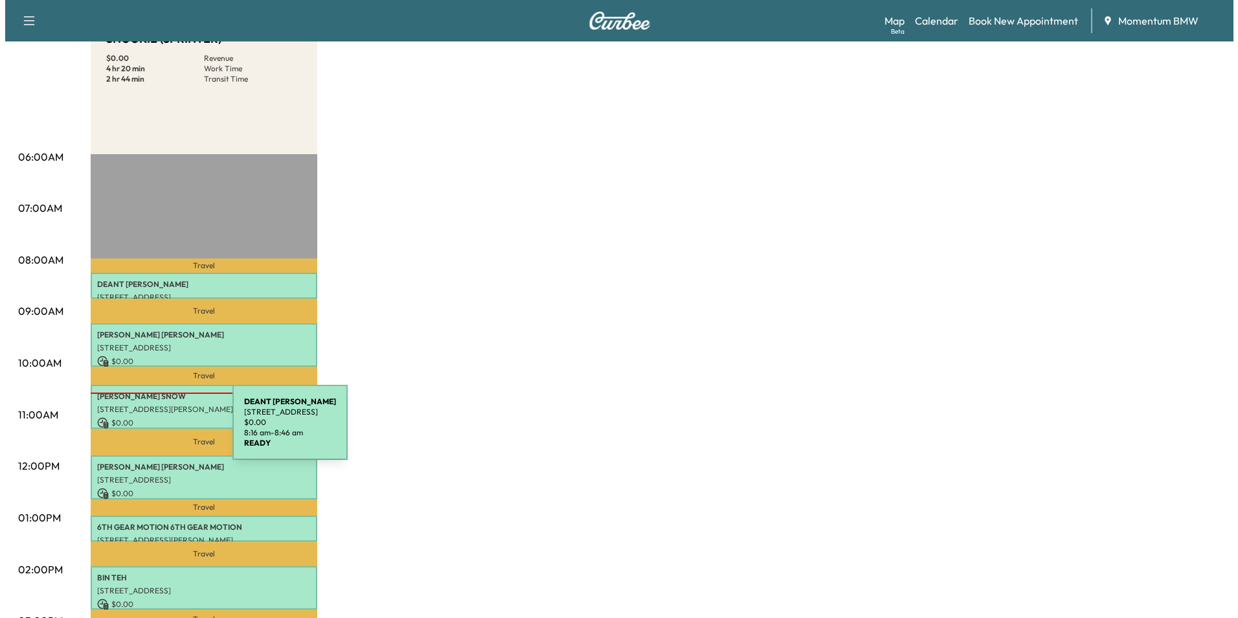
scroll to position [194, 0]
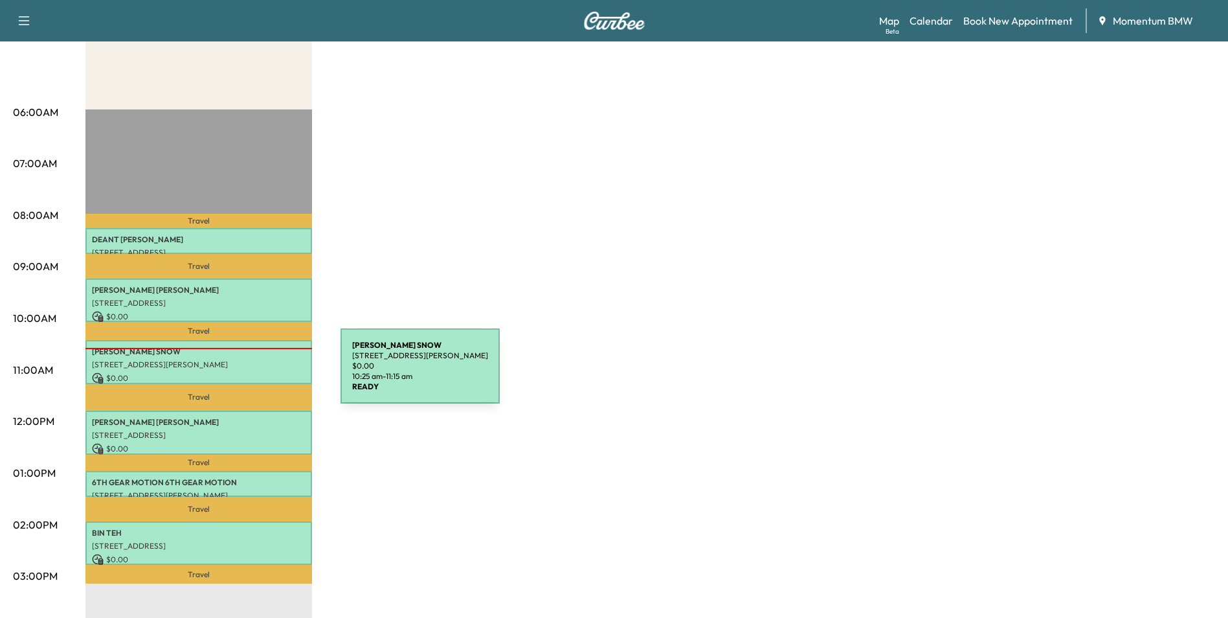
click at [243, 375] on p "$ 0.00" at bounding box center [199, 378] width 214 height 12
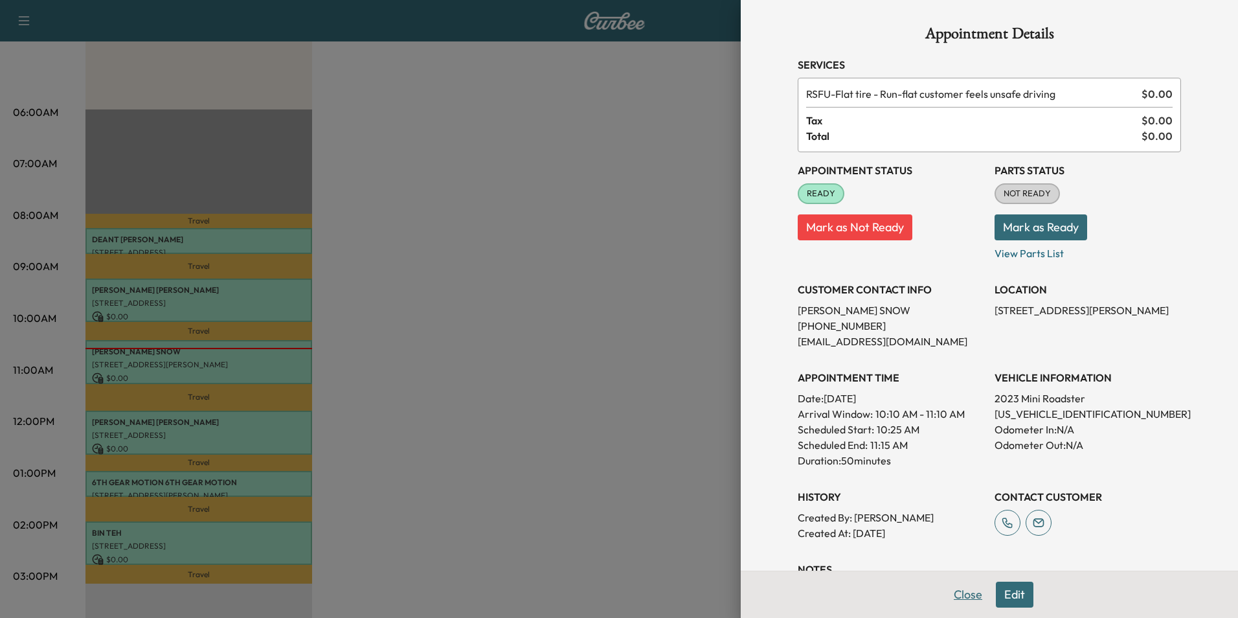
click at [960, 587] on button "Close" at bounding box center [967, 594] width 45 height 26
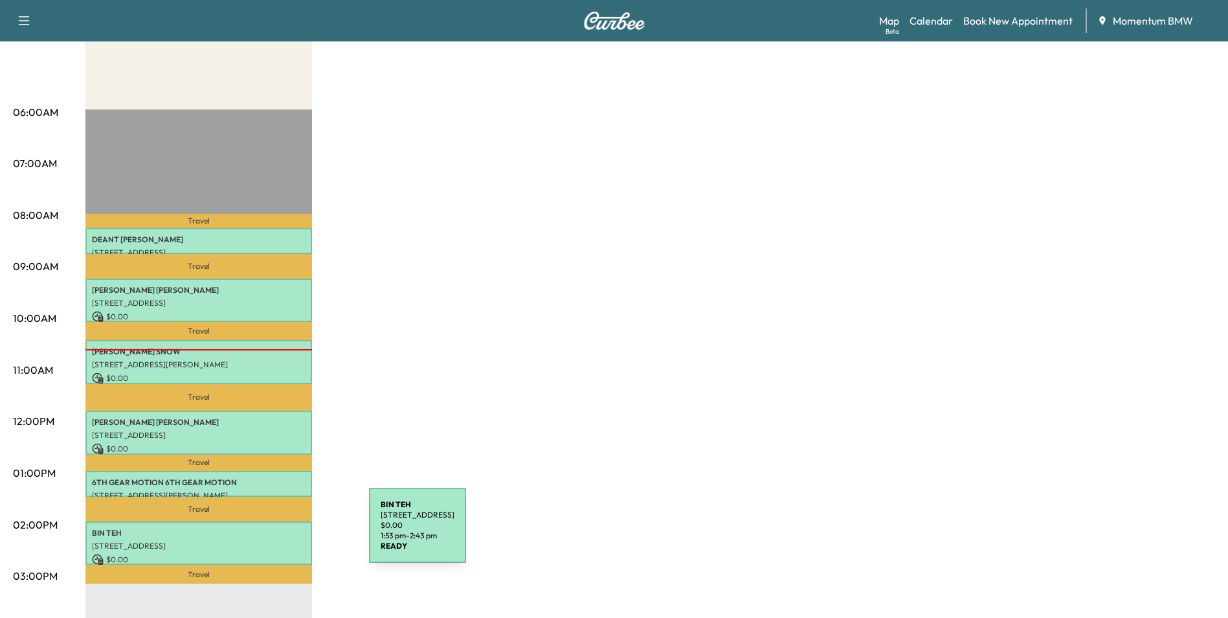
click at [272, 534] on div "BIN TEH [STREET_ADDRESS] $ 0.00 1:53 pm - 2:43 pm" at bounding box center [198, 542] width 227 height 43
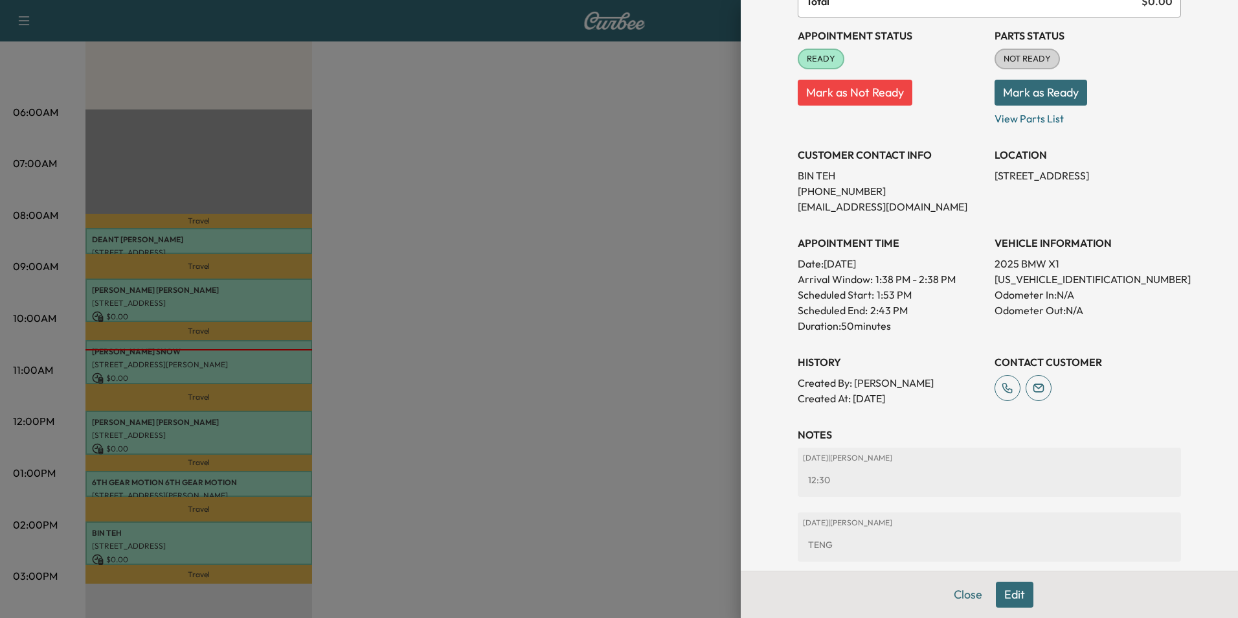
scroll to position [214, 0]
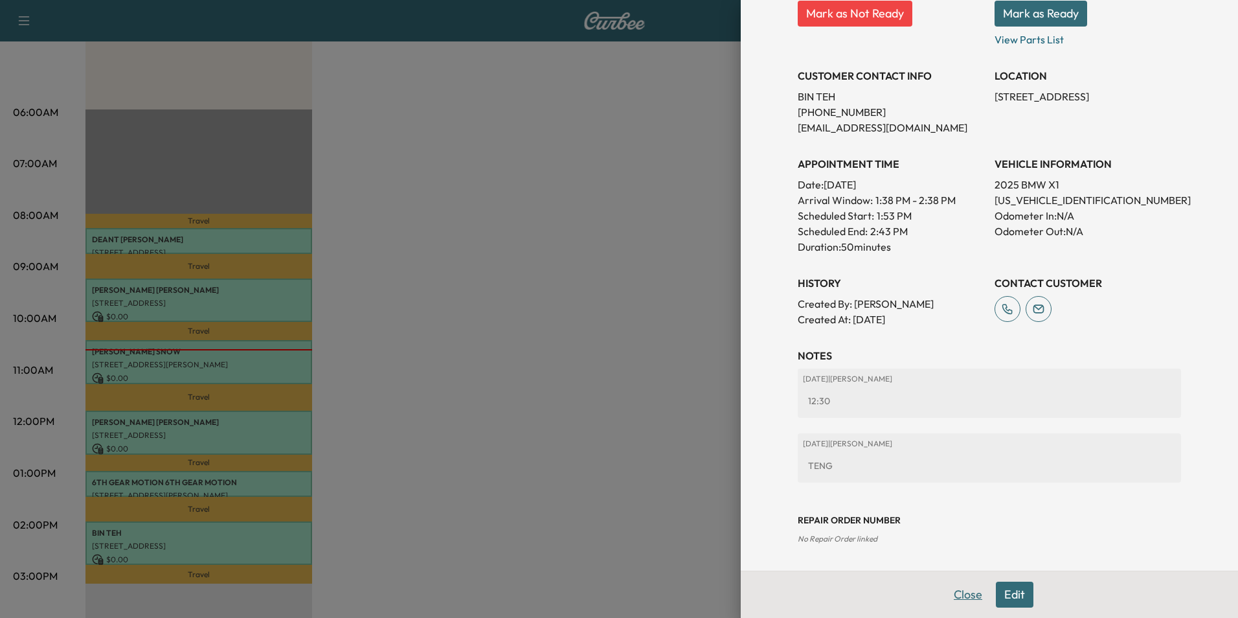
click at [952, 598] on button "Close" at bounding box center [967, 594] width 45 height 26
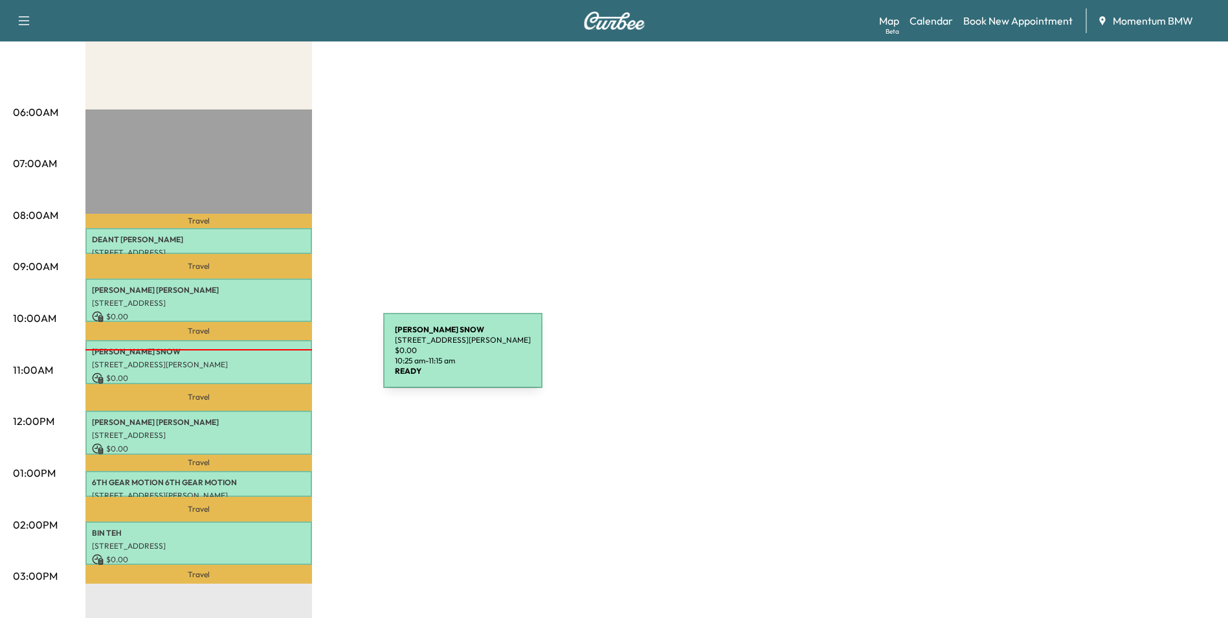
click at [286, 359] on p "[STREET_ADDRESS][PERSON_NAME]" at bounding box center [199, 364] width 214 height 10
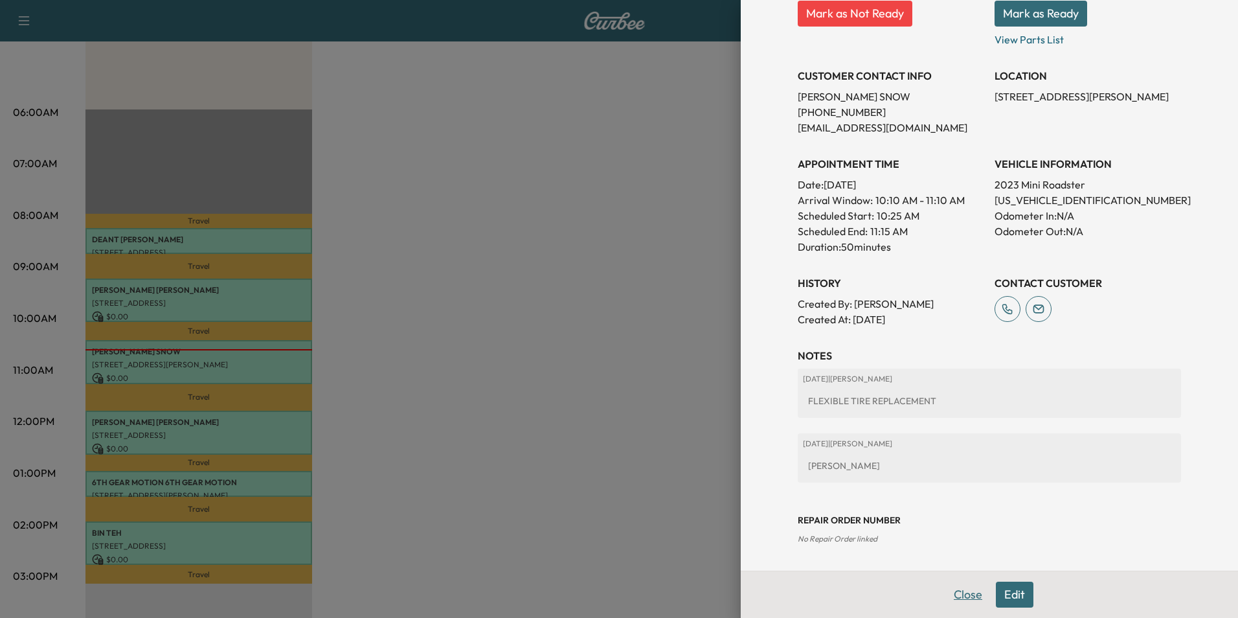
click at [956, 596] on button "Close" at bounding box center [967, 594] width 45 height 26
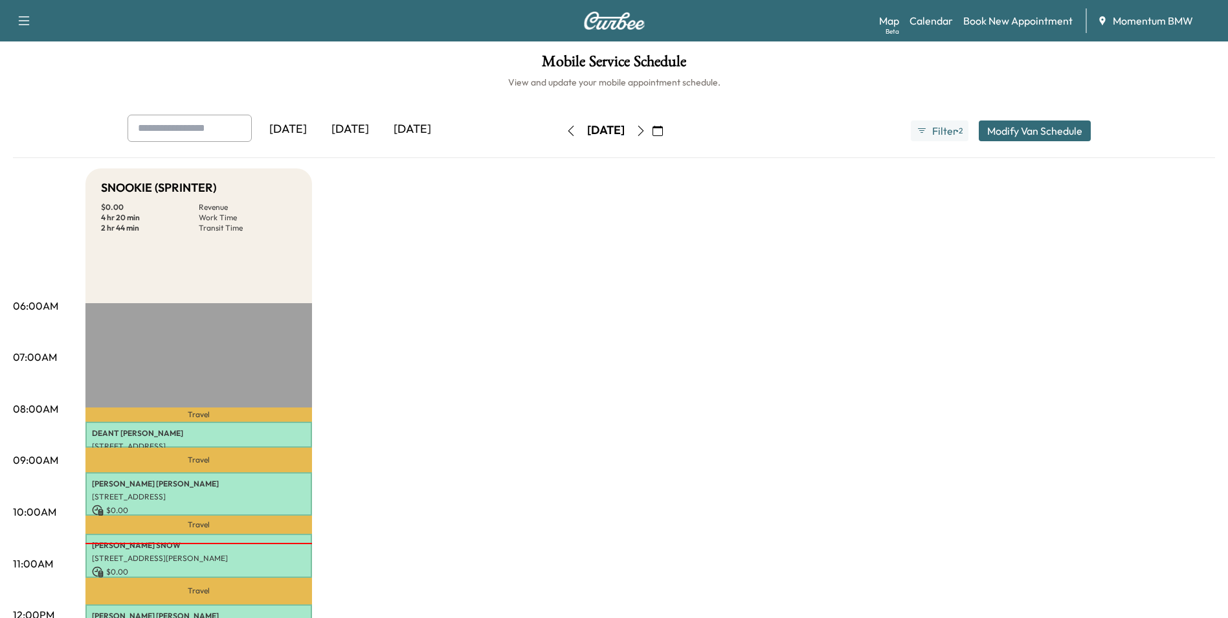
scroll to position [0, 0]
click at [646, 131] on icon "button" at bounding box center [641, 131] width 10 height 10
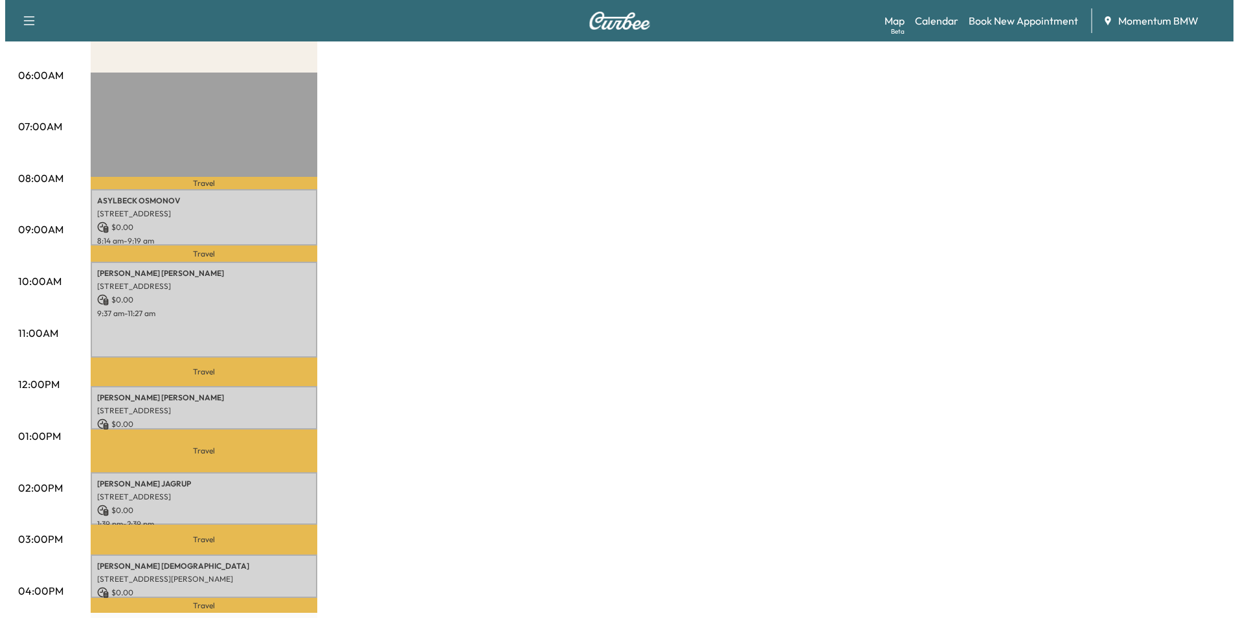
scroll to position [259, 0]
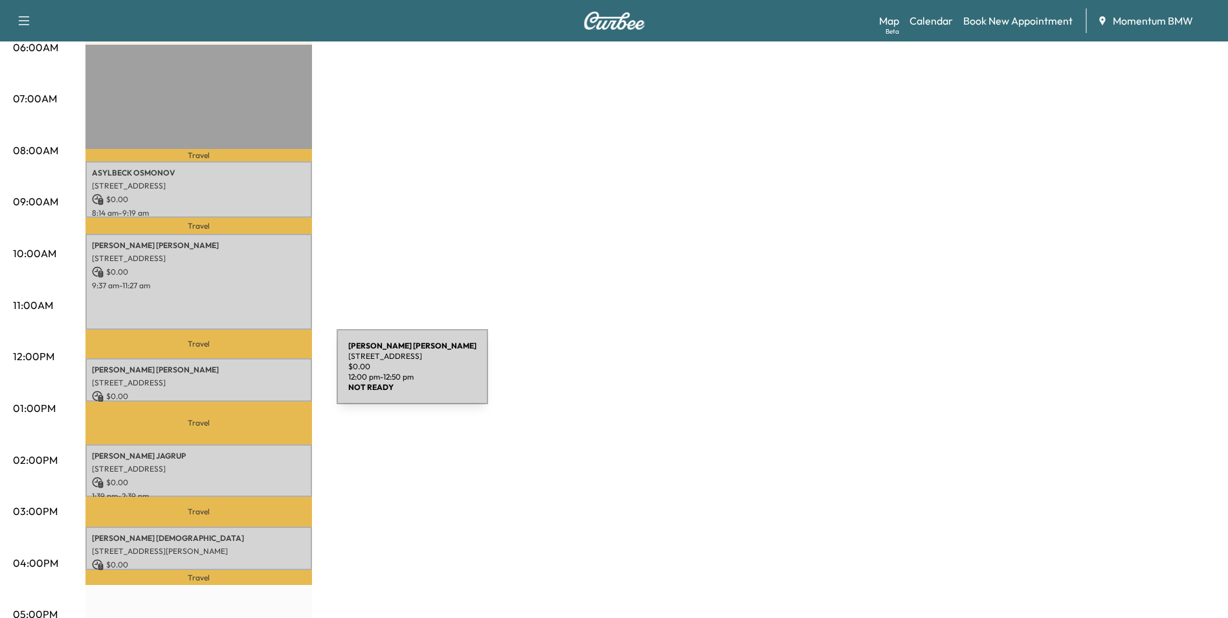
click at [240, 377] on p "[STREET_ADDRESS]" at bounding box center [199, 382] width 214 height 10
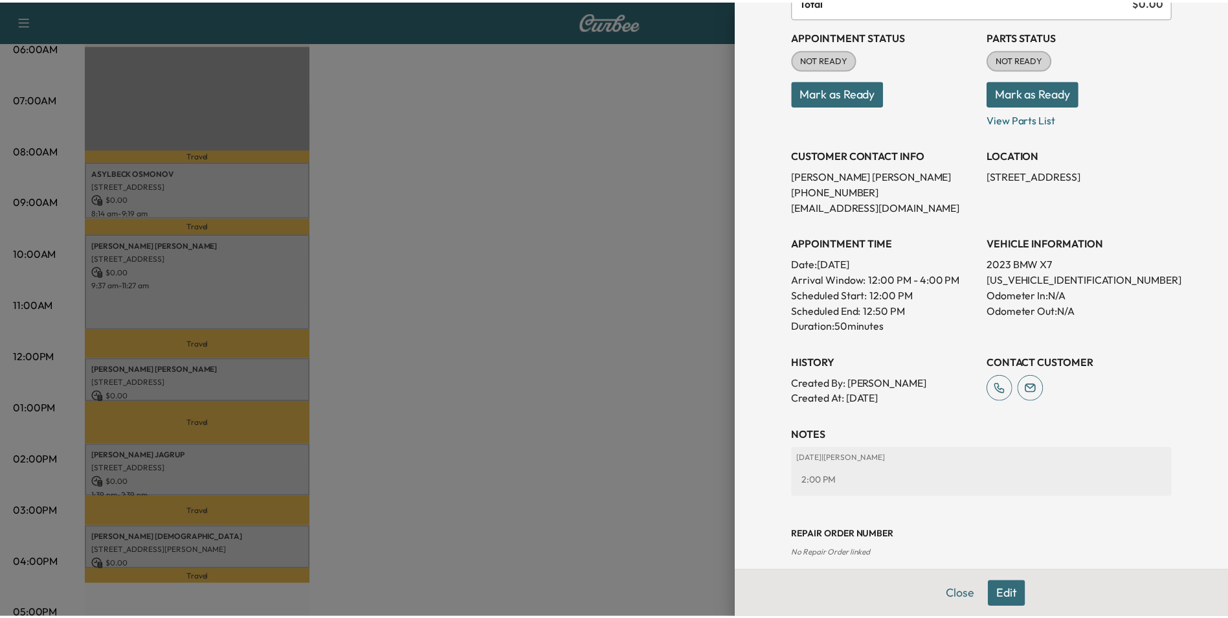
scroll to position [149, 0]
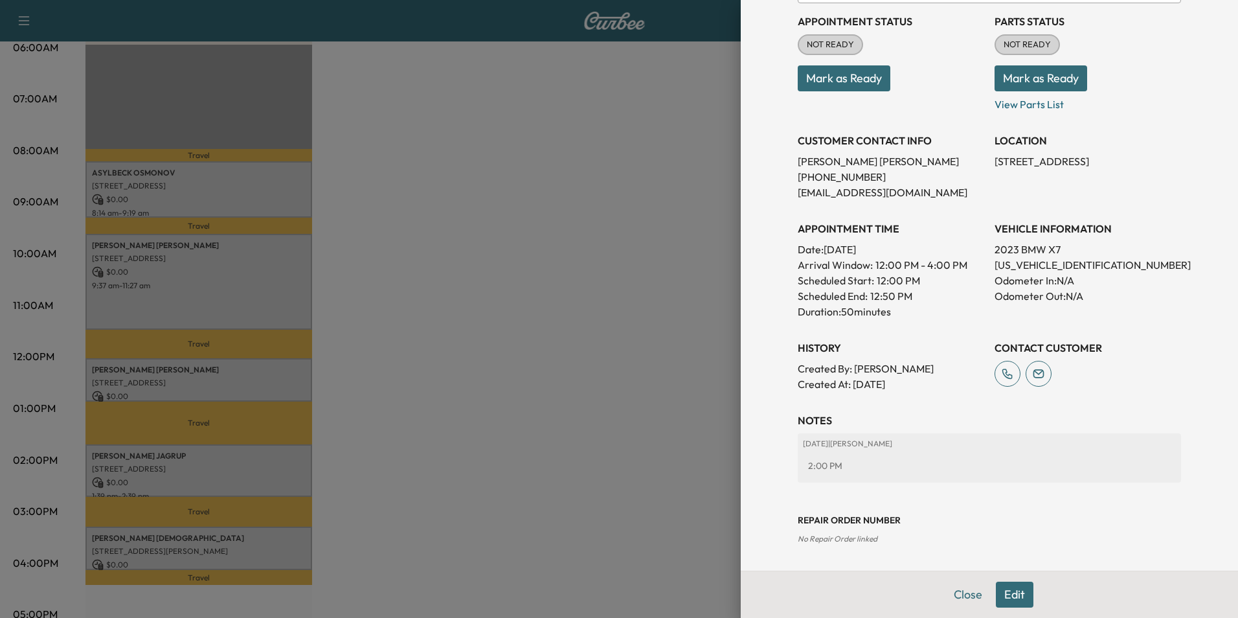
drag, startPoint x: 961, startPoint y: 596, endPoint x: 939, endPoint y: 593, distance: 22.3
click at [960, 594] on button "Close" at bounding box center [967, 594] width 45 height 26
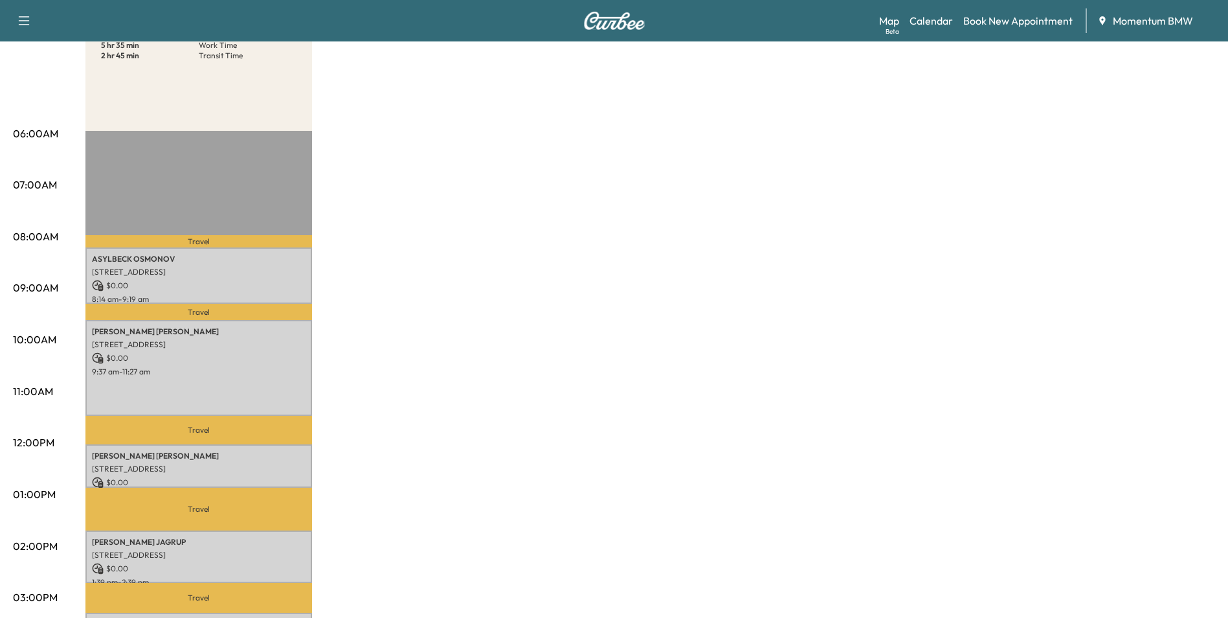
scroll to position [0, 0]
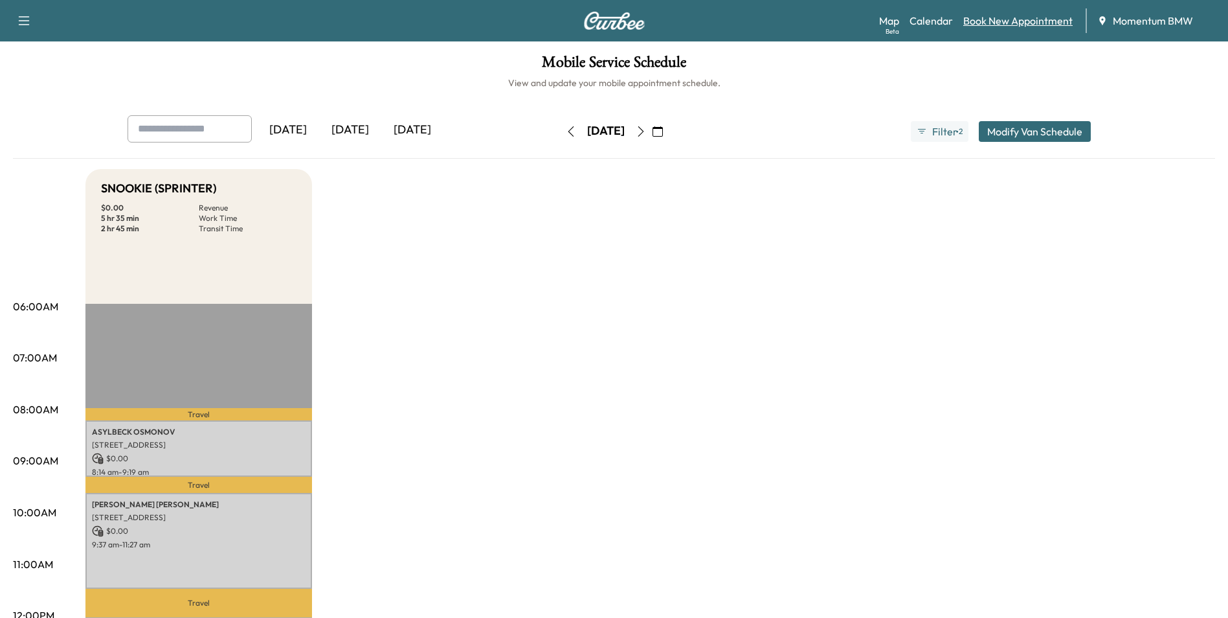
click at [1039, 17] on link "Book New Appointment" at bounding box center [1017, 21] width 109 height 16
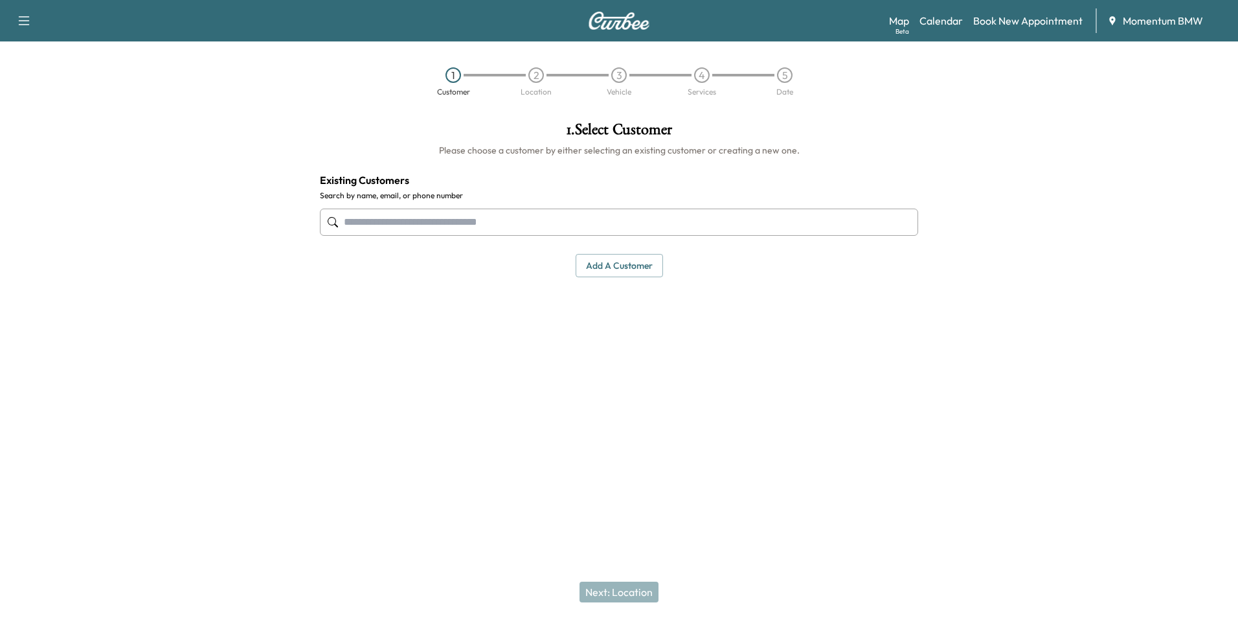
click at [539, 221] on input "text" at bounding box center [619, 221] width 598 height 27
type input "******"
click at [1017, 25] on link "Book New Appointment" at bounding box center [1027, 21] width 109 height 16
drag, startPoint x: 630, startPoint y: 262, endPoint x: 614, endPoint y: 263, distance: 15.6
click at [629, 263] on button "Add a customer" at bounding box center [619, 266] width 87 height 24
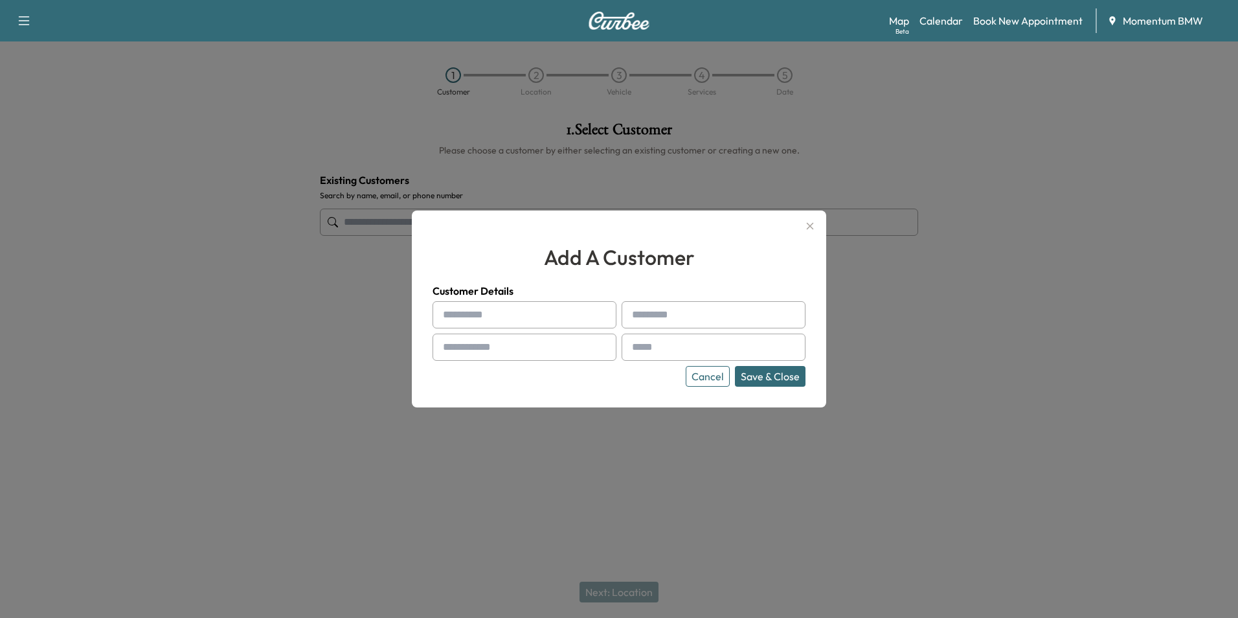
click at [521, 313] on input "text" at bounding box center [525, 314] width 184 height 27
type input "******"
type input "*******"
type input "**"
type input "**********"
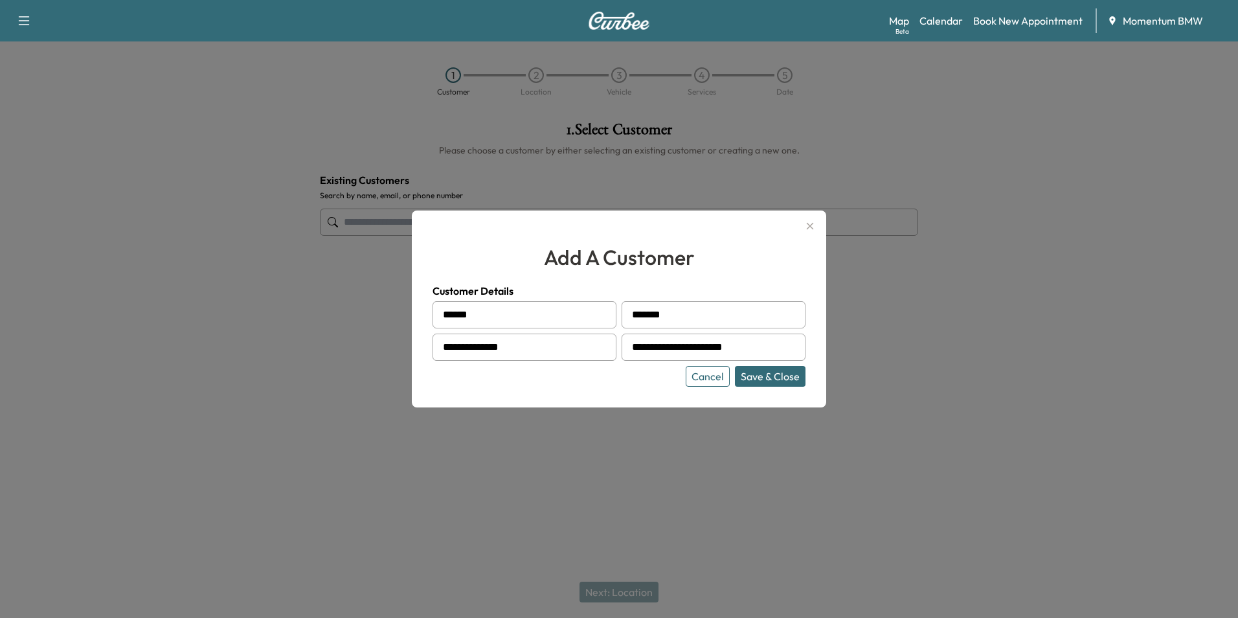
type input "**********"
click at [783, 375] on button "Save & Close" at bounding box center [770, 376] width 71 height 21
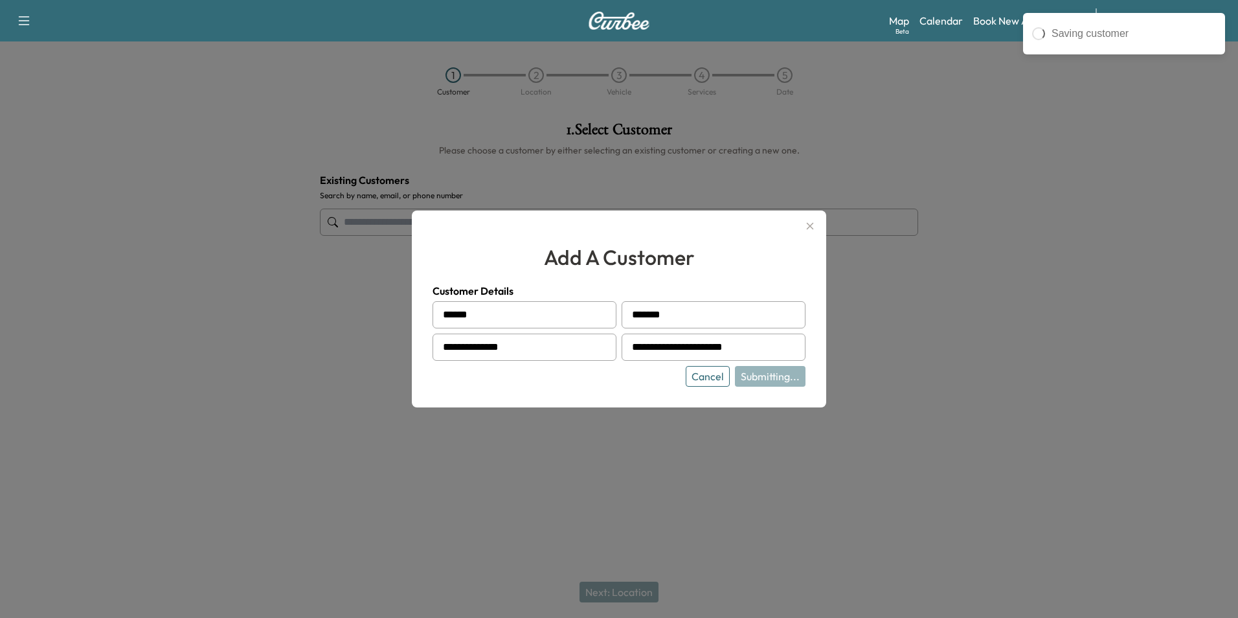
type input "**********"
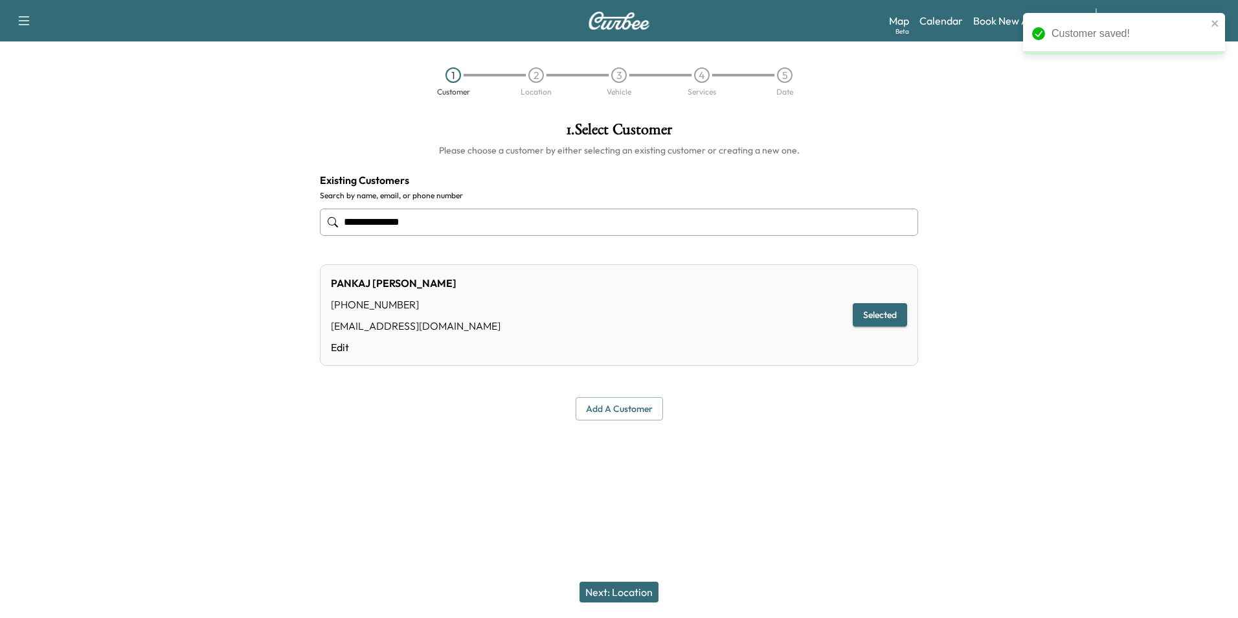
click at [636, 594] on button "Next: Location" at bounding box center [618, 591] width 79 height 21
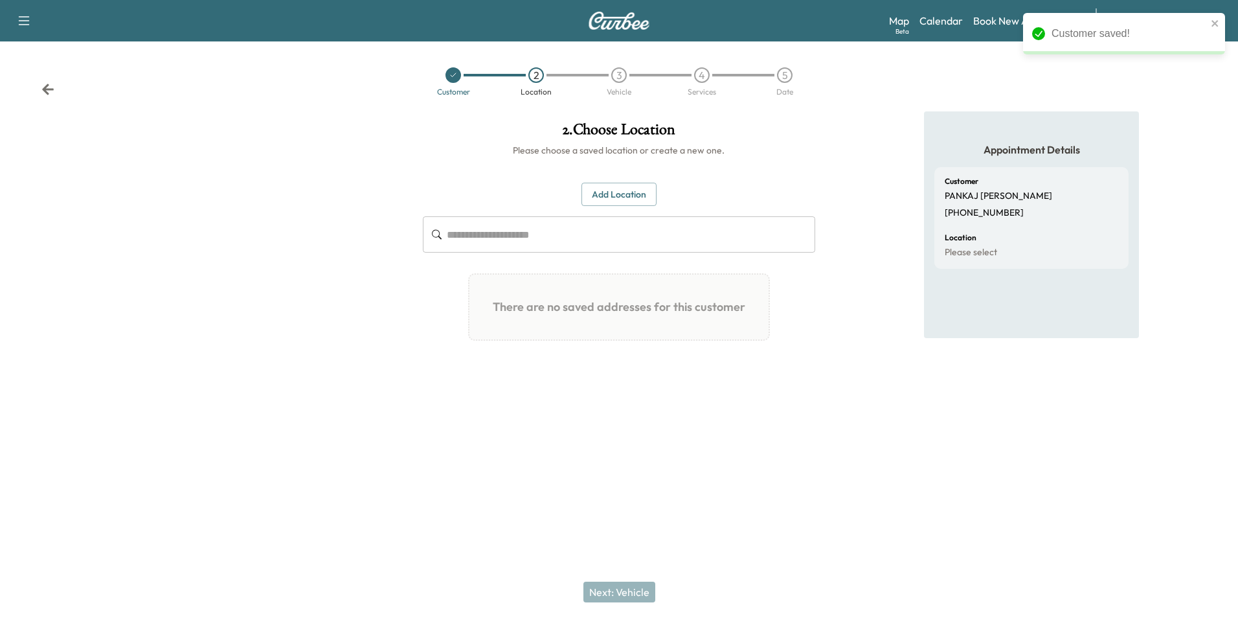
click at [604, 194] on button "Add Location" at bounding box center [618, 195] width 75 height 24
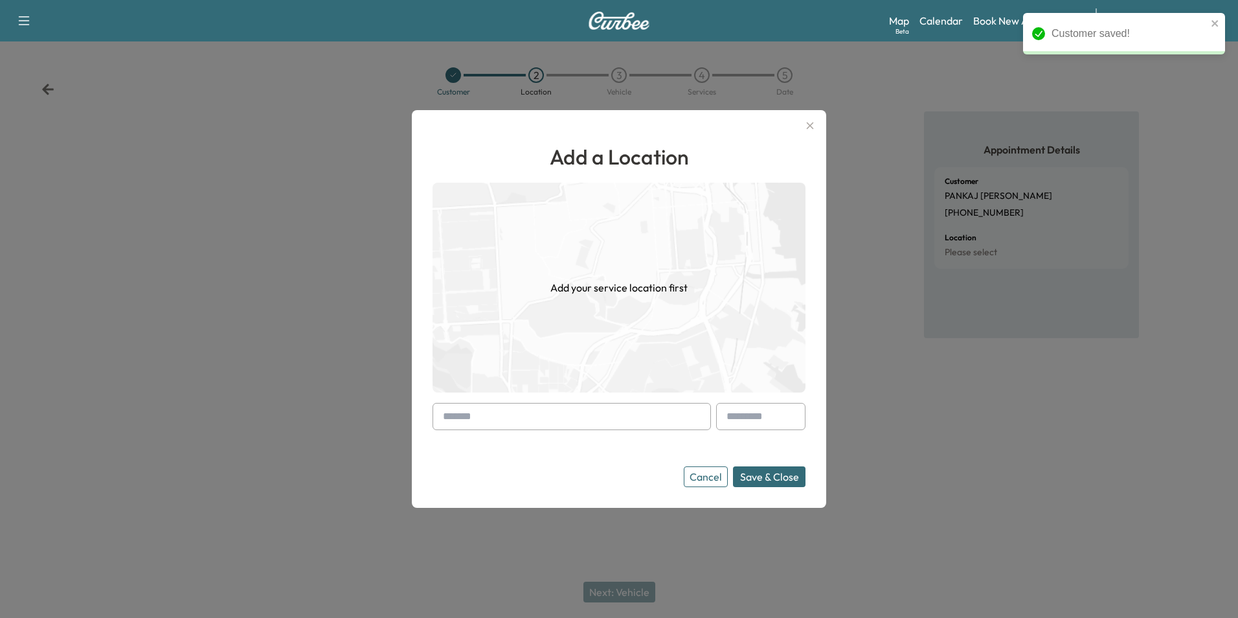
click at [603, 421] on input "text" at bounding box center [572, 416] width 278 height 27
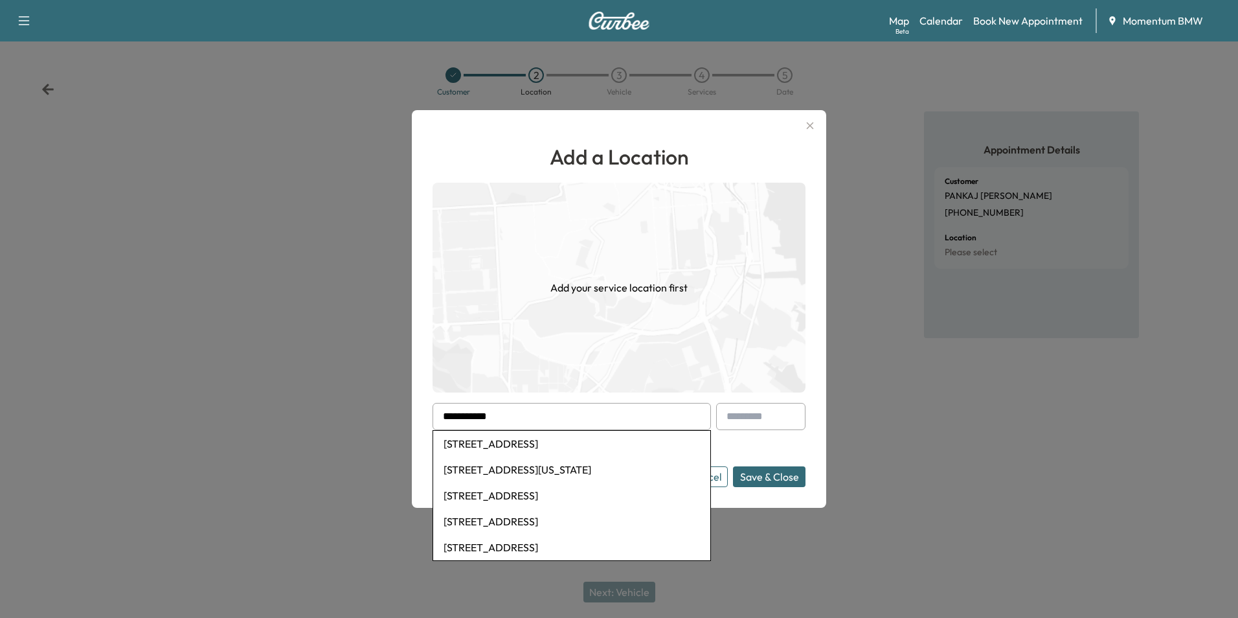
click at [585, 467] on li "[STREET_ADDRESS][US_STATE]" at bounding box center [571, 469] width 277 height 26
type input "**********"
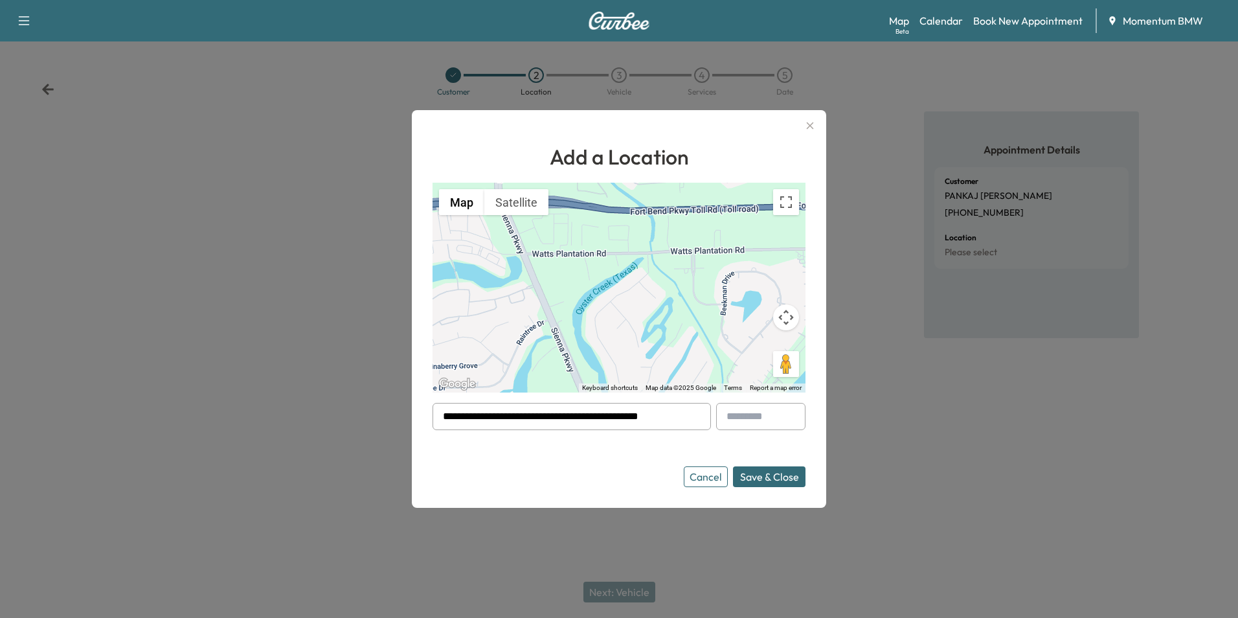
click at [784, 475] on button "Save & Close" at bounding box center [769, 476] width 73 height 21
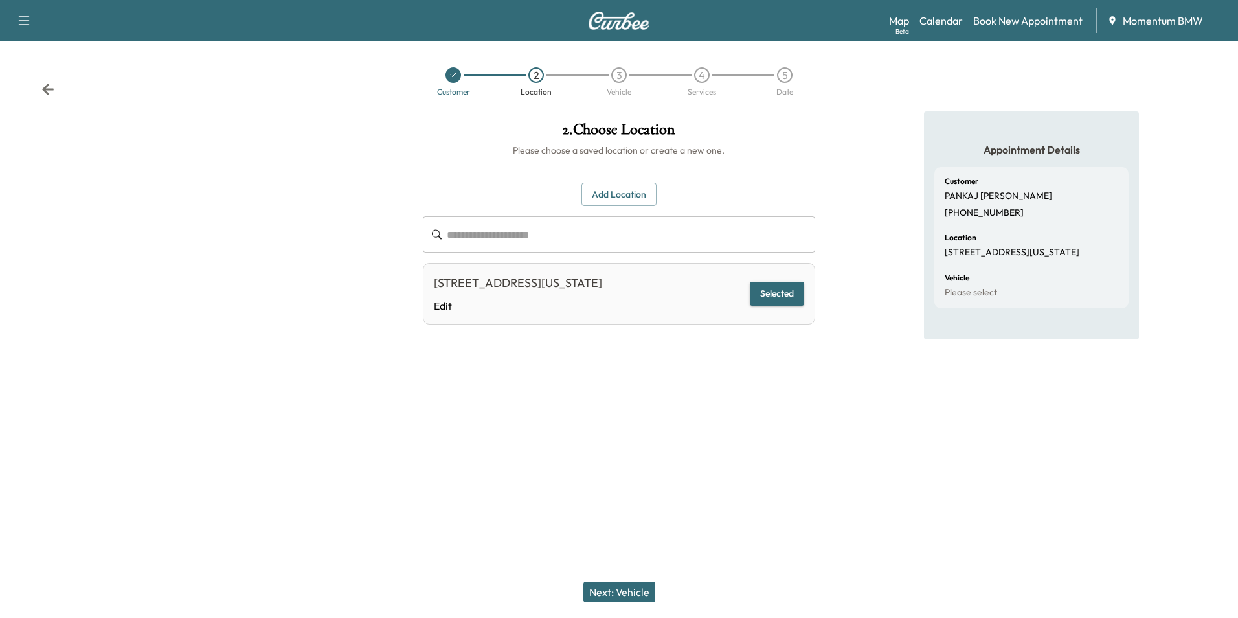
click at [627, 592] on button "Next: Vehicle" at bounding box center [619, 591] width 72 height 21
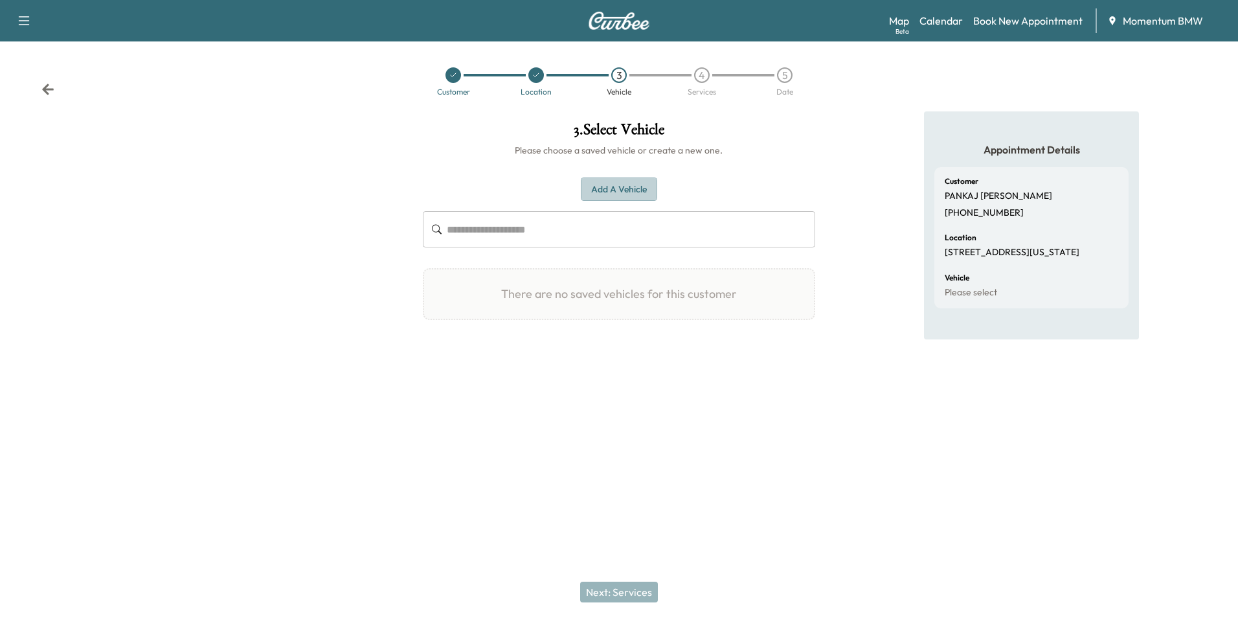
click at [629, 190] on button "Add a Vehicle" at bounding box center [619, 189] width 76 height 24
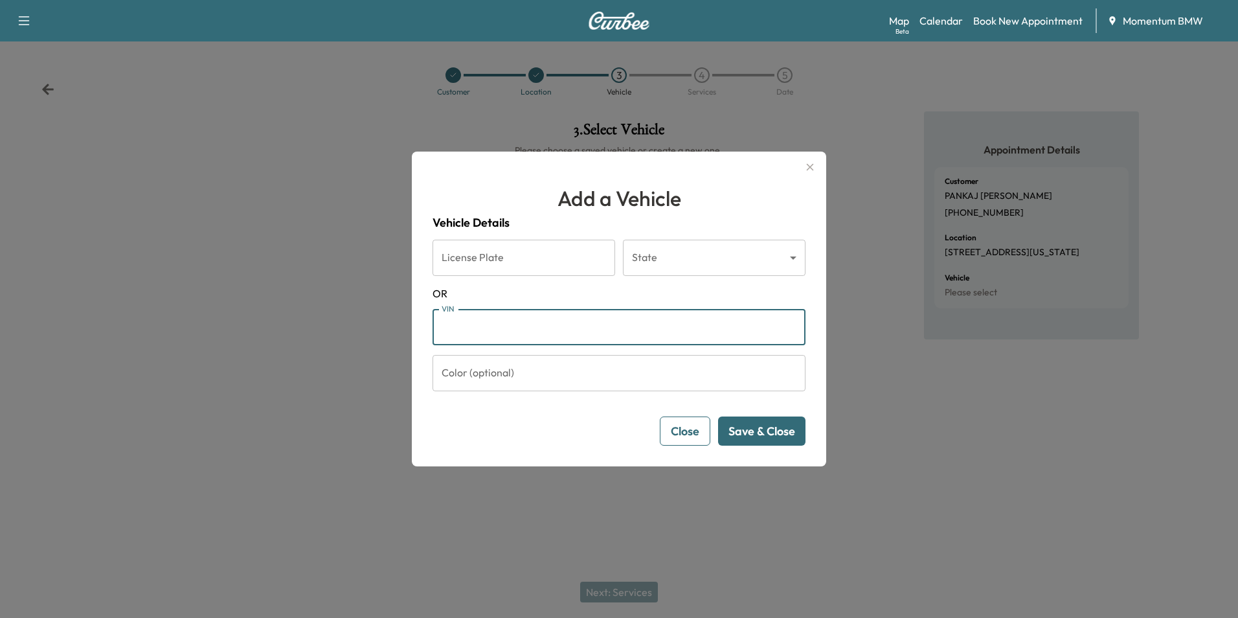
paste input "**********"
type input "**********"
click at [781, 439] on button "Save & Close" at bounding box center [761, 430] width 87 height 29
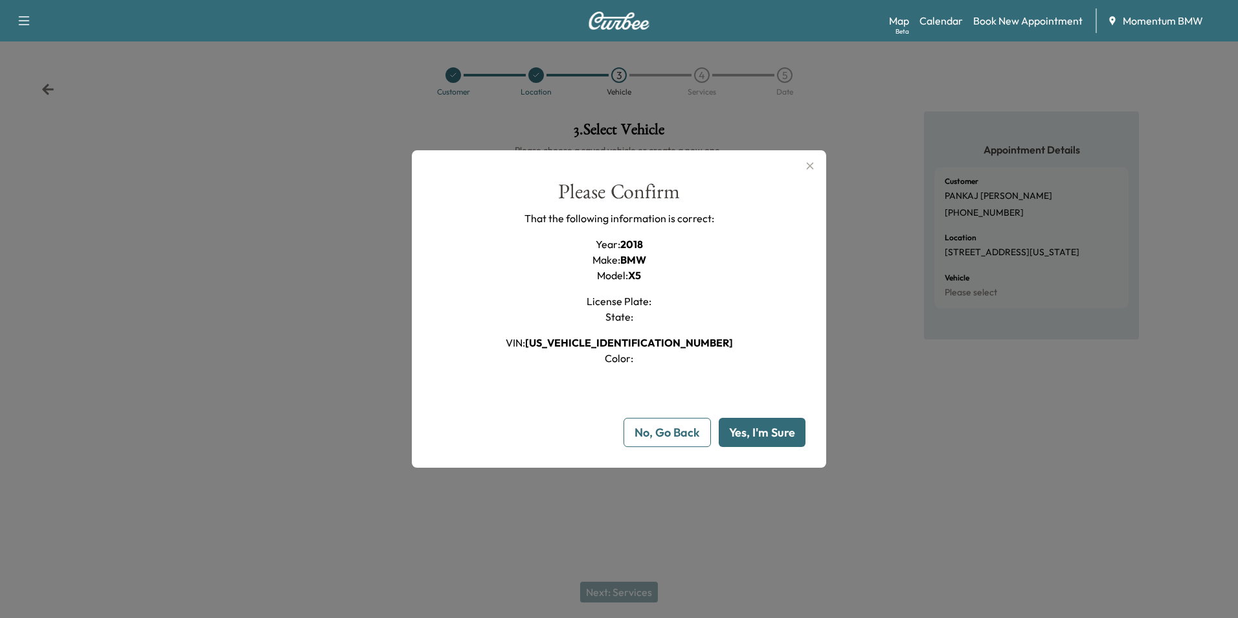
click at [774, 434] on button "Yes, I'm Sure" at bounding box center [762, 432] width 87 height 29
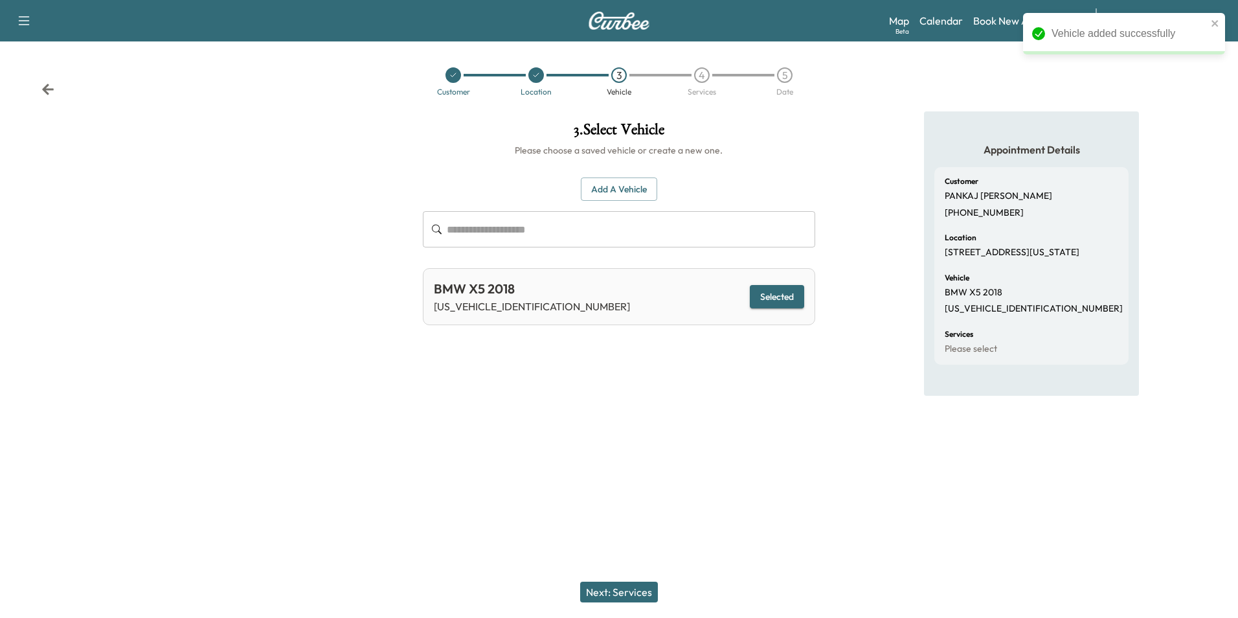
click at [635, 595] on button "Next: Services" at bounding box center [619, 591] width 78 height 21
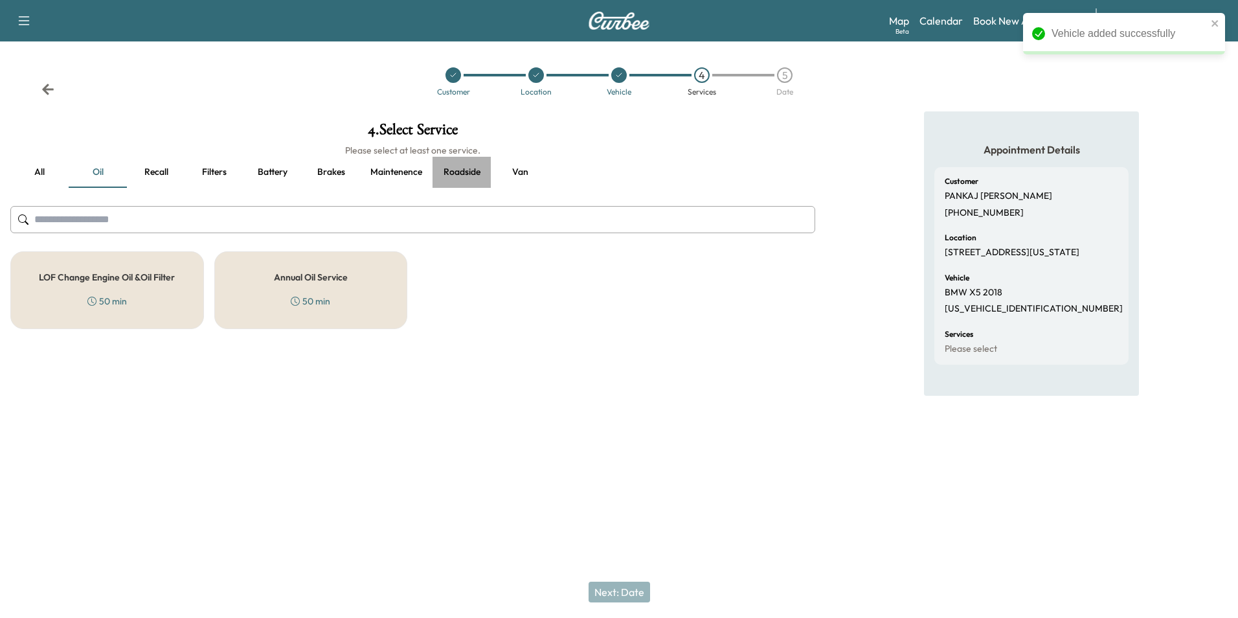
click at [461, 171] on button "Roadside" at bounding box center [462, 172] width 58 height 31
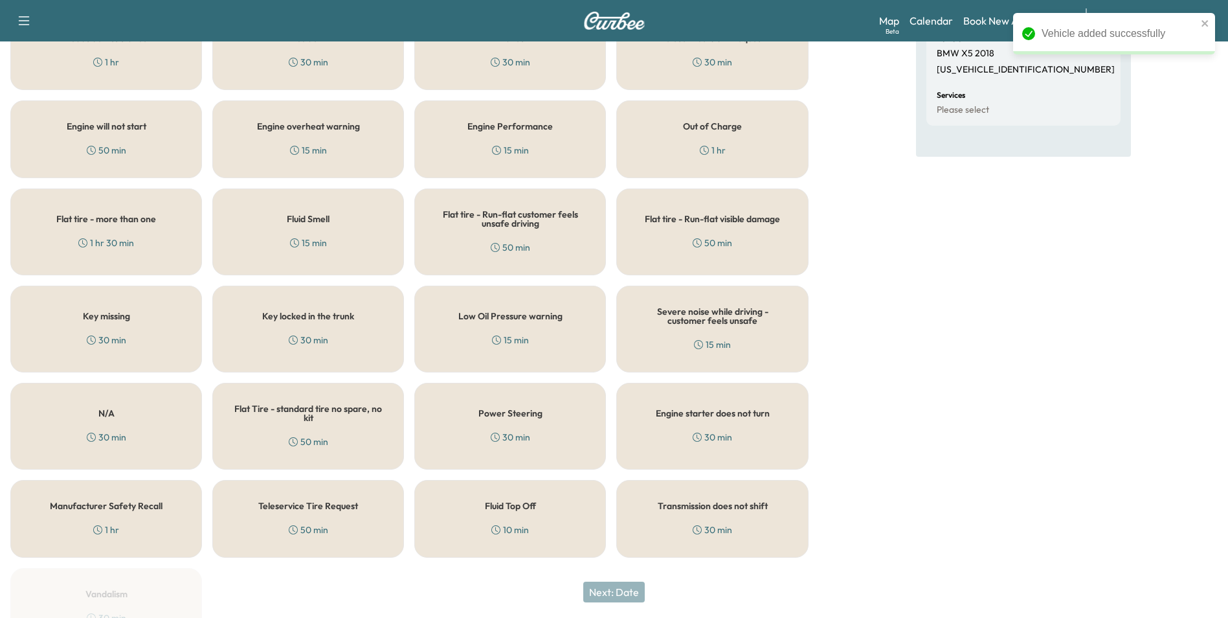
scroll to position [259, 0]
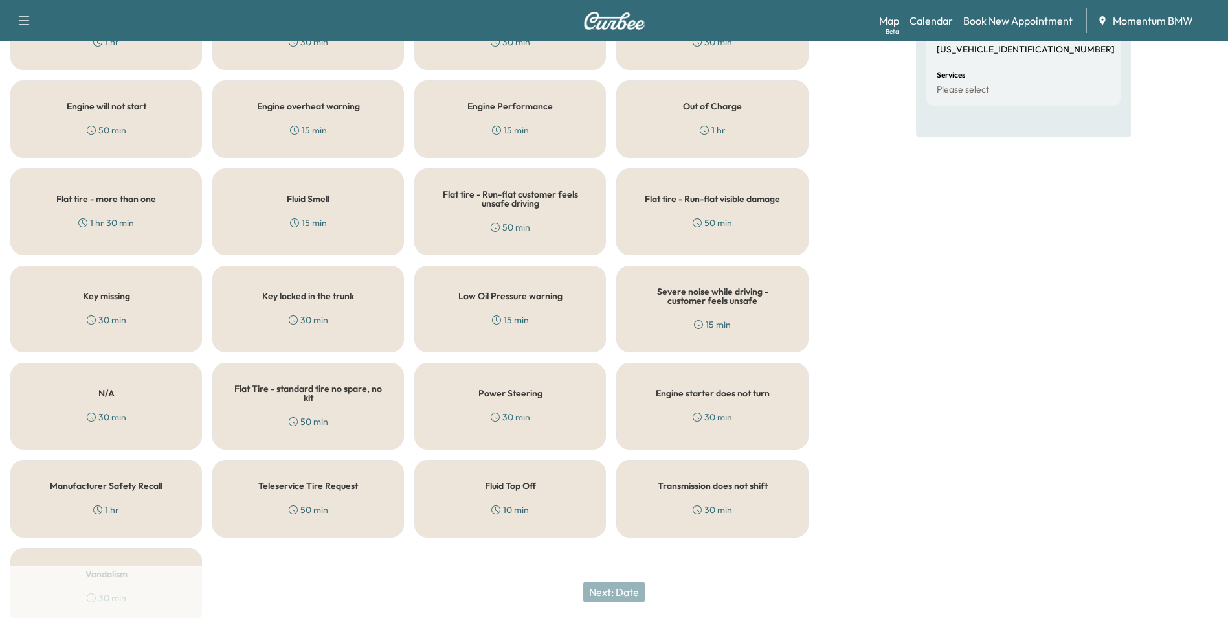
click at [140, 416] on div "N/A 30 min" at bounding box center [106, 406] width 192 height 87
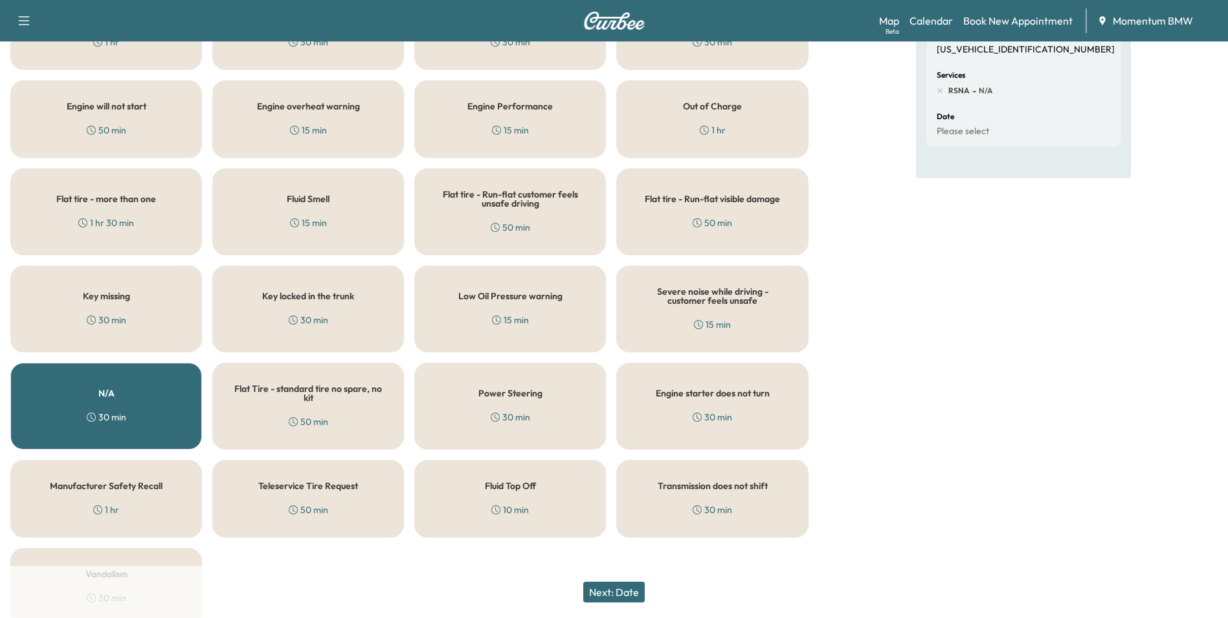
click at [636, 595] on button "Next: Date" at bounding box center [614, 591] width 62 height 21
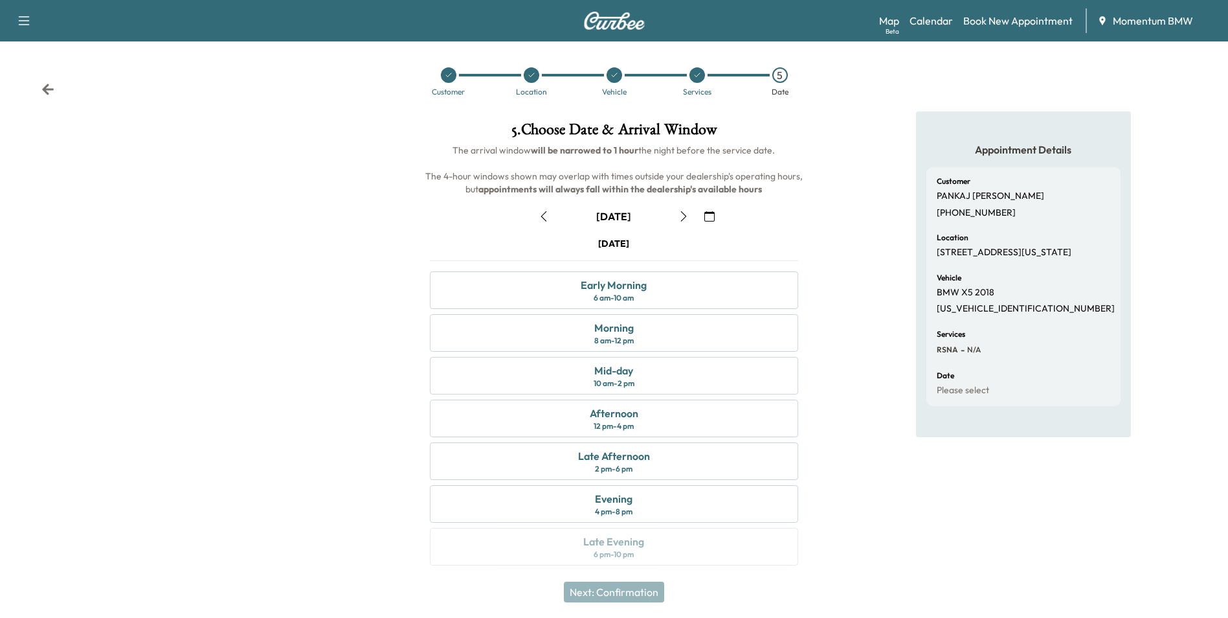
click at [548, 221] on icon "button" at bounding box center [544, 216] width 10 height 10
click at [636, 377] on div "Mid-day 10 am - 2 pm" at bounding box center [614, 376] width 368 height 38
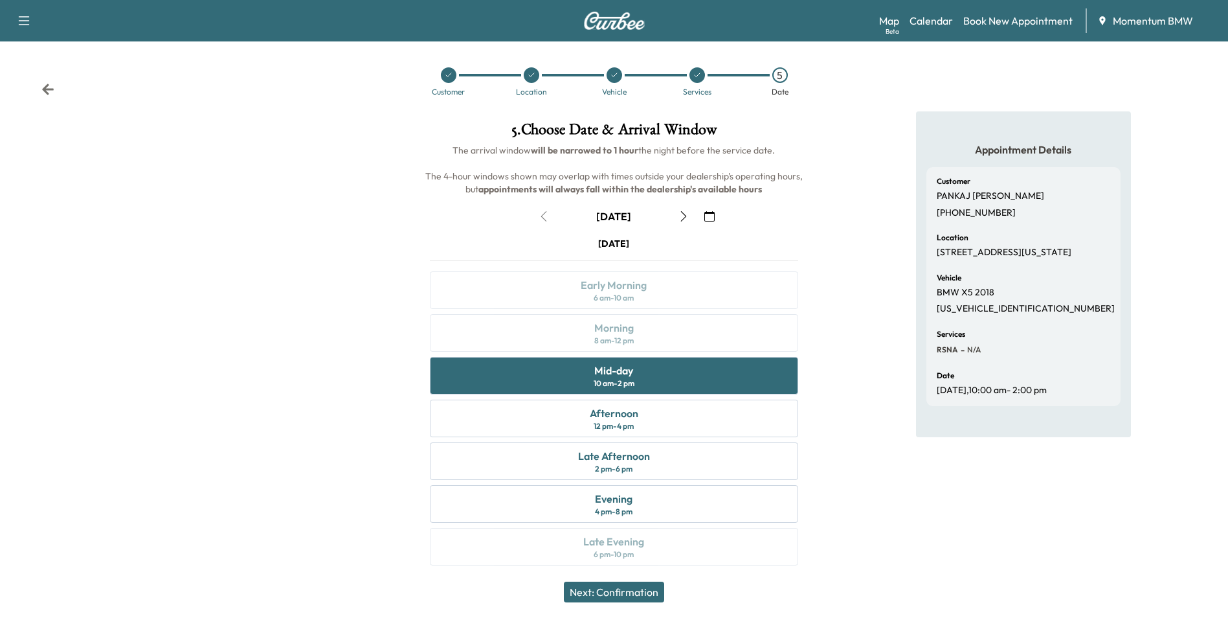
click at [649, 592] on button "Next: Confirmation" at bounding box center [614, 591] width 100 height 21
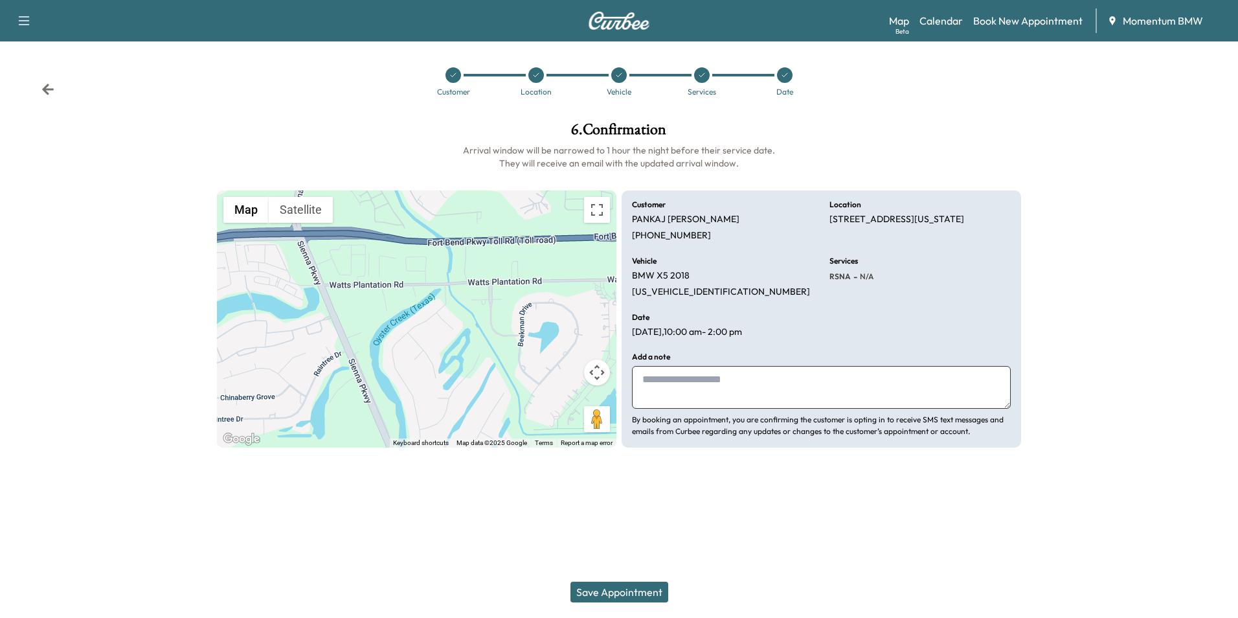
click at [745, 398] on textarea at bounding box center [821, 387] width 379 height 43
type textarea "**********"
click at [624, 595] on button "Save Appointment" at bounding box center [619, 591] width 98 height 21
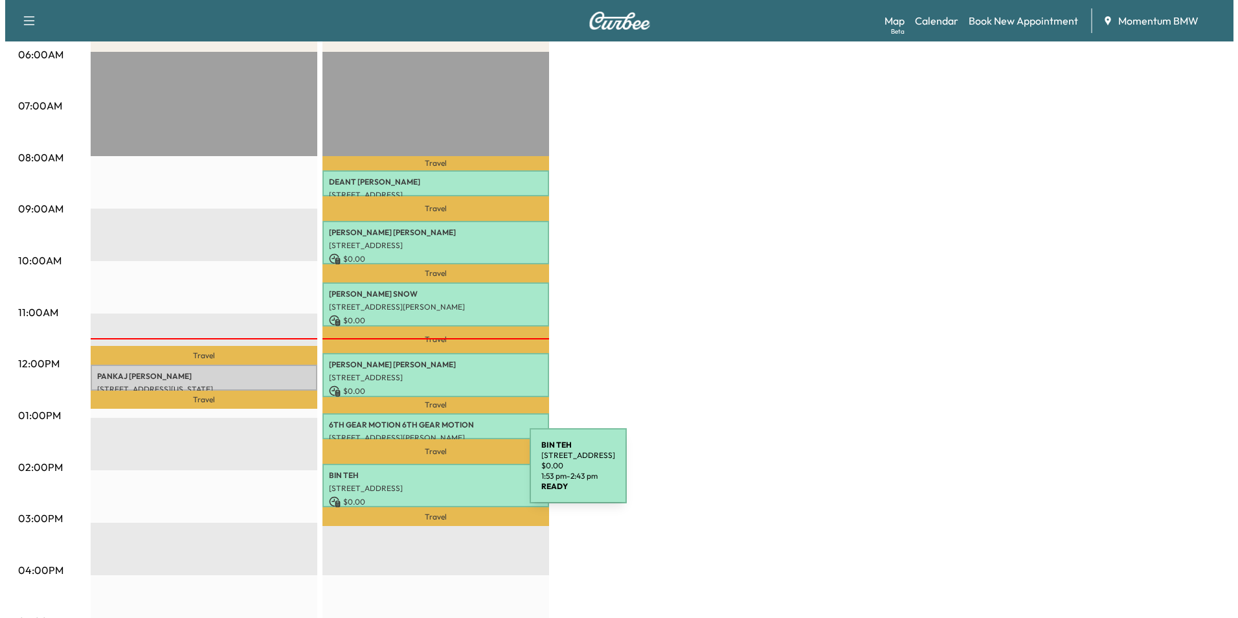
scroll to position [259, 0]
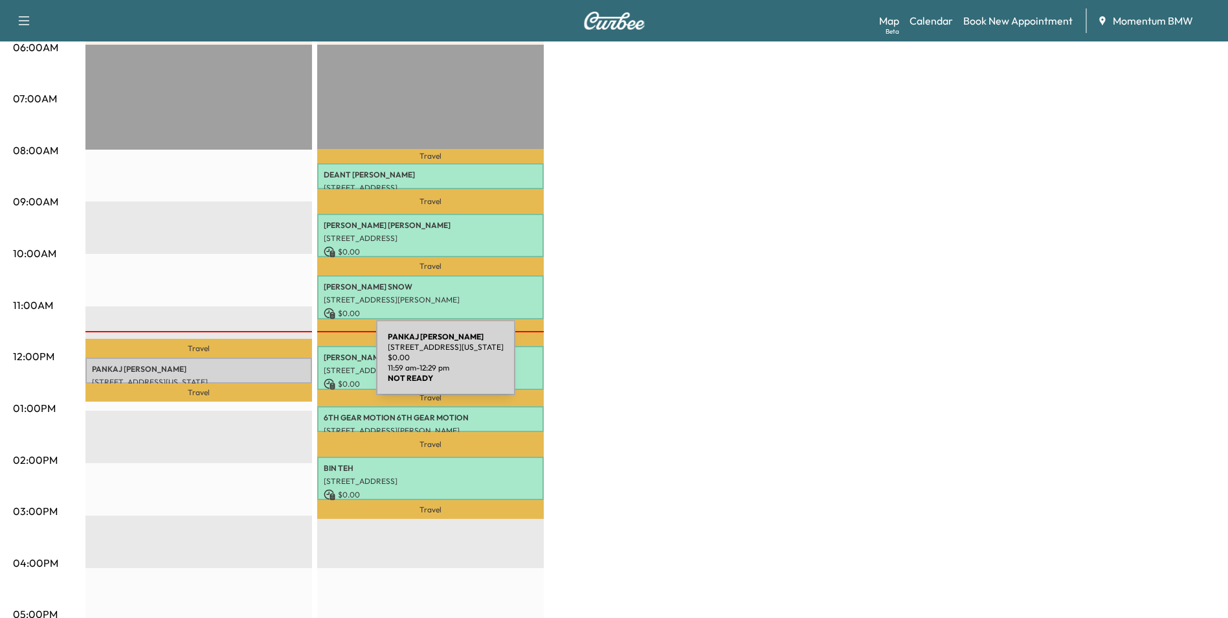
click at [279, 365] on p "[PERSON_NAME]" at bounding box center [199, 369] width 214 height 10
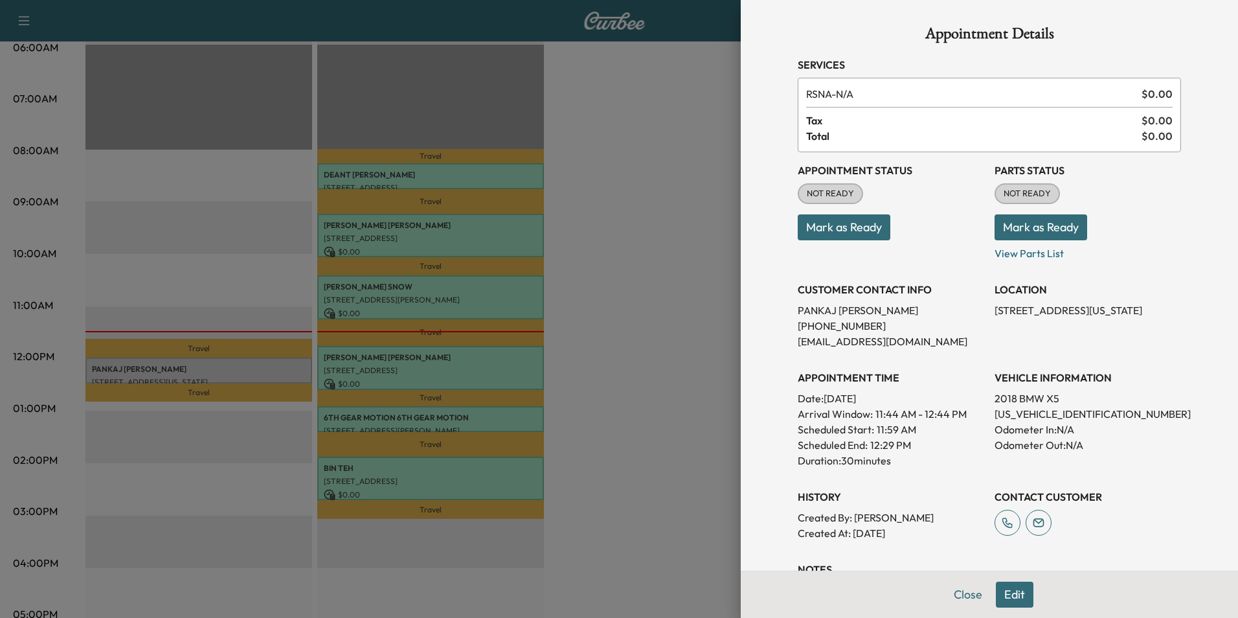
click at [855, 232] on button "Mark as Ready" at bounding box center [844, 227] width 93 height 26
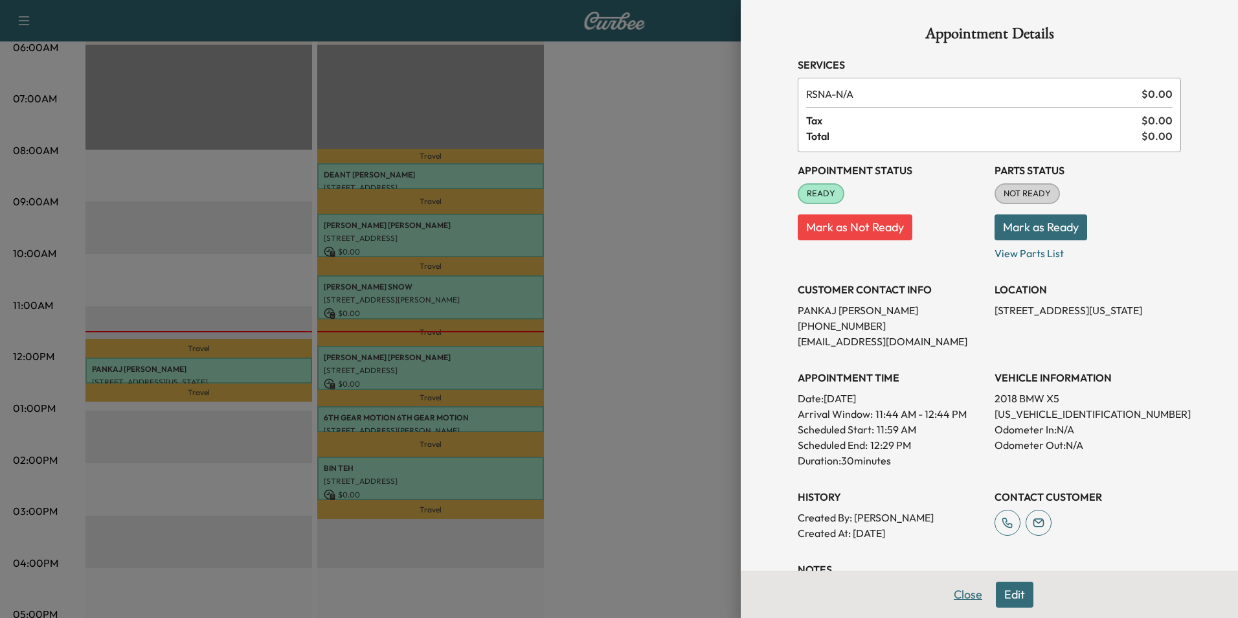
click at [961, 598] on button "Close" at bounding box center [967, 594] width 45 height 26
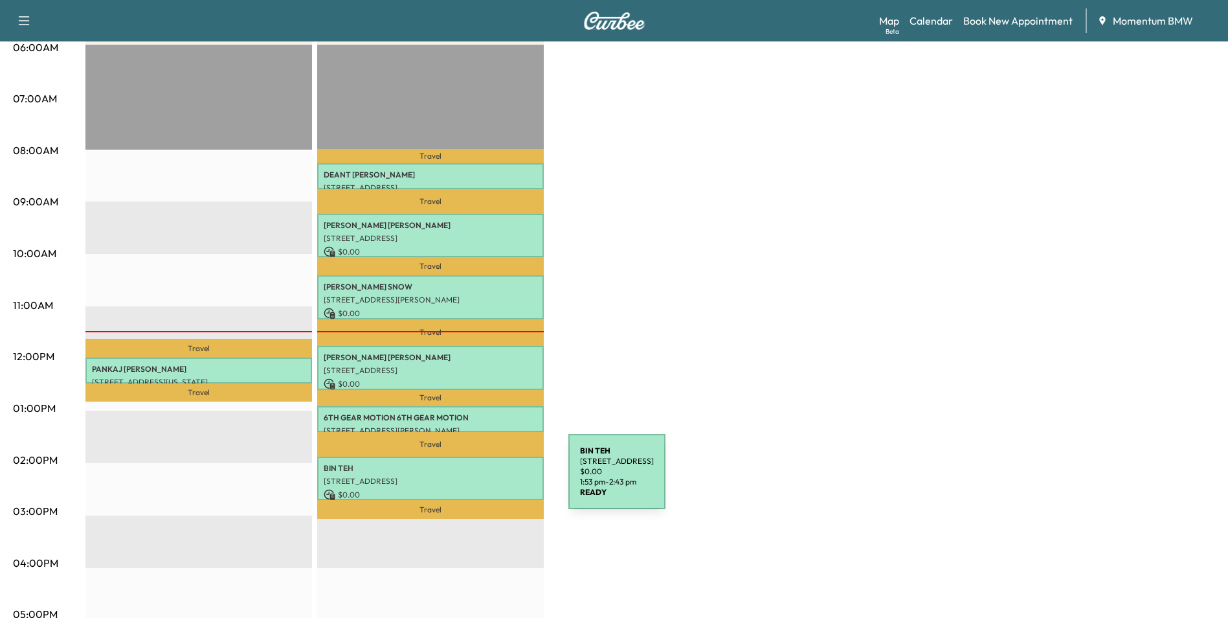
click at [471, 479] on p "[STREET_ADDRESS]" at bounding box center [431, 481] width 214 height 10
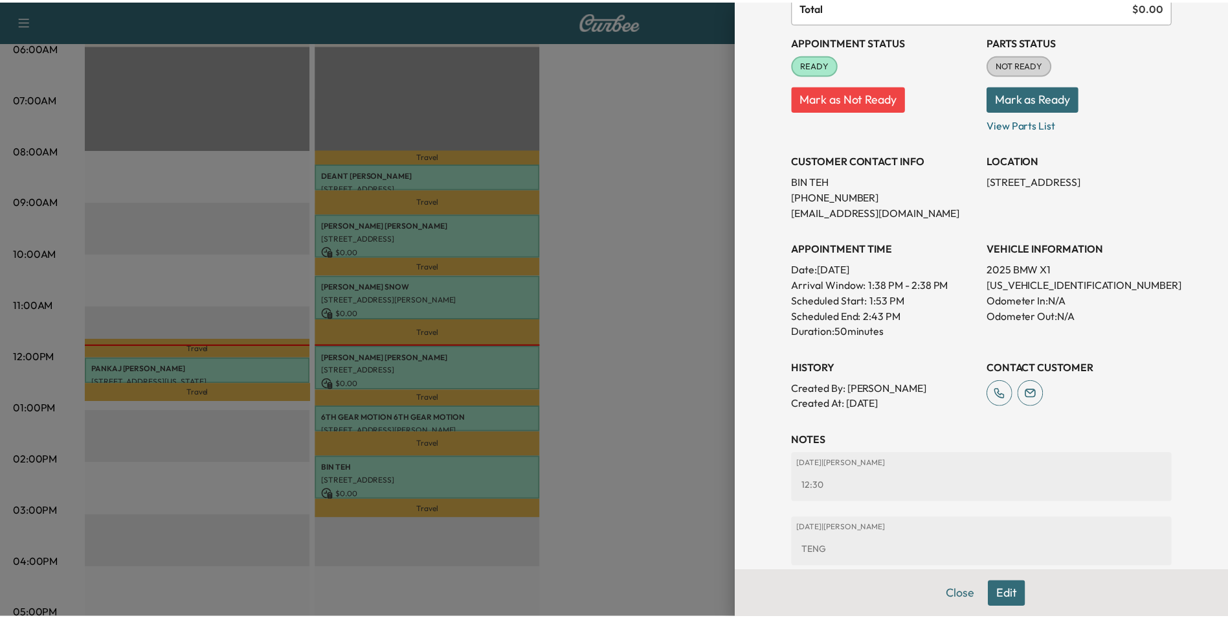
scroll to position [0, 0]
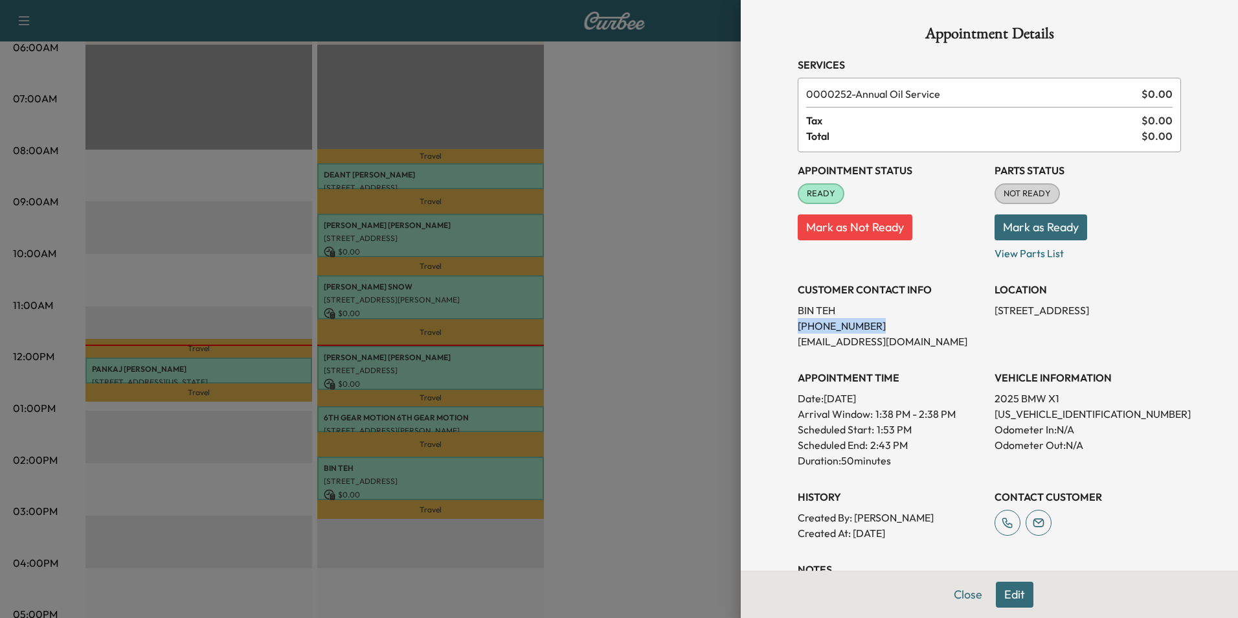
drag, startPoint x: 854, startPoint y: 326, endPoint x: 789, endPoint y: 331, distance: 65.6
click at [798, 331] on p "[PHONE_NUMBER]" at bounding box center [891, 326] width 186 height 16
drag, startPoint x: 789, startPoint y: 331, endPoint x: 848, endPoint y: 331, distance: 59.6
drag, startPoint x: 1149, startPoint y: 313, endPoint x: 985, endPoint y: 307, distance: 163.9
click at [995, 307] on p "[STREET_ADDRESS]" at bounding box center [1088, 310] width 186 height 16
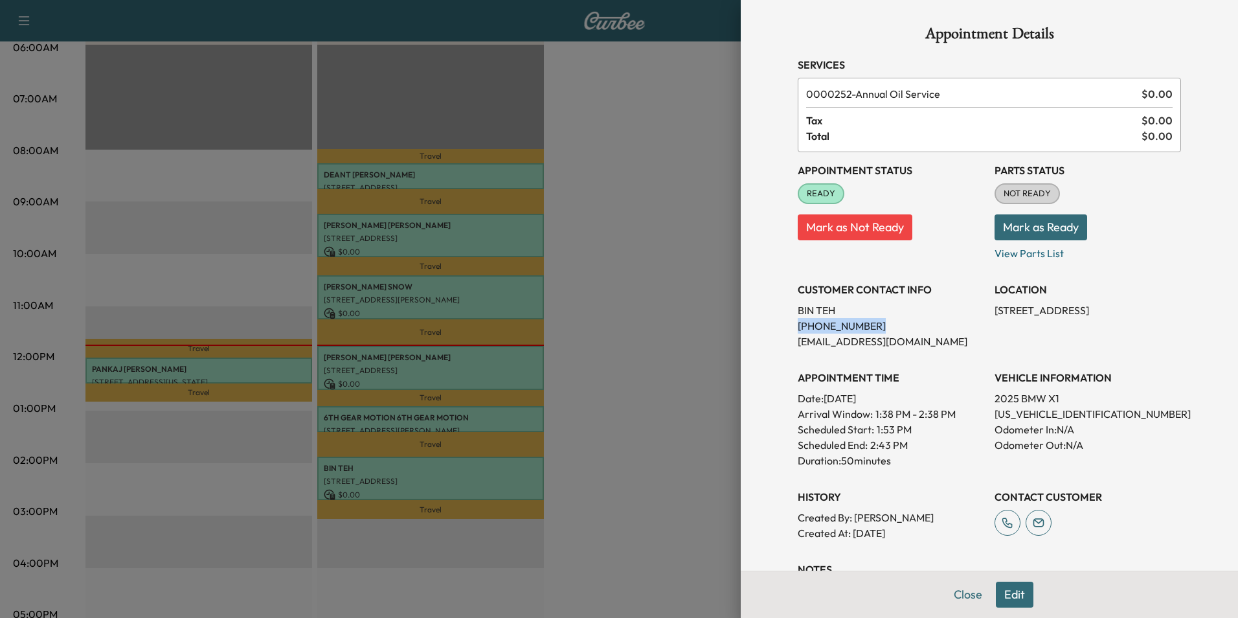
drag, startPoint x: 985, startPoint y: 307, endPoint x: 1067, endPoint y: 309, distance: 82.3
click at [960, 594] on button "Close" at bounding box center [967, 594] width 45 height 26
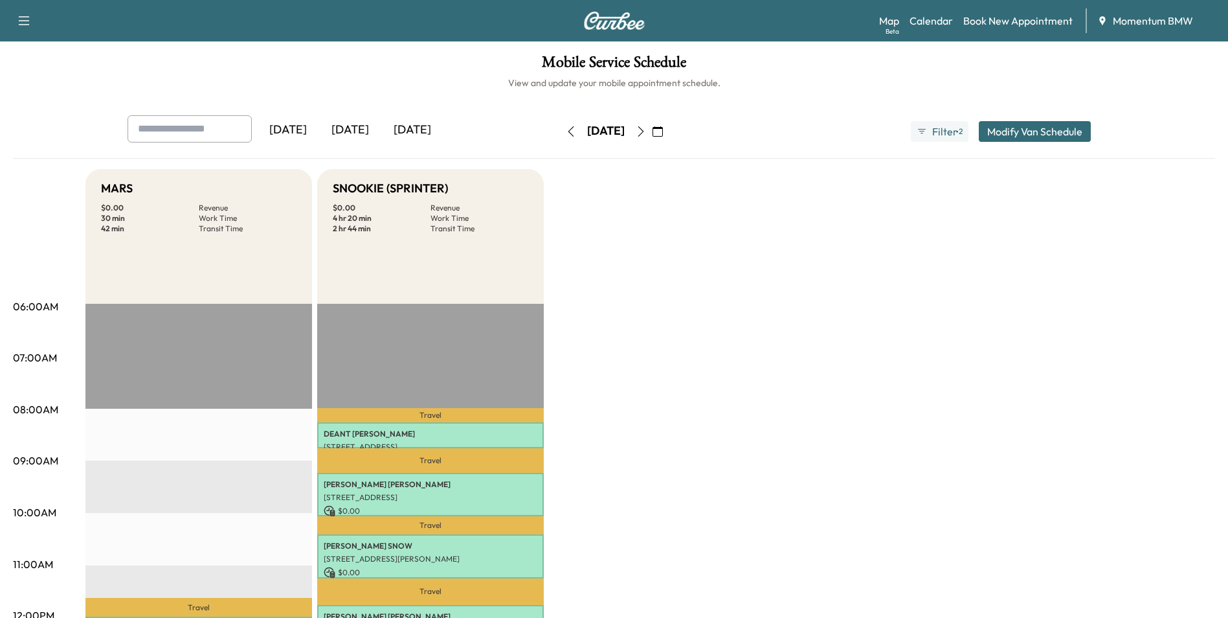
click at [663, 134] on icon "button" at bounding box center [658, 131] width 10 height 10
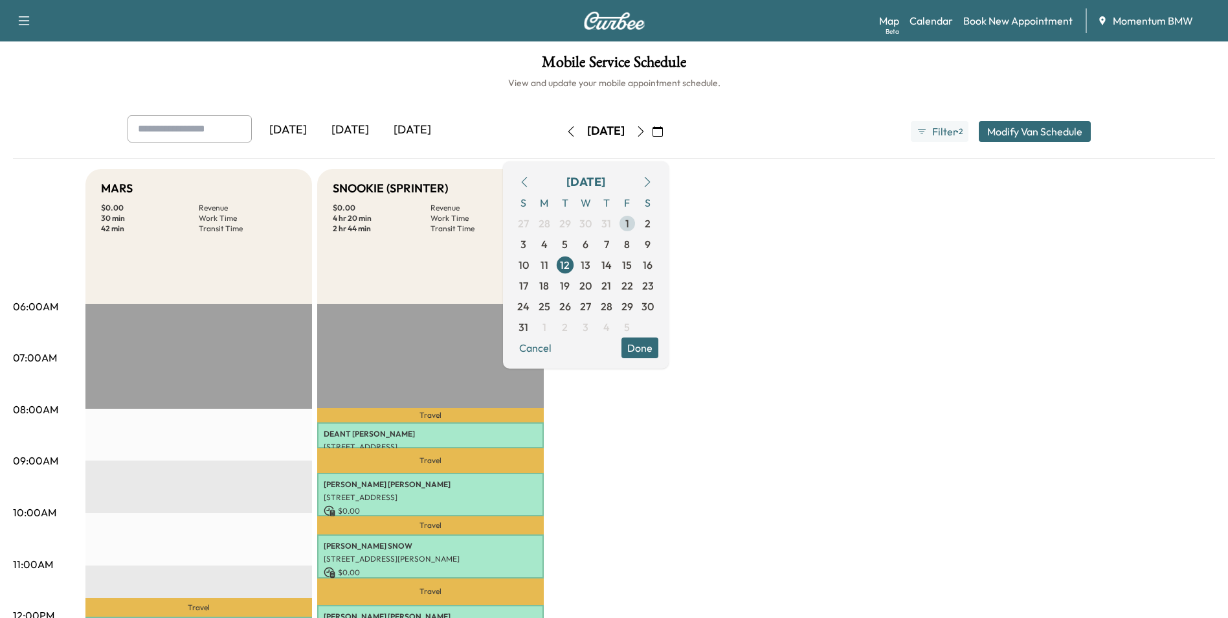
click at [638, 229] on span "1" at bounding box center [627, 223] width 21 height 21
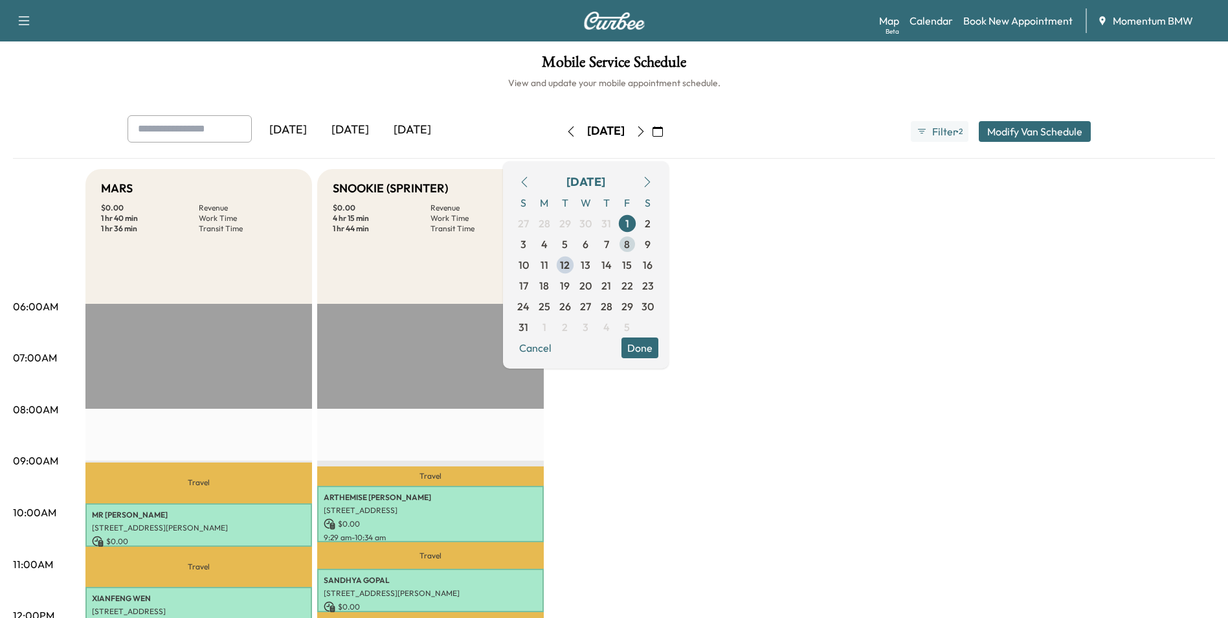
click at [630, 245] on span "8" at bounding box center [627, 244] width 6 height 16
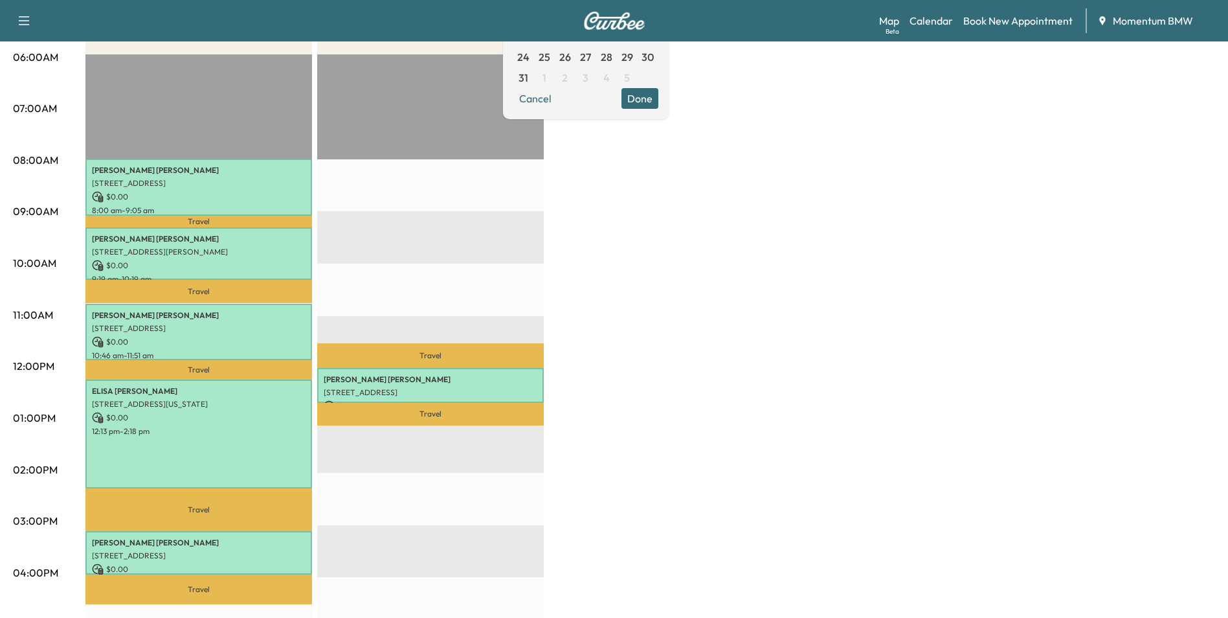
scroll to position [259, 0]
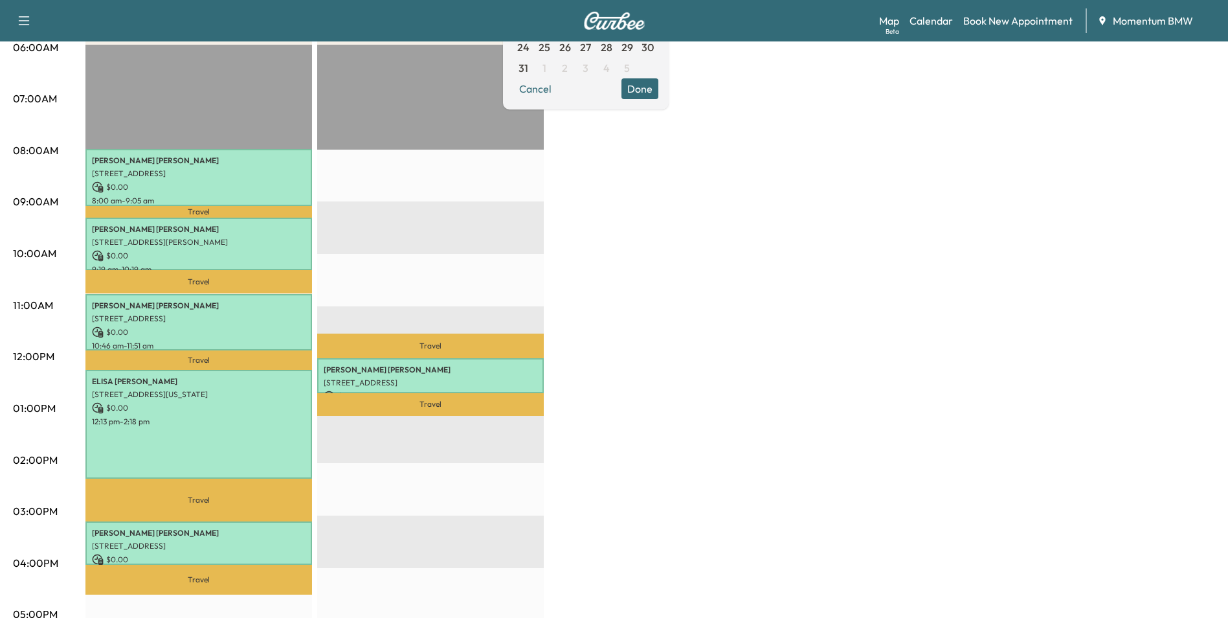
click at [556, 91] on button "Cancel" at bounding box center [535, 88] width 44 height 21
